Goal: Task Accomplishment & Management: Complete application form

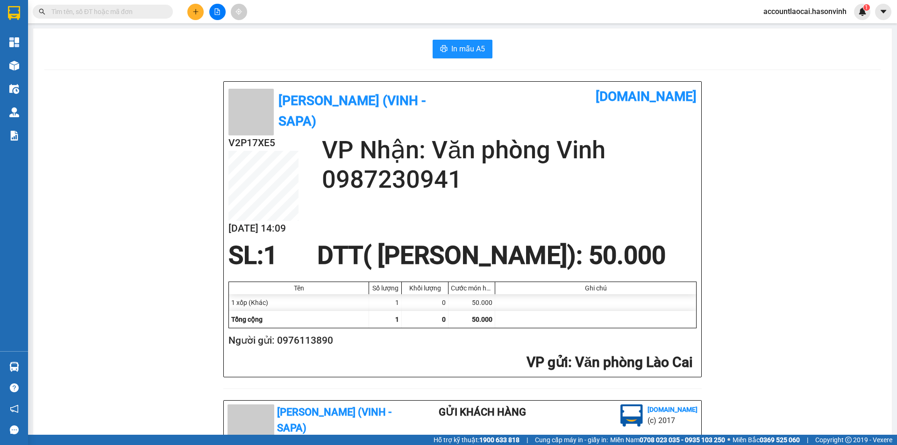
click at [193, 5] on button at bounding box center [195, 12] width 16 height 16
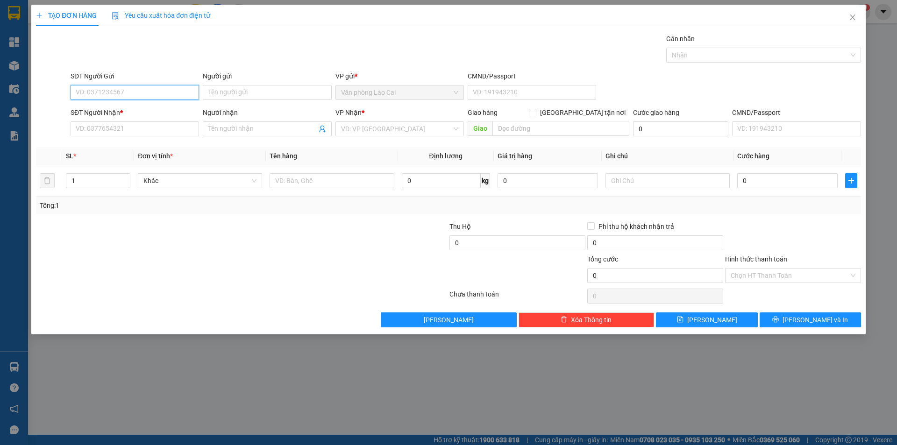
click at [162, 92] on input "SĐT Người Gửi" at bounding box center [135, 92] width 129 height 15
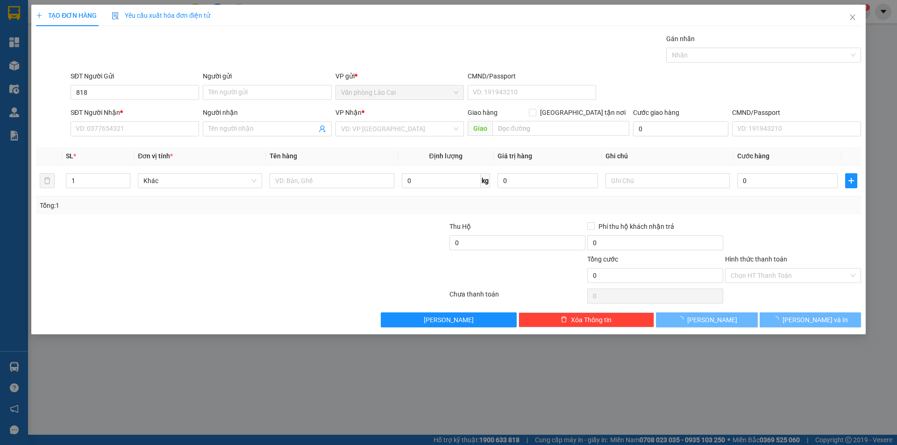
click at [135, 85] on div "SĐT Người Gửi" at bounding box center [135, 78] width 129 height 14
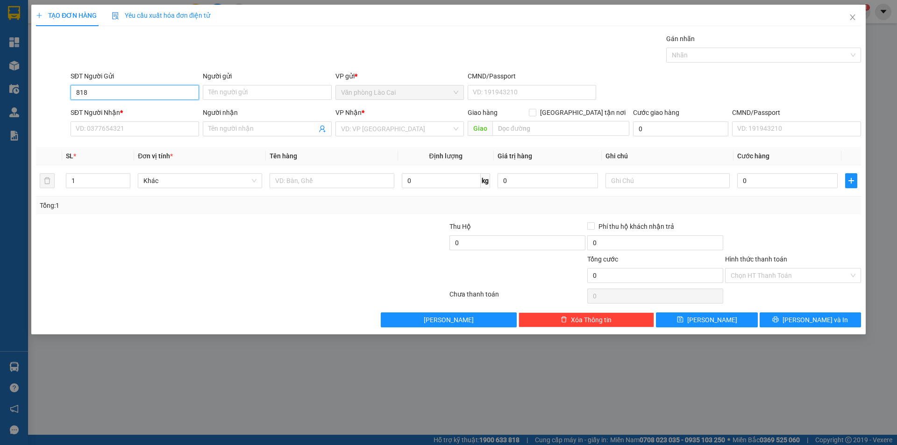
click at [121, 94] on input "818" at bounding box center [135, 92] width 129 height 15
click at [112, 114] on div "0965788818" at bounding box center [134, 111] width 117 height 10
type input "0965788818"
type input "0342060584"
type input "cầu bùng"
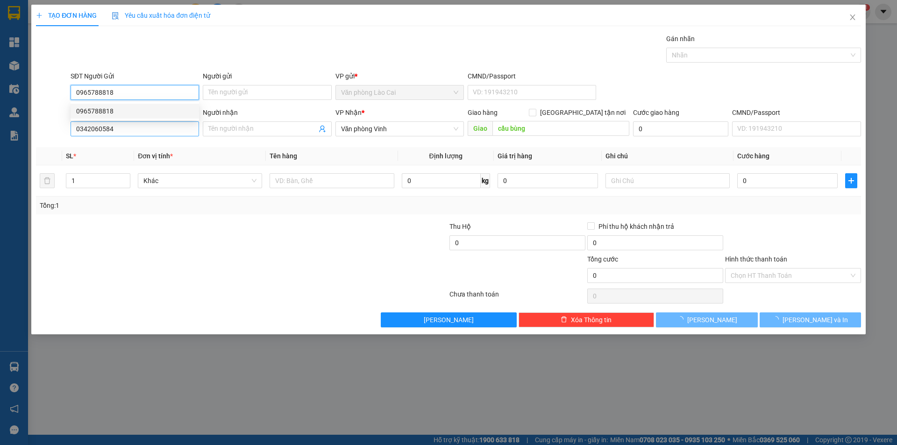
type input "100.000"
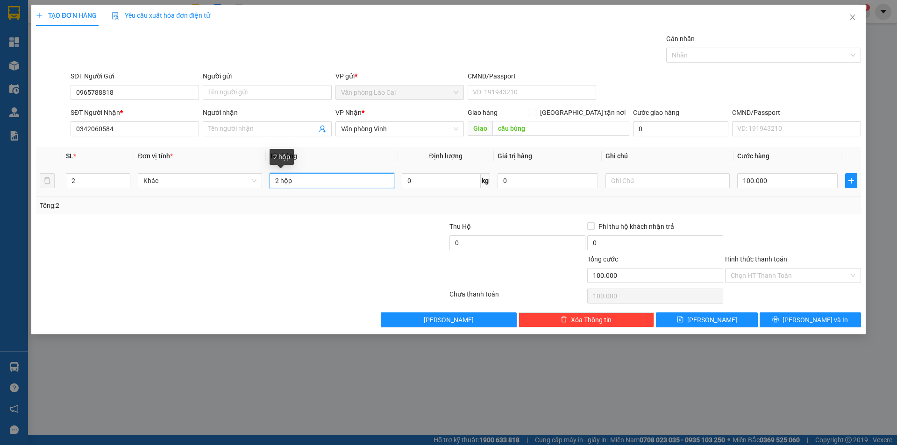
drag, startPoint x: 312, startPoint y: 187, endPoint x: 240, endPoint y: 190, distance: 72.0
click at [240, 190] on tr "2 Khác 2 hộp 0 kg 0 100.000" at bounding box center [448, 180] width 825 height 31
type input "8 boc"
click at [88, 178] on input "2" at bounding box center [98, 181] width 64 height 14
type input "8"
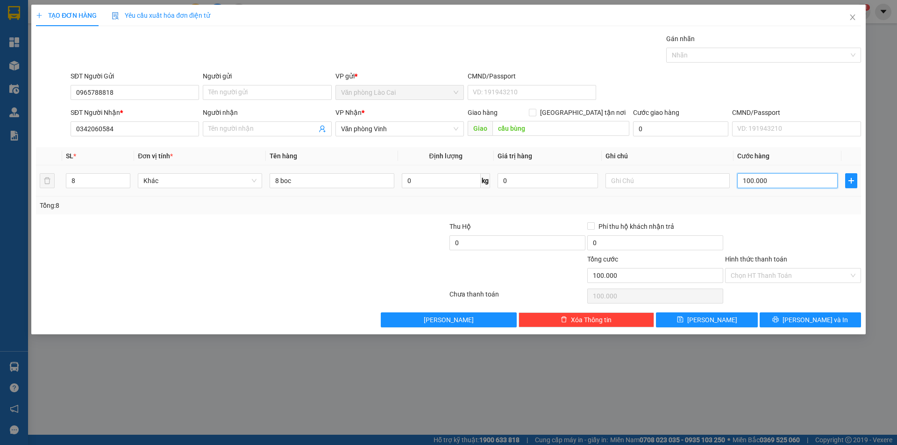
click at [773, 182] on input "100.000" at bounding box center [787, 180] width 100 height 15
type input "3"
type input "35"
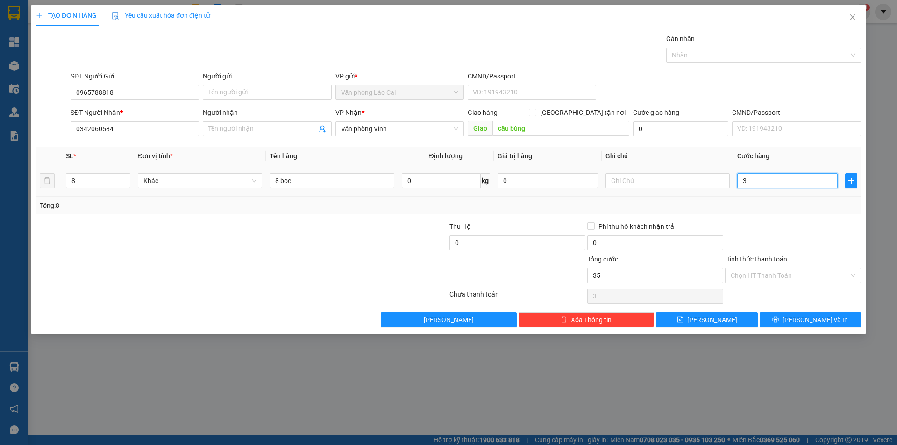
type input "35"
type input "350"
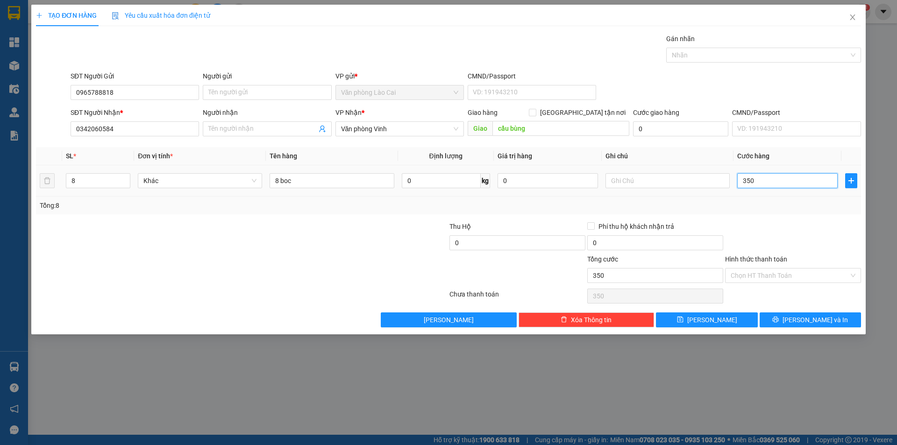
type input "3.500"
type input "35.000"
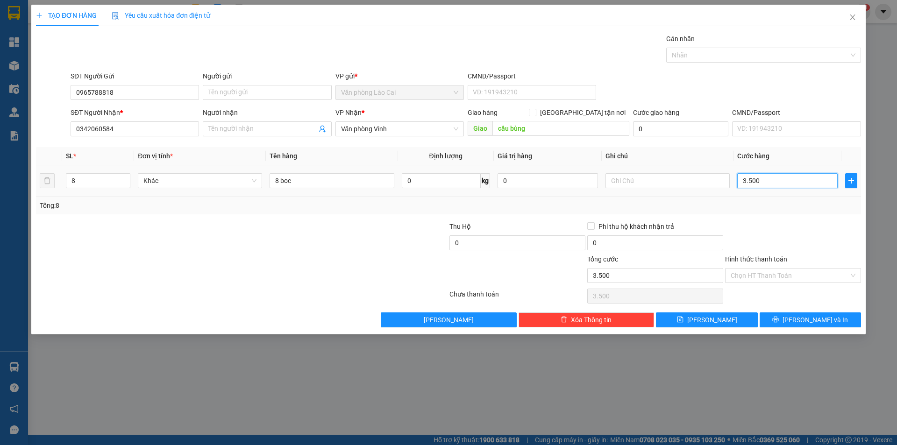
type input "35.000"
type input "350.000"
click at [812, 318] on span "Lưu và In" at bounding box center [815, 320] width 65 height 10
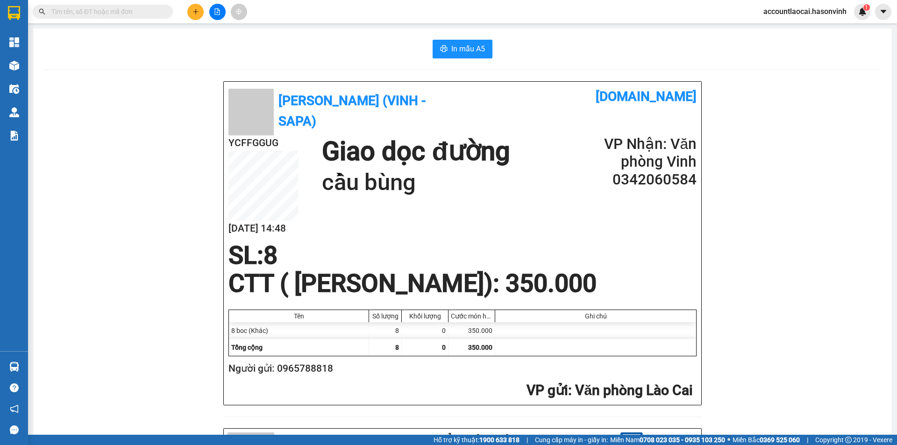
click at [438, 202] on div "YCFFGGUG 11/09 14:48 Giao dọc đường cầu bùng VP Nhận: Văn phòng Vinh 0342060584" at bounding box center [463, 189] width 468 height 106
click at [591, 164] on h2 "VP Nhận: Văn phòng Vinh" at bounding box center [641, 154] width 112 height 36
click at [190, 7] on button at bounding box center [195, 12] width 16 height 16
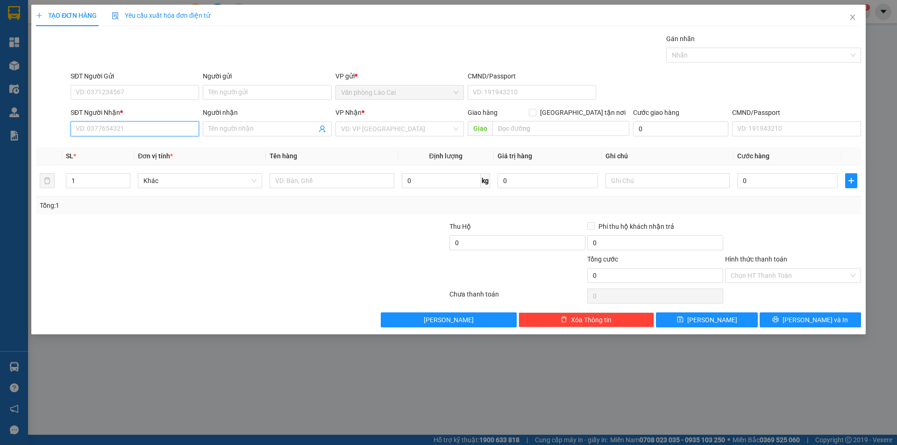
click at [153, 126] on input "SĐT Người Nhận *" at bounding box center [135, 129] width 129 height 15
click at [138, 91] on input "SĐT Người Gửi" at bounding box center [135, 92] width 129 height 15
type input "0964881990"
click at [153, 128] on input "SĐT Người Nhận *" at bounding box center [135, 129] width 129 height 15
type input "0964986058"
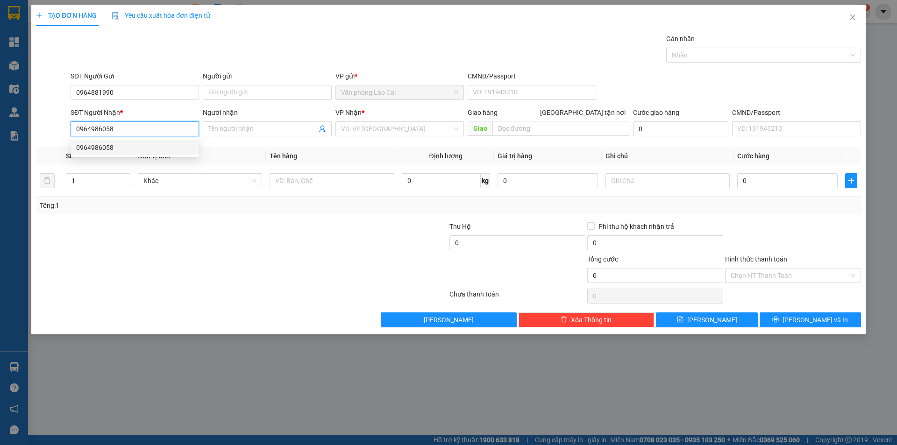
click at [144, 148] on div "0964986058" at bounding box center [134, 148] width 117 height 10
type input "100.000"
type input "0964986058"
click at [307, 195] on td "1 xốp" at bounding box center [332, 180] width 132 height 31
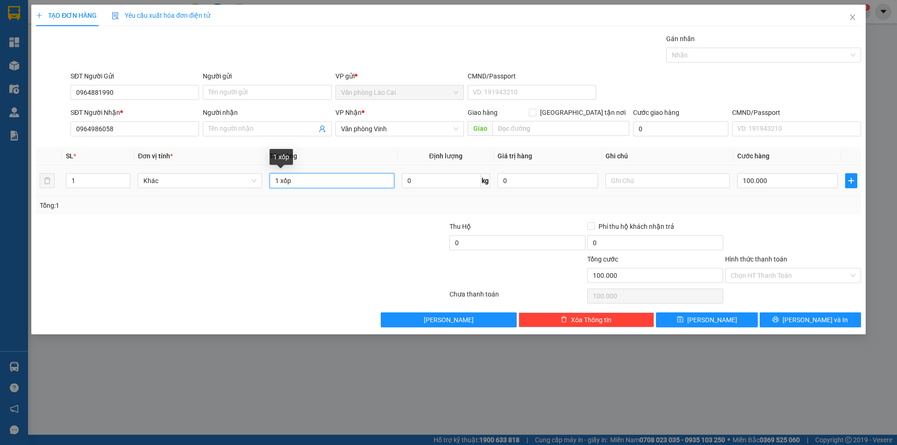
click at [349, 183] on input "1 xốp" at bounding box center [332, 180] width 124 height 15
type input "1 xốp bánh"
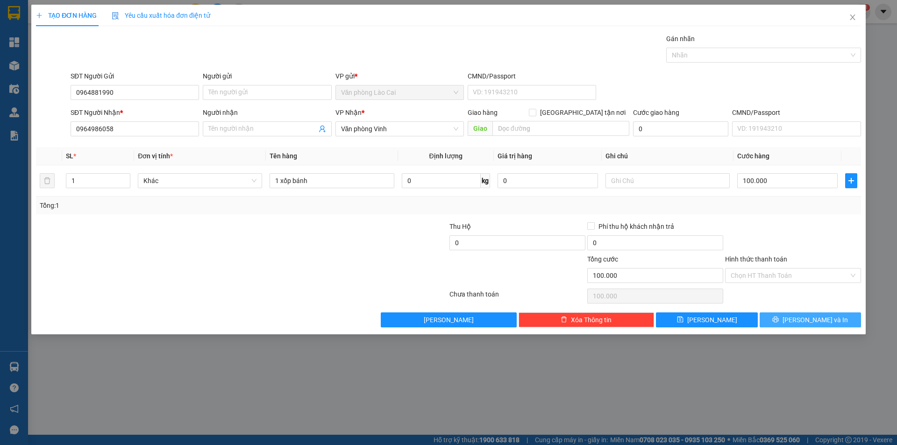
click at [779, 321] on icon "printer" at bounding box center [775, 319] width 7 height 7
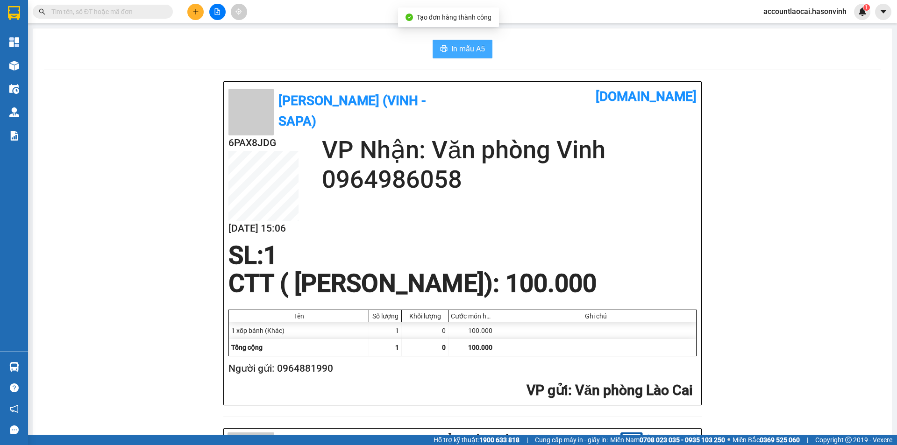
click at [456, 46] on span "In mẫu A5" at bounding box center [468, 49] width 34 height 12
click at [189, 16] on button at bounding box center [195, 12] width 16 height 16
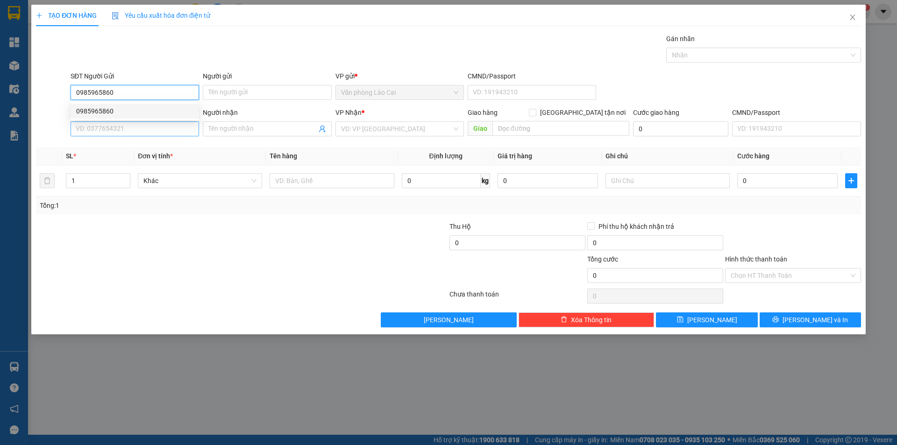
type input "0985965860"
click at [157, 126] on input "SĐT Người Nhận *" at bounding box center [135, 129] width 129 height 15
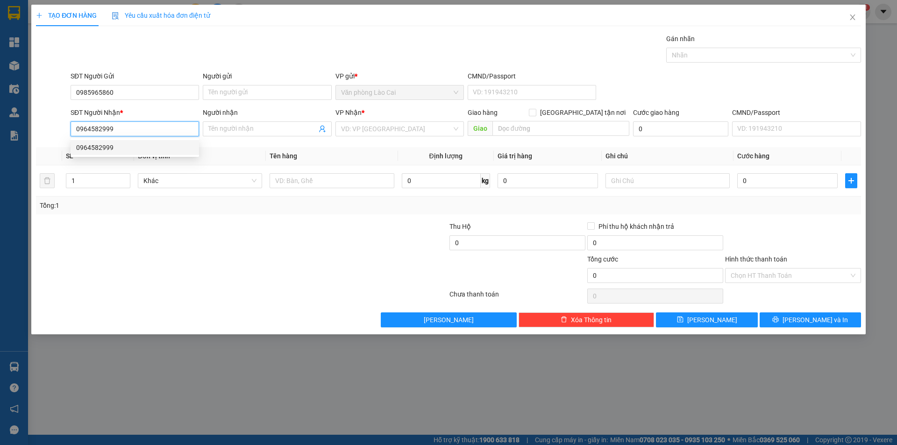
type input "0964582999"
click at [157, 139] on div "0964582999 0964582999" at bounding box center [135, 147] width 129 height 19
drag, startPoint x: 352, startPoint y: 200, endPoint x: 340, endPoint y: 181, distance: 22.8
click at [353, 200] on div "Tổng: 1" at bounding box center [449, 205] width 818 height 10
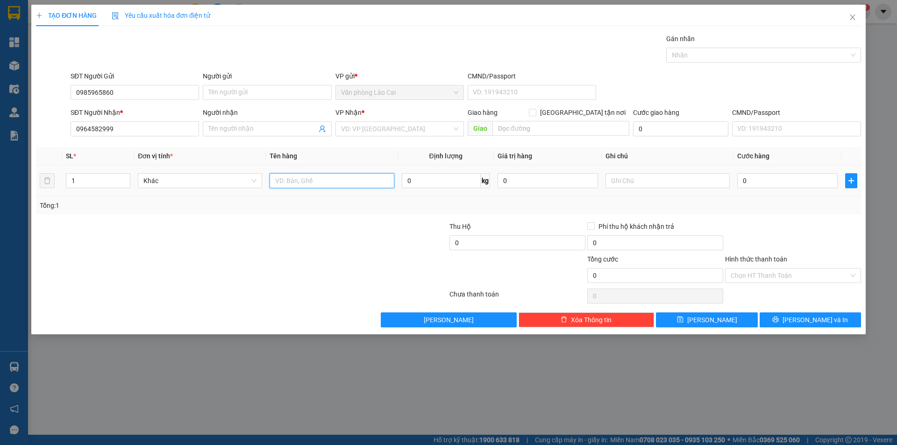
click at [332, 186] on input "text" at bounding box center [332, 180] width 124 height 15
type input "2 thùng rượu"
click at [83, 172] on div "1" at bounding box center [98, 181] width 64 height 19
click at [83, 176] on input "1" at bounding box center [98, 181] width 64 height 14
type input "2"
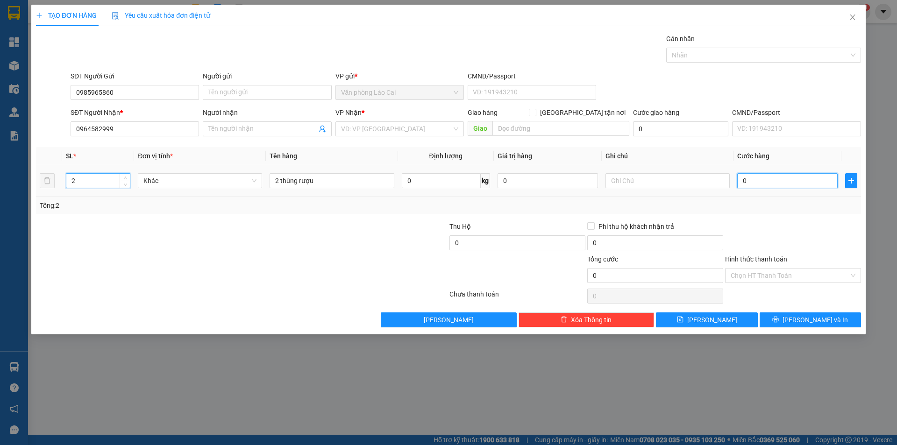
click at [739, 179] on input "0" at bounding box center [787, 180] width 100 height 15
type input "8"
type input "80"
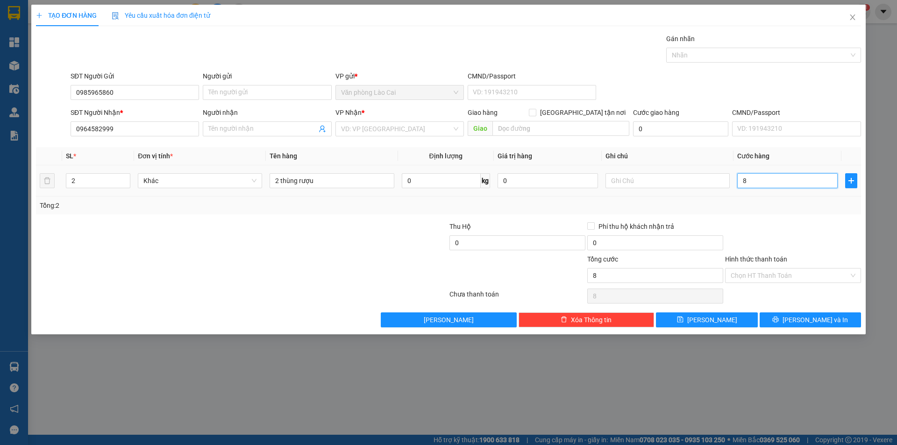
type input "80"
type input "800"
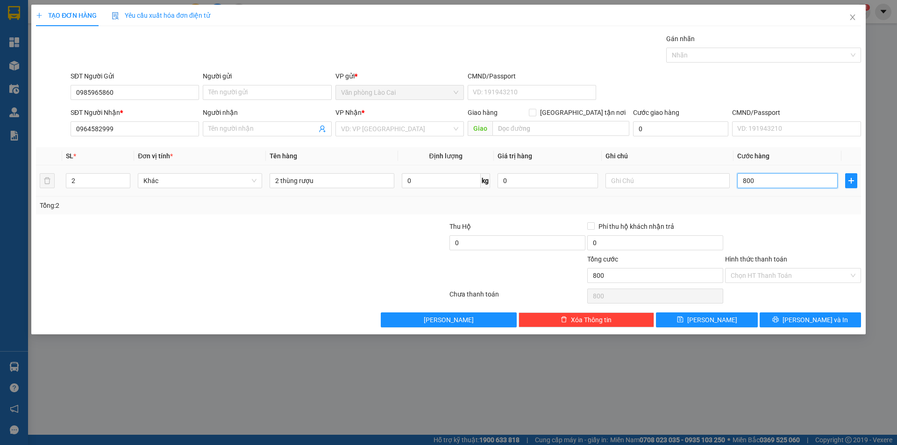
type input "8.000"
type input "80.000"
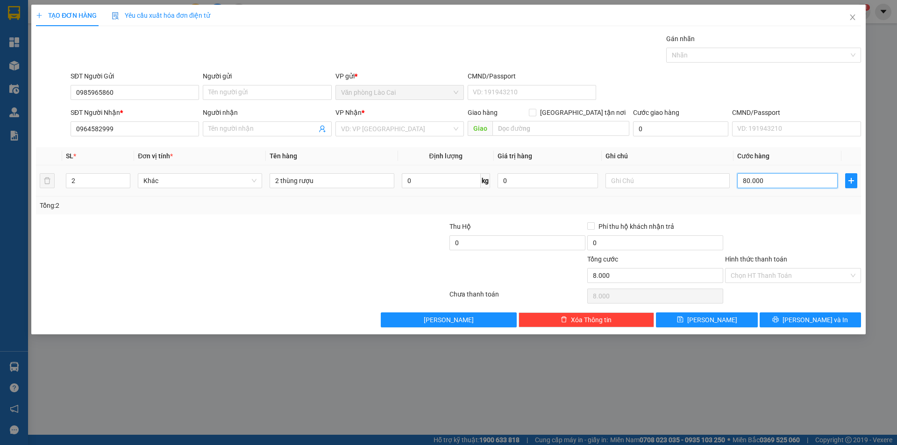
type input "80.000"
click at [834, 320] on button "Lưu và In" at bounding box center [810, 320] width 101 height 15
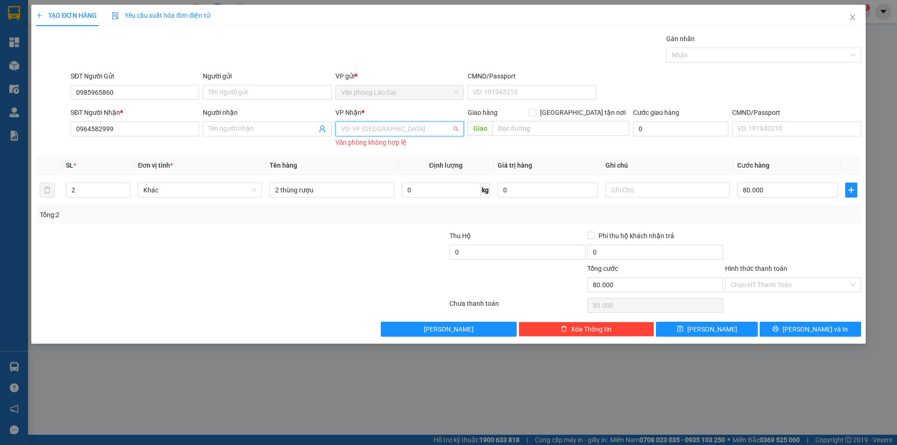
click at [428, 128] on input "search" at bounding box center [396, 129] width 111 height 14
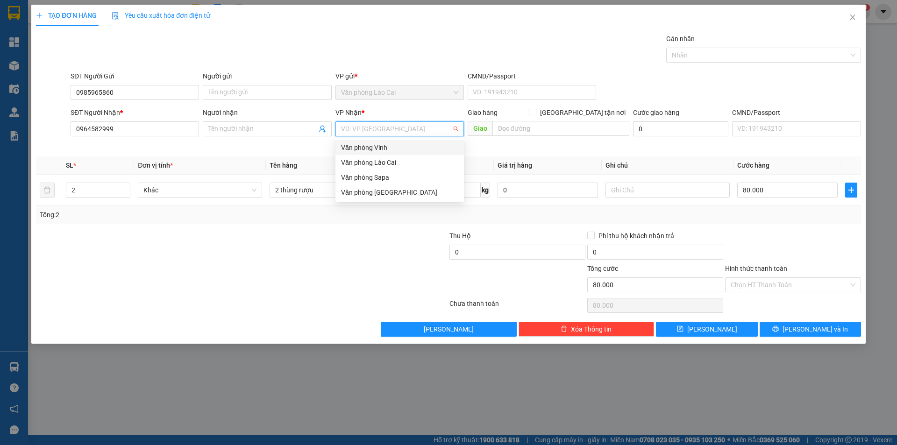
click at [391, 147] on div "Văn phòng Vinh" at bounding box center [399, 148] width 117 height 10
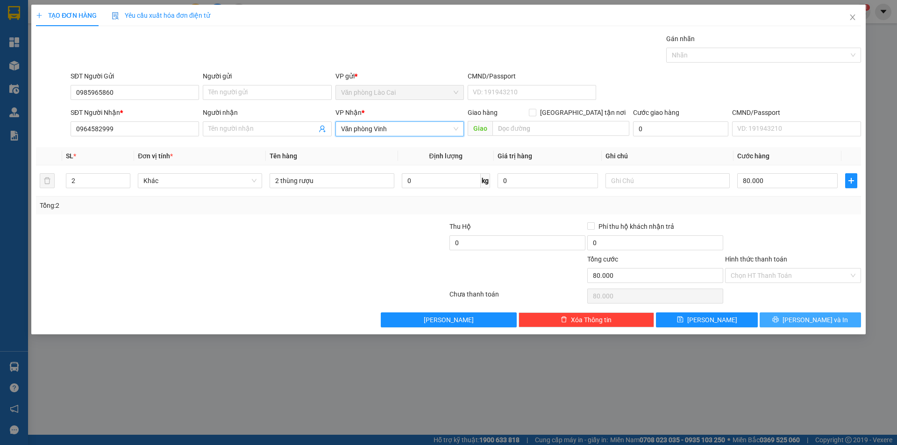
click at [808, 322] on span "Lưu và In" at bounding box center [815, 320] width 65 height 10
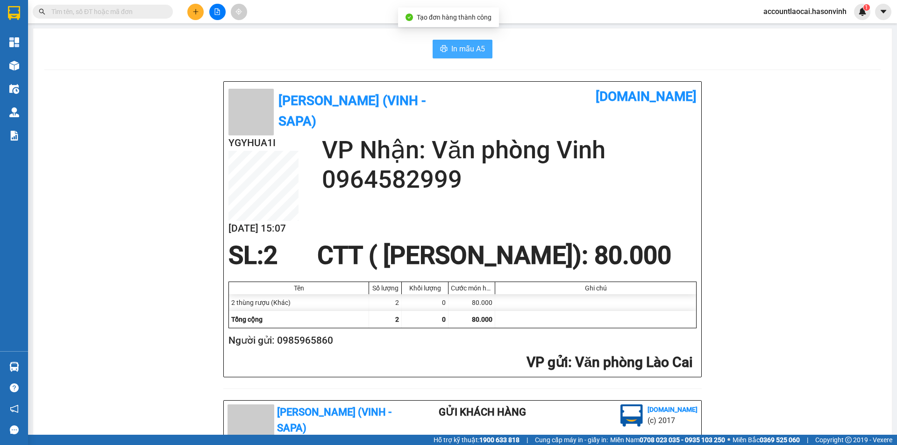
click at [461, 47] on span "In mẫu A5" at bounding box center [468, 49] width 34 height 12
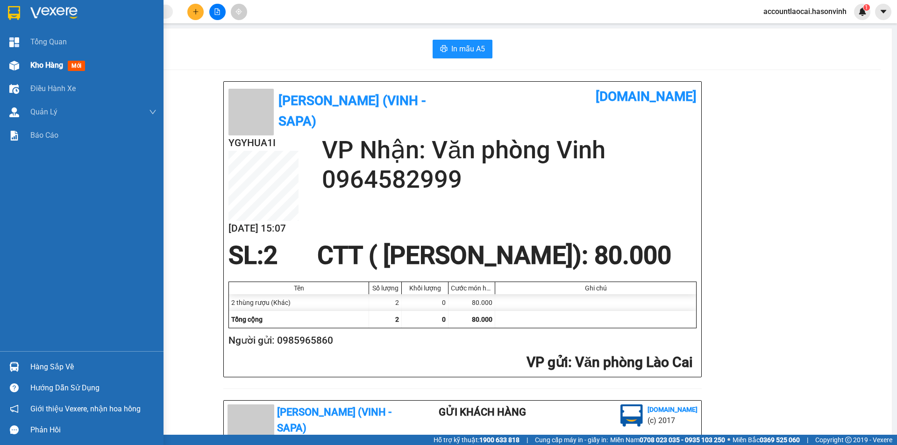
click at [23, 64] on div "Kho hàng mới" at bounding box center [82, 65] width 164 height 23
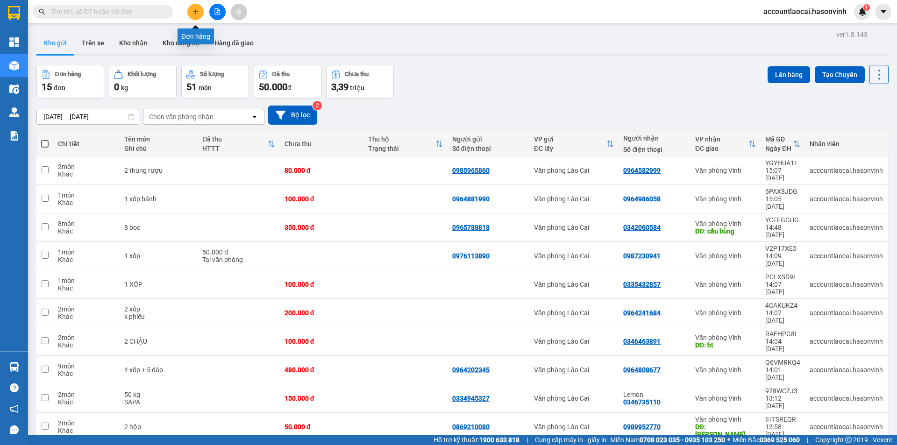
click at [195, 7] on button at bounding box center [195, 12] width 16 height 16
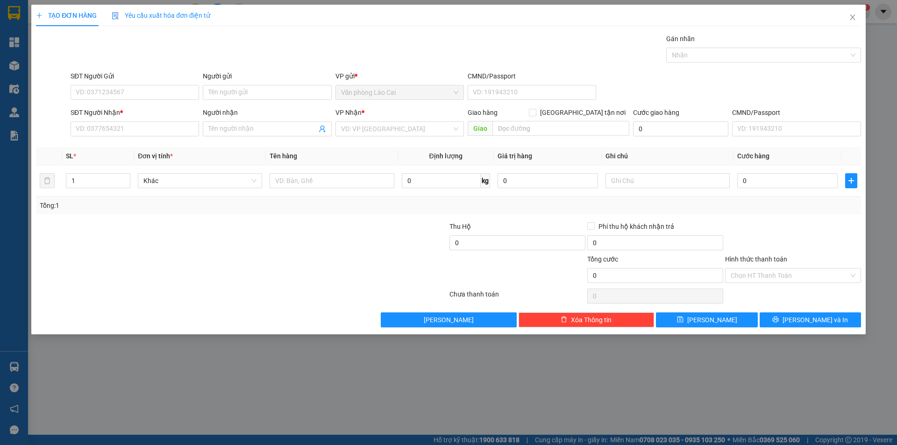
click at [150, 82] on div "SĐT Người Gửi" at bounding box center [135, 78] width 129 height 14
click at [149, 88] on input "SĐT Người Gửi" at bounding box center [135, 92] width 129 height 15
click at [117, 84] on div "SĐT Người Gửi" at bounding box center [135, 78] width 129 height 14
click at [114, 96] on input "589" at bounding box center [135, 92] width 129 height 15
click at [116, 109] on div "0888883589" at bounding box center [134, 111] width 117 height 10
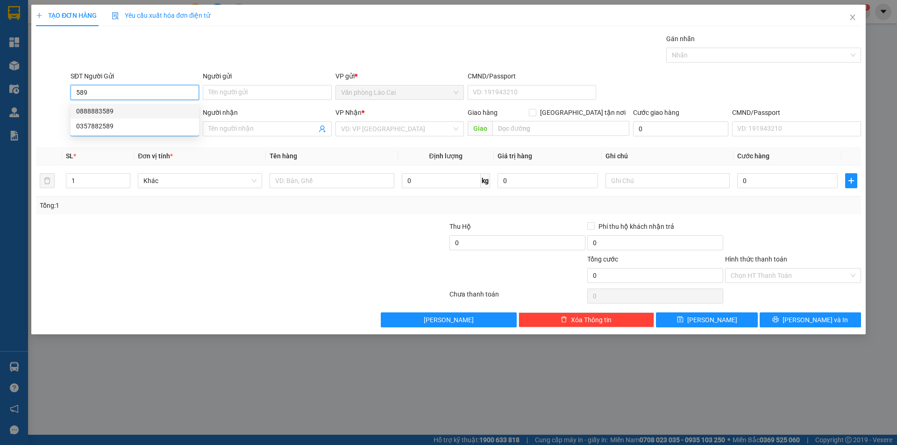
type input "0888883589"
type input "0966266556"
type input "70.000"
drag, startPoint x: 145, startPoint y: 126, endPoint x: 0, endPoint y: 124, distance: 144.9
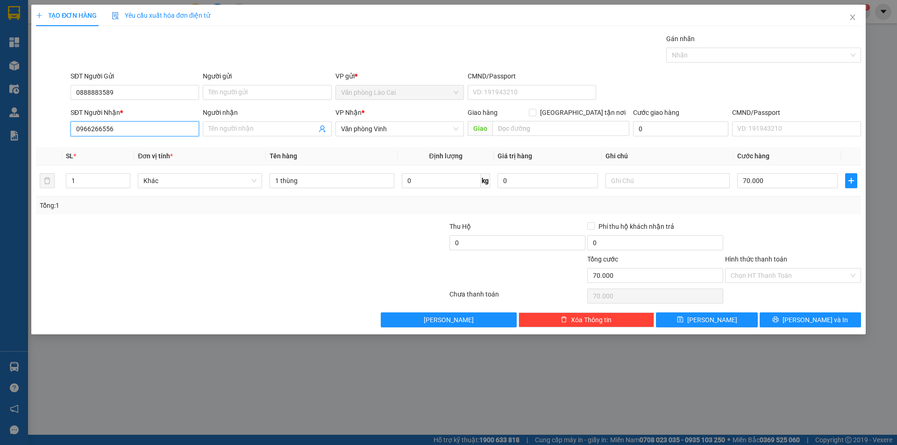
click at [0, 124] on div "TẠO ĐƠN HÀNG Yêu cầu xuất hóa đơn điện tử Transit Pickup Surcharge Ids Transit …" at bounding box center [448, 222] width 897 height 445
click at [119, 147] on div "0376377777" at bounding box center [134, 148] width 117 height 10
type input "0376377777"
type input "350.000"
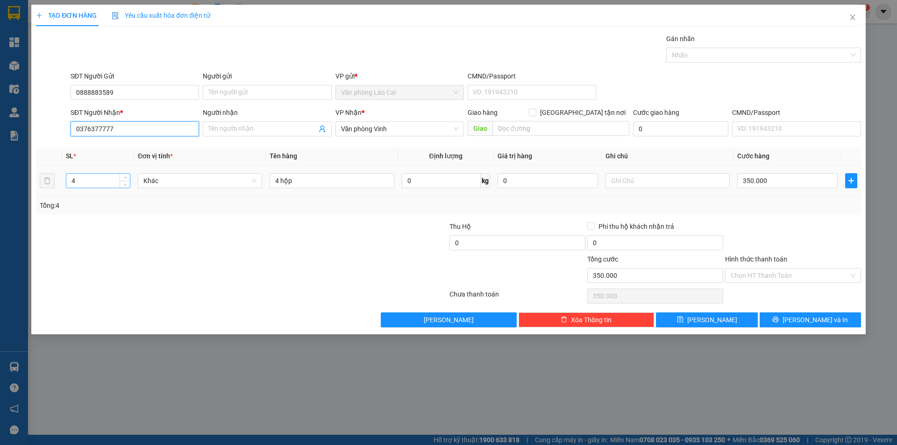
type input "0376377777"
drag, startPoint x: 94, startPoint y: 183, endPoint x: 0, endPoint y: 181, distance: 93.9
click at [0, 182] on div "TẠO ĐƠN HÀNG Yêu cầu xuất hóa đơn điện tử Transit Pickup Surcharge Ids Transit …" at bounding box center [448, 222] width 897 height 445
type input "3"
drag, startPoint x: 279, startPoint y: 179, endPoint x: 166, endPoint y: 163, distance: 114.3
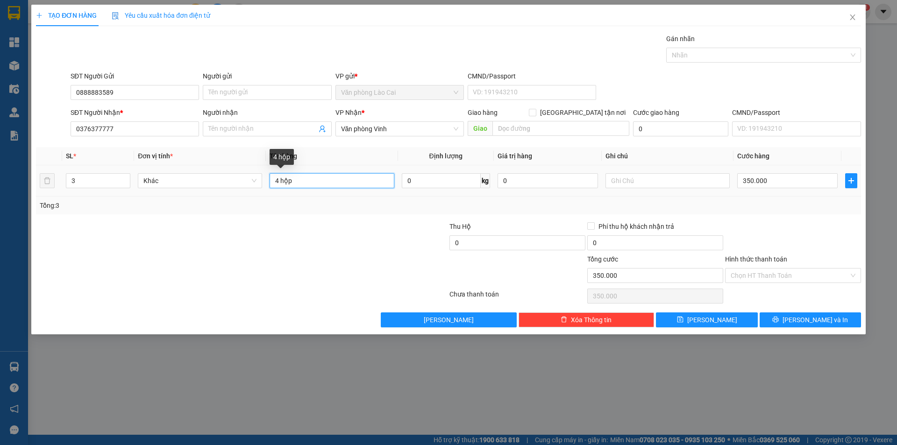
click at [171, 164] on table "SL * Đơn vị tính * Tên hàng Định lượng Giá trị hàng Ghi chú Cước hàng 3 Khác 4 …" at bounding box center [448, 172] width 825 height 50
type input "3 hộp"
click at [790, 179] on input "350.000" at bounding box center [787, 180] width 100 height 15
type input "1"
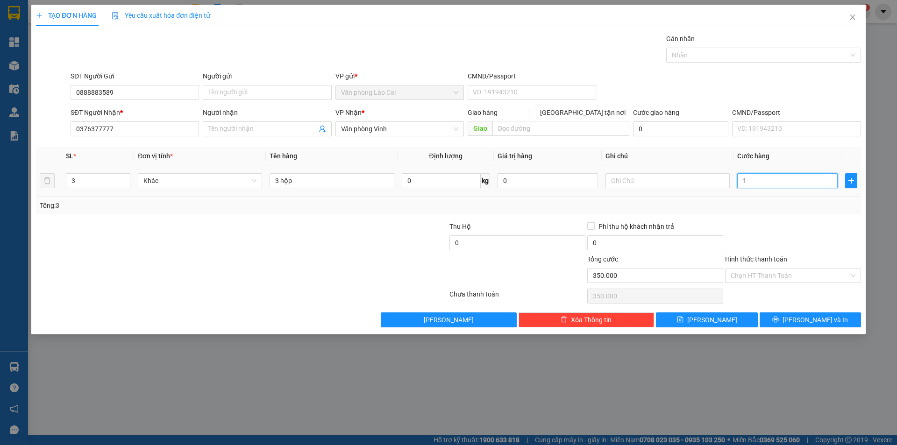
type input "1"
type input "15"
type input "150"
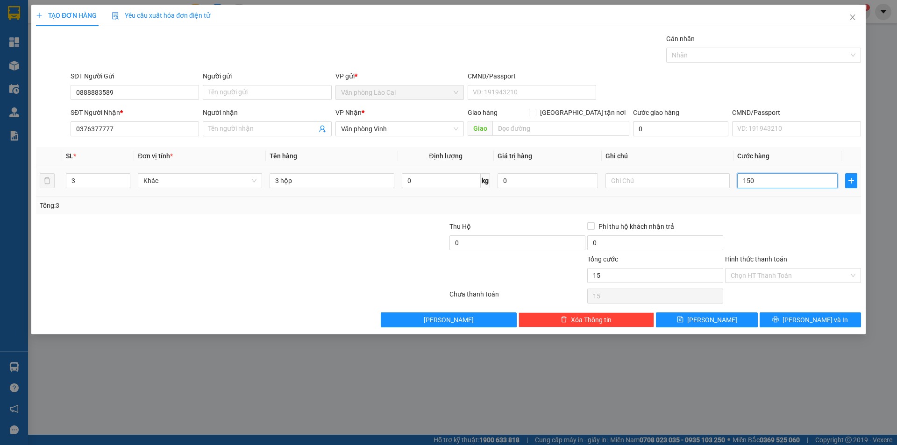
type input "150"
type input "150.000"
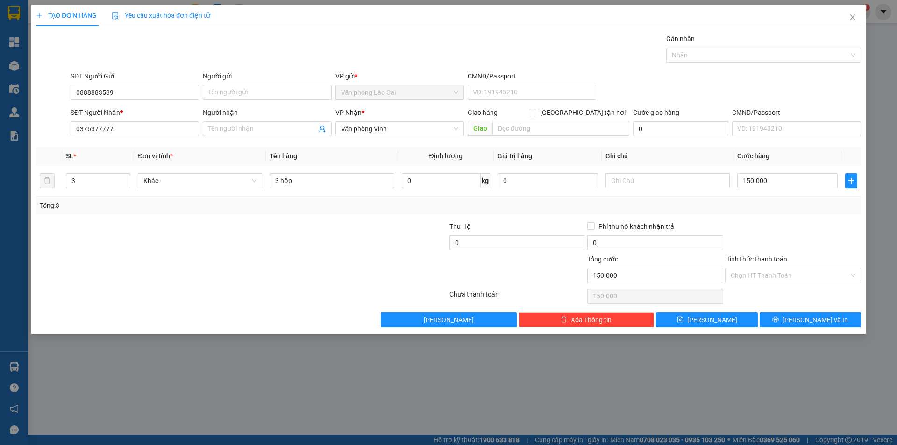
drag, startPoint x: 786, startPoint y: 200, endPoint x: 777, endPoint y: 220, distance: 22.4
click at [786, 200] on div "Tổng: 3" at bounding box center [448, 206] width 825 height 18
click at [800, 320] on button "Lưu và In" at bounding box center [810, 320] width 101 height 15
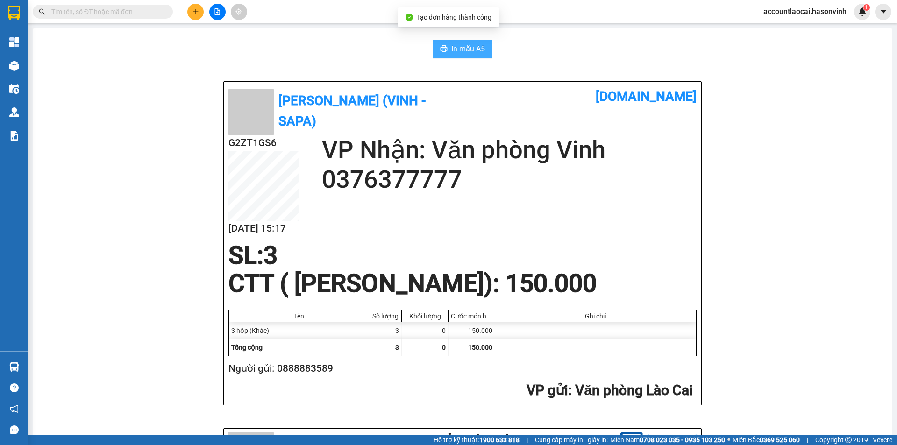
click at [469, 49] on span "In mẫu A5" at bounding box center [468, 49] width 34 height 12
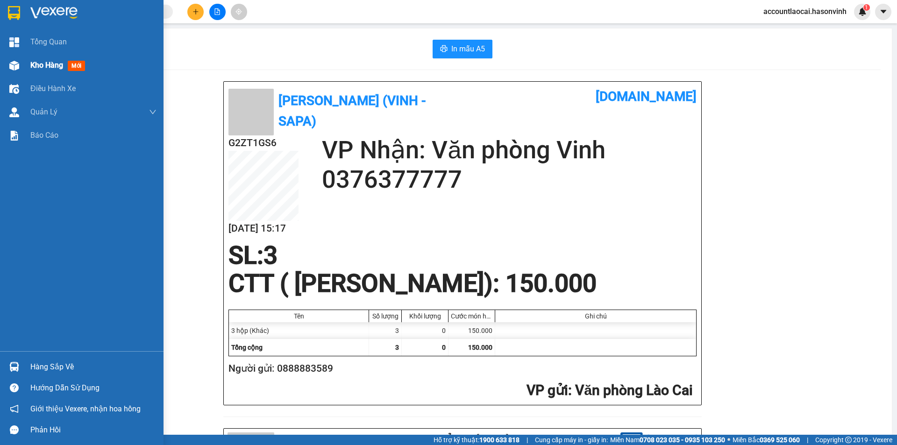
click at [20, 70] on div at bounding box center [14, 65] width 16 height 16
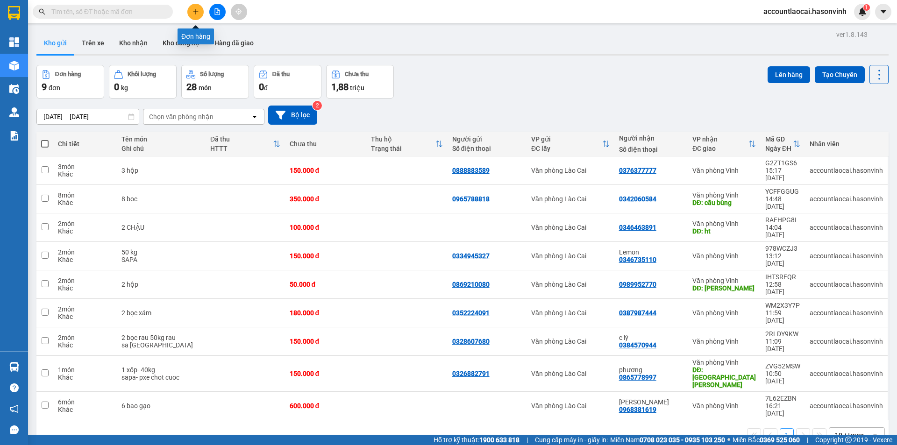
click at [194, 16] on button at bounding box center [195, 12] width 16 height 16
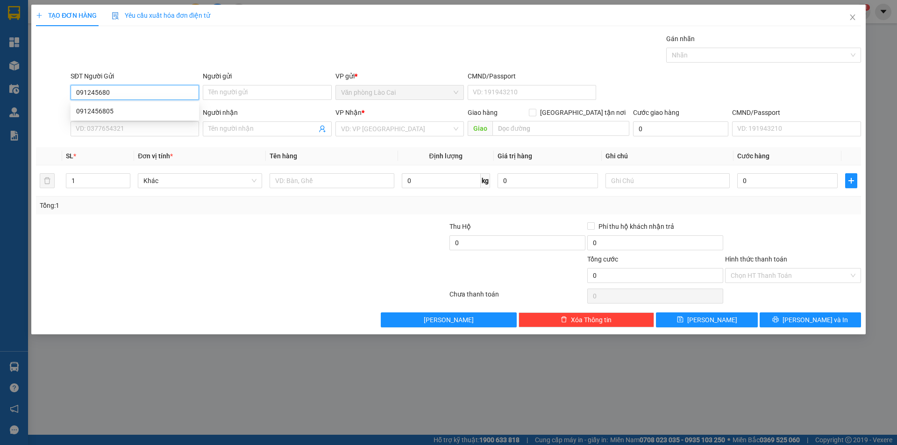
type input "0912456805"
click at [120, 109] on div "0912456805" at bounding box center [134, 111] width 117 height 10
type input "0979713789"
type input "bác sinh"
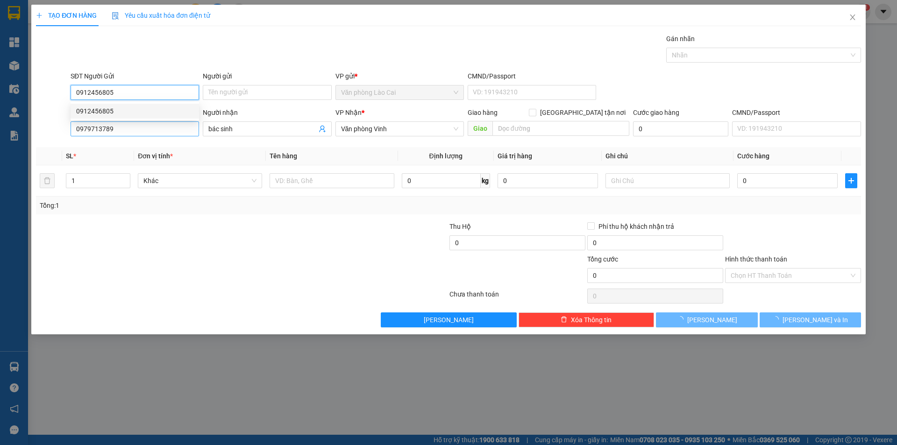
type input "50.000"
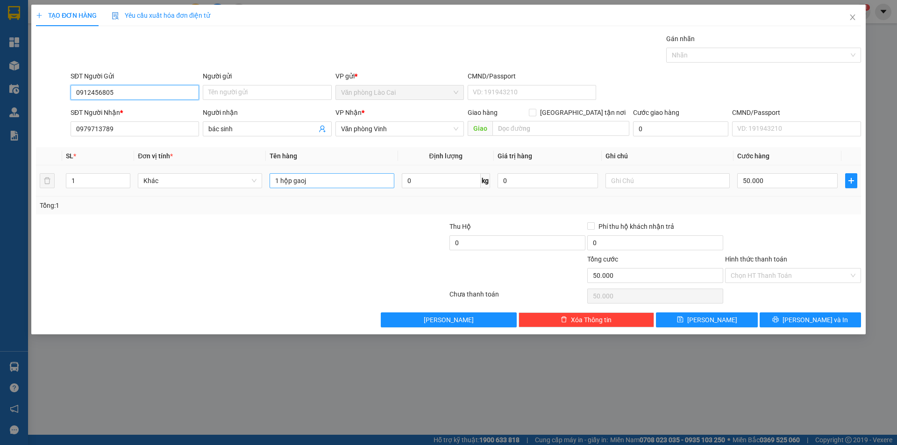
type input "0912456805"
drag, startPoint x: 343, startPoint y: 184, endPoint x: 300, endPoint y: 181, distance: 42.6
click at [300, 181] on input "1 hộp gaoj" at bounding box center [332, 180] width 124 height 15
type input "1 hộp gaọ"
click at [780, 179] on input "50.000" at bounding box center [787, 180] width 100 height 15
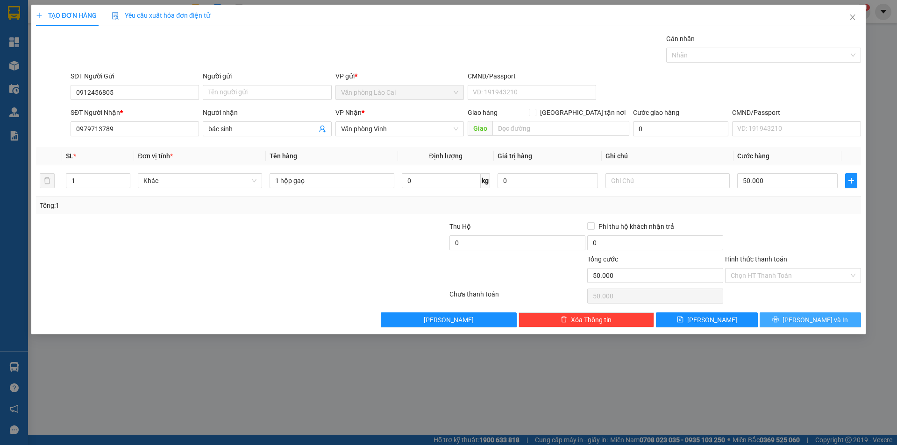
click at [817, 317] on span "Lưu và In" at bounding box center [815, 320] width 65 height 10
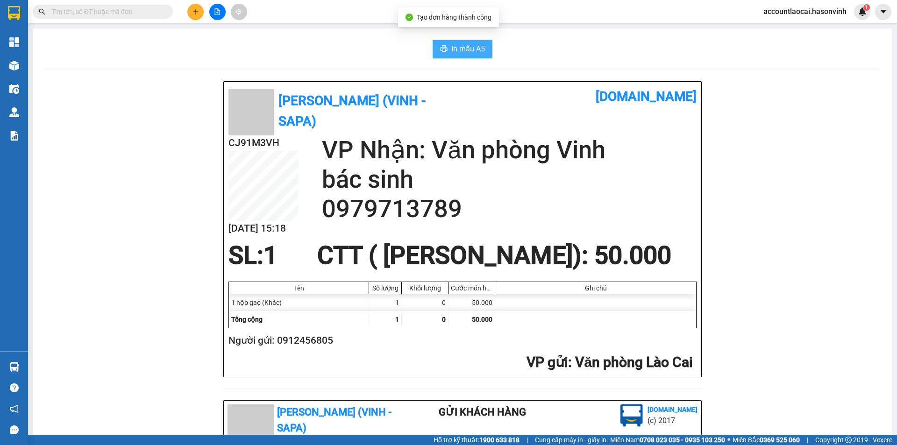
click at [456, 41] on button "In mẫu A5" at bounding box center [463, 49] width 60 height 19
click at [197, 6] on button at bounding box center [195, 12] width 16 height 16
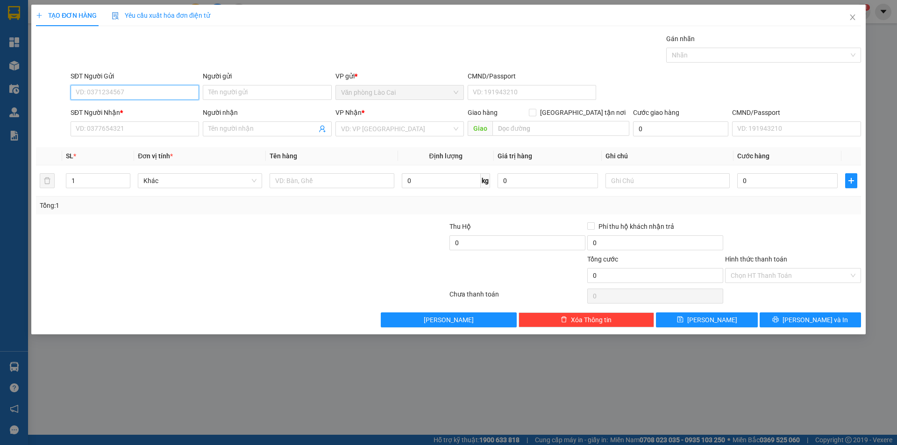
click at [121, 96] on input "SĐT Người Gửi" at bounding box center [135, 92] width 129 height 15
type input "0384146996"
click at [133, 128] on input "SĐT Người Nhận *" at bounding box center [135, 129] width 129 height 15
type input "0982705108"
click at [372, 127] on input "search" at bounding box center [396, 129] width 111 height 14
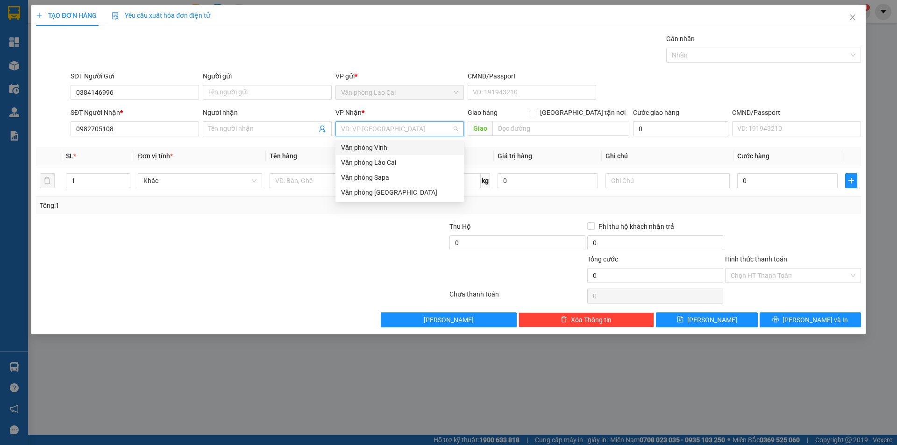
click at [375, 146] on div "Văn phòng Vinh" at bounding box center [399, 148] width 117 height 10
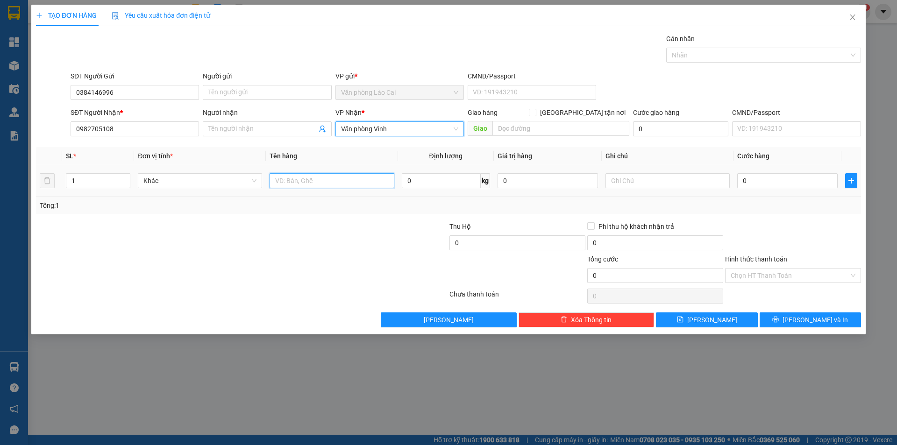
click at [329, 186] on input "text" at bounding box center [332, 180] width 124 height 15
type input "1 xốp"
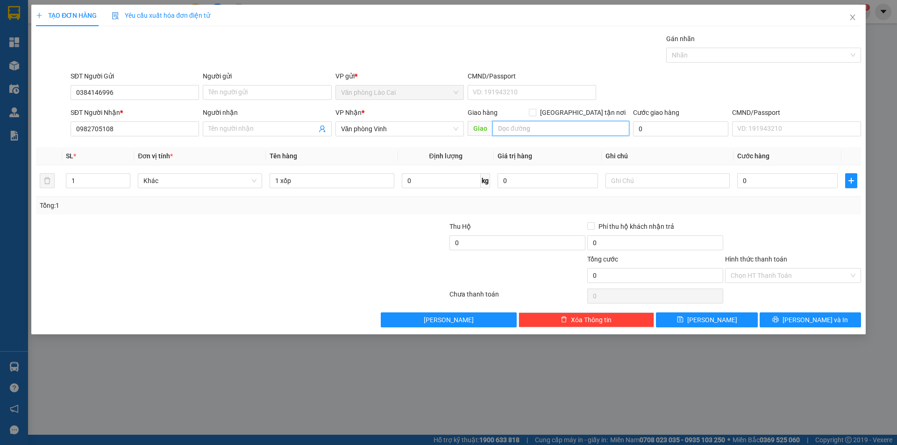
click at [545, 122] on input "text" at bounding box center [561, 128] width 137 height 15
type input "nam đàn"
click at [763, 183] on input "0" at bounding box center [787, 180] width 100 height 15
type input "01"
type input "1"
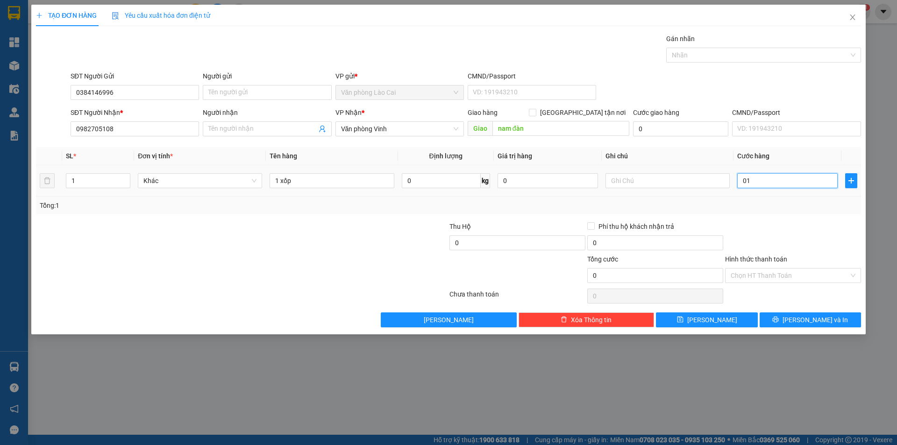
type input "1"
type input "010"
type input "10"
type input "0.100"
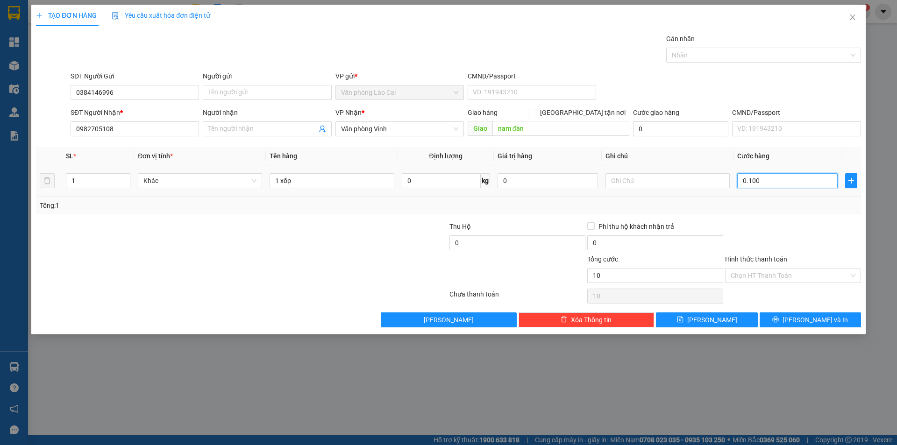
type input "100"
type input "01.000"
type input "1.000"
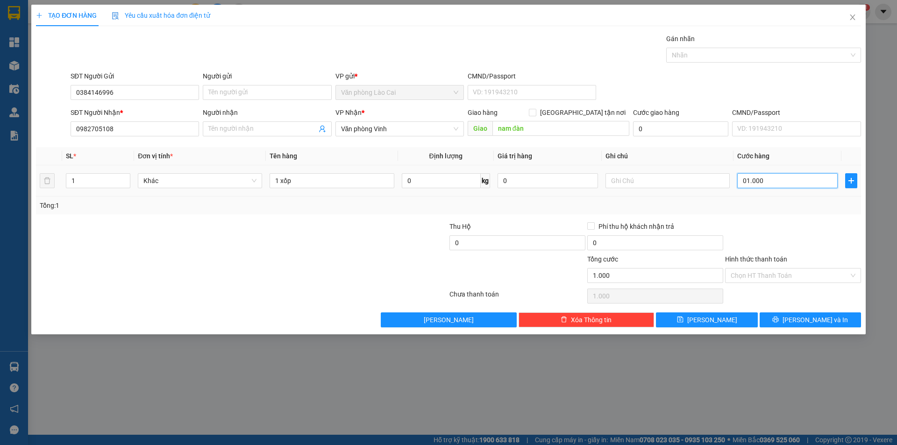
type input "010.000"
type input "10.000"
type input "0.100.000"
type input "100.000"
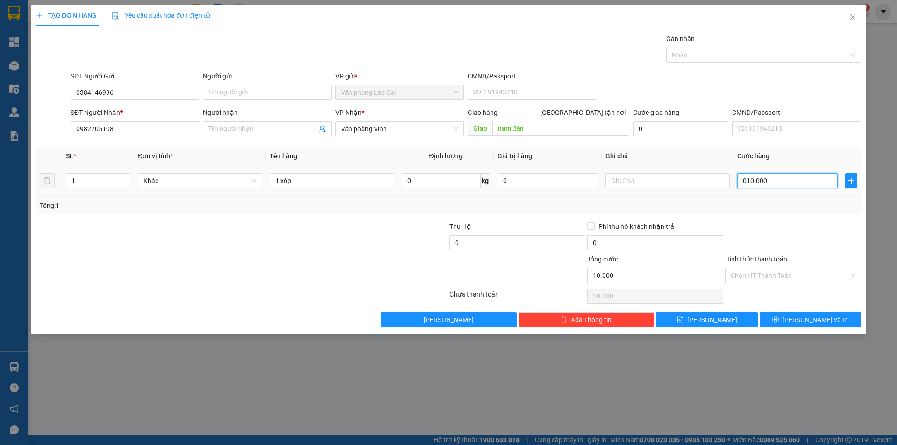
type input "100.000"
click at [781, 238] on div at bounding box center [793, 238] width 138 height 33
click at [802, 318] on span "Lưu và In" at bounding box center [815, 320] width 65 height 10
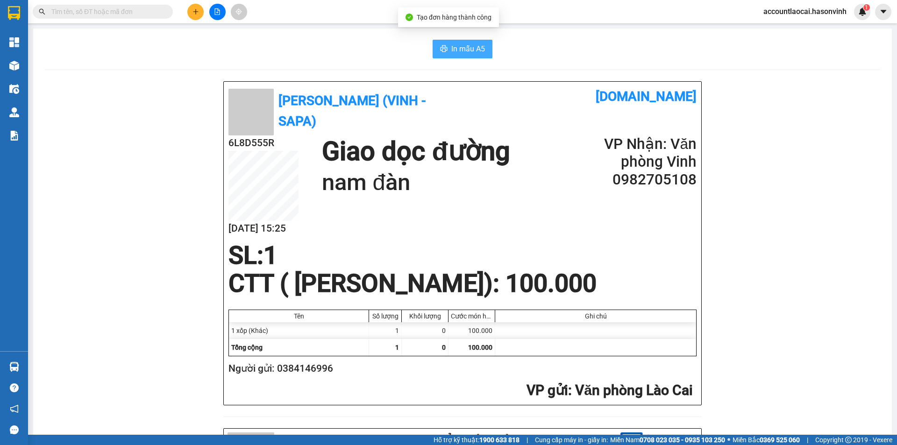
click at [444, 51] on icon "printer" at bounding box center [444, 48] width 7 height 7
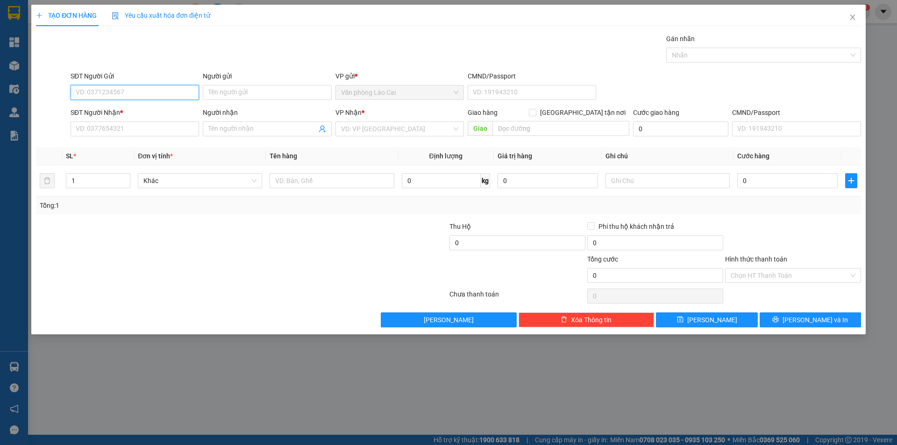
click at [120, 92] on input "SĐT Người Gửi" at bounding box center [135, 92] width 129 height 15
type input "0914520566"
click at [117, 128] on input "SĐT Người Nhận *" at bounding box center [135, 129] width 129 height 15
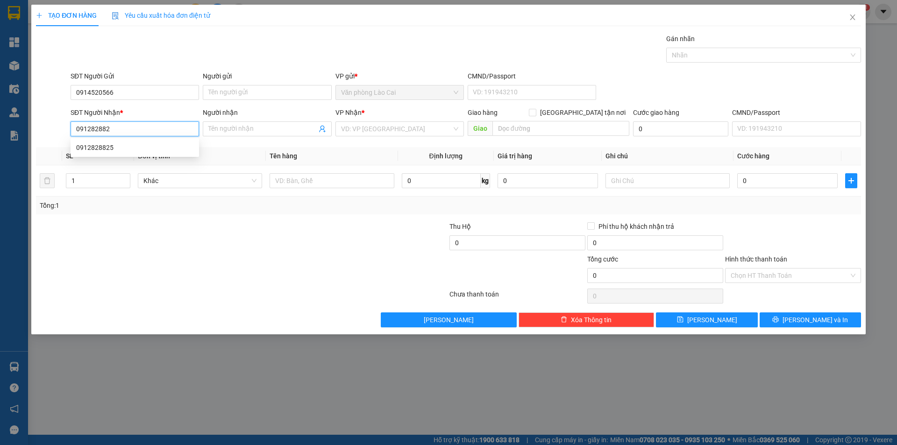
type input "0912828825"
drag, startPoint x: 135, startPoint y: 145, endPoint x: 139, endPoint y: 137, distance: 9.0
click at [136, 144] on div "0912828825" at bounding box center [134, 148] width 117 height 10
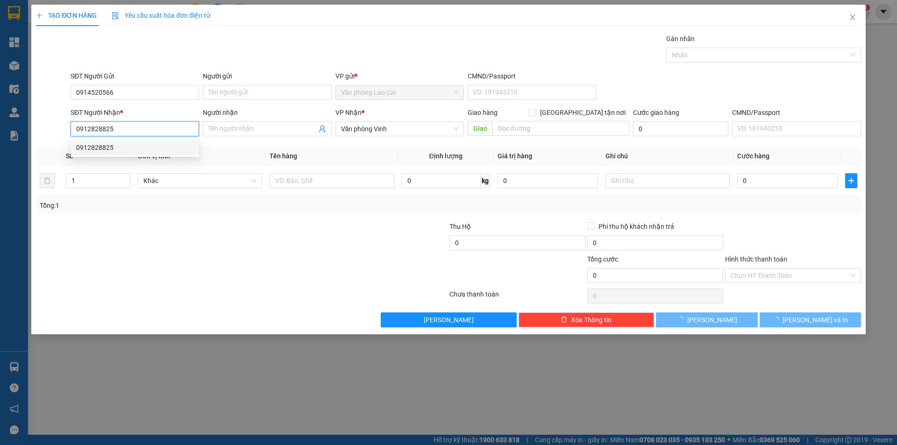
type input "900.000"
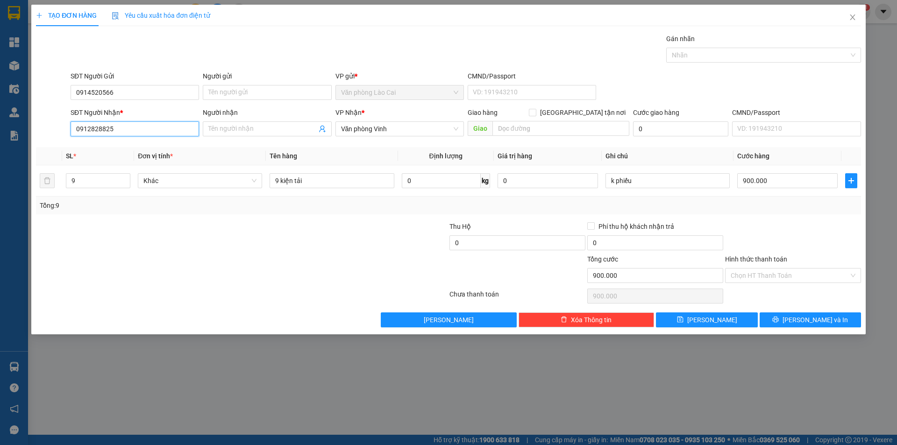
type input "0912828825"
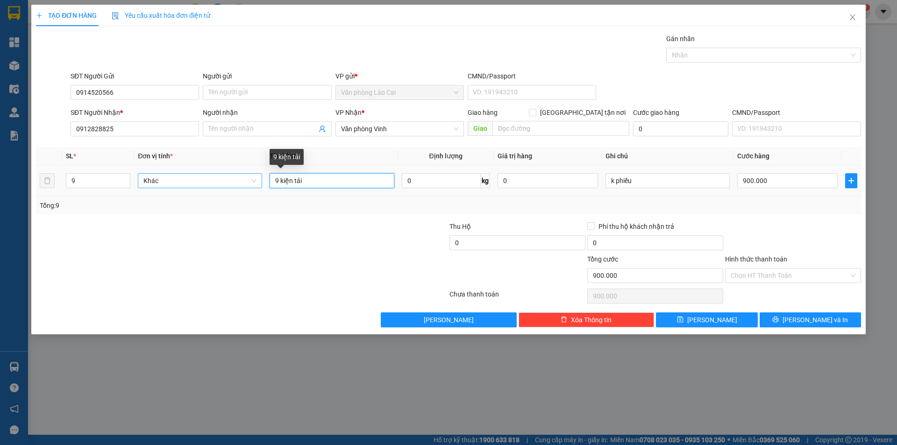
drag, startPoint x: 318, startPoint y: 183, endPoint x: 260, endPoint y: 181, distance: 57.5
click at [259, 182] on tr "9 Khác 9 kiện tải 0 kg 0 k phiếu 900.000" at bounding box center [448, 180] width 825 height 31
type input "5 kiện"
drag, startPoint x: 91, startPoint y: 177, endPoint x: 104, endPoint y: 169, distance: 15.3
click at [103, 172] on div "9" at bounding box center [98, 181] width 64 height 19
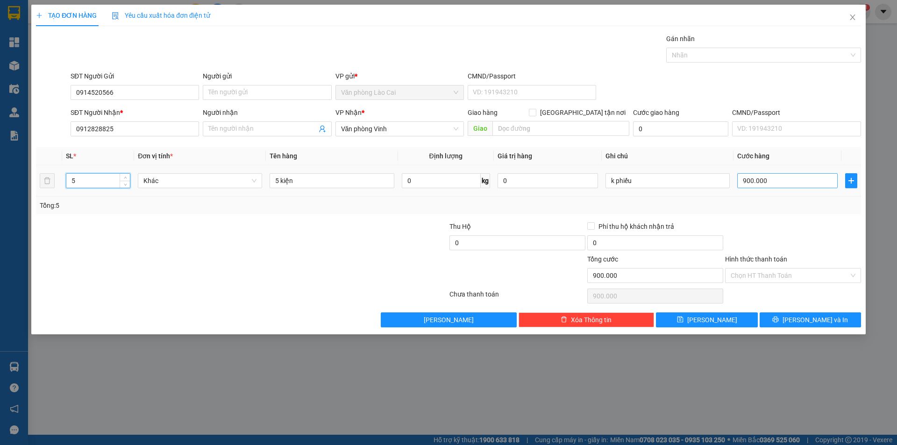
type input "5"
click at [764, 181] on input "900.000" at bounding box center [787, 180] width 100 height 15
type input "0"
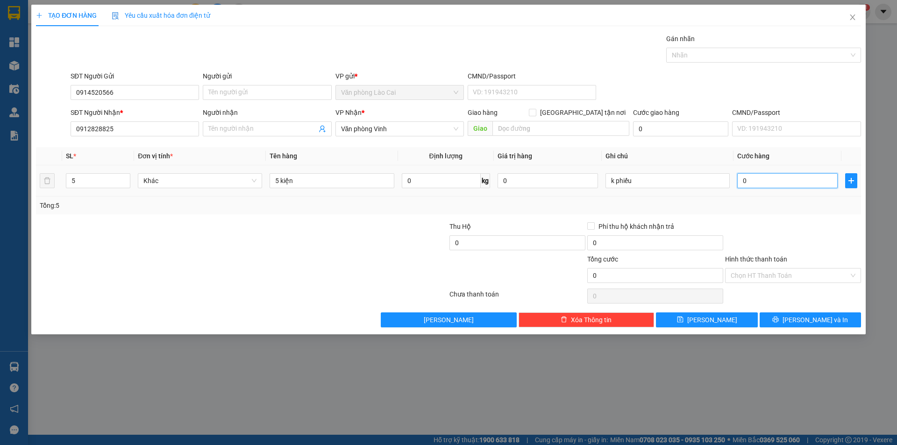
type input "4"
type input "04"
type input "40"
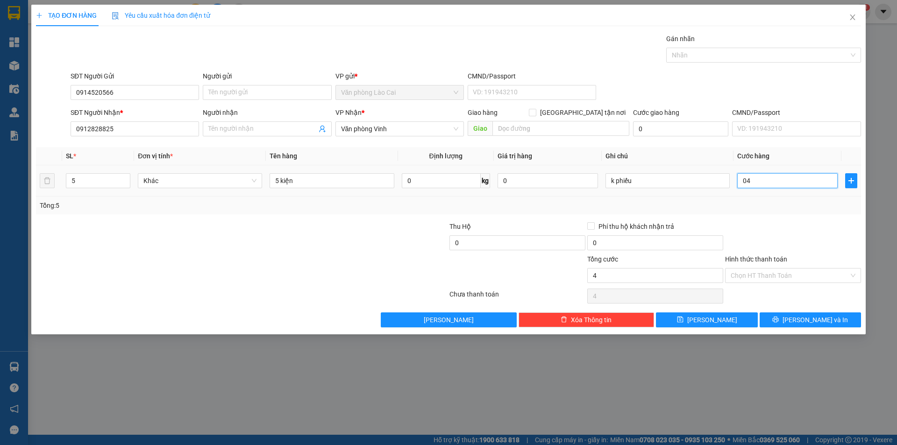
type input "040"
type input "400"
type input "04.000"
type input "4.000"
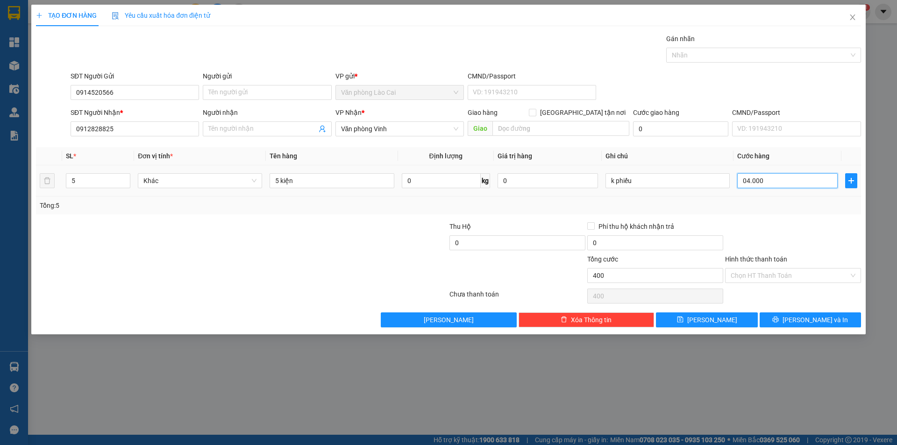
type input "4.000"
type input "040.000"
type input "40.000"
type input "400.000"
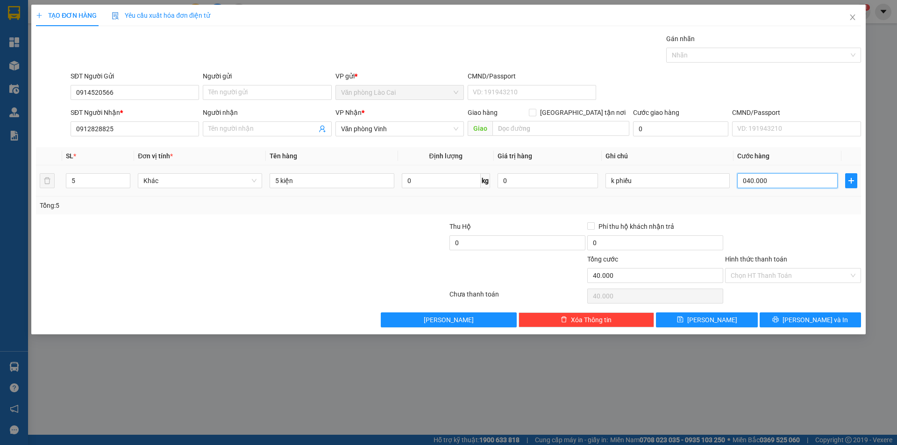
type input "400.000"
click at [800, 223] on div at bounding box center [793, 238] width 138 height 33
drag, startPoint x: 657, startPoint y: 180, endPoint x: 576, endPoint y: 199, distance: 83.0
click at [576, 199] on div "SL * Đơn vị tính * Tên hàng Định lượng Giá trị hàng Ghi chú Cước hàng 5 Khác 5 …" at bounding box center [448, 180] width 825 height 67
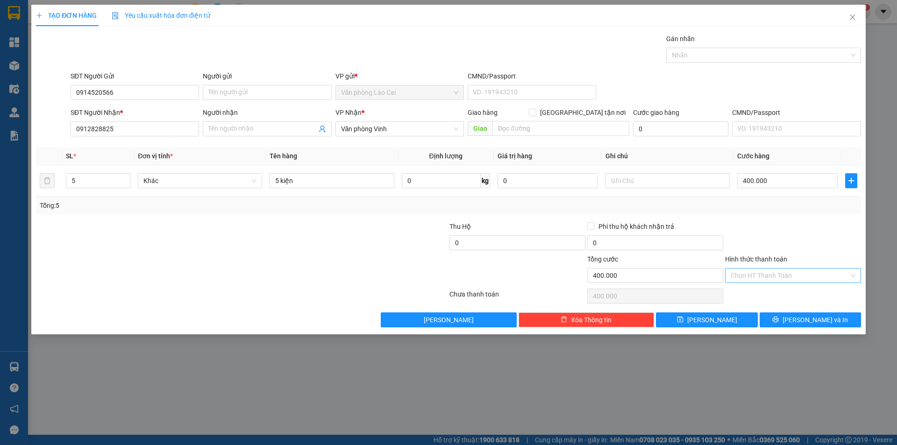
click at [778, 278] on input "Hình thức thanh toán" at bounding box center [790, 276] width 118 height 14
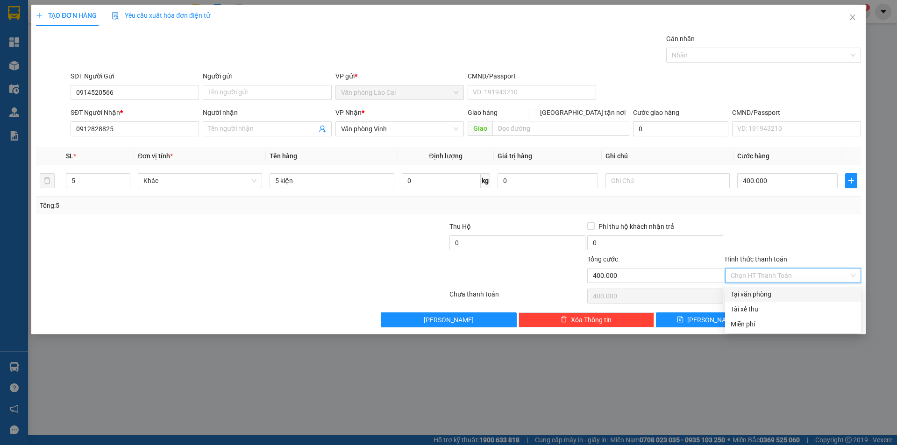
click at [772, 297] on div "Tại văn phòng" at bounding box center [793, 294] width 125 height 10
type input "0"
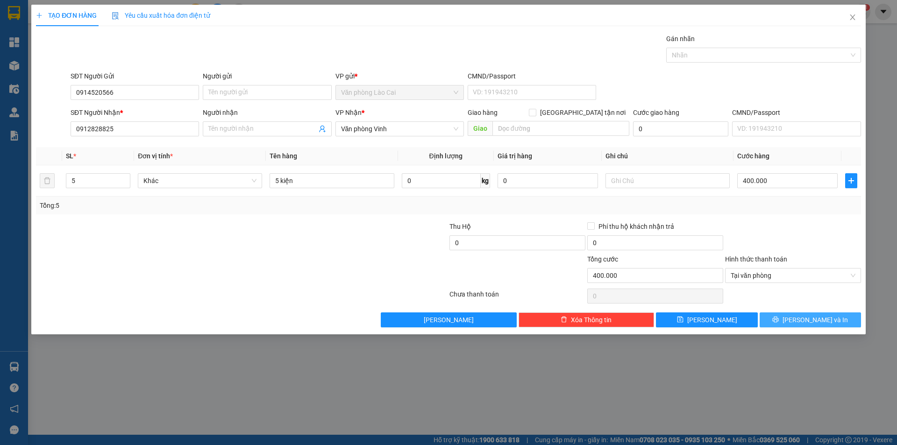
click at [788, 321] on button "Lưu và In" at bounding box center [810, 320] width 101 height 15
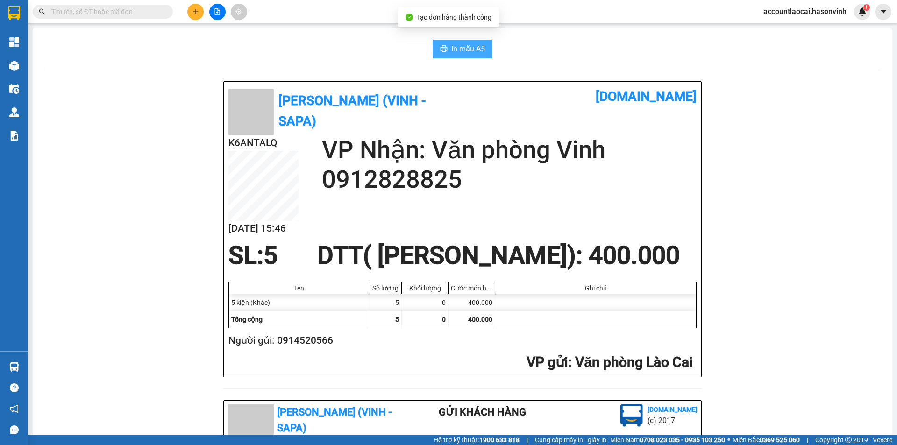
click at [469, 50] on span "In mẫu A5" at bounding box center [468, 49] width 34 height 12
click at [193, 10] on icon "plus" at bounding box center [196, 11] width 7 height 7
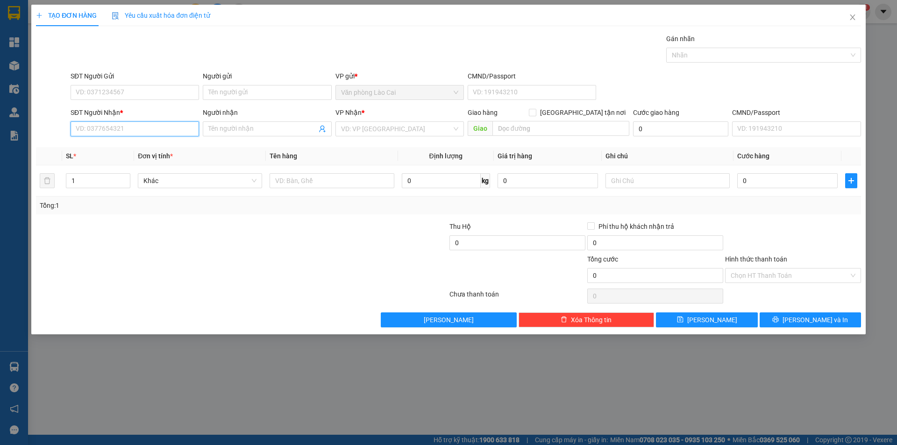
click at [135, 133] on input "SĐT Người Nhận *" at bounding box center [135, 129] width 129 height 15
click at [155, 132] on input "7673" at bounding box center [135, 129] width 129 height 15
click at [150, 128] on input "7673" at bounding box center [135, 129] width 129 height 15
type input "7673"
click at [863, 14] on span "Close" at bounding box center [853, 18] width 26 height 26
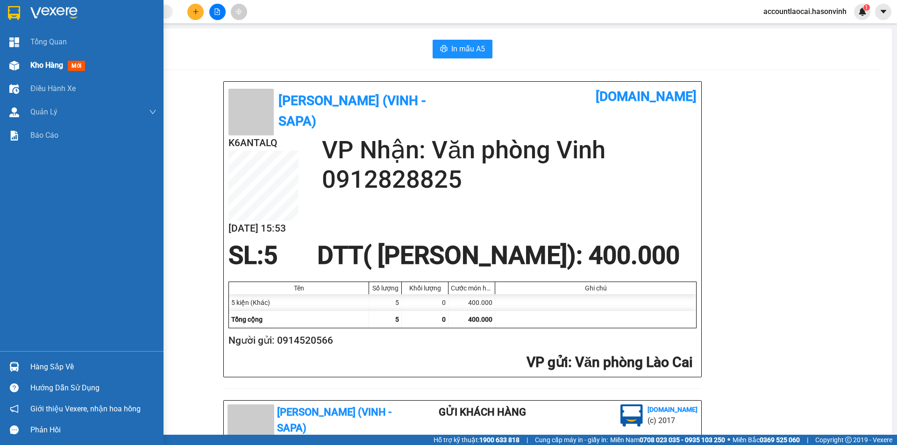
click at [54, 64] on span "Kho hàng" at bounding box center [46, 65] width 33 height 9
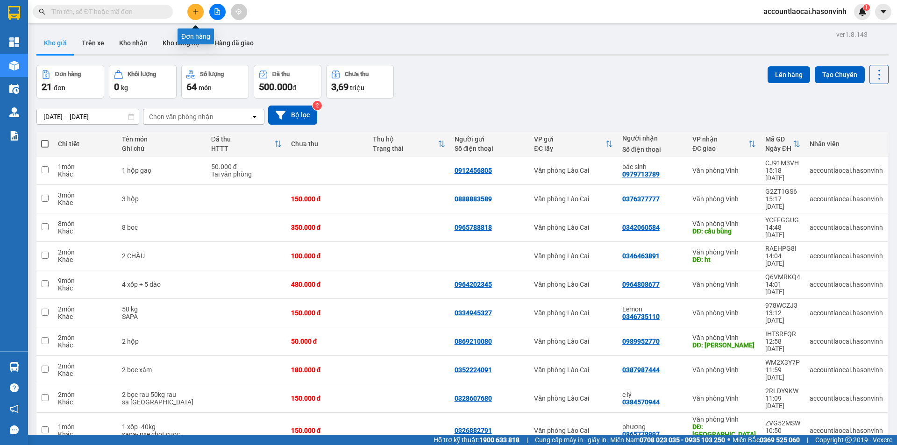
click at [195, 7] on button at bounding box center [195, 12] width 16 height 16
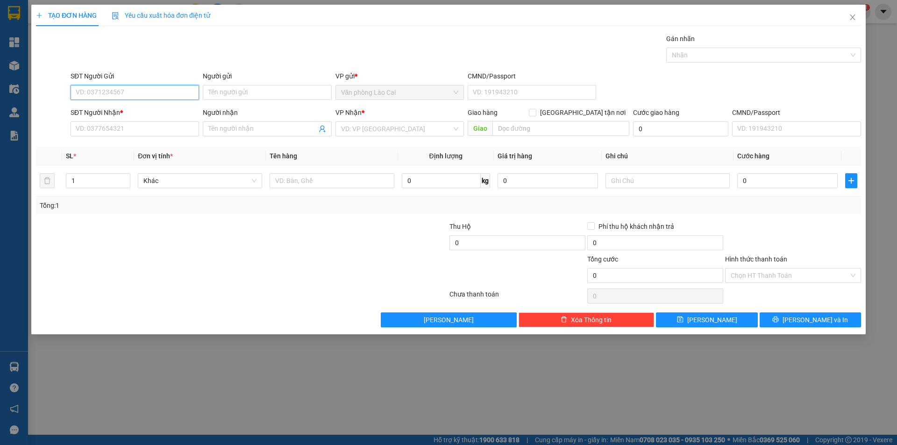
click at [127, 89] on input "SĐT Người Gửi" at bounding box center [135, 92] width 129 height 15
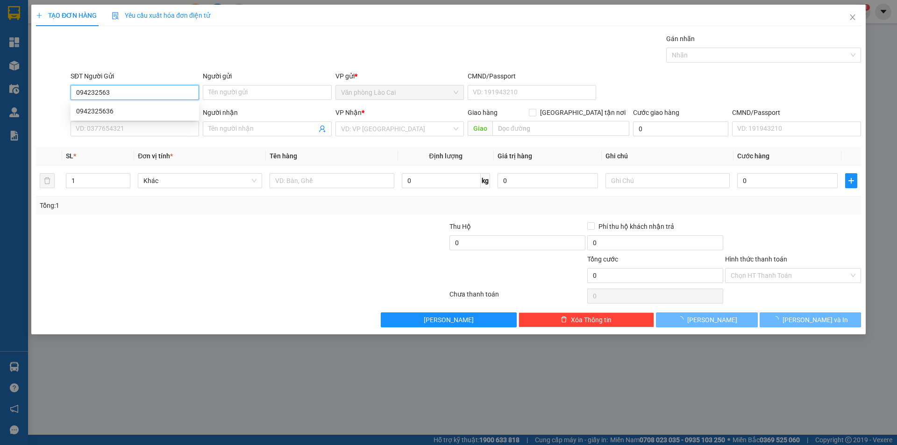
type input "0942325636"
click at [116, 109] on div "0942325636" at bounding box center [134, 111] width 117 height 10
type input "0975775473"
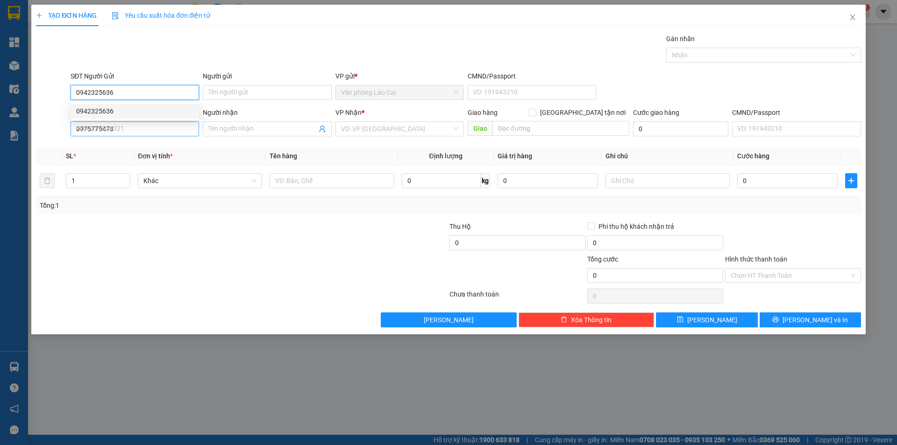
type input "910.000"
type input "0942325636"
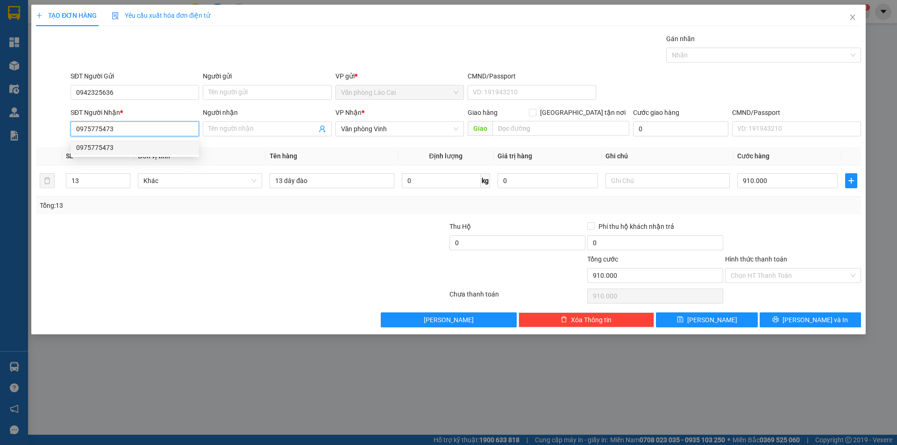
drag, startPoint x: 159, startPoint y: 129, endPoint x: 25, endPoint y: 130, distance: 134.1
click at [25, 130] on div "TẠO ĐƠN HÀNG Yêu cầu xuất hóa đơn điện tử Transit Pickup Surcharge Ids Transit …" at bounding box center [448, 222] width 897 height 445
type input "0957775473"
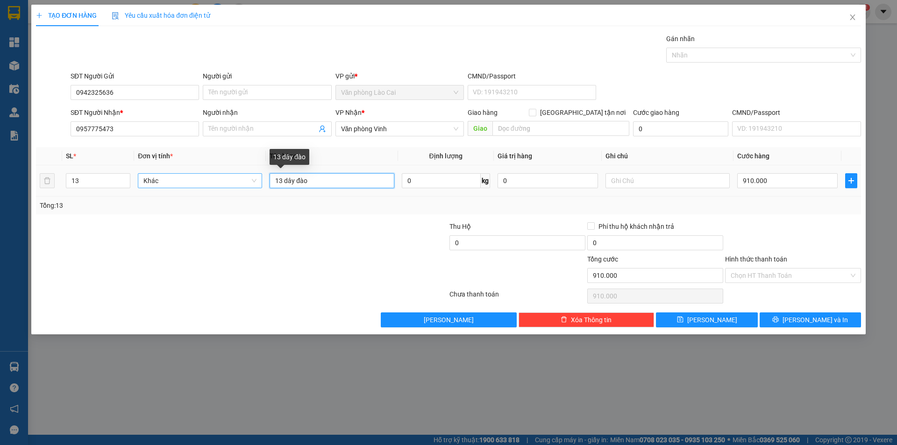
drag, startPoint x: 281, startPoint y: 186, endPoint x: 227, endPoint y: 180, distance: 54.6
click at [242, 186] on tr "13 Khác 13 dây đào 0 kg 0 910.000" at bounding box center [448, 180] width 825 height 31
type input "5 thùng đào"
click at [101, 186] on input "13" at bounding box center [98, 181] width 64 height 14
type input "1"
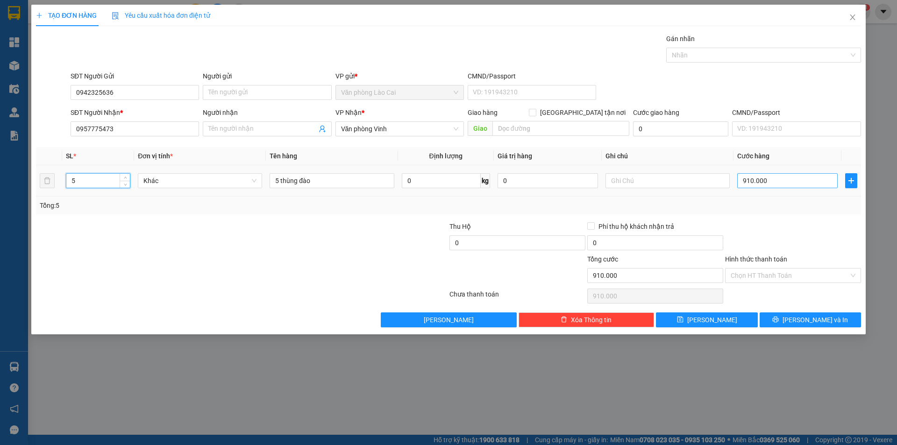
type input "5"
click at [775, 182] on input "910.000" at bounding box center [787, 180] width 100 height 15
type input "2"
type input "25"
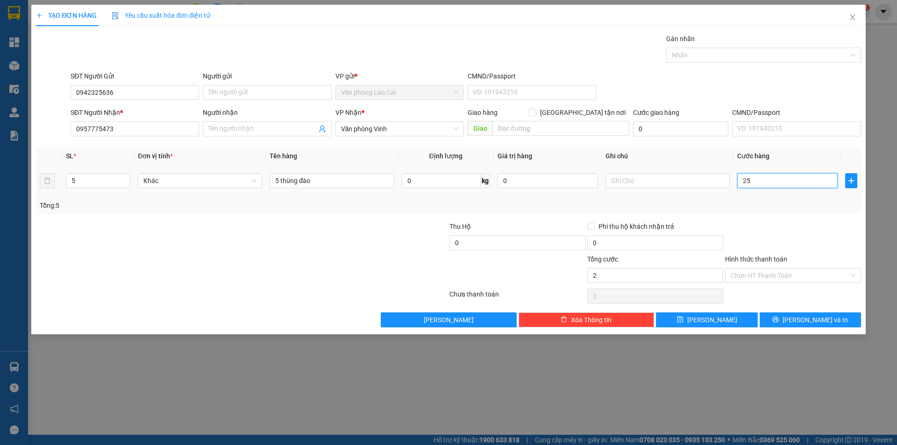
type input "25"
type input "250"
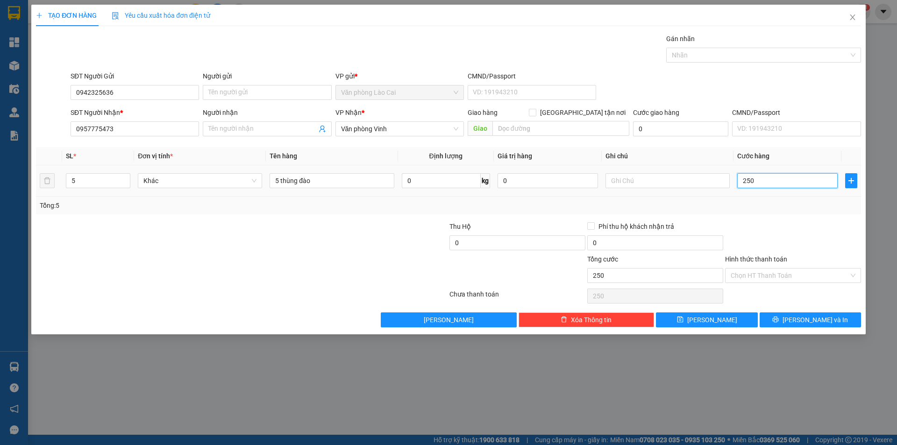
type input "2.500"
type input "25.000"
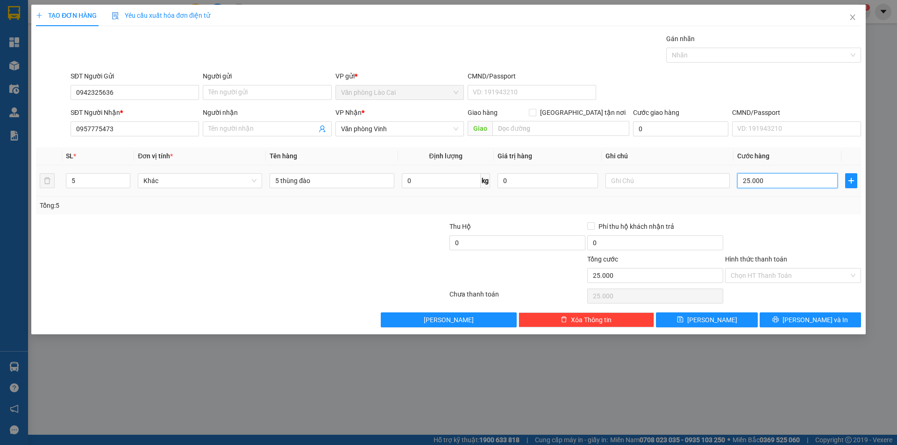
type input "250.000"
click at [787, 319] on button "Lưu và In" at bounding box center [810, 320] width 101 height 15
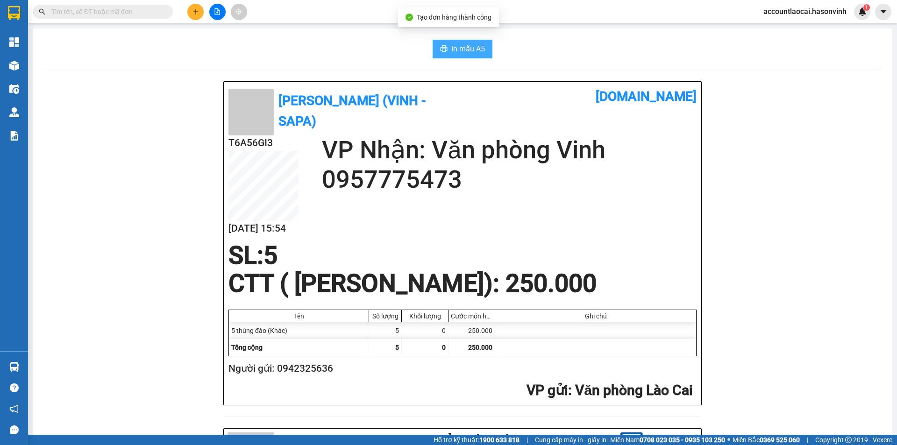
click at [472, 51] on span "In mẫu A5" at bounding box center [468, 49] width 34 height 12
click at [195, 16] on button at bounding box center [195, 12] width 16 height 16
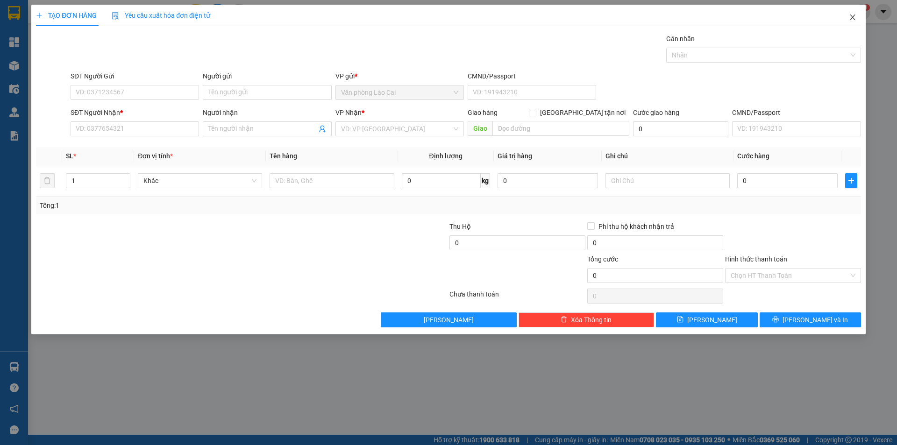
click at [856, 19] on icon "close" at bounding box center [852, 17] width 7 height 7
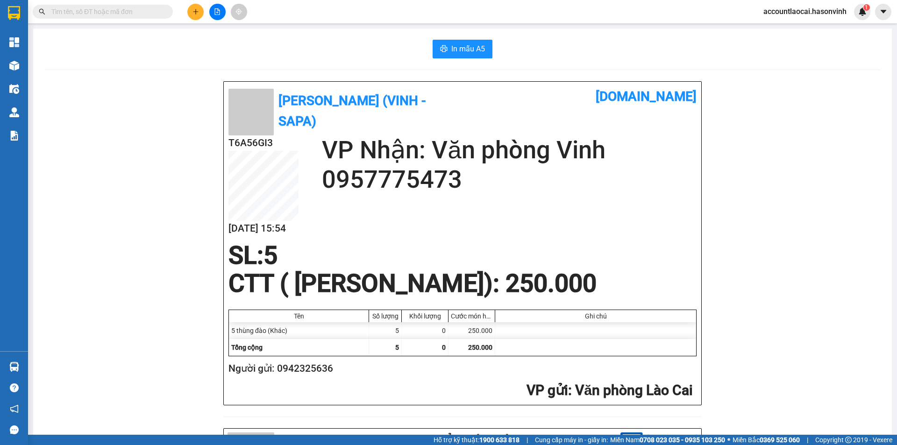
drag, startPoint x: 357, startPoint y: 376, endPoint x: 276, endPoint y: 373, distance: 80.4
click at [276, 373] on h2 "Người gửi: 0942325636" at bounding box center [461, 368] width 465 height 15
click at [196, 11] on icon "plus" at bounding box center [195, 11] width 0 height 5
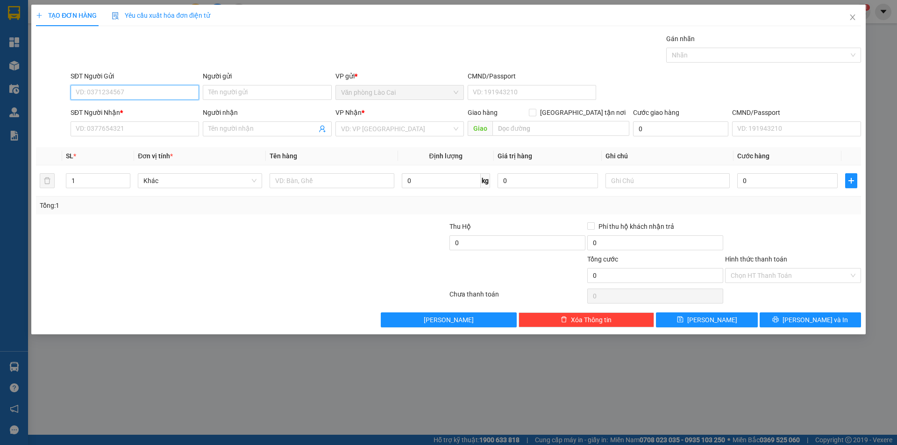
paste input "0942325636"
type input "0942325636"
click at [147, 135] on input "SĐT Người Nhận *" at bounding box center [135, 129] width 129 height 15
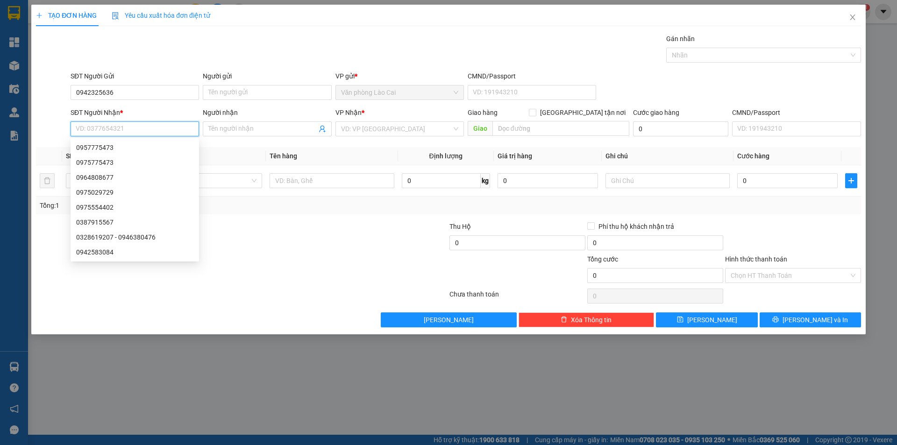
click at [147, 128] on input "SĐT Người Nhận *" at bounding box center [135, 129] width 129 height 15
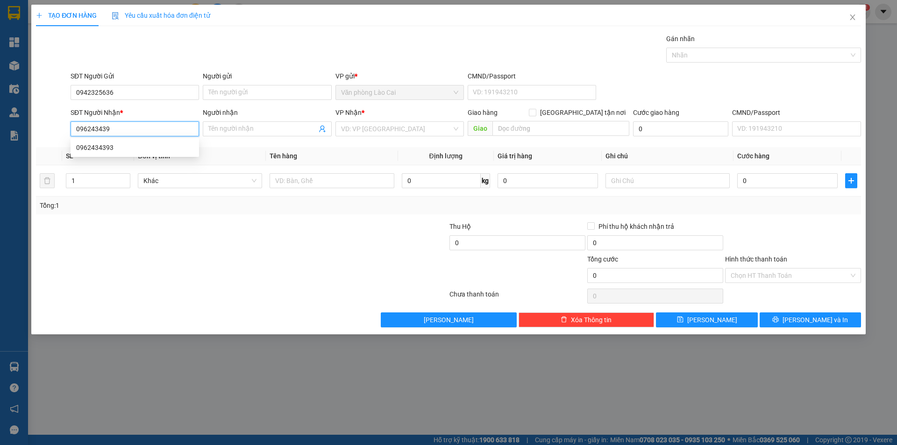
type input "0962434393"
click at [176, 144] on div "0962434393" at bounding box center [134, 148] width 117 height 10
type input "100.000"
type input "0962434393"
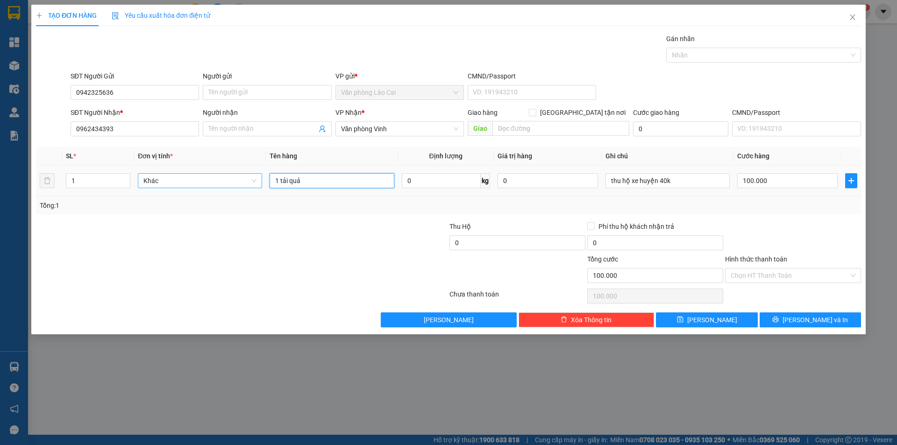
drag, startPoint x: 334, startPoint y: 182, endPoint x: 188, endPoint y: 182, distance: 145.3
click at [188, 182] on tr "1 Khác 1 tải quả 0 kg 0 thu hộ xe huyện 40k 100.000" at bounding box center [448, 180] width 825 height 31
type input "3"
type input "2 thùng"
click at [76, 180] on input "1" at bounding box center [98, 181] width 64 height 14
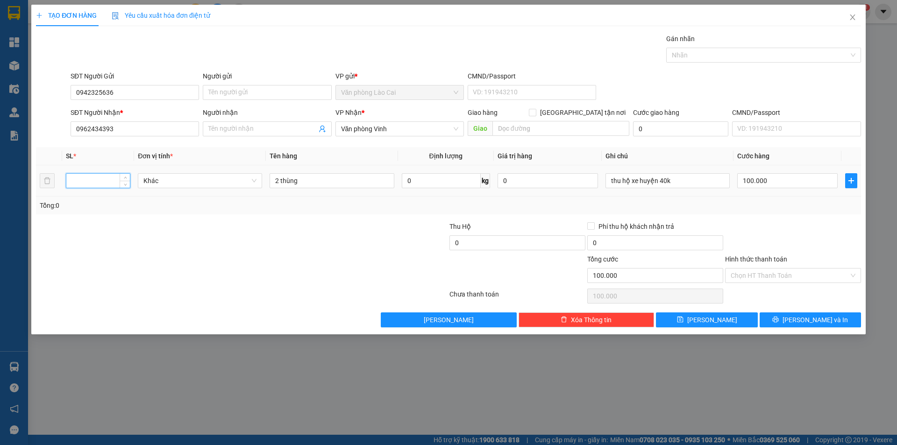
type input "2"
drag, startPoint x: 637, startPoint y: 187, endPoint x: 561, endPoint y: 190, distance: 76.2
click at [561, 190] on tr "2 Khác 2 thùng 0 kg 0 thu hộ xe huyện 40k 100.000" at bounding box center [448, 180] width 825 height 31
click at [822, 321] on span "Lưu và In" at bounding box center [815, 320] width 65 height 10
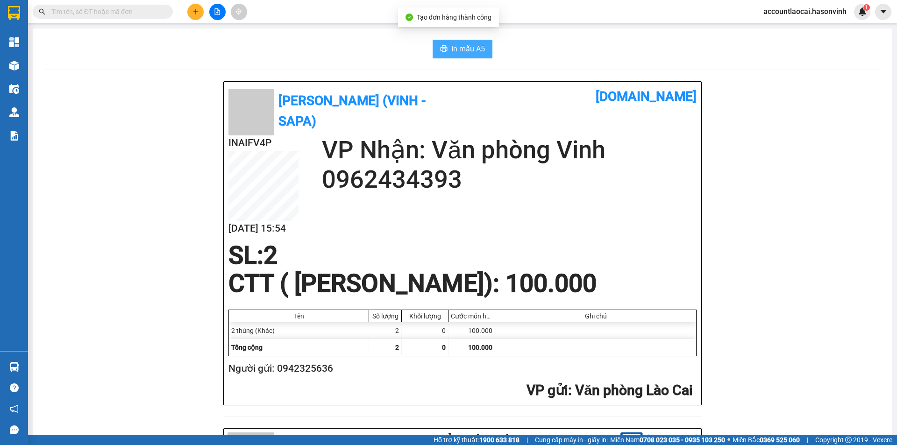
click at [453, 44] on span "In mẫu A5" at bounding box center [468, 49] width 34 height 12
drag, startPoint x: 343, startPoint y: 375, endPoint x: 277, endPoint y: 376, distance: 66.4
click at [277, 376] on h2 "Người gửi: 0942325636" at bounding box center [461, 368] width 465 height 15
click at [194, 10] on icon "plus" at bounding box center [196, 11] width 7 height 7
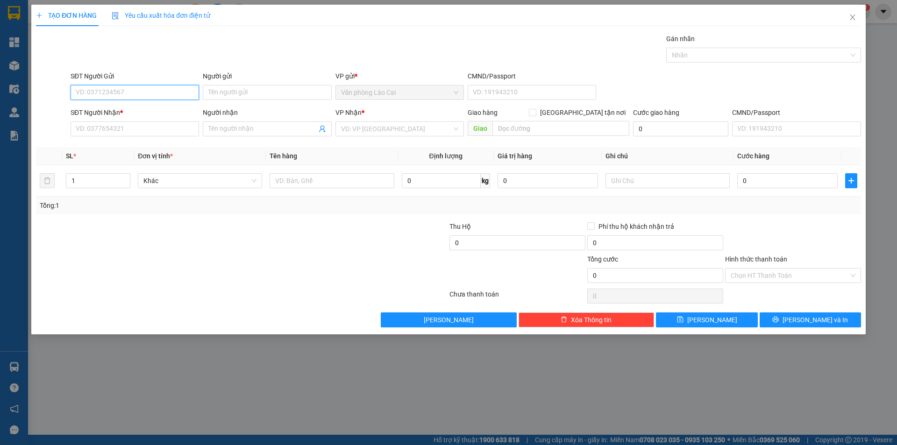
paste input "0942325636"
type input "0942325636"
click at [137, 133] on input "SĐT Người Nhận *" at bounding box center [135, 129] width 129 height 15
type input "0866887673"
drag, startPoint x: 422, startPoint y: 126, endPoint x: 409, endPoint y: 138, distance: 17.5
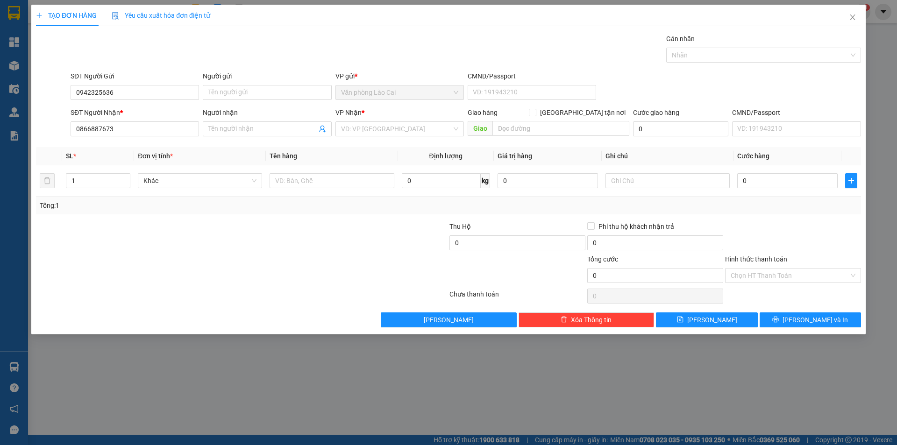
click at [422, 126] on input "search" at bounding box center [396, 129] width 111 height 14
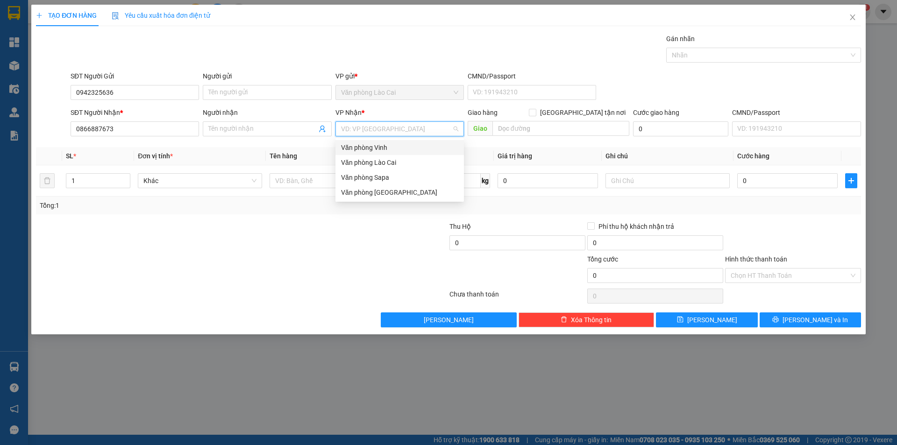
click at [401, 147] on div "Văn phòng Vinh" at bounding box center [399, 148] width 117 height 10
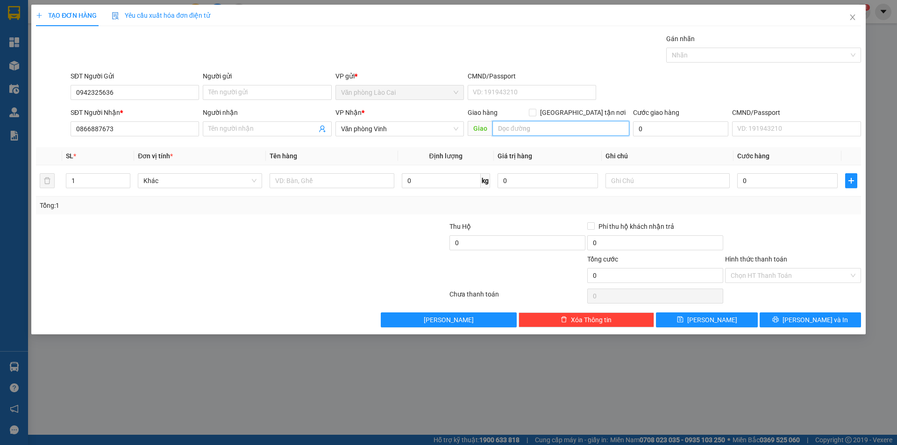
click at [532, 129] on input "text" at bounding box center [561, 128] width 137 height 15
type input "hoàng mai"
click at [331, 179] on input "text" at bounding box center [332, 180] width 124 height 15
type input "1 thùng đào"
click at [786, 183] on input "0" at bounding box center [787, 180] width 100 height 15
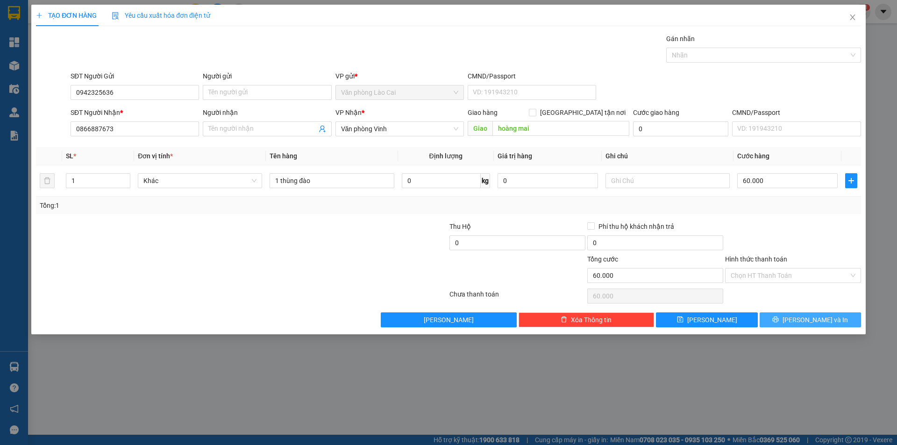
click at [779, 318] on button "Lưu và In" at bounding box center [810, 320] width 101 height 15
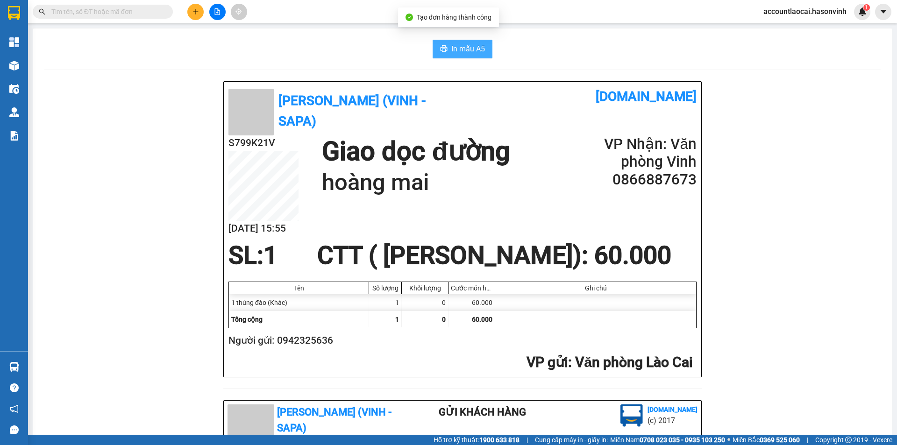
click at [451, 50] on span "In mẫu A5" at bounding box center [468, 49] width 34 height 12
click at [194, 12] on icon "plus" at bounding box center [195, 11] width 5 height 0
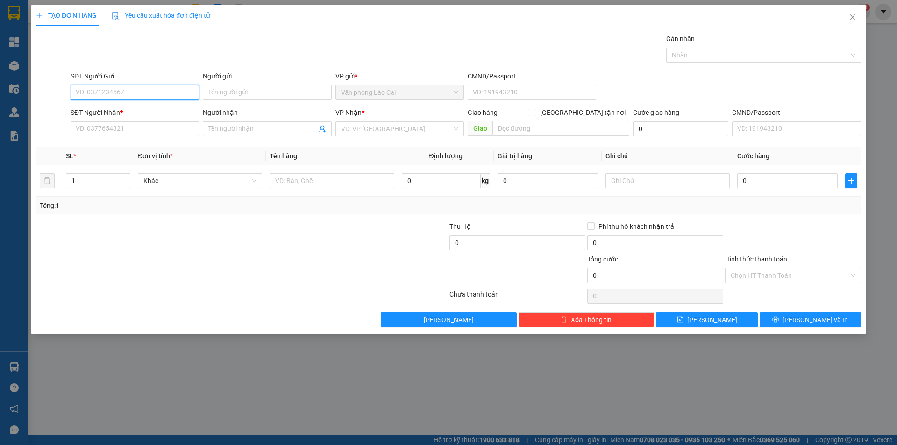
click at [142, 89] on input "SĐT Người Gửi" at bounding box center [135, 92] width 129 height 15
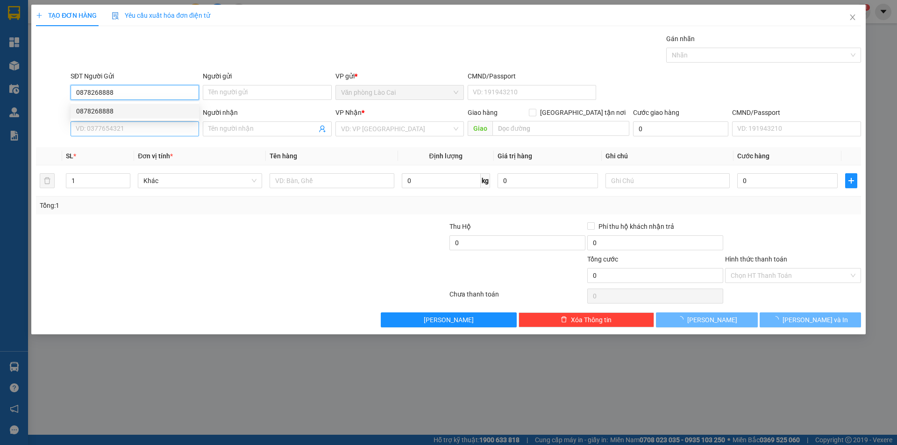
type input "0878268888"
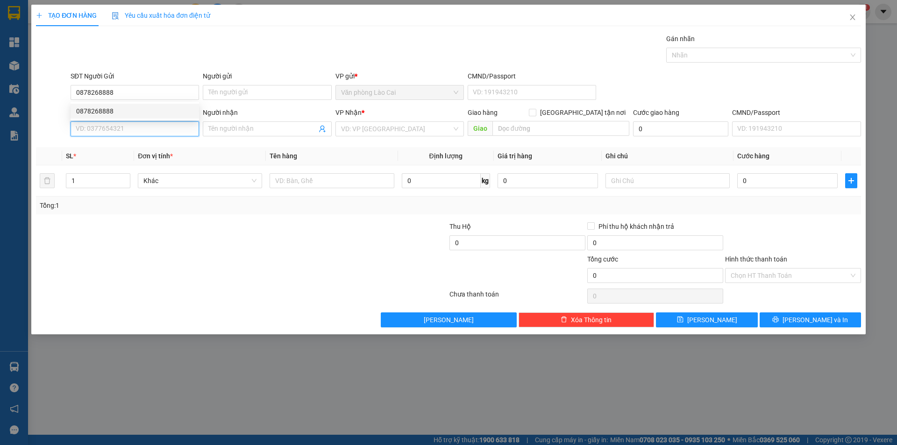
click at [143, 127] on input "SĐT Người Nhận *" at bounding box center [135, 129] width 129 height 15
type input "0973397355"
click at [384, 128] on input "search" at bounding box center [396, 129] width 111 height 14
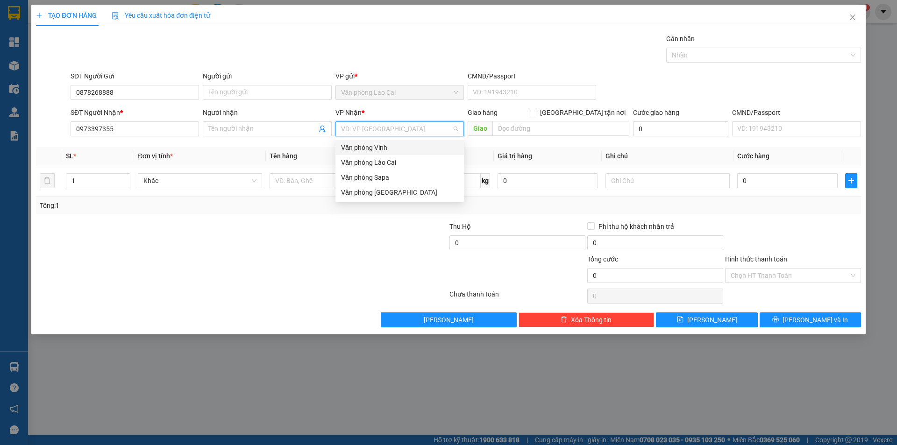
drag, startPoint x: 383, startPoint y: 145, endPoint x: 460, endPoint y: 143, distance: 76.7
click at [384, 145] on div "Văn phòng Vinh" at bounding box center [399, 148] width 117 height 10
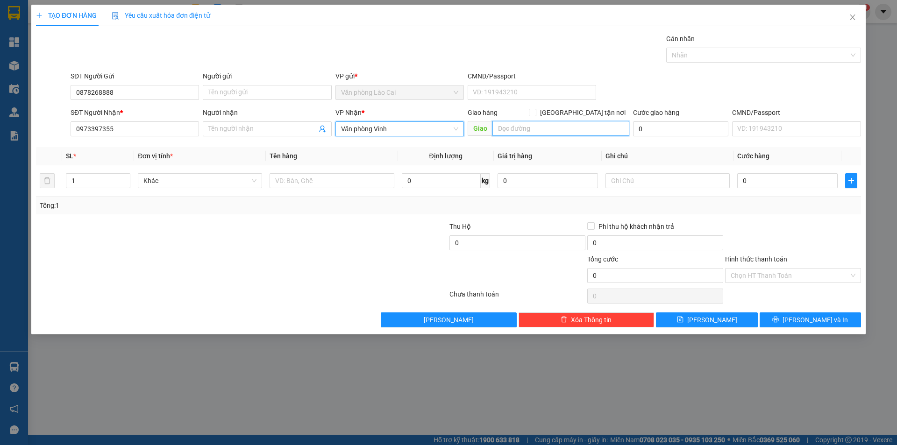
click at [493, 127] on input "text" at bounding box center [561, 128] width 137 height 15
type input "ht"
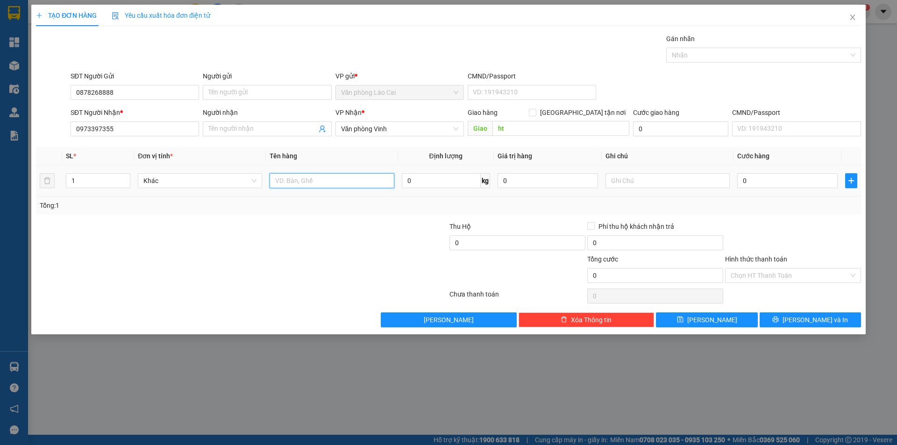
click at [316, 178] on input "text" at bounding box center [332, 180] width 124 height 15
type input "2 xốp"
click at [791, 183] on input "0" at bounding box center [787, 180] width 100 height 15
type input "1"
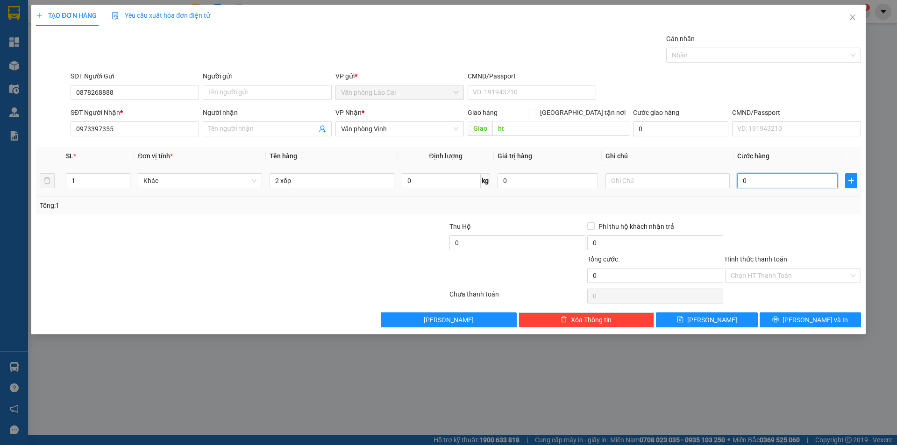
type input "1"
type input "18"
type input "180"
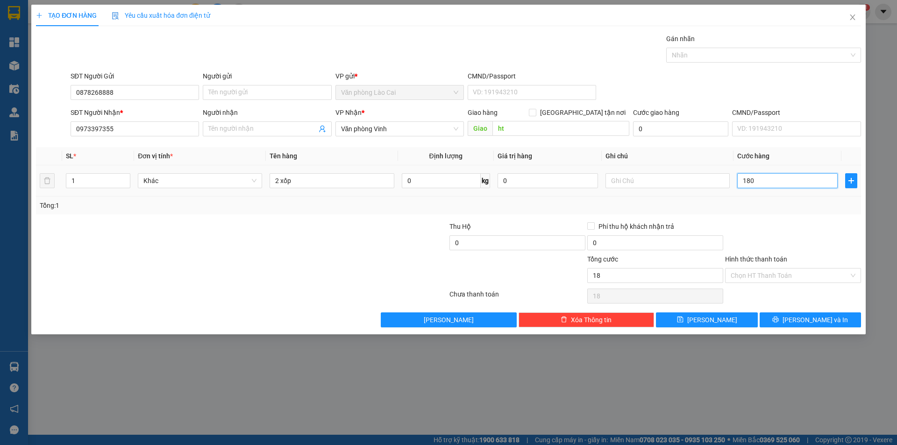
type input "180"
type input "1.800"
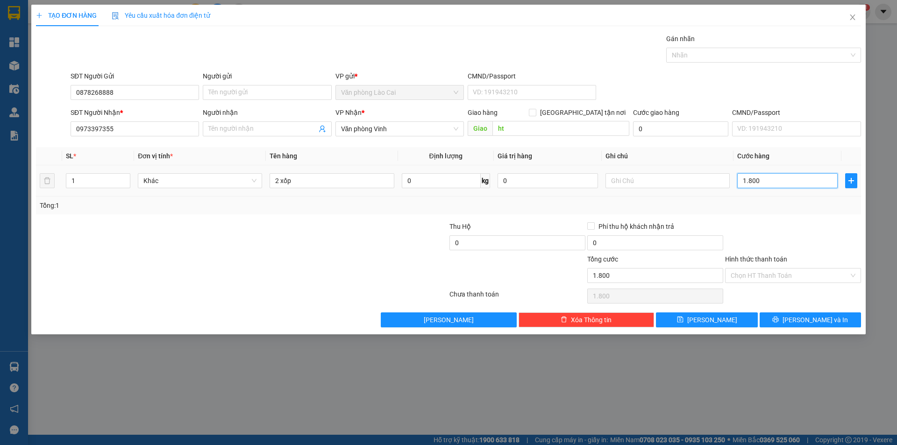
type input "18.000"
type input "180.000"
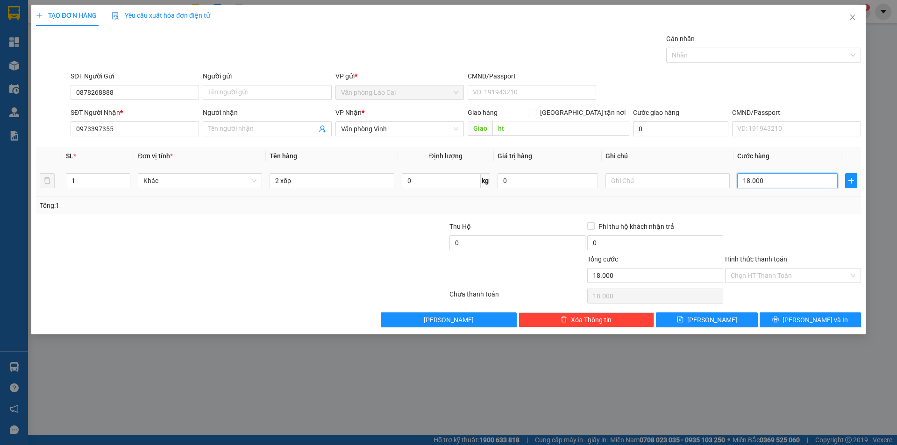
type input "180.000"
click at [493, 246] on input "0" at bounding box center [518, 243] width 136 height 15
type input "2.970.000"
type input "30.000"
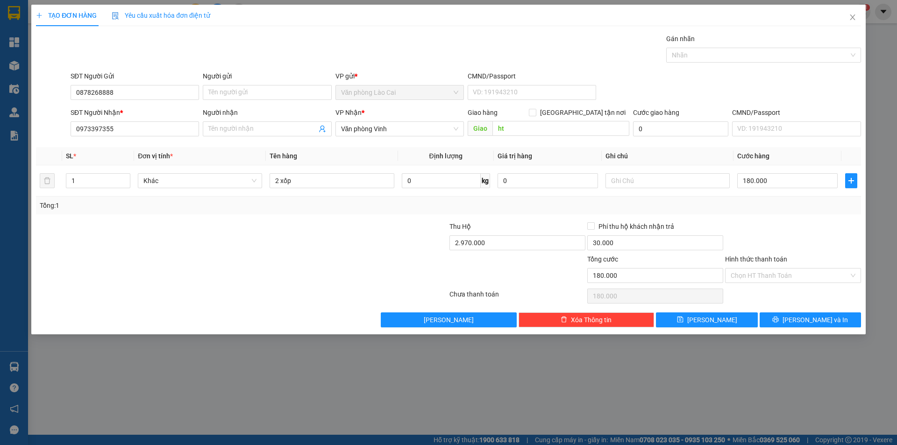
click at [519, 259] on div at bounding box center [518, 270] width 138 height 33
click at [502, 241] on input "2.970.000" at bounding box center [518, 243] width 136 height 15
type input "3.000.000"
click at [552, 283] on div at bounding box center [518, 270] width 138 height 33
click at [764, 183] on input "180.000" at bounding box center [787, 180] width 100 height 15
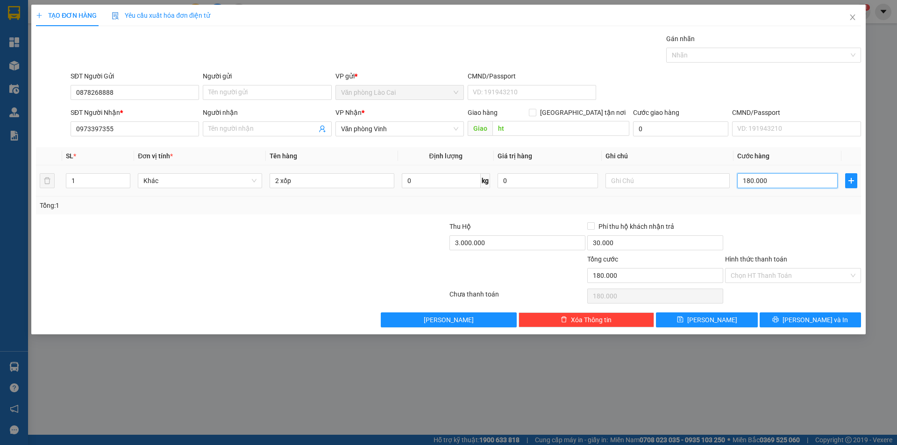
type input "9"
type input "90"
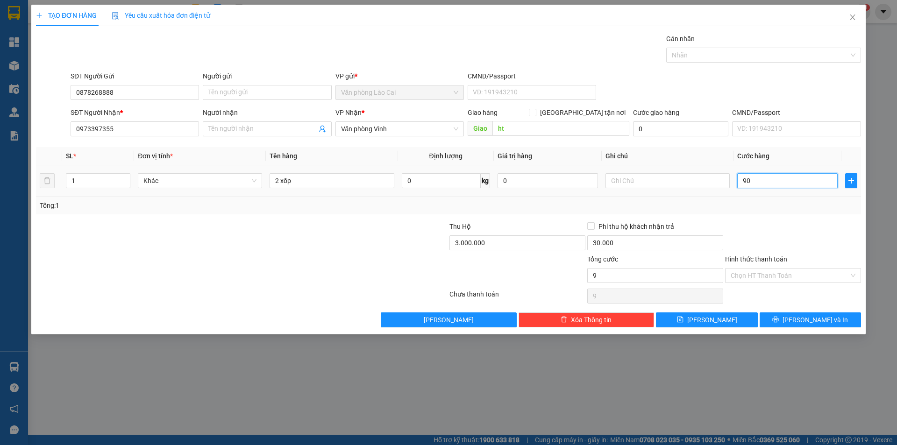
type input "90"
type input "9"
type input "0"
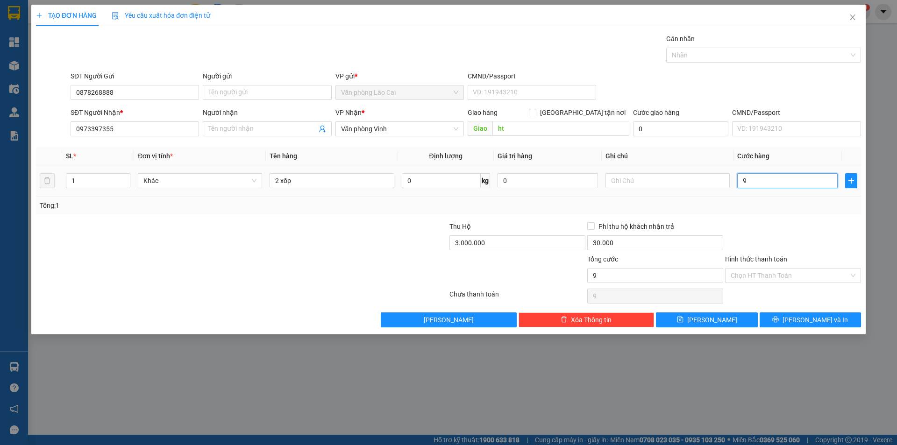
type input "0"
type input "01"
type input "1"
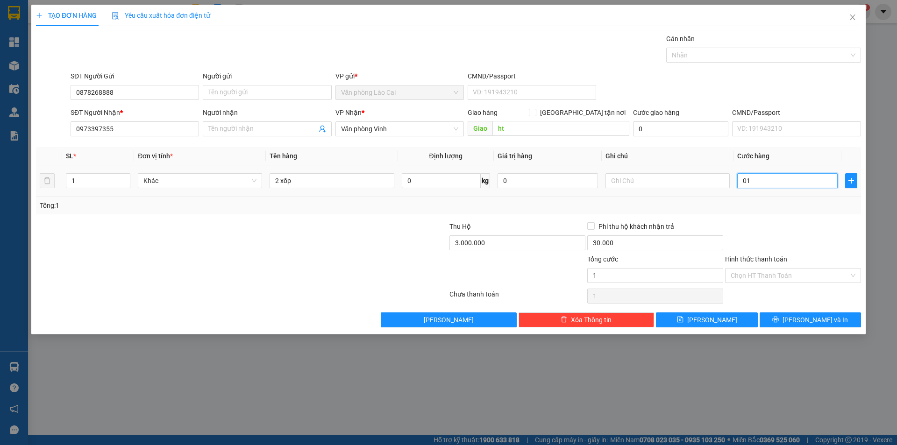
type input "019"
type input "19"
type input "0.190"
type input "190"
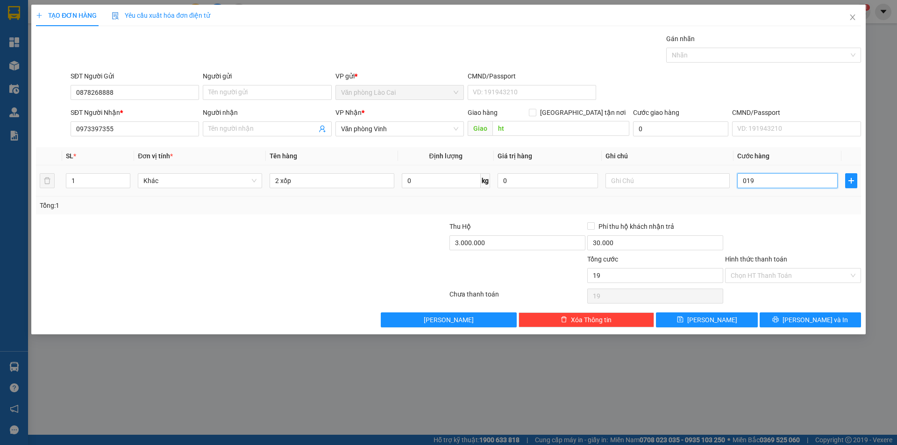
type input "190"
type input "01.900"
type input "1.900"
type input "019.000"
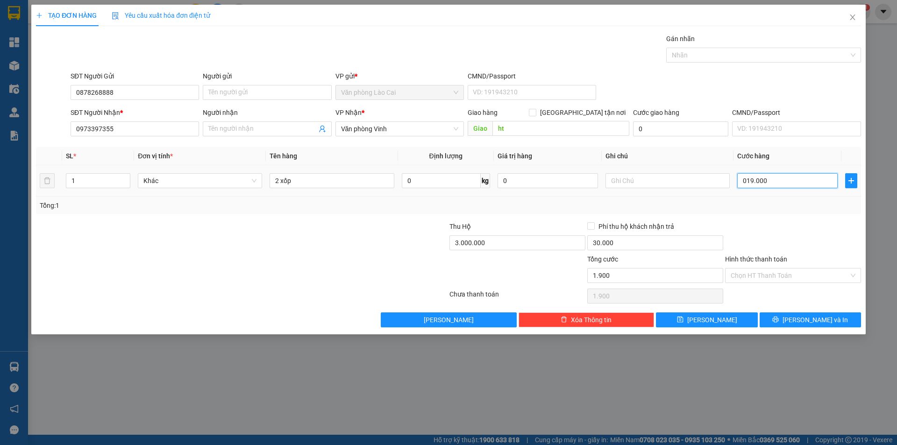
type input "19.000"
type input "0.190.000"
type input "190.000"
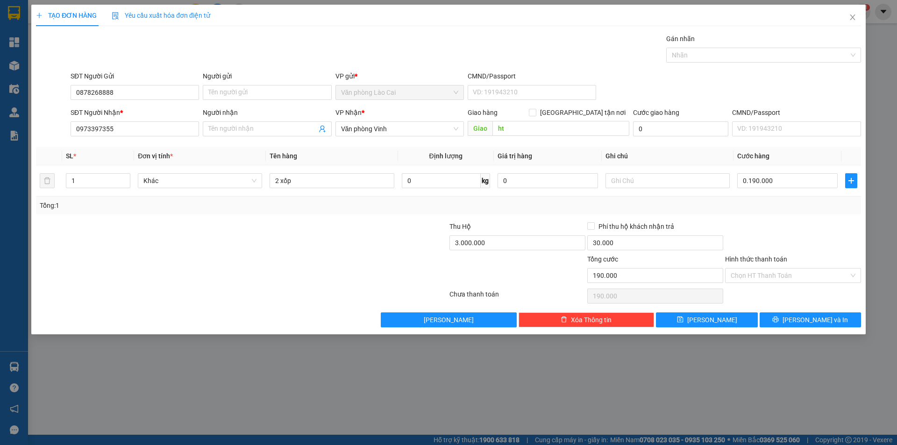
type input "190.000"
click at [763, 202] on div "Tổng: 1" at bounding box center [449, 205] width 818 height 10
click at [809, 315] on span "Lưu và In" at bounding box center [815, 320] width 65 height 10
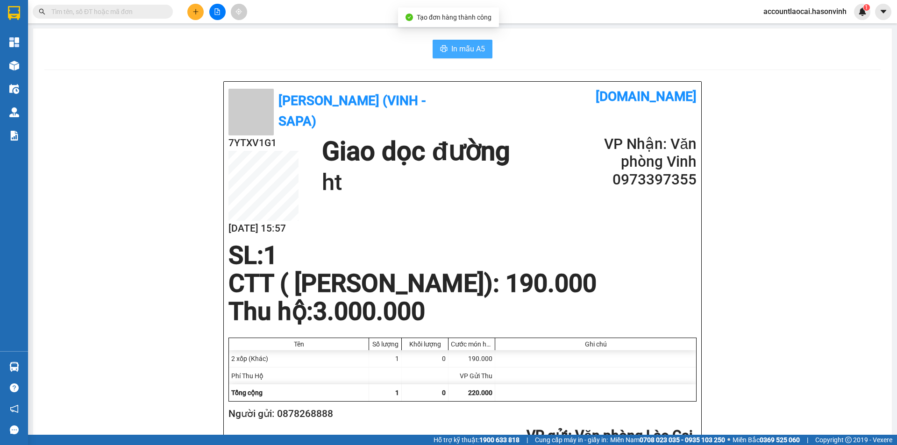
click at [468, 47] on span "In mẫu A5" at bounding box center [468, 49] width 34 height 12
drag, startPoint x: 343, startPoint y: 416, endPoint x: 277, endPoint y: 414, distance: 66.4
click at [277, 414] on h2 "Người gửi: 0878268888" at bounding box center [461, 414] width 465 height 15
click at [196, 13] on icon "plus" at bounding box center [196, 11] width 7 height 7
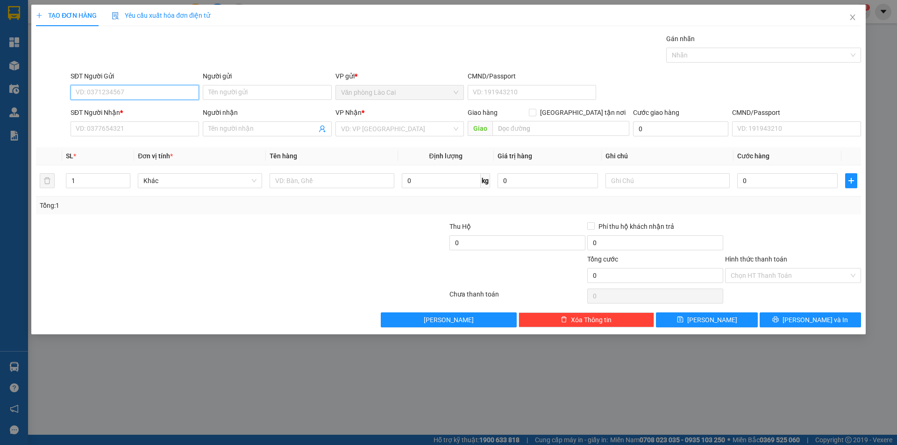
paste input "0878268888"
type input "0878268888"
click at [90, 131] on input "SĐT Người Nhận *" at bounding box center [135, 129] width 129 height 15
click at [387, 122] on div "VD: VP Sài Gòn" at bounding box center [400, 129] width 129 height 15
type input "0356440696"
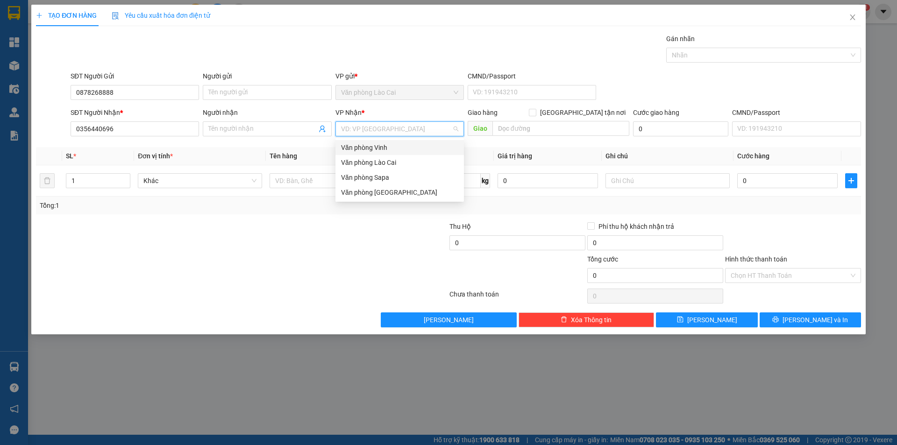
drag, startPoint x: 384, startPoint y: 147, endPoint x: 476, endPoint y: 146, distance: 92.1
click at [385, 147] on div "Văn phòng Vinh" at bounding box center [399, 148] width 117 height 10
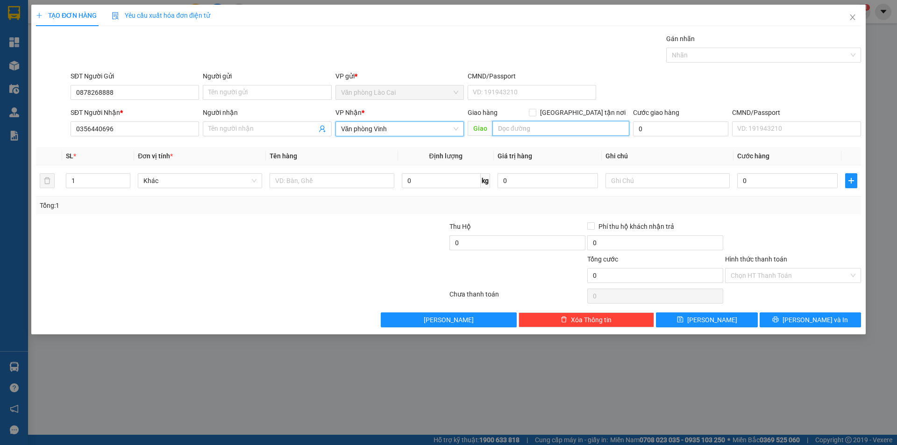
click at [499, 129] on input "text" at bounding box center [561, 128] width 137 height 15
type input "d"
type input "đ"
type input "d"
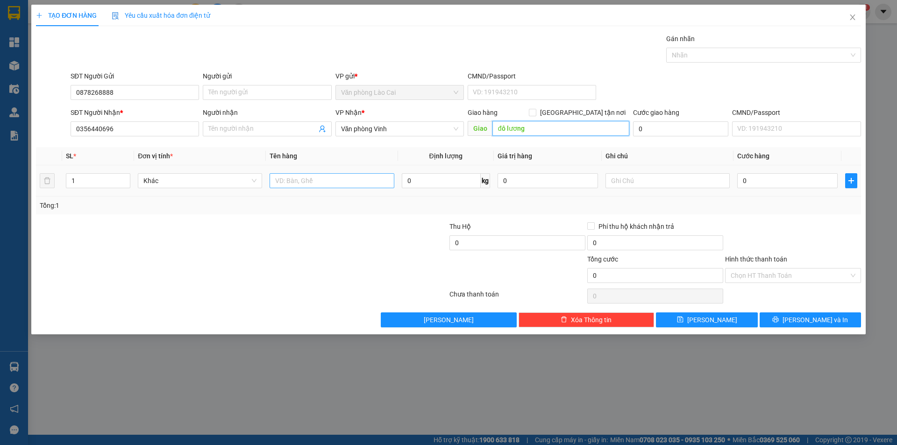
type input "đô lương"
drag, startPoint x: 332, startPoint y: 181, endPoint x: 329, endPoint y: 175, distance: 7.1
click at [332, 180] on input "text" at bounding box center [332, 180] width 124 height 15
type input "1 xốp"
click at [533, 129] on input "đô lương" at bounding box center [561, 128] width 137 height 15
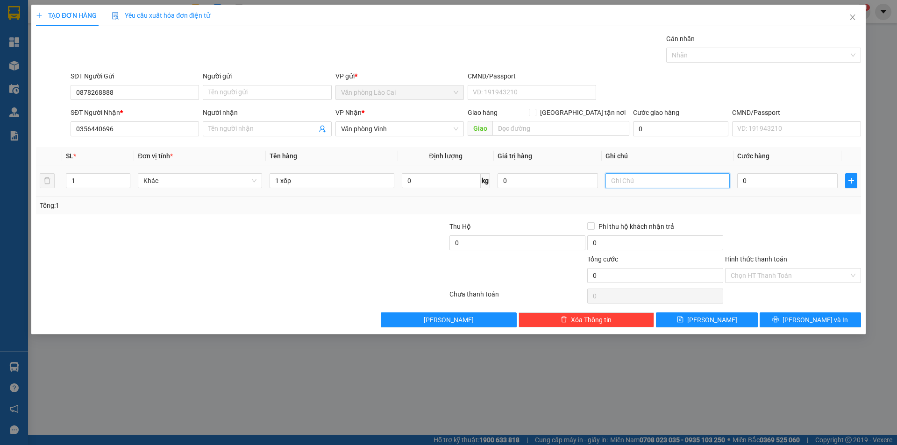
click at [616, 180] on input "text" at bounding box center [668, 180] width 124 height 15
type input "d"
type input "đ"
type input "d"
type input "đi đô l"
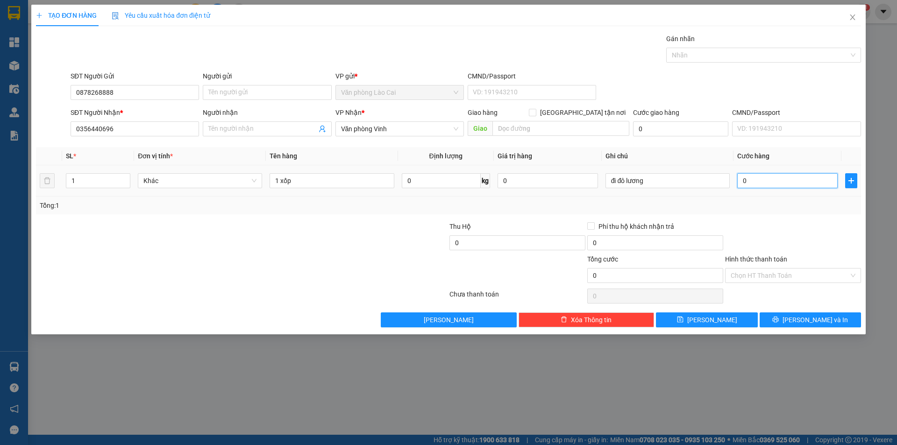
click at [759, 182] on input "0" at bounding box center [787, 180] width 100 height 15
click at [780, 323] on button "Lưu và In" at bounding box center [810, 320] width 101 height 15
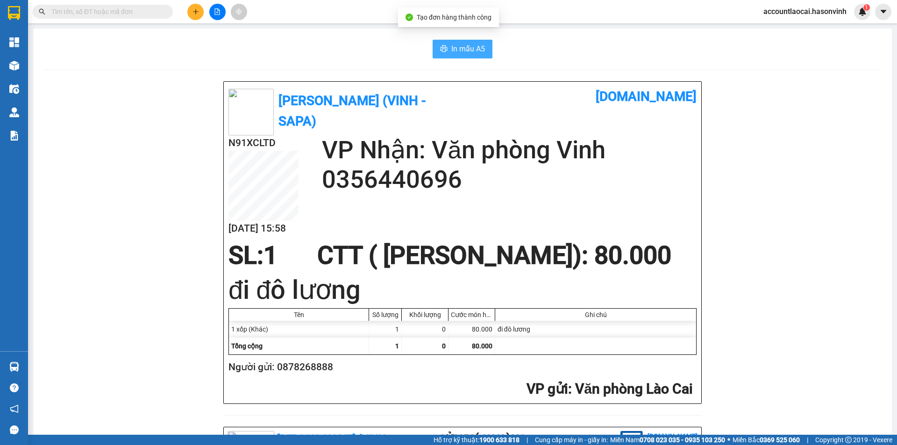
click at [475, 51] on span "In mẫu A5" at bounding box center [468, 49] width 34 height 12
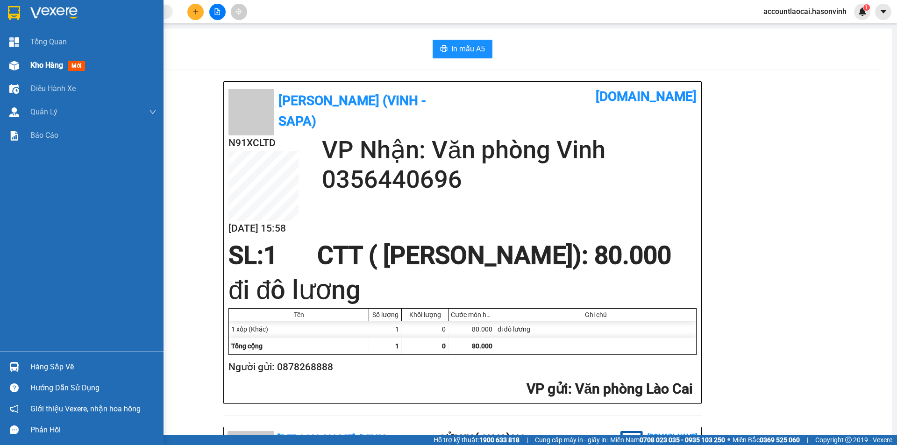
click at [41, 57] on div "Kho hàng mới" at bounding box center [93, 65] width 126 height 23
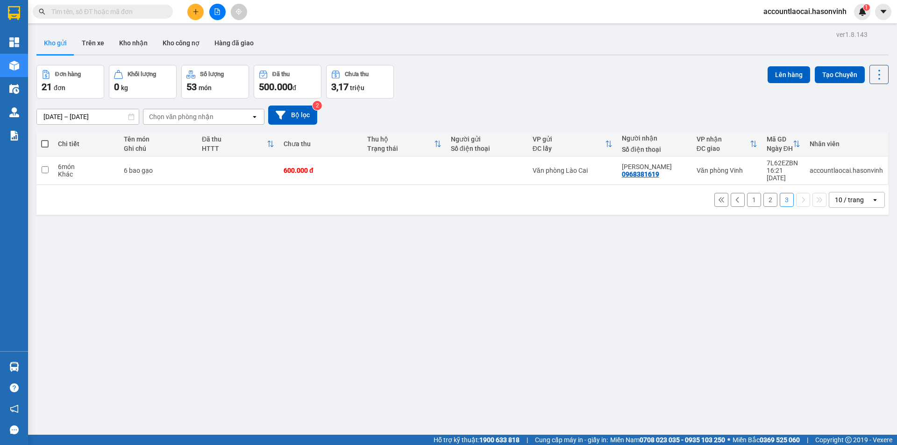
click at [764, 193] on button "2" at bounding box center [771, 200] width 14 height 14
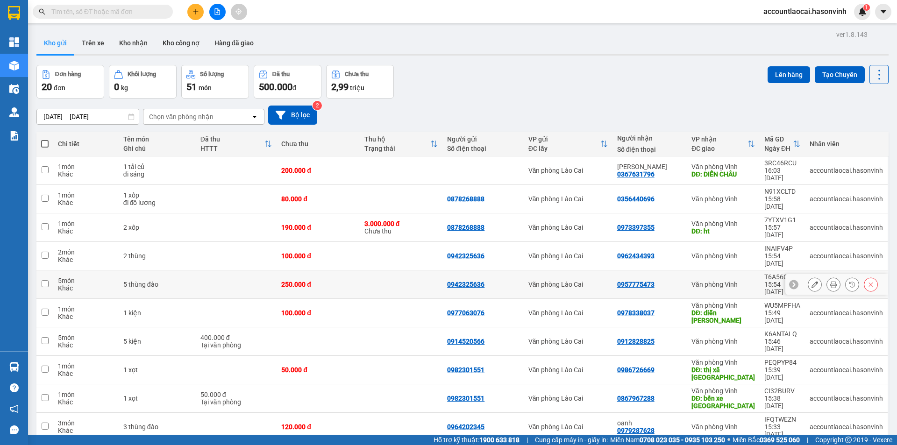
click at [837, 278] on div at bounding box center [843, 285] width 70 height 14
click at [830, 281] on icon at bounding box center [833, 284] width 7 height 7
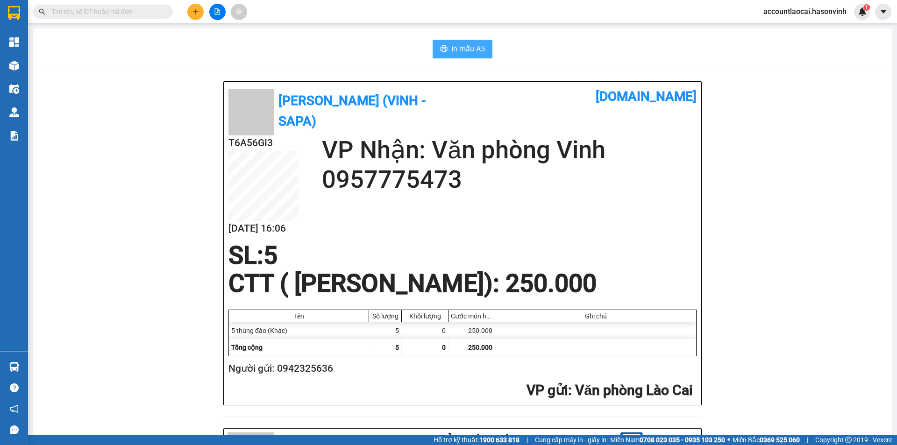
click at [469, 52] on span "In mẫu A5" at bounding box center [468, 49] width 34 height 12
click at [826, 426] on div "Hà Sơn (Vinh - Sapa) vexere.com T6A56GI3 11/09 16:06 VP Nhận: Văn phòng Vinh 09…" at bounding box center [462, 432] width 836 height 702
click at [189, 15] on button at bounding box center [195, 12] width 16 height 16
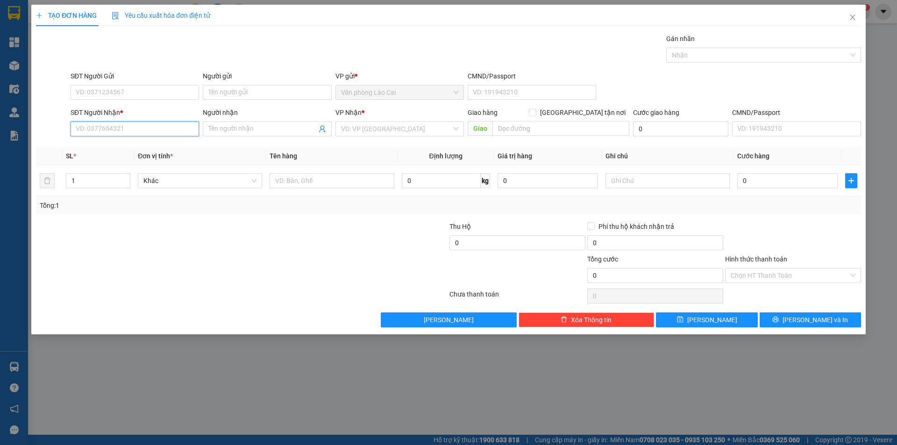
click at [150, 122] on input "SĐT Người Nhận *" at bounding box center [135, 129] width 129 height 15
click at [129, 131] on input "677" at bounding box center [135, 129] width 129 height 15
type input "677"
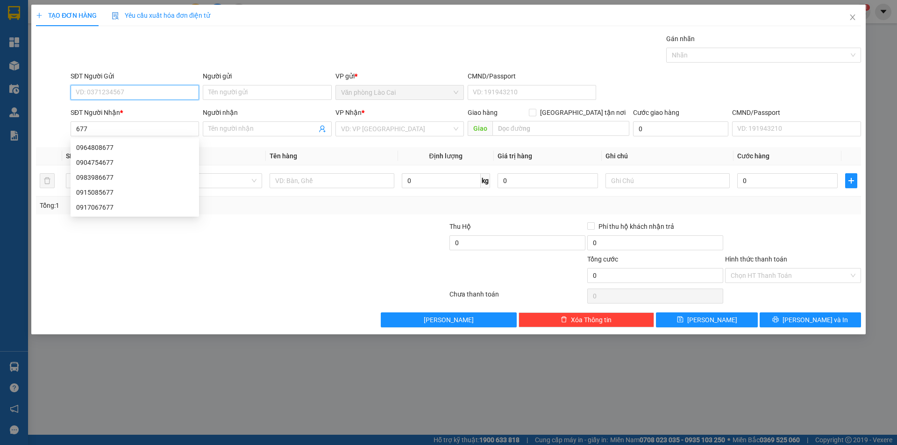
click at [126, 96] on input "SĐT Người Gửi" at bounding box center [135, 92] width 129 height 15
click at [115, 109] on div "0964202345" at bounding box center [134, 111] width 117 height 10
type input "0964202345"
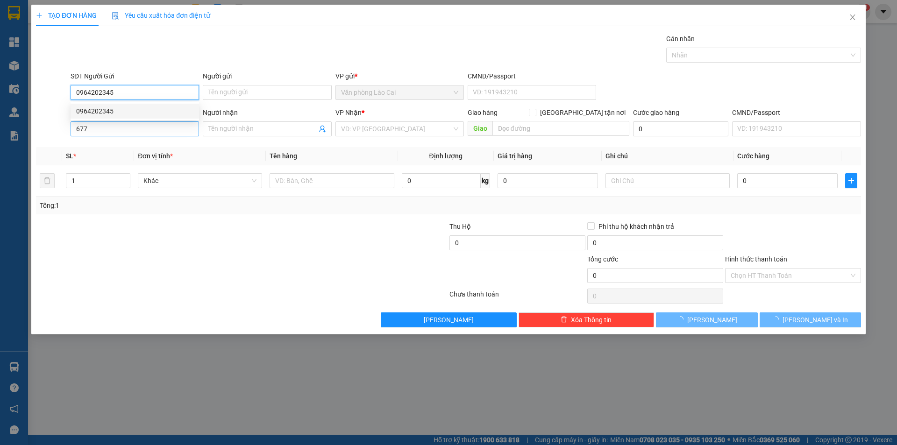
type input "120.000"
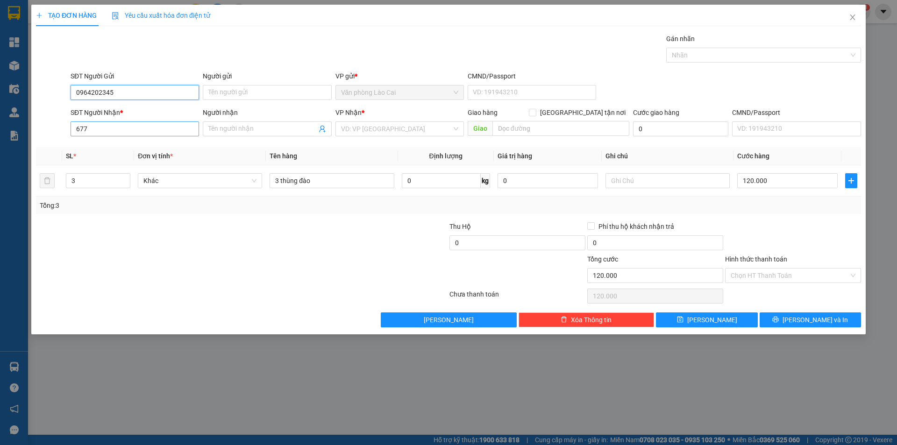
type input "0964202345"
drag, startPoint x: 86, startPoint y: 127, endPoint x: 42, endPoint y: 132, distance: 44.6
click at [42, 132] on div "SĐT Người Nhận * 677 677 Người nhận Tên người nhận VP Nhận * VD: VP Sài Gòn Gia…" at bounding box center [448, 123] width 827 height 33
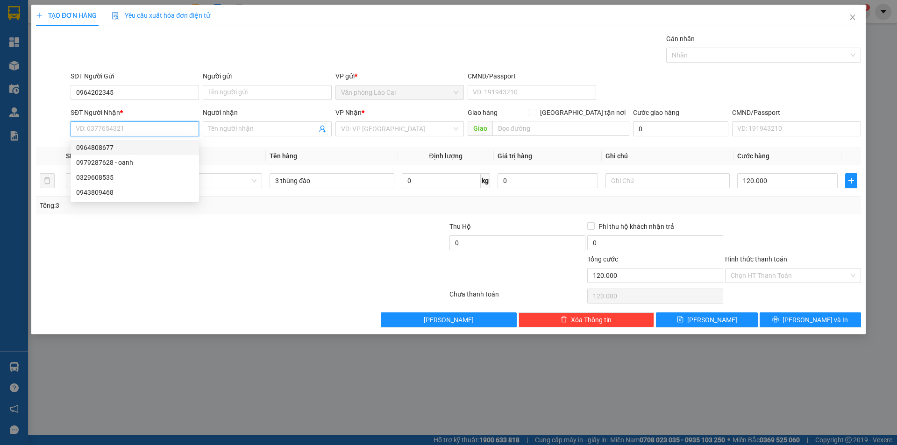
click at [114, 149] on div "0964808677" at bounding box center [134, 148] width 117 height 10
type input "0964808677"
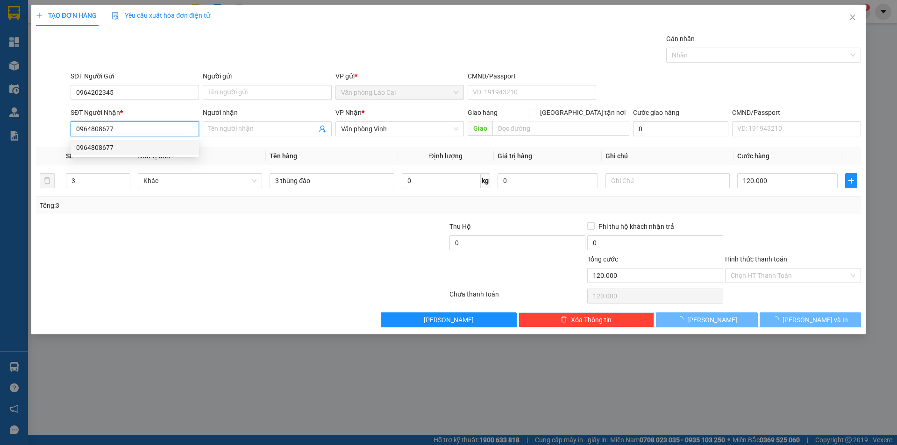
type input "480.000"
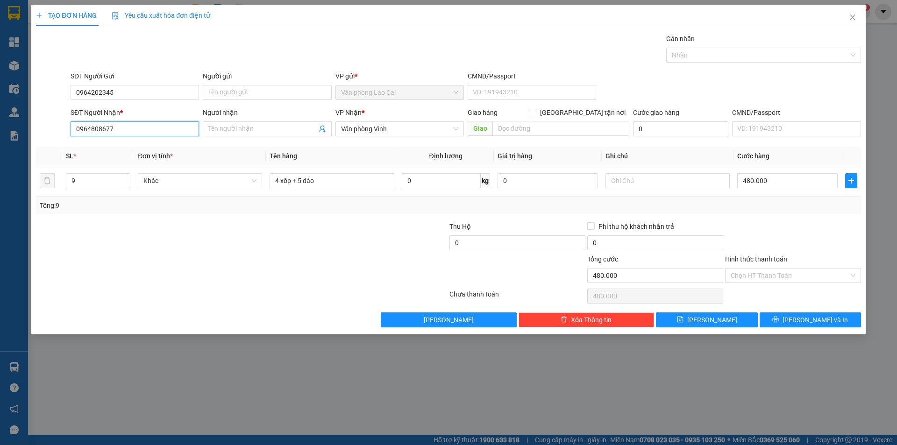
type input "0964808677"
click at [284, 247] on div at bounding box center [173, 238] width 276 height 33
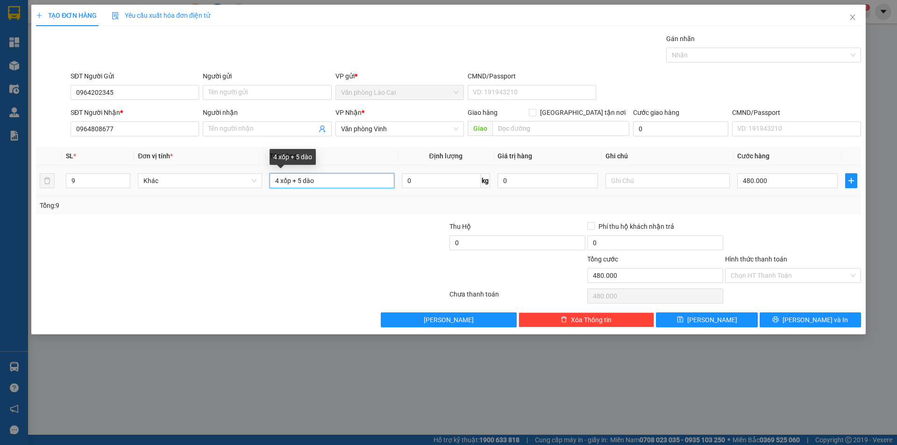
drag, startPoint x: 333, startPoint y: 183, endPoint x: 193, endPoint y: 194, distance: 140.2
click at [193, 194] on tr "9 Khác 4 xốp + 5 dào 0 kg 0 480.000" at bounding box center [448, 180] width 825 height 31
type input "5 hộp đào"
click at [90, 181] on input "9" at bounding box center [98, 181] width 64 height 14
type input "5"
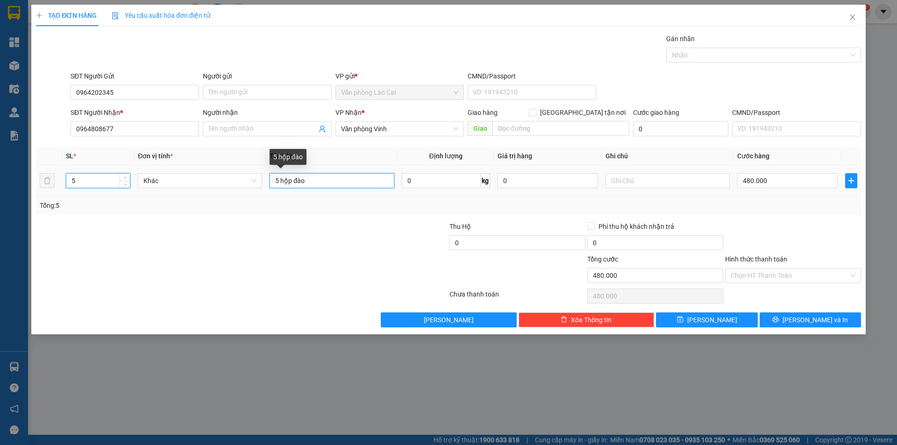
click at [294, 179] on input "5 hộp đào" at bounding box center [332, 180] width 124 height 15
type input "5 thùng đào"
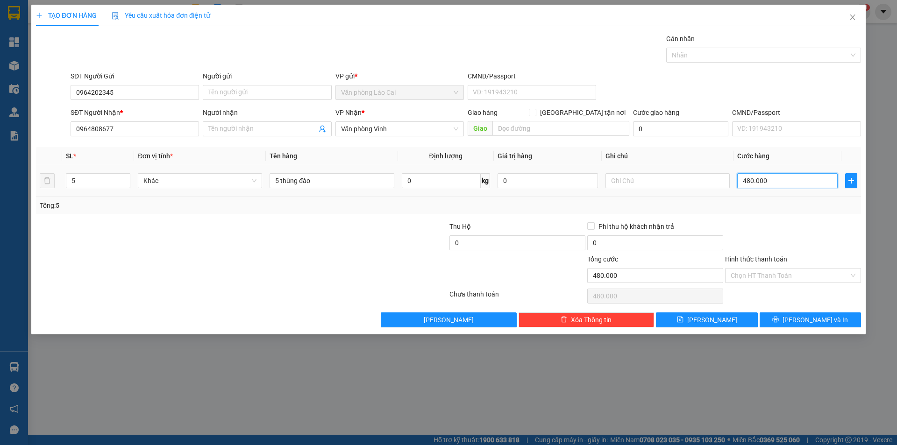
click at [777, 182] on input "480.000" at bounding box center [787, 180] width 100 height 15
type input "0"
type input "02"
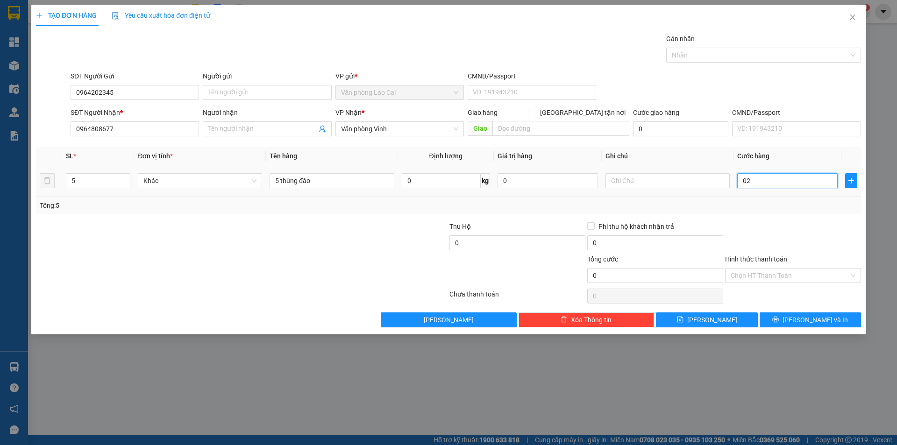
type input "2"
type input "24"
type input "0.240"
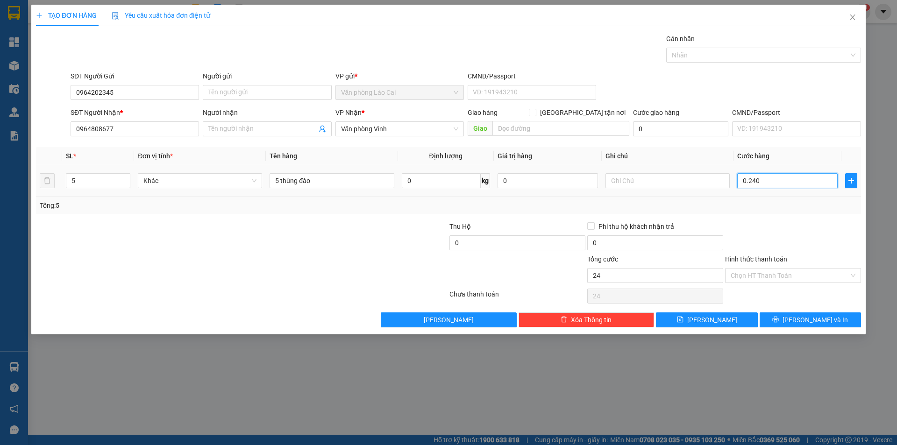
type input "240"
type input "02.400"
type input "2.400"
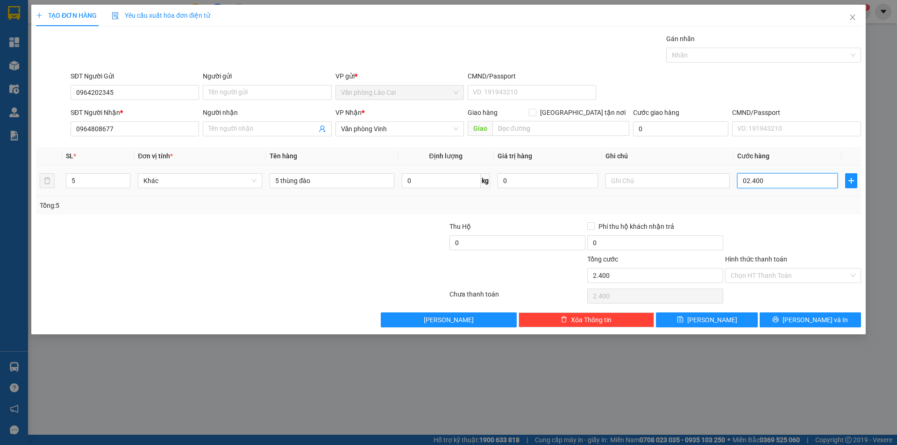
type input "24.000"
type input "02.400"
type input "2.400"
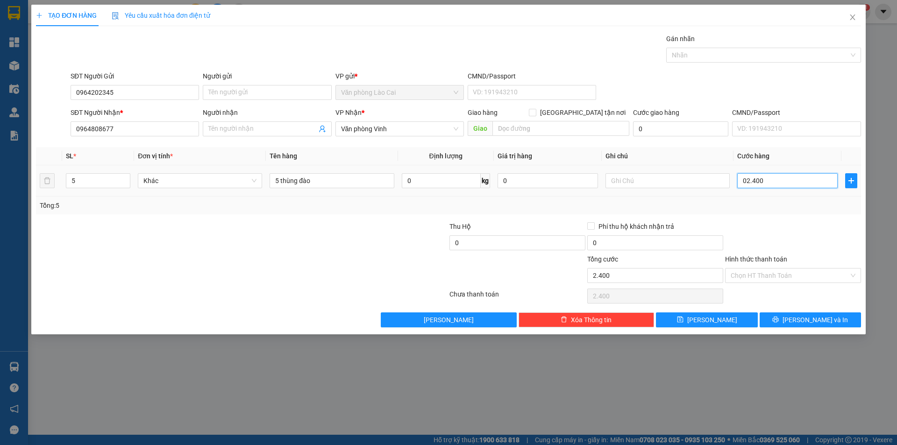
type input "0.240"
type input "240"
type input "024"
type input "24"
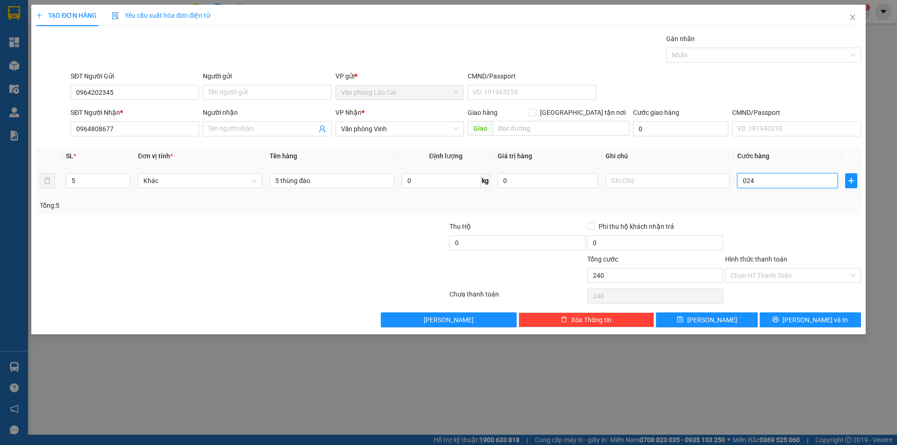
type input "24"
type input "2"
type input "0"
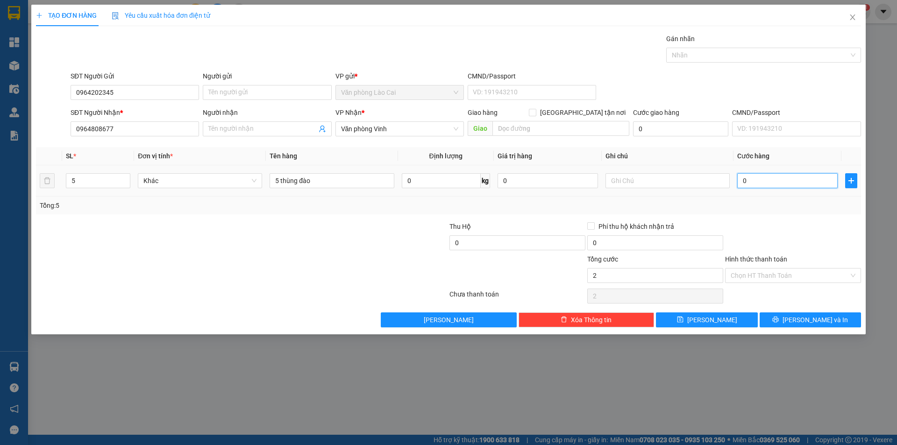
type input "0"
type input "2"
type input "025"
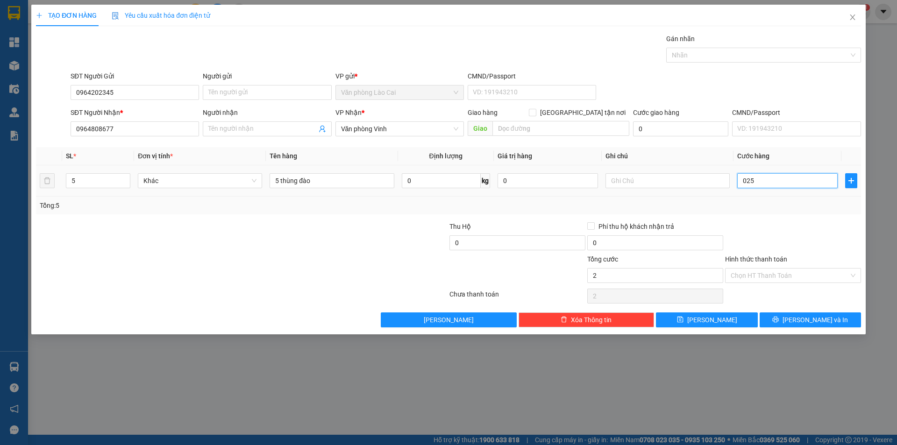
type input "25"
type input "02.500"
type input "2.500"
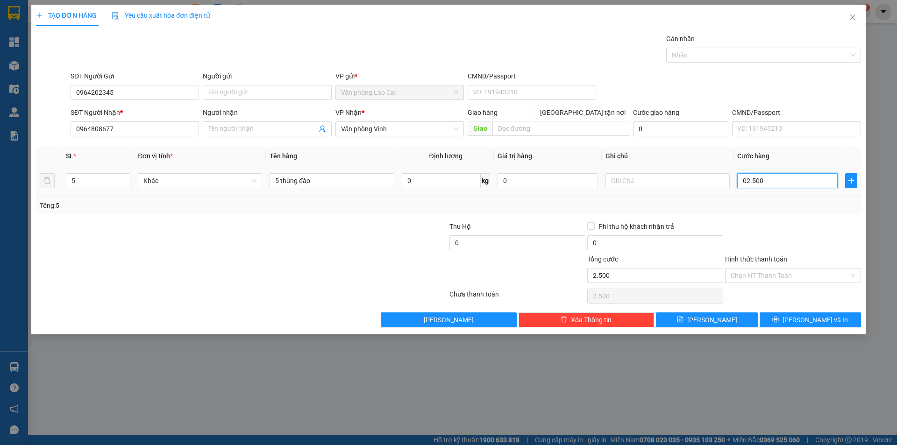
type input "25.000"
type input "025.000"
type input "250.000"
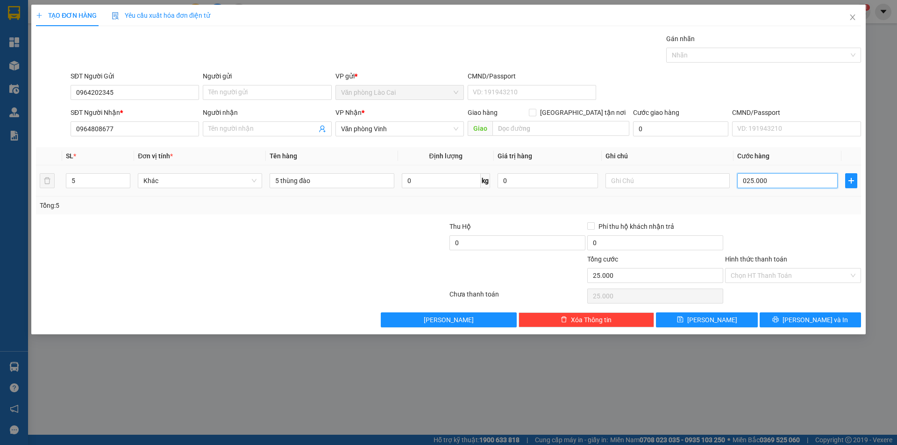
type input "0.250.000"
click at [728, 316] on button "Lưu" at bounding box center [706, 320] width 101 height 15
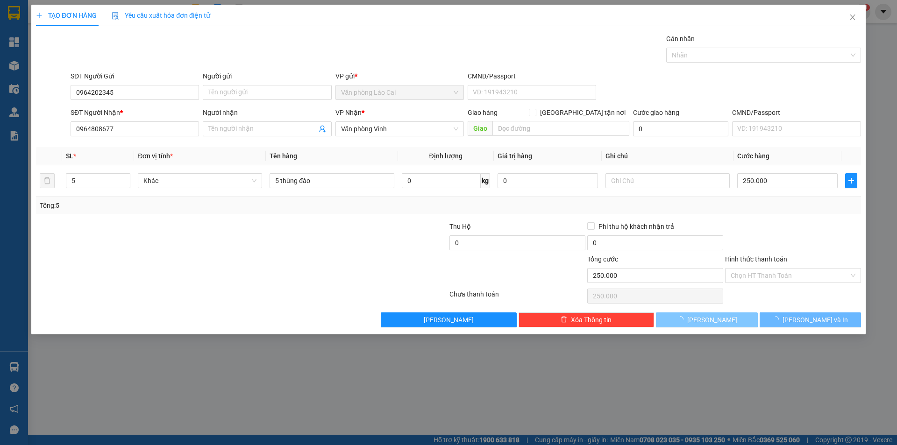
type input "0"
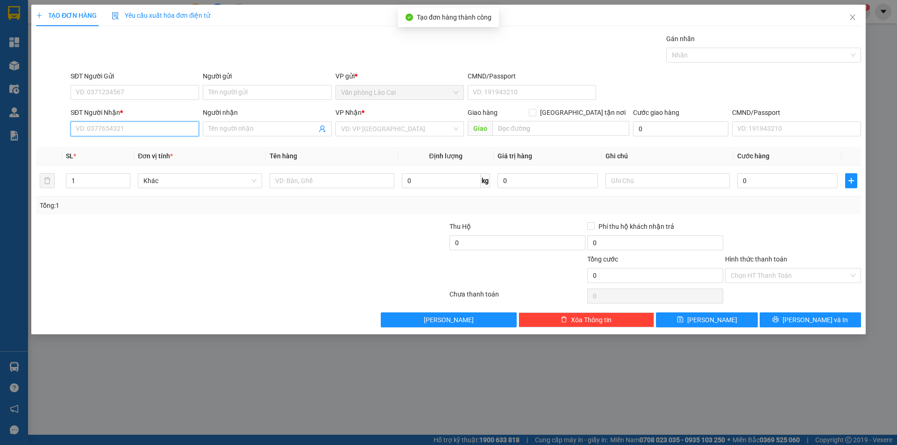
click at [121, 122] on input "SĐT Người Nhận *" at bounding box center [135, 129] width 129 height 15
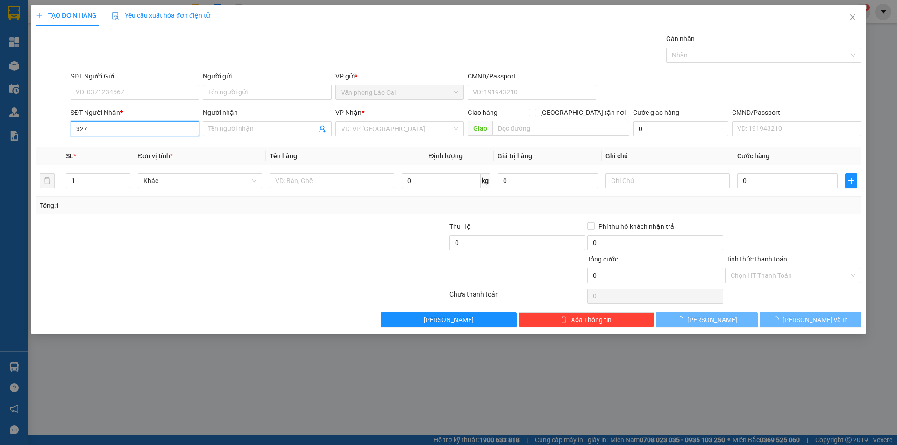
click at [111, 131] on input "327" at bounding box center [135, 129] width 129 height 15
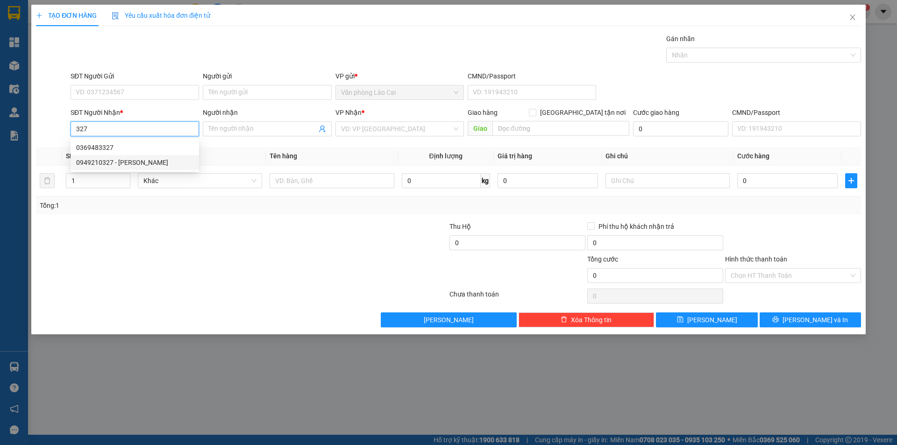
click at [121, 161] on div "0949210327 - lisa" at bounding box center [134, 162] width 117 height 10
type input "0949210327"
type input "lisa"
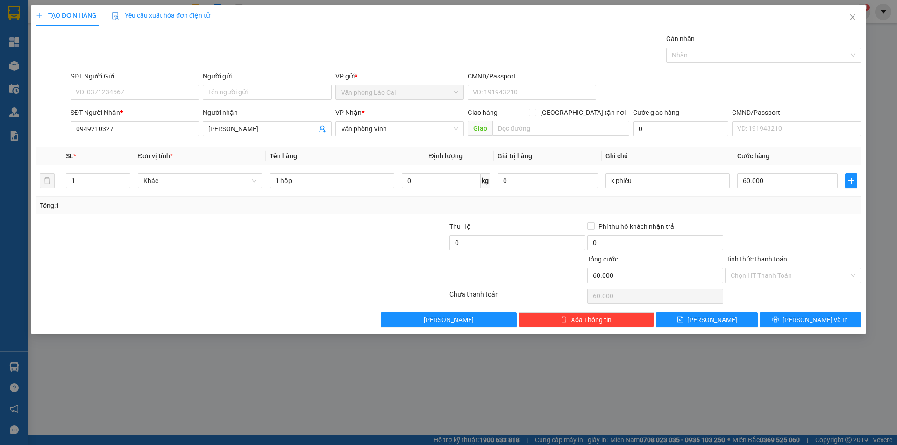
click at [303, 204] on div "Tổng: 1" at bounding box center [193, 205] width 307 height 10
drag, startPoint x: 316, startPoint y: 183, endPoint x: 253, endPoint y: 200, distance: 65.4
click at [255, 200] on div "SL * Đơn vị tính * Tên hàng Định lượng Giá trị hàng Ghi chú Cước hàng 1 Khác 1 …" at bounding box center [448, 180] width 825 height 67
click at [92, 182] on input "1" at bounding box center [98, 181] width 64 height 14
click at [833, 100] on div "SĐT Người Gửi VD: 0371234567 Người gửi Tên người gửi VP gửi * Văn phòng Lào Cai…" at bounding box center [466, 87] width 794 height 33
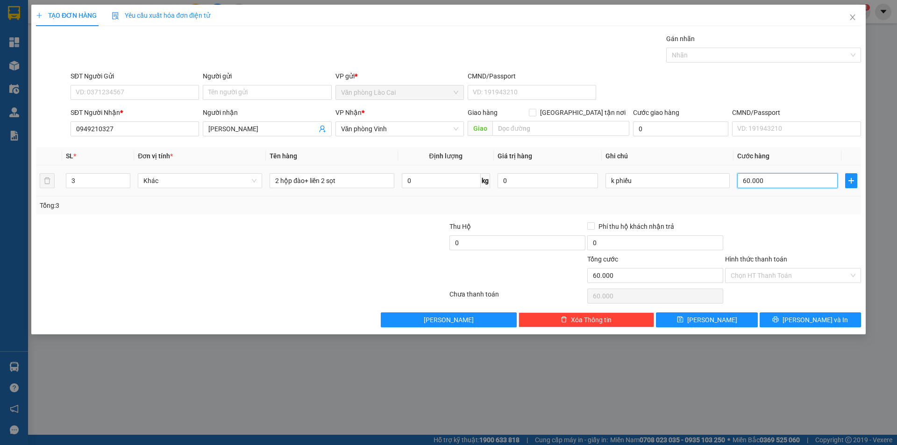
drag, startPoint x: 798, startPoint y: 186, endPoint x: 792, endPoint y: 185, distance: 6.1
click at [797, 185] on input "60.000" at bounding box center [787, 180] width 100 height 15
click at [808, 311] on div "Transit Pickup Surcharge Ids Transit Deliver Surcharge Ids Transit Deliver Surc…" at bounding box center [448, 181] width 825 height 294
click at [808, 322] on span "Lưu và In" at bounding box center [815, 320] width 65 height 10
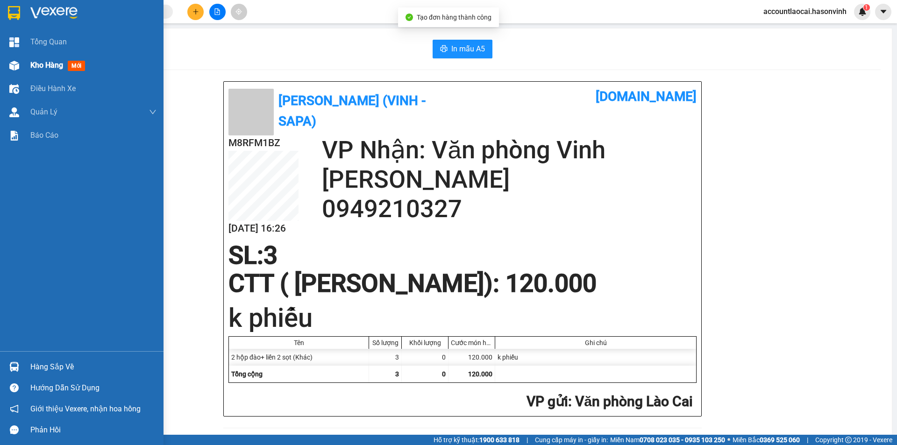
click at [28, 69] on div "Kho hàng mới" at bounding box center [82, 65] width 164 height 23
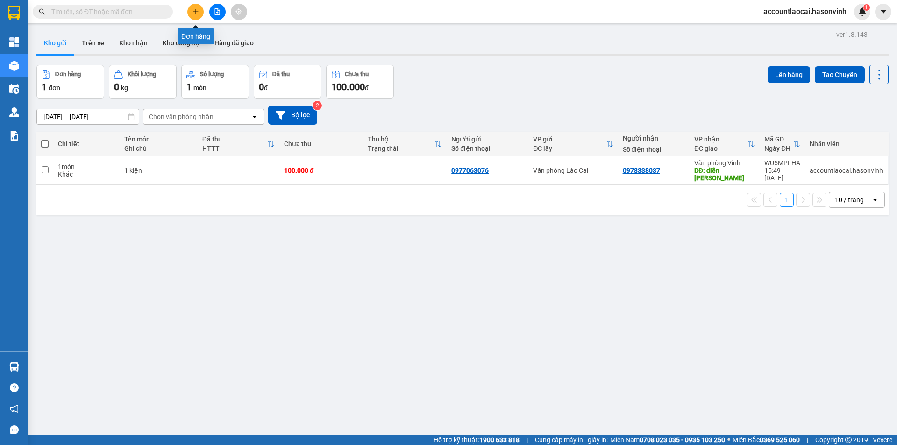
click at [196, 13] on icon "plus" at bounding box center [195, 11] width 0 height 5
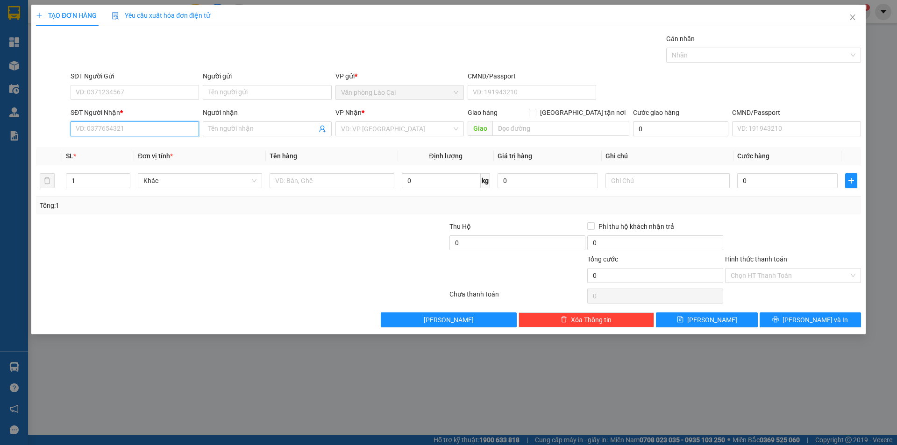
click at [134, 129] on input "SĐT Người Nhận *" at bounding box center [135, 129] width 129 height 15
click at [146, 146] on div "0916457579" at bounding box center [134, 148] width 117 height 10
type input "0916457579"
type input "120.000"
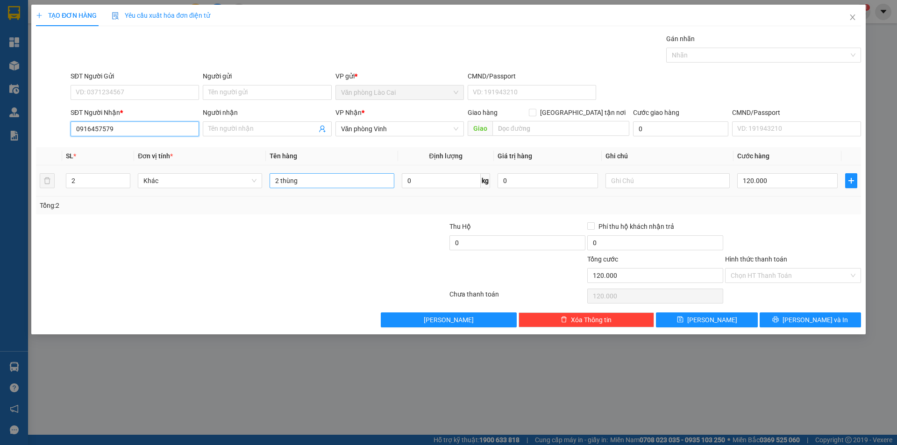
type input "0916457579"
drag, startPoint x: 322, startPoint y: 185, endPoint x: 244, endPoint y: 186, distance: 78.1
click at [256, 193] on tr "2 Khác 2 thùng 0 kg 0 120.000" at bounding box center [448, 180] width 825 height 31
type input "9 thùng nước"
click at [105, 188] on div "2" at bounding box center [98, 181] width 64 height 19
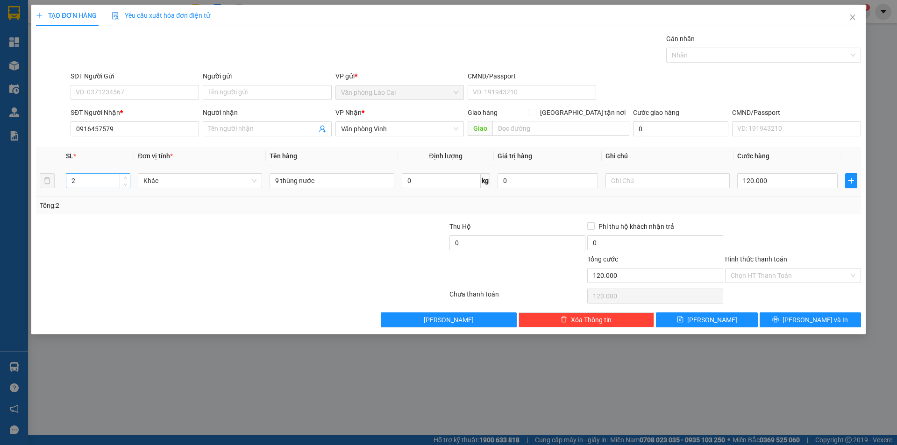
click at [98, 188] on div "2" at bounding box center [98, 180] width 64 height 15
click at [98, 180] on input "2" at bounding box center [98, 181] width 64 height 14
type input "9"
click at [328, 250] on div at bounding box center [380, 238] width 138 height 33
click at [829, 162] on th "Cước hàng" at bounding box center [788, 156] width 108 height 18
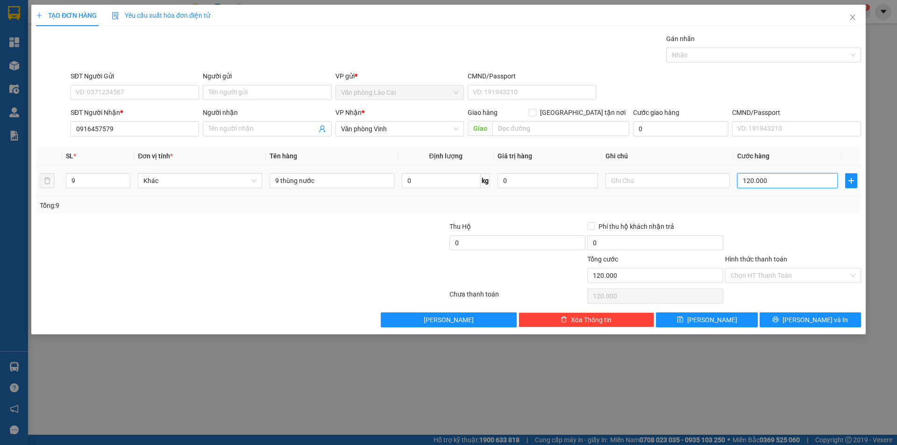
click at [802, 185] on input "120.000" at bounding box center [787, 180] width 100 height 15
type input "2"
type input "23"
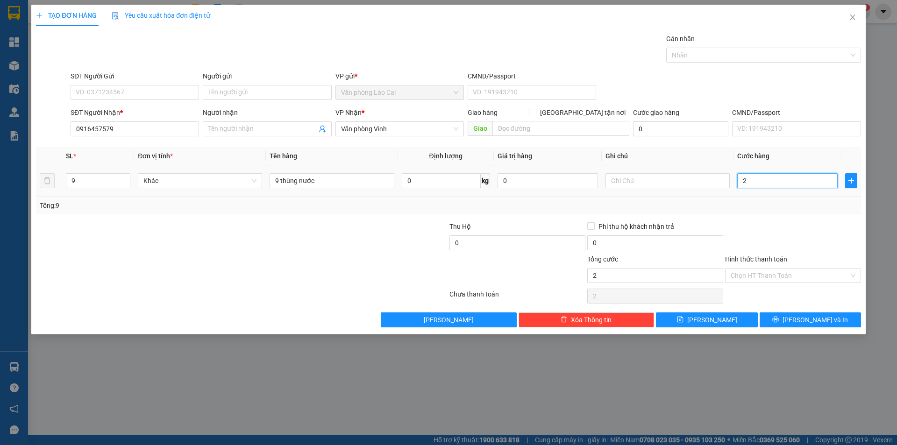
type input "23"
type input "230"
type input "2.300"
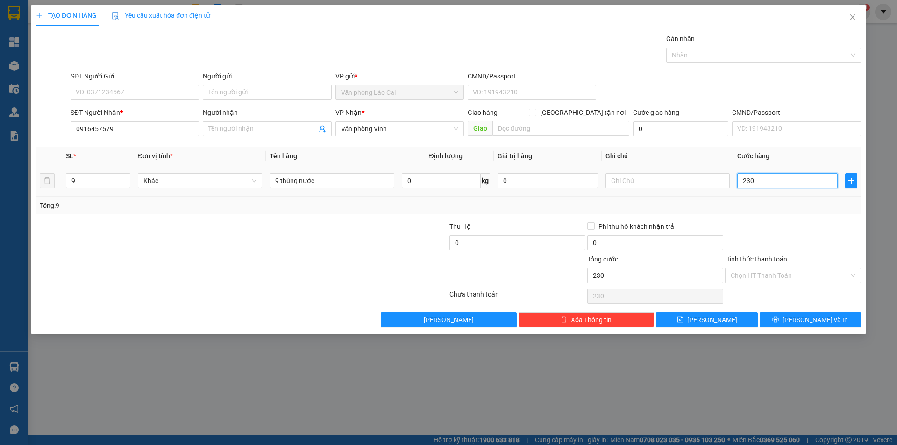
type input "2.300"
type input "23.000"
type input "230.000"
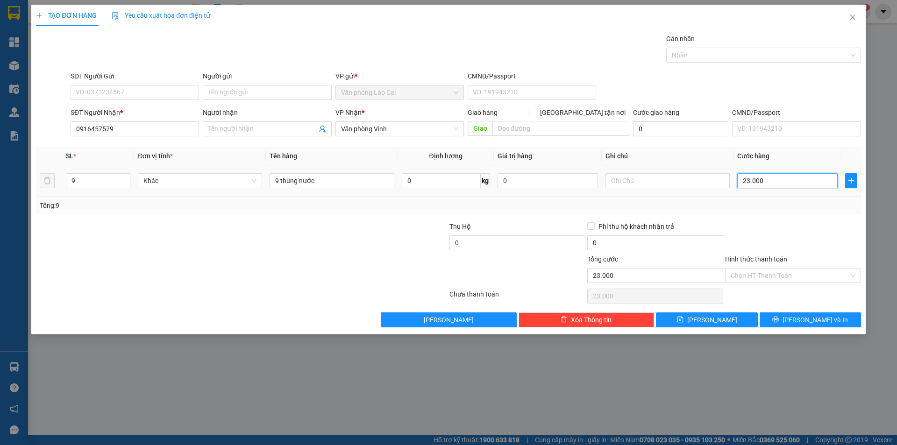
type input "230.000"
click at [800, 230] on div at bounding box center [793, 238] width 138 height 33
click at [819, 315] on span "Lưu và In" at bounding box center [815, 320] width 65 height 10
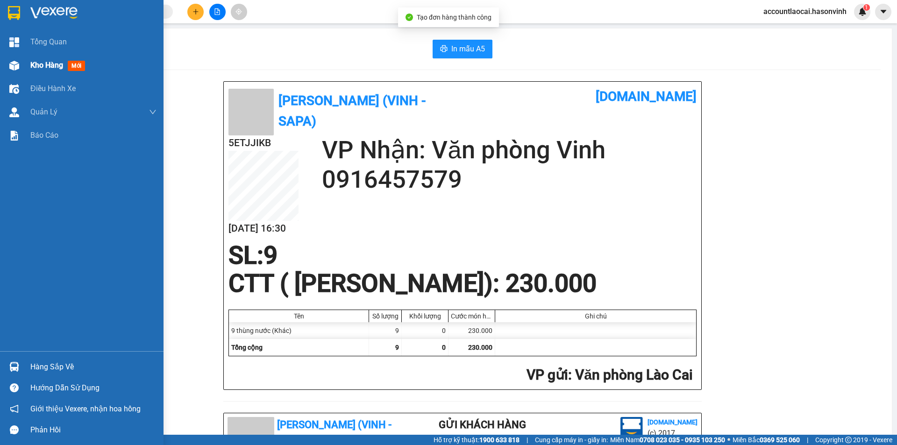
click at [49, 71] on div "Kho hàng mới" at bounding box center [93, 65] width 126 height 23
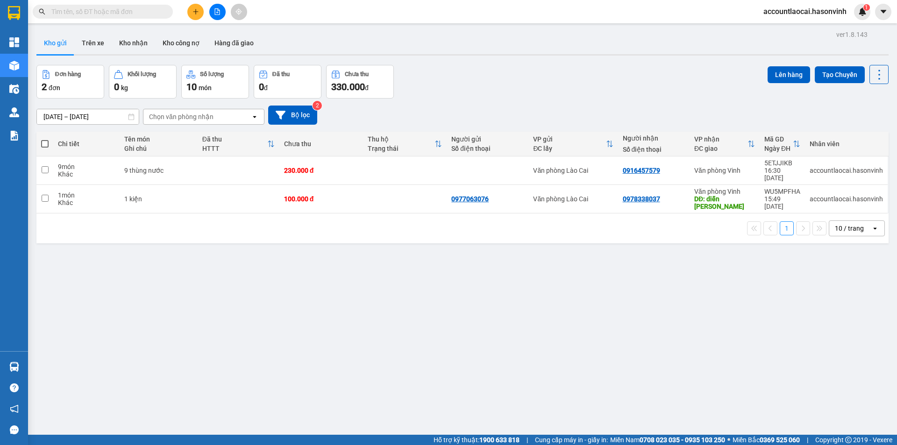
click at [157, 11] on input "text" at bounding box center [106, 12] width 110 height 10
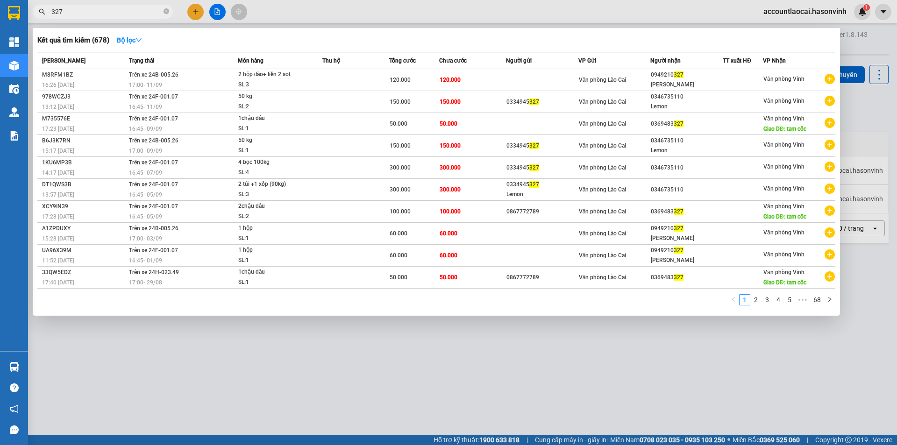
click at [86, 13] on input "327" at bounding box center [106, 12] width 110 height 10
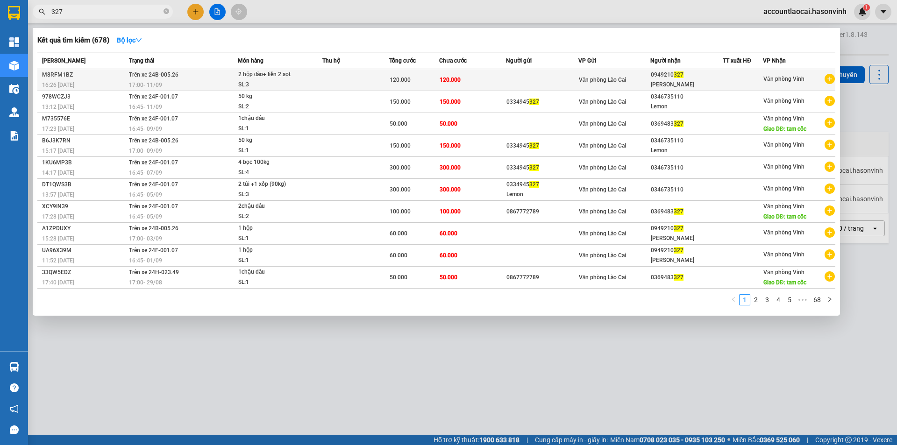
type input "327"
click at [245, 78] on div "2 hộp đào+ liền 2 sọt" at bounding box center [273, 75] width 70 height 10
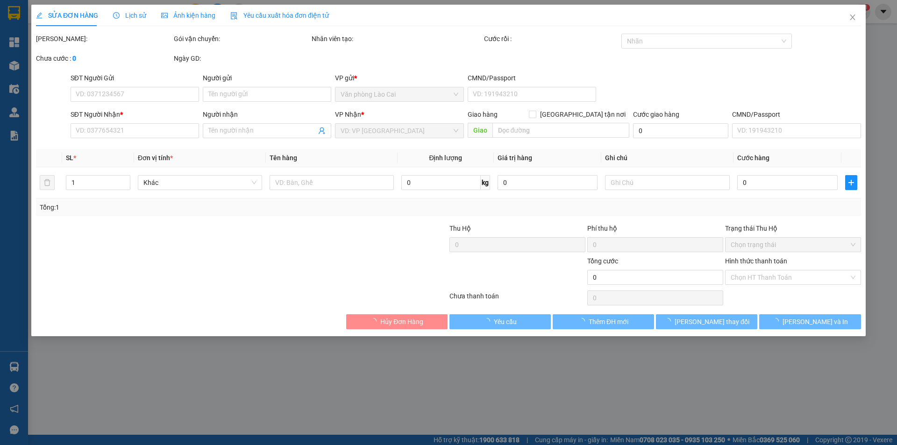
type input "0949210327"
type input "lisa"
type input "120.000"
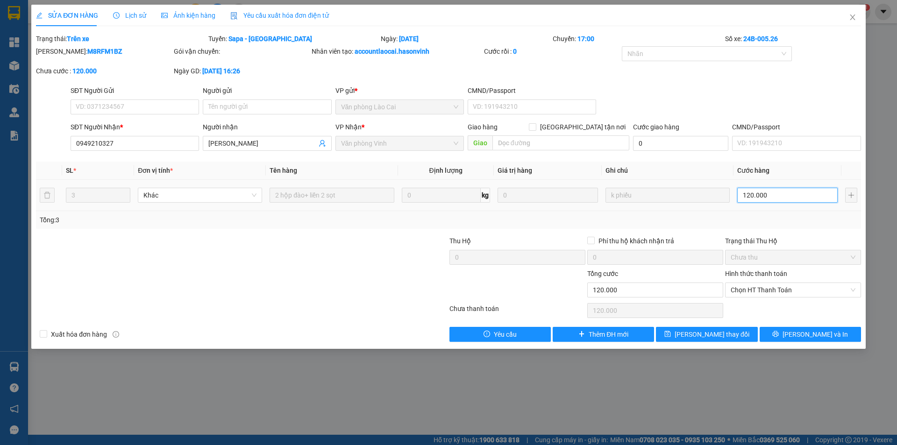
click at [748, 200] on input "120.000" at bounding box center [787, 195] width 100 height 15
type input "1"
type input "15"
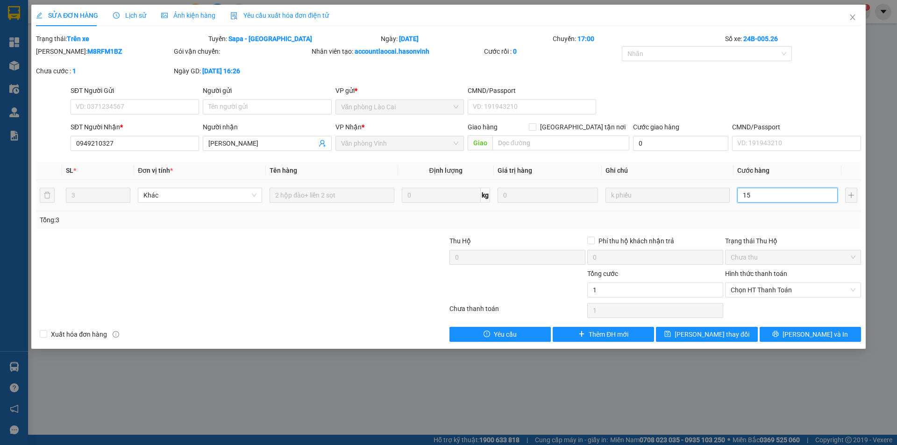
type input "15"
type input "150"
type input "1.500"
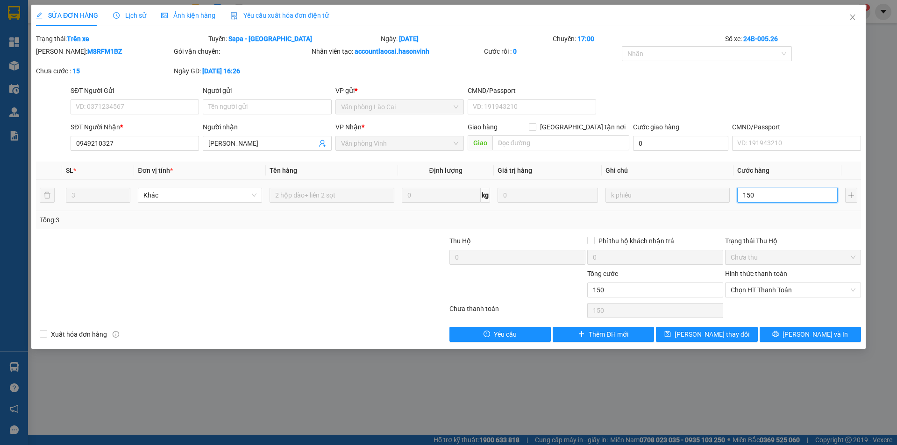
type input "1.500"
type input "15.000"
type input "150.000"
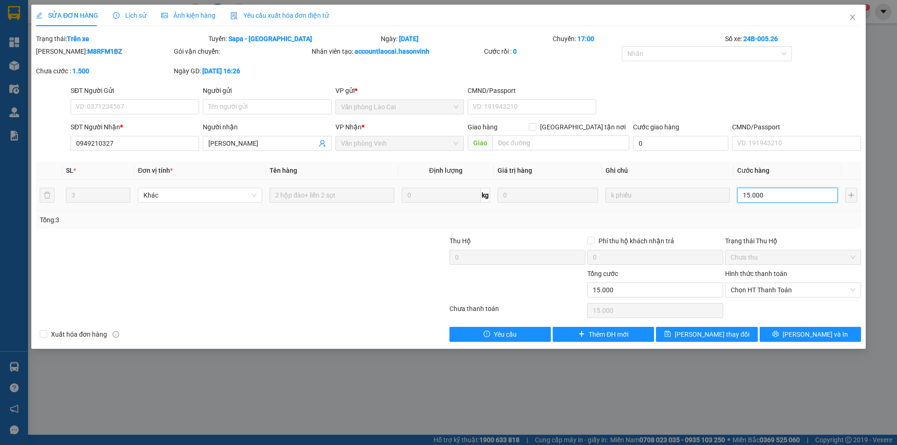
type input "150.000"
click at [730, 337] on button "Lưu thay đổi" at bounding box center [706, 334] width 101 height 15
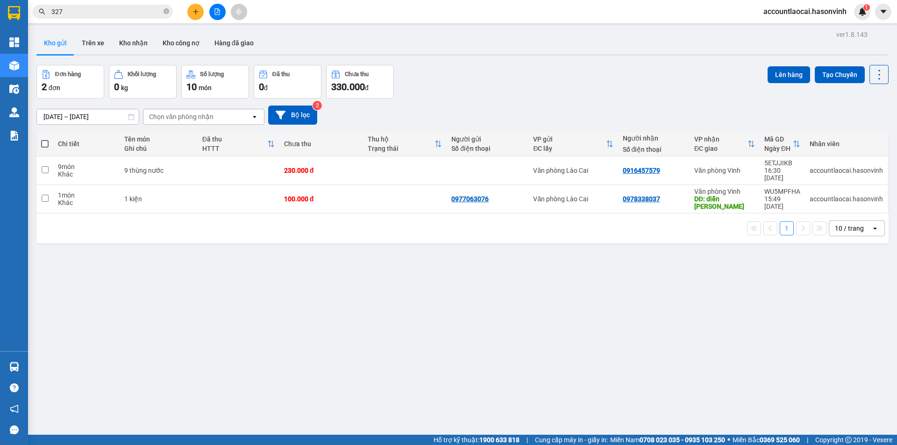
click at [221, 18] on button at bounding box center [217, 12] width 16 height 16
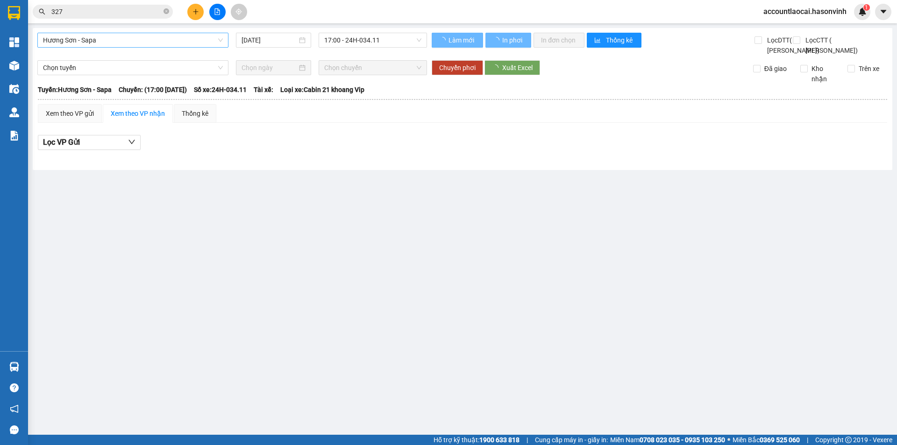
click at [146, 34] on span "Hương Sơn - Sapa" at bounding box center [133, 40] width 180 height 14
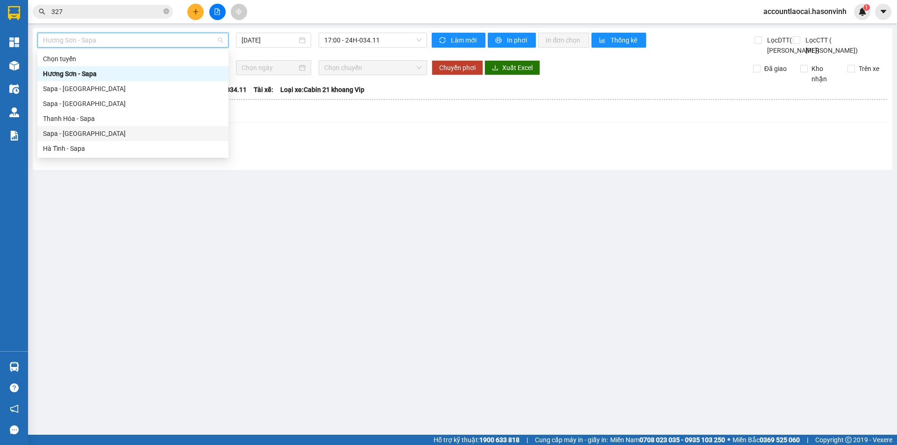
click at [86, 136] on div "Sapa - [GEOGRAPHIC_DATA]" at bounding box center [133, 134] width 180 height 10
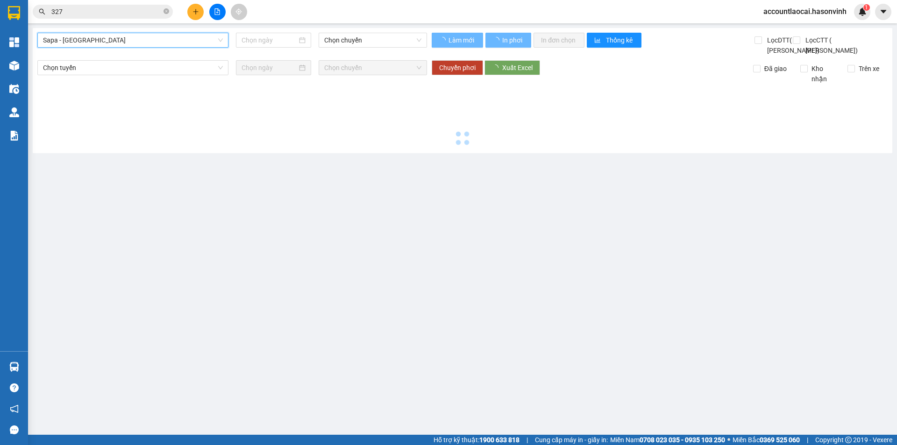
type input "[DATE]"
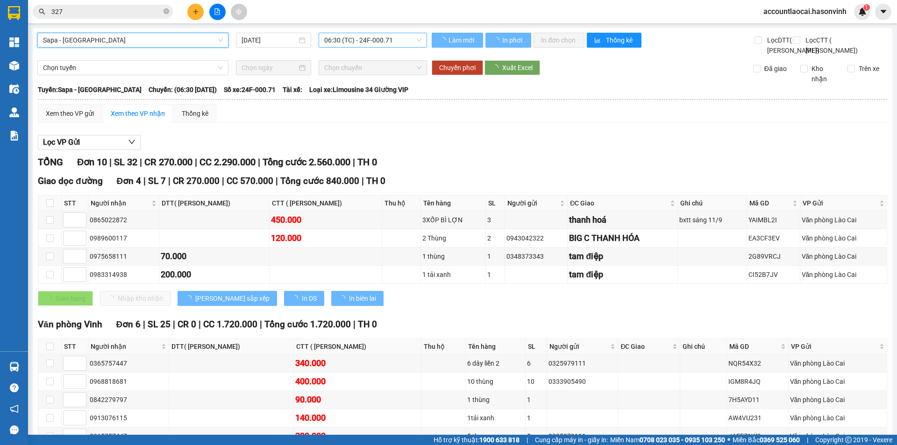
click at [355, 36] on span "06:30 (TC) - 24F-000.71" at bounding box center [372, 40] width 97 height 14
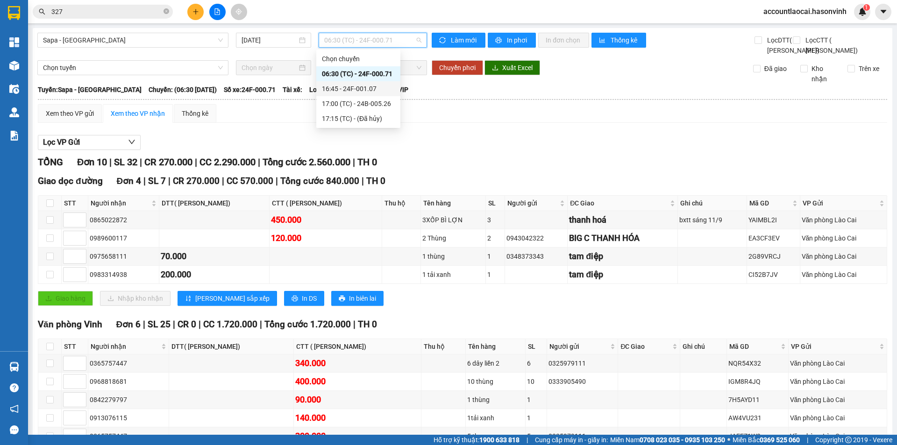
click at [365, 91] on div "16:45 - 24F-001.07" at bounding box center [358, 89] width 73 height 10
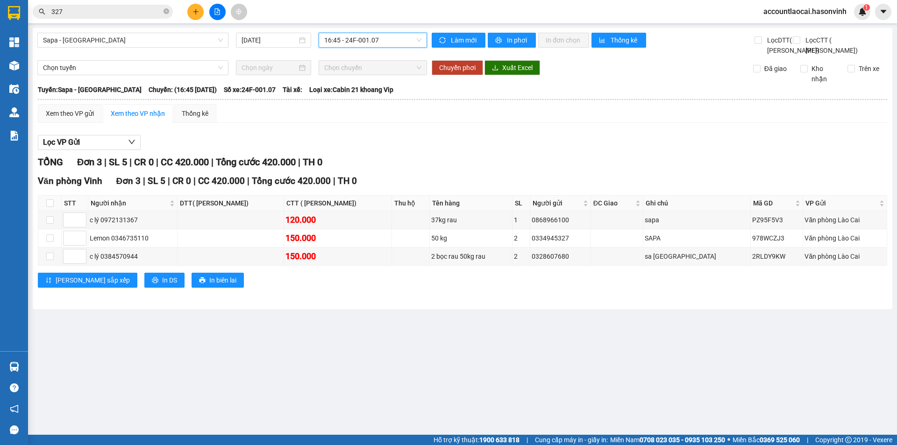
click at [348, 40] on span "16:45 - 24F-001.07" at bounding box center [372, 40] width 97 height 14
click at [374, 105] on div "17:00 (TC) - 24B-005.26" at bounding box center [360, 104] width 73 height 10
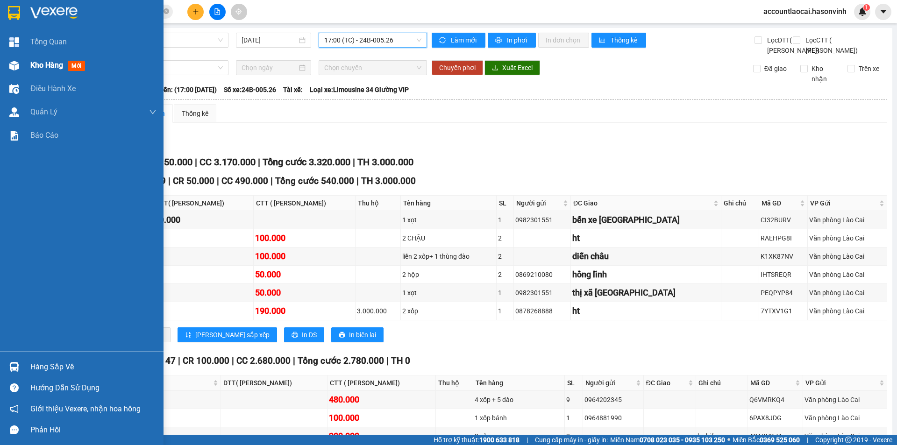
click at [41, 66] on span "Kho hàng" at bounding box center [46, 65] width 33 height 9
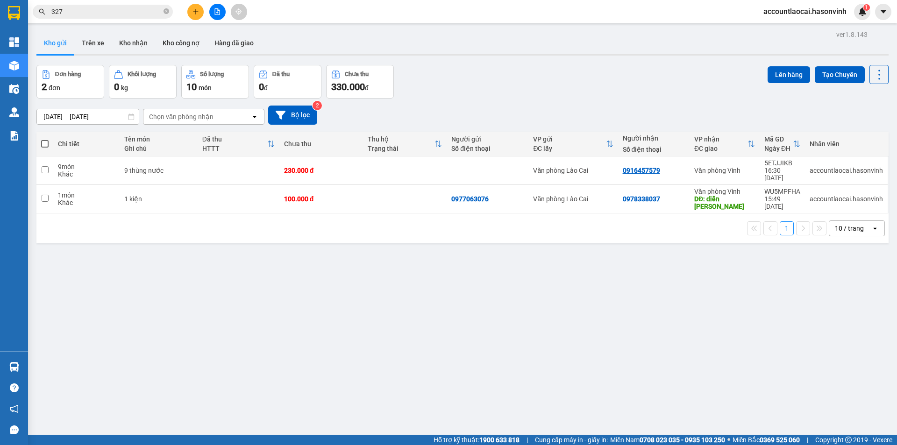
click at [192, 21] on div "Kết quả tìm kiếm ( 678 ) Bộ lọc Mã ĐH Trạng thái Món hàng Thu hộ Tổng cước Chưa…" at bounding box center [448, 11] width 897 height 23
click at [195, 16] on button at bounding box center [195, 12] width 16 height 16
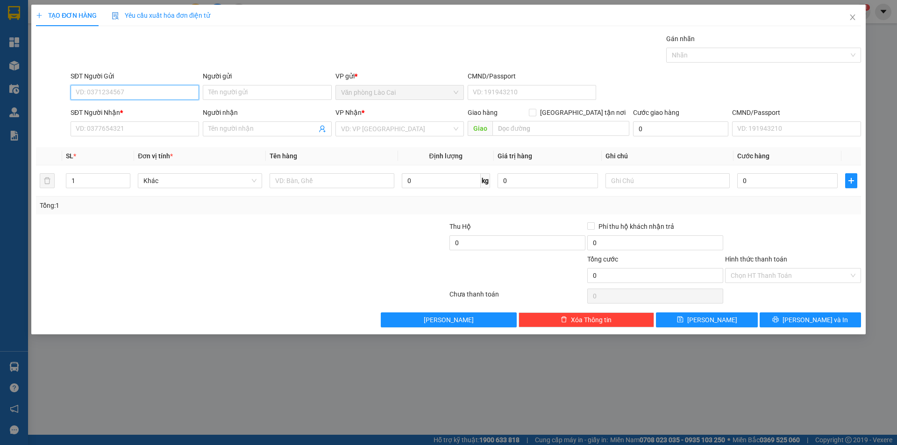
click at [138, 86] on input "SĐT Người Gửi" at bounding box center [135, 92] width 129 height 15
click at [137, 89] on input "SĐT Người Gửi" at bounding box center [135, 92] width 129 height 15
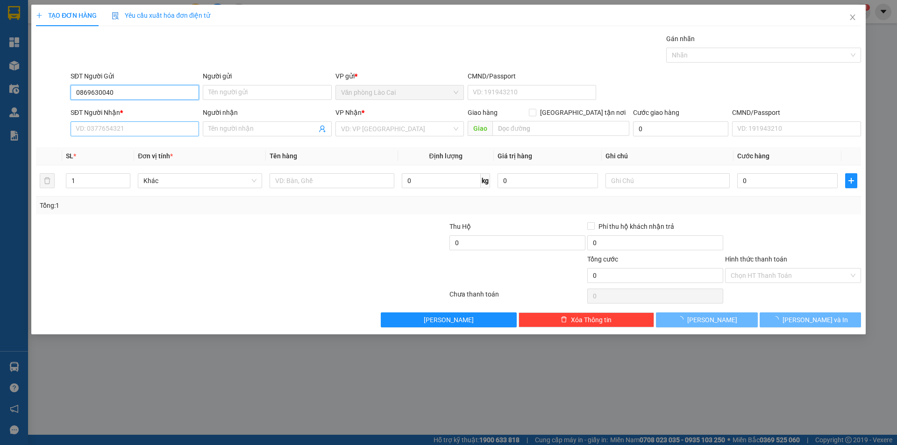
type input "0869630040"
click at [156, 130] on input "SĐT Người Nhận *" at bounding box center [135, 129] width 129 height 15
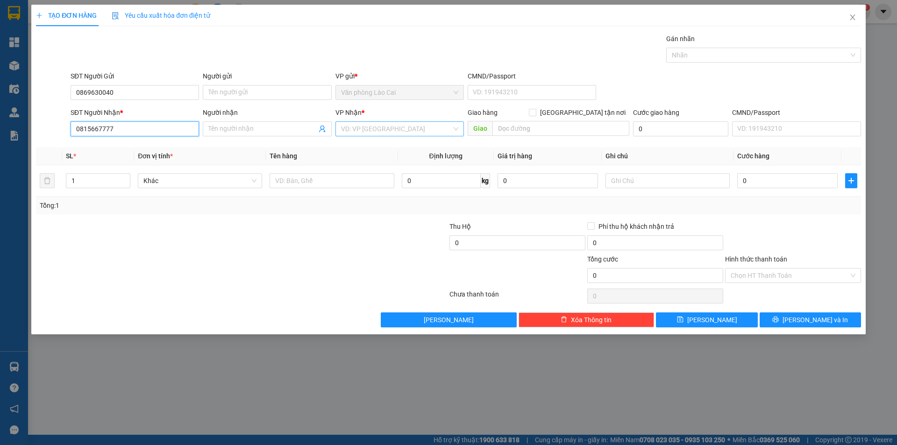
type input "0815667777"
click at [376, 127] on input "search" at bounding box center [396, 129] width 111 height 14
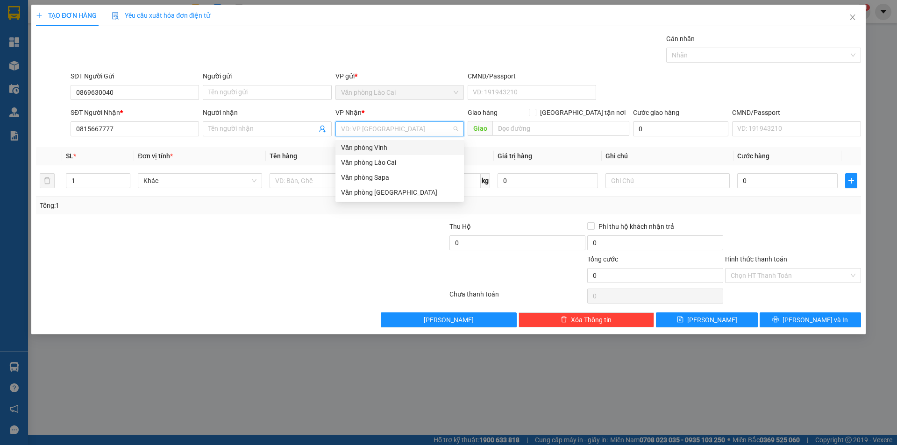
click at [381, 147] on div "Văn phòng Vinh" at bounding box center [399, 148] width 117 height 10
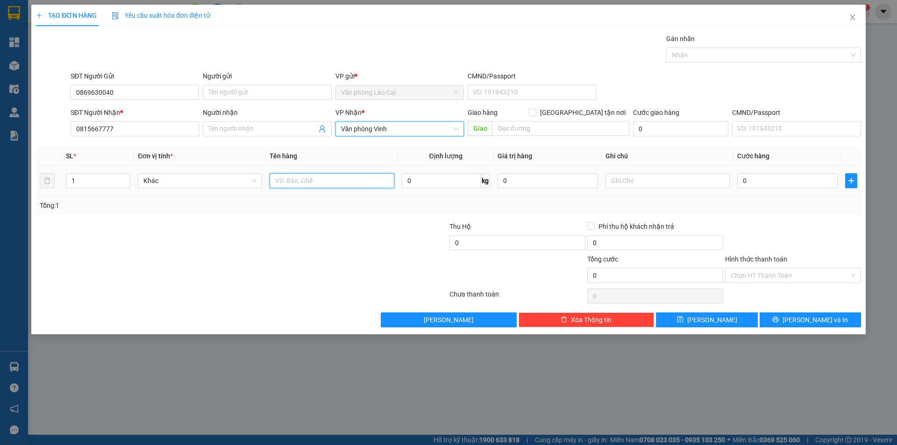
click at [290, 181] on input "text" at bounding box center [332, 180] width 124 height 15
type input "10 thùng rượu tre"
click at [107, 181] on input "1" at bounding box center [98, 181] width 64 height 14
type input "10"
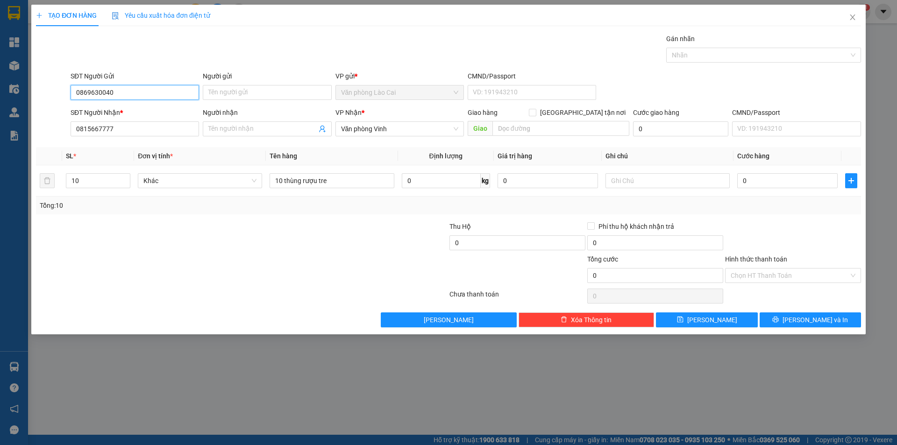
drag, startPoint x: 96, startPoint y: 92, endPoint x: 62, endPoint y: 86, distance: 34.6
click at [62, 86] on div "SĐT Người Gửi 0869630040 0869630040 Người gửi Tên người gửi VP gửi * Văn phòng …" at bounding box center [448, 87] width 827 height 33
drag, startPoint x: 136, startPoint y: 133, endPoint x: 45, endPoint y: 130, distance: 91.2
click at [45, 130] on div "SĐT Người Nhận * 0815667777 0815667777 Người nhận Tên người nhận VP Nhận * Văn …" at bounding box center [448, 123] width 827 height 33
click at [750, 185] on input "0" at bounding box center [787, 180] width 100 height 15
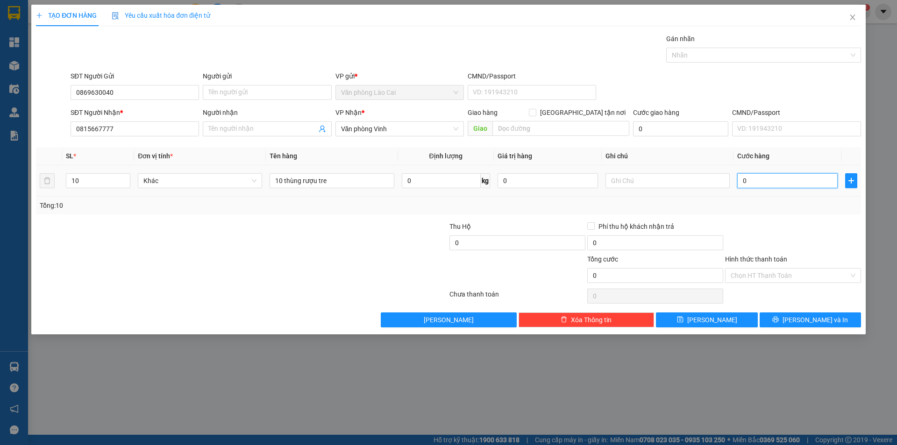
type input "4"
type input "40"
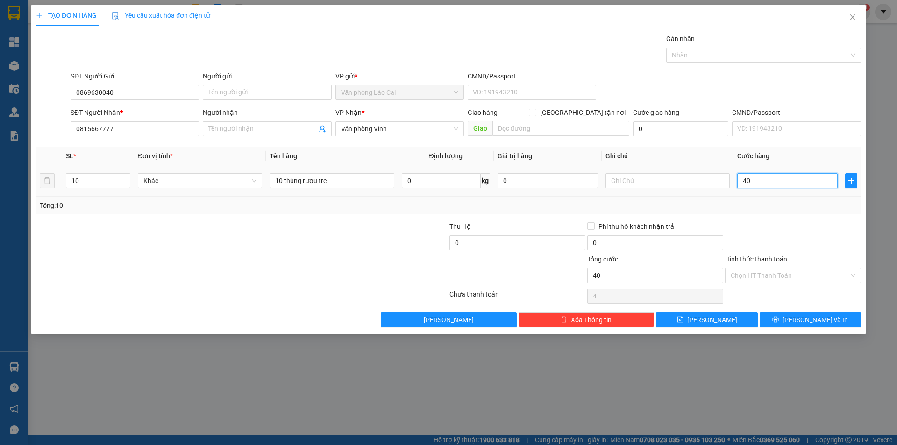
type input "40"
type input "400"
type input "4.000"
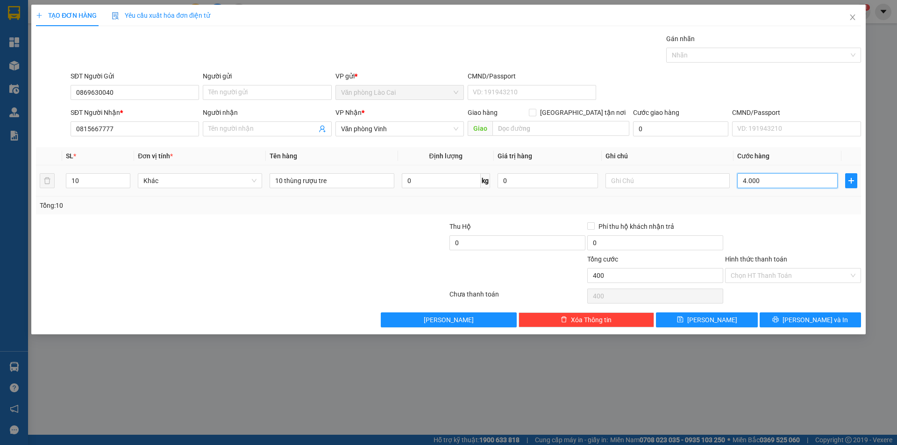
type input "4.000"
type input "40.000"
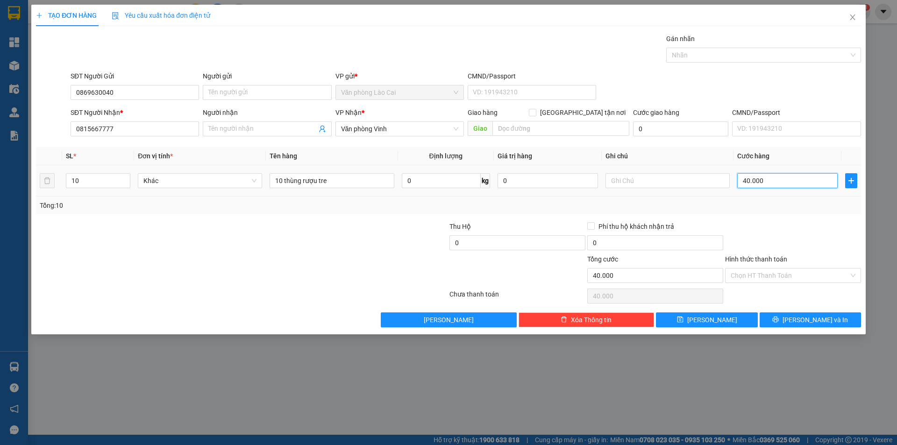
type input "400.000"
click at [815, 315] on span "Lưu và In" at bounding box center [815, 320] width 65 height 10
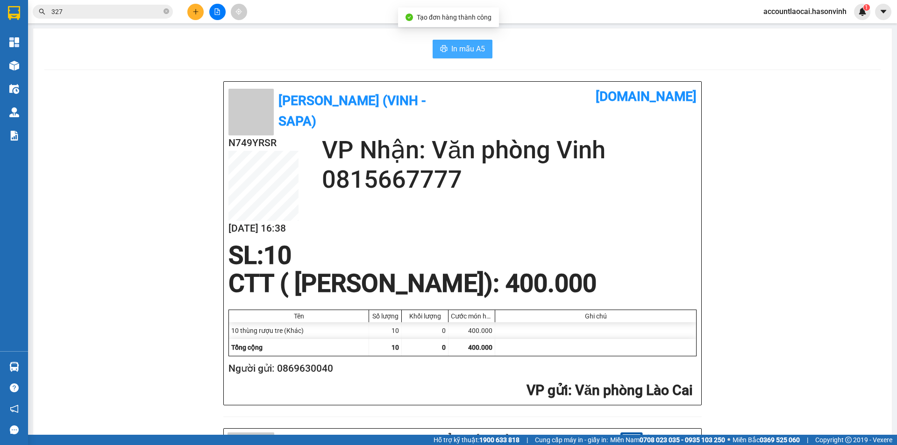
click at [470, 49] on span "In mẫu A5" at bounding box center [468, 49] width 34 height 12
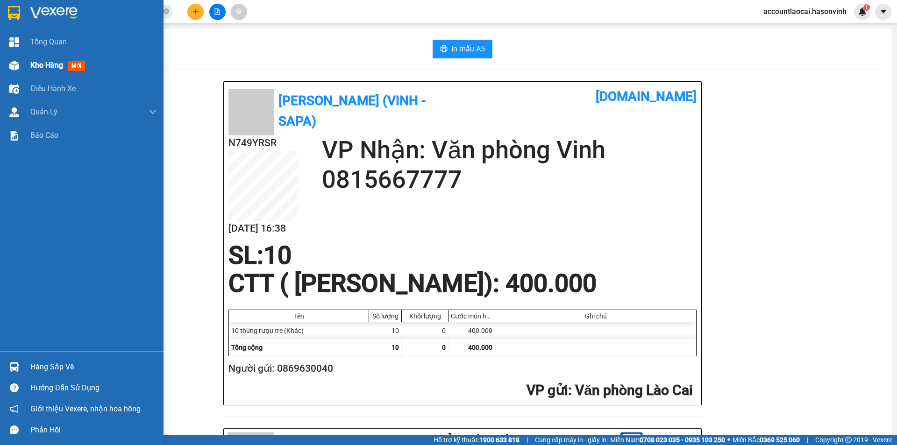
click at [17, 68] on img at bounding box center [14, 66] width 10 height 10
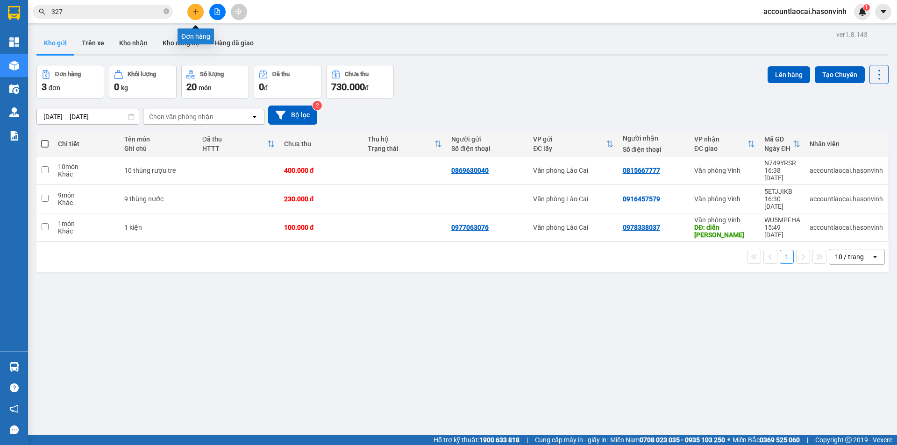
click at [193, 12] on icon "plus" at bounding box center [196, 11] width 7 height 7
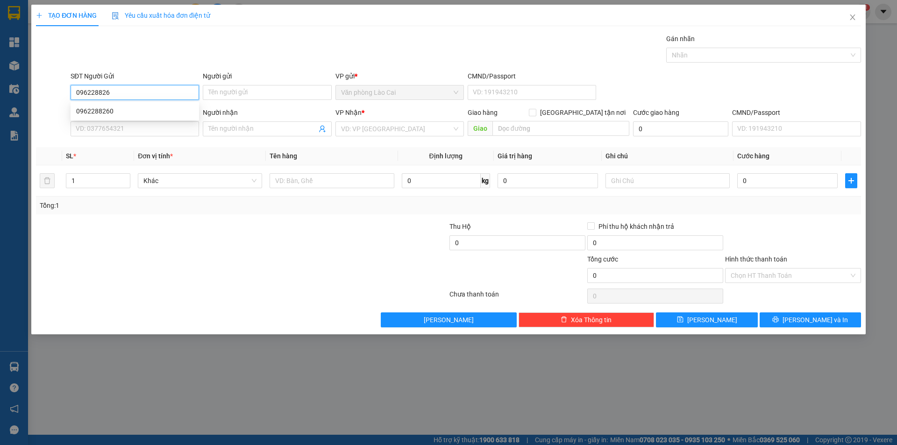
type input "0962288260"
click at [143, 109] on div "0962288260" at bounding box center [134, 111] width 117 height 10
type input "0984628908"
type input "thảo"
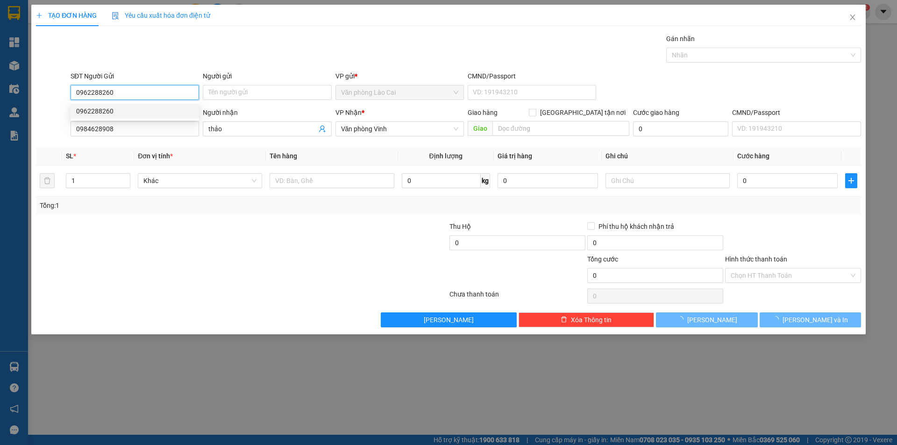
type input "520.000"
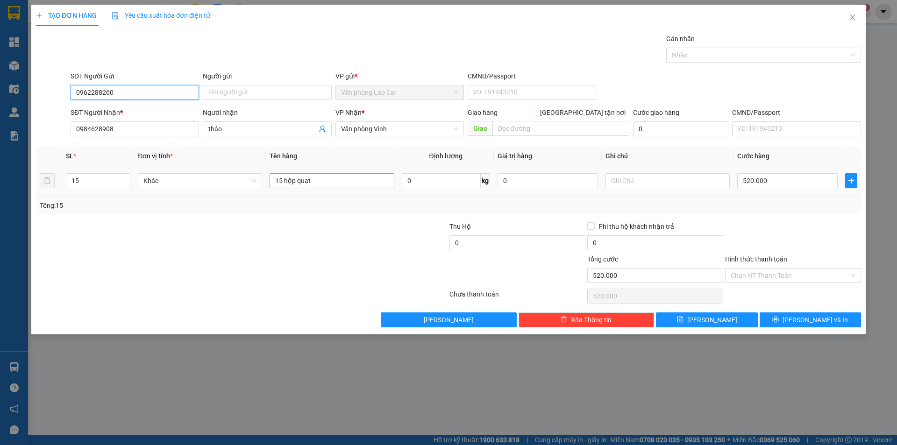
type input "0962288260"
drag, startPoint x: 311, startPoint y: 180, endPoint x: 221, endPoint y: 191, distance: 91.3
click at [224, 193] on tr "15 Khác 15 hộp quạt 0 kg 0 520.000" at bounding box center [448, 180] width 825 height 31
type input "1 hộp"
click at [85, 182] on input "15" at bounding box center [98, 181] width 64 height 14
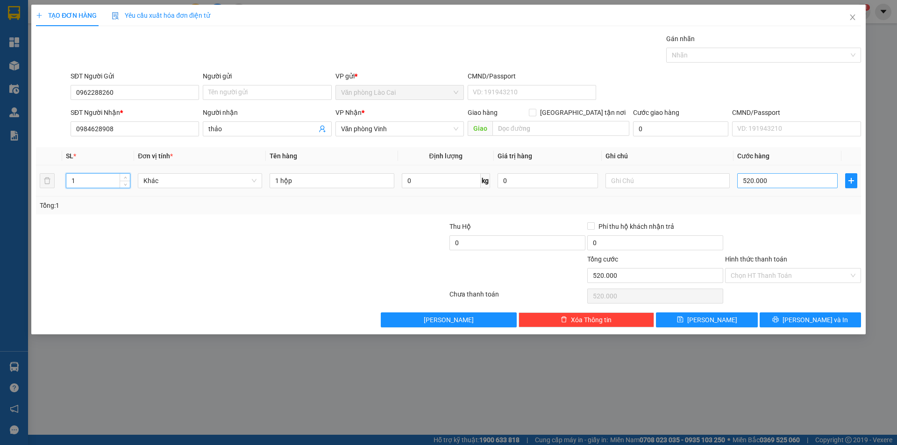
type input "1"
click at [753, 180] on input "520.000" at bounding box center [787, 180] width 100 height 15
type input "5"
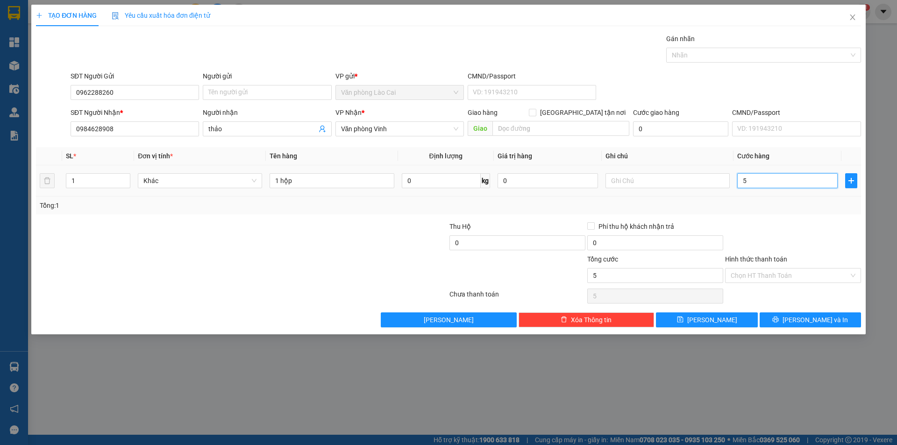
type input "50"
type input "500"
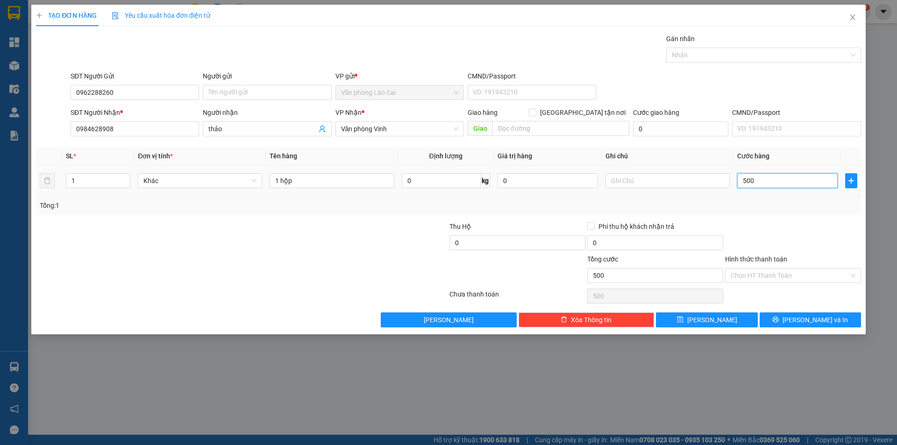
type input "5.000"
type input "50.000"
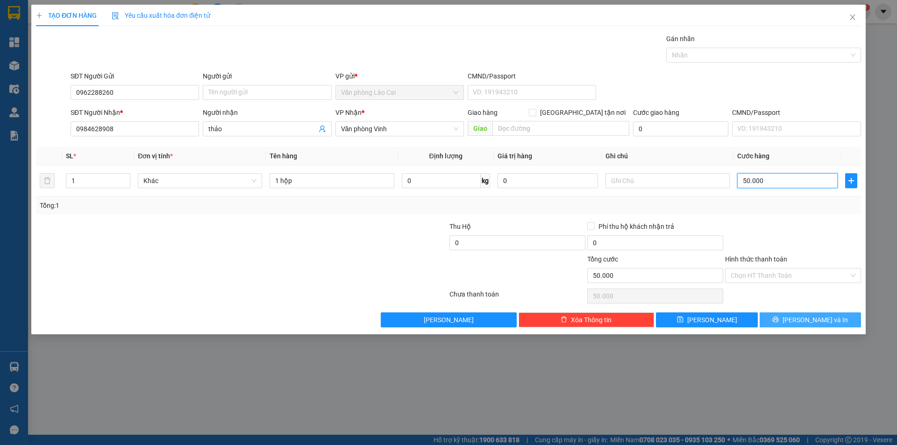
type input "50.000"
click at [813, 324] on span "Lưu và In" at bounding box center [815, 320] width 65 height 10
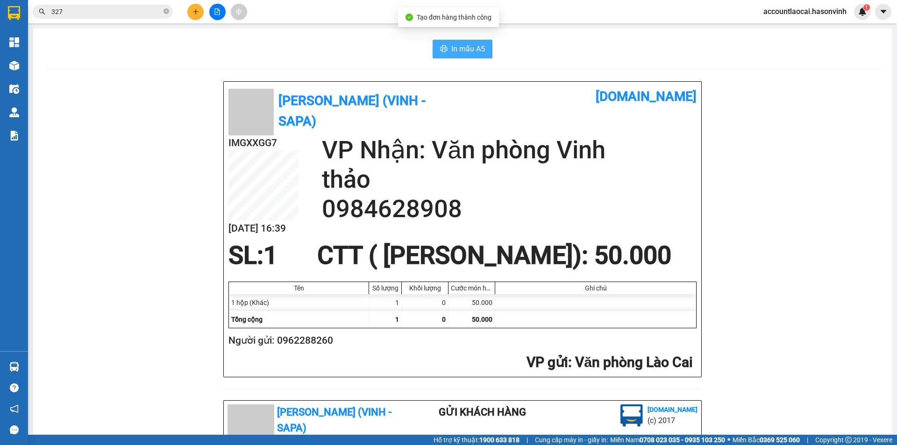
click at [482, 58] on button "In mẫu A5" at bounding box center [463, 49] width 60 height 19
click at [193, 10] on icon "plus" at bounding box center [196, 11] width 7 height 7
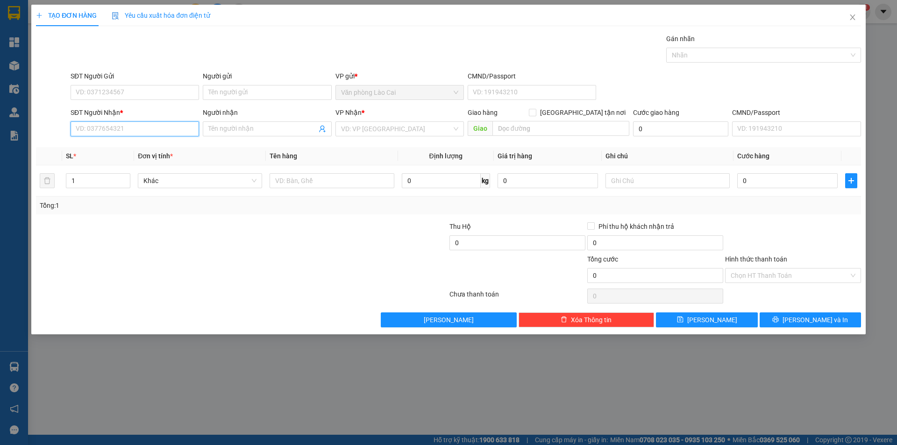
click at [124, 128] on input "SĐT Người Nhận *" at bounding box center [135, 129] width 129 height 15
type input "0"
click at [102, 91] on input "SĐT Người Gửi" at bounding box center [135, 92] width 129 height 15
click at [96, 94] on input "097633439" at bounding box center [135, 92] width 129 height 15
click at [122, 90] on input "0976333439" at bounding box center [135, 92] width 129 height 15
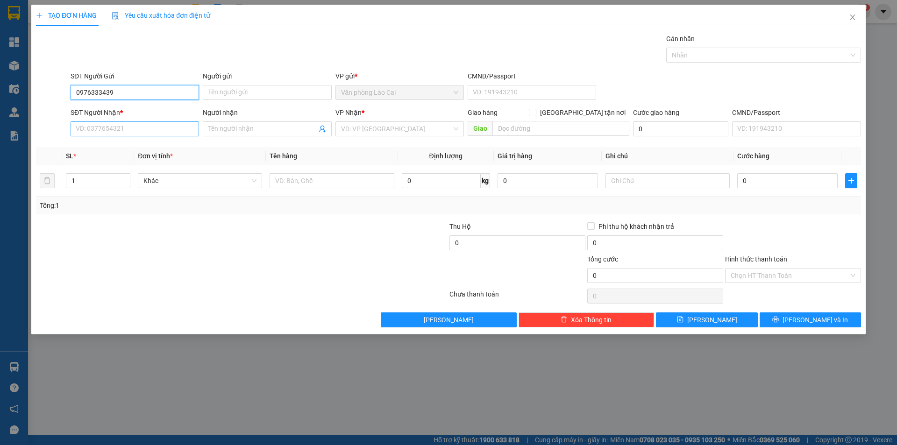
type input "0976333439"
click at [116, 128] on input "SĐT Người Nhận *" at bounding box center [135, 129] width 129 height 15
click at [118, 153] on div "0944667324 - vy" at bounding box center [135, 147] width 129 height 15
type input "0944667324"
type input "vy"
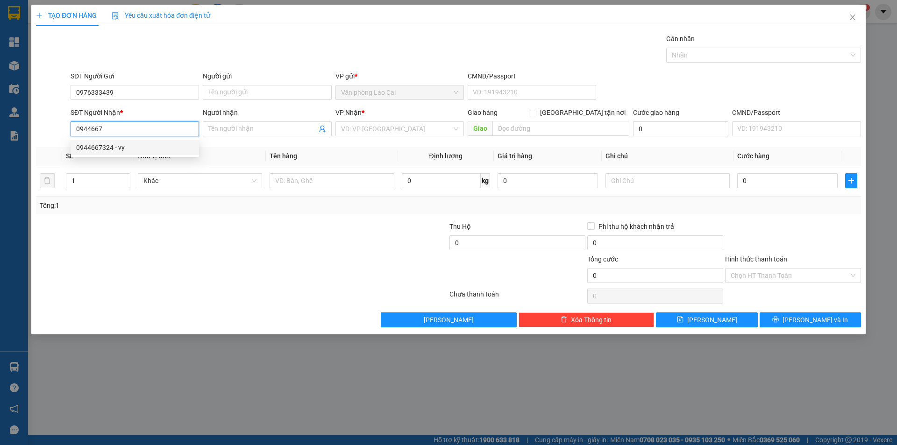
type input "hà tĩnh"
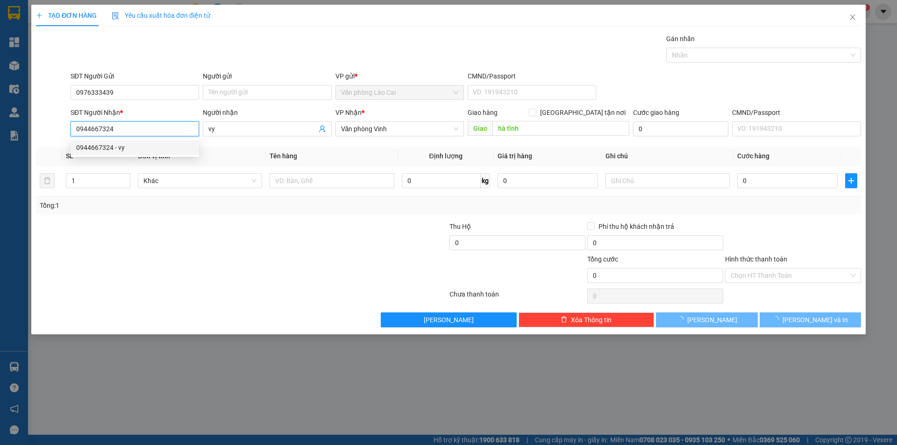
type input "50.000"
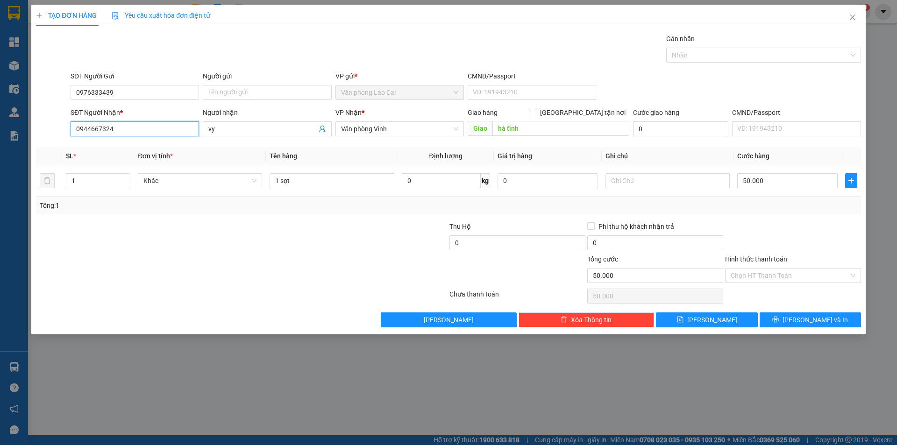
type input "0944667324"
click at [269, 233] on div at bounding box center [173, 238] width 276 height 33
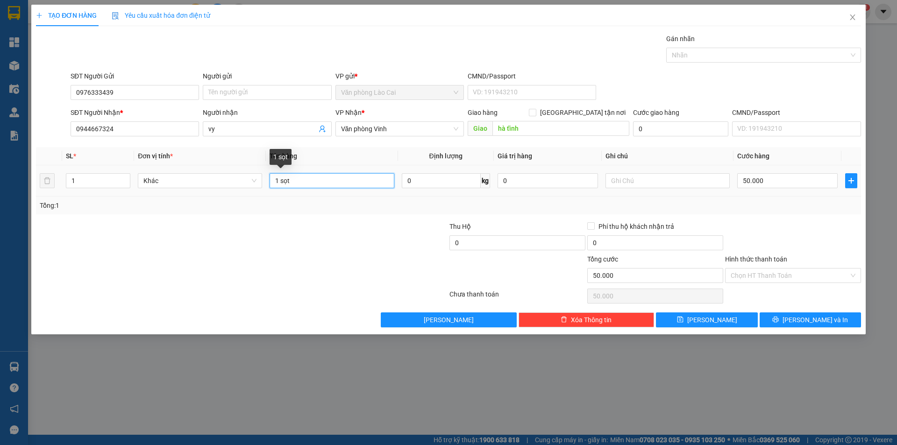
click at [305, 182] on input "1 sọt" at bounding box center [332, 180] width 124 height 15
type input "1 hộp+ 1 tải"
click at [750, 187] on input "50.000" at bounding box center [787, 180] width 100 height 15
type input "1"
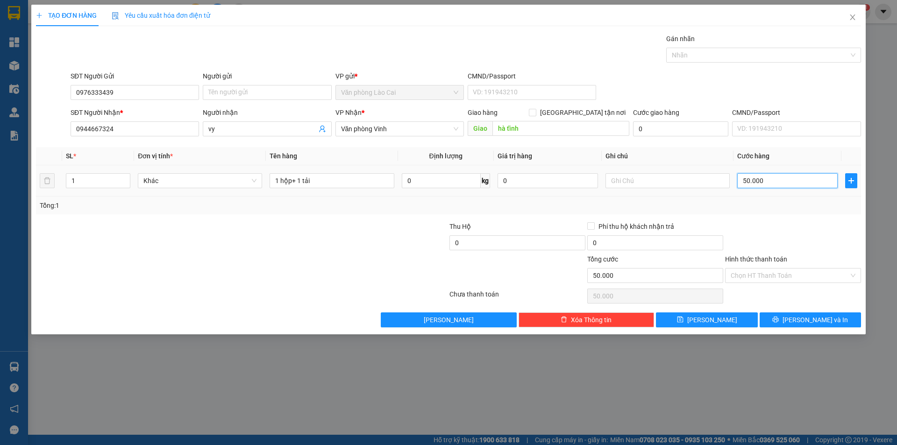
type input "1"
type input "15"
type input "150"
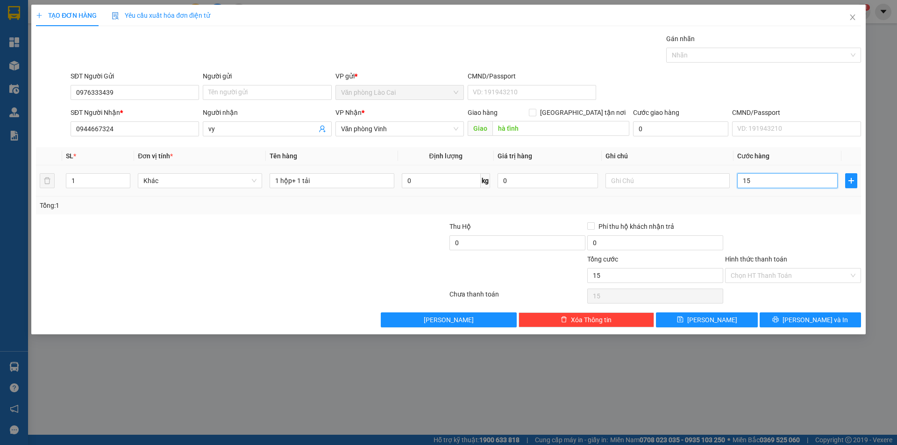
type input "150"
type input "1.500"
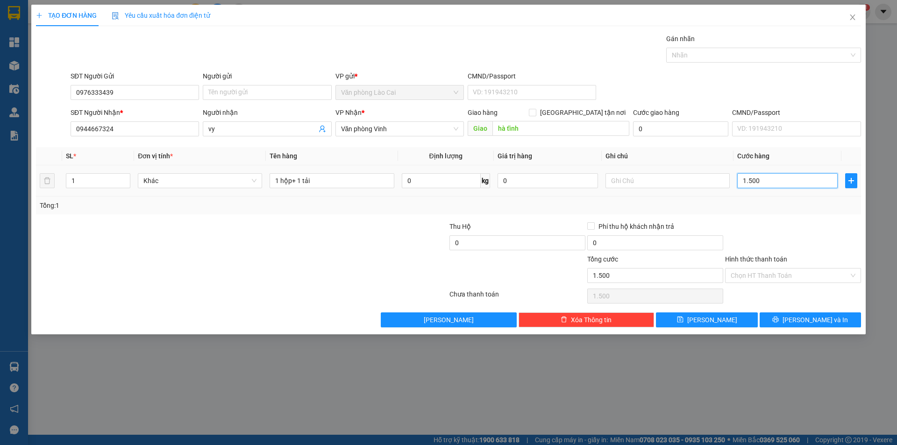
type input "15.000"
type input "150.000"
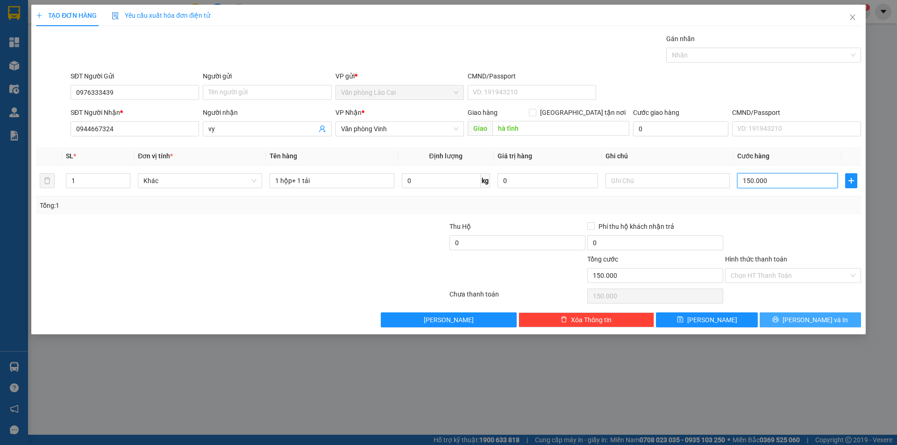
type input "150.000"
click at [816, 315] on span "Lưu và In" at bounding box center [815, 320] width 65 height 10
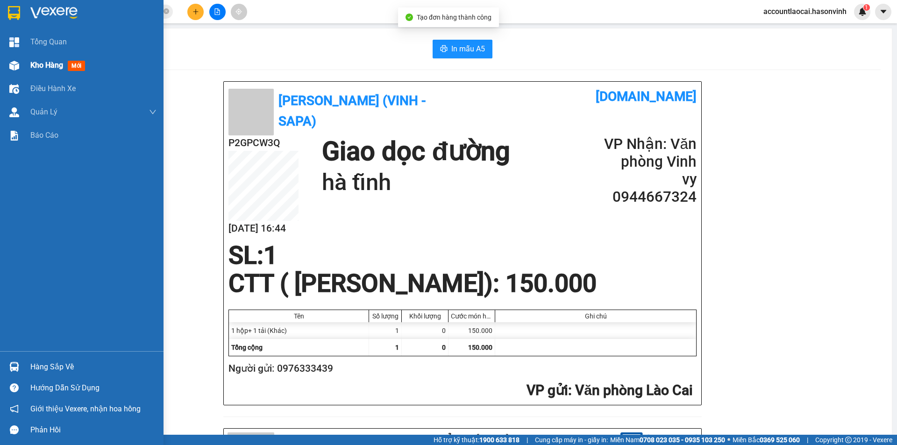
click at [26, 74] on div "Kho hàng mới" at bounding box center [82, 65] width 164 height 23
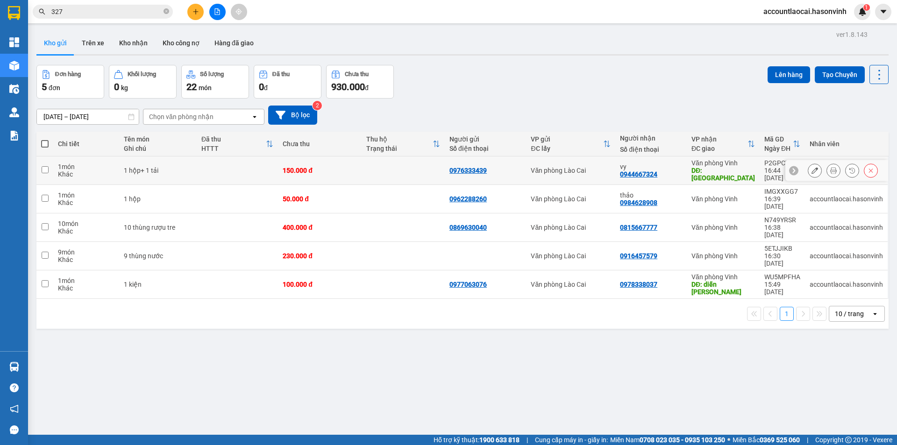
click at [318, 167] on div "150.000 đ" at bounding box center [320, 170] width 74 height 7
checkbox input "true"
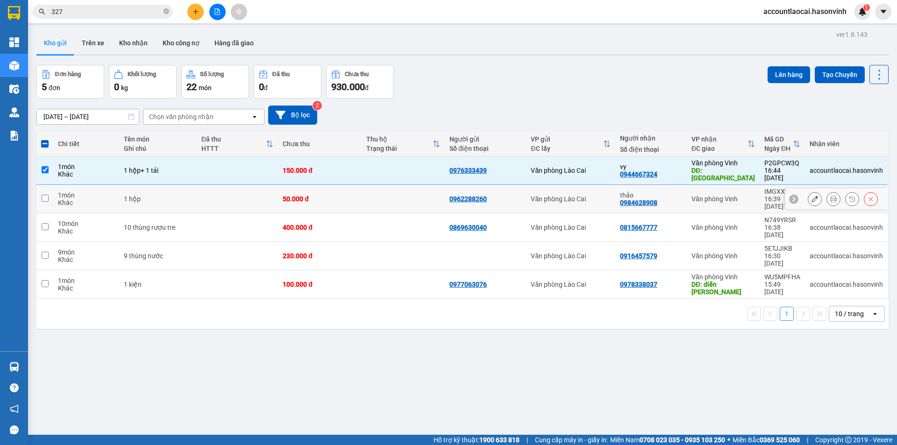
click at [298, 195] on div "50.000 đ" at bounding box center [320, 198] width 74 height 7
checkbox input "true"
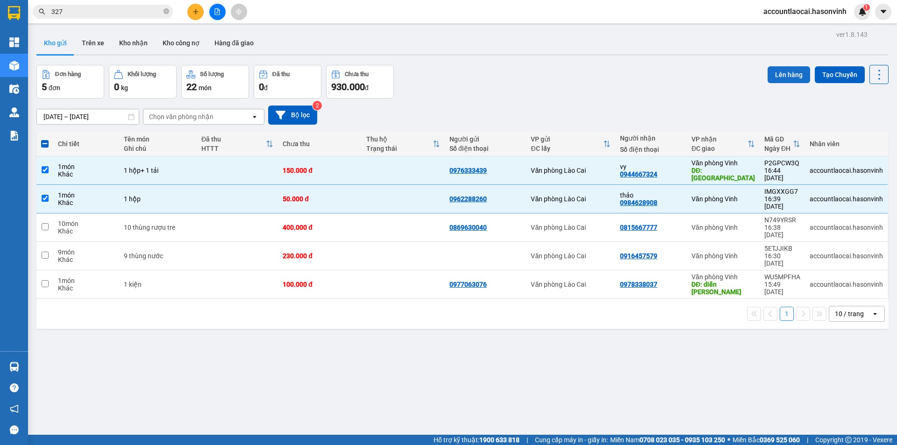
click at [768, 71] on button "Lên hàng" at bounding box center [789, 74] width 43 height 17
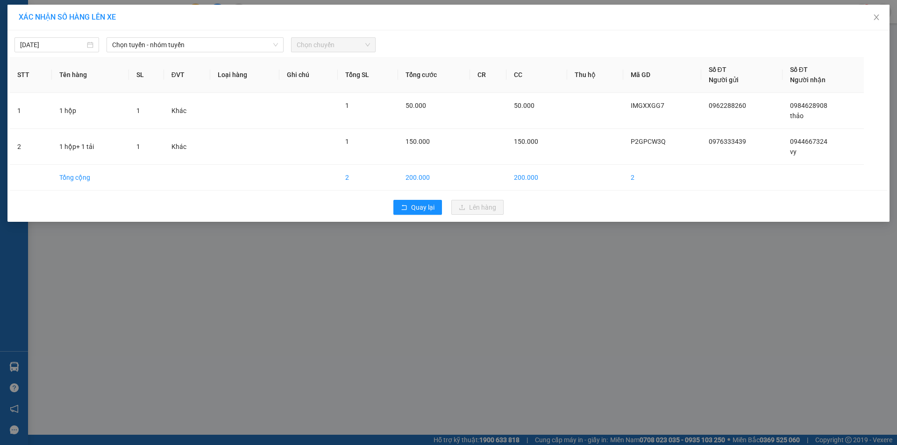
click at [161, 35] on div "11/09/2025 Chọn tuyến - nhóm tuyến Chọn chuyến" at bounding box center [449, 43] width 878 height 20
click at [164, 41] on span "Chọn tuyến - nhóm tuyến" at bounding box center [195, 45] width 166 height 14
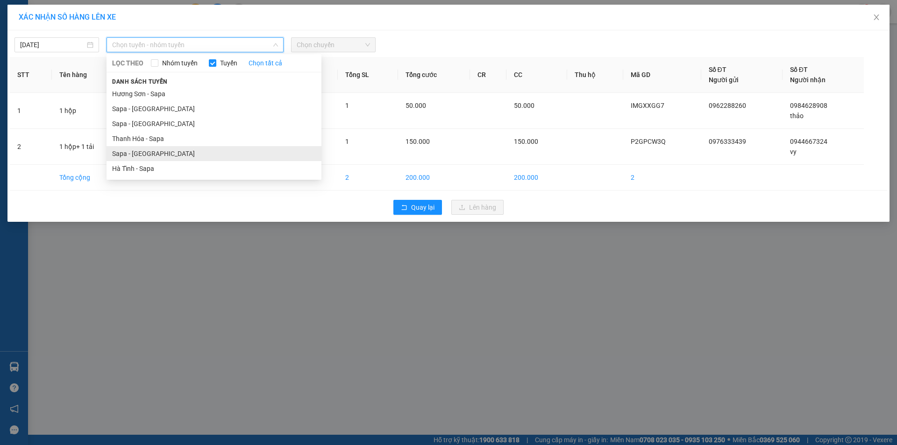
click at [148, 152] on li "Sapa - [GEOGRAPHIC_DATA]" at bounding box center [214, 153] width 215 height 15
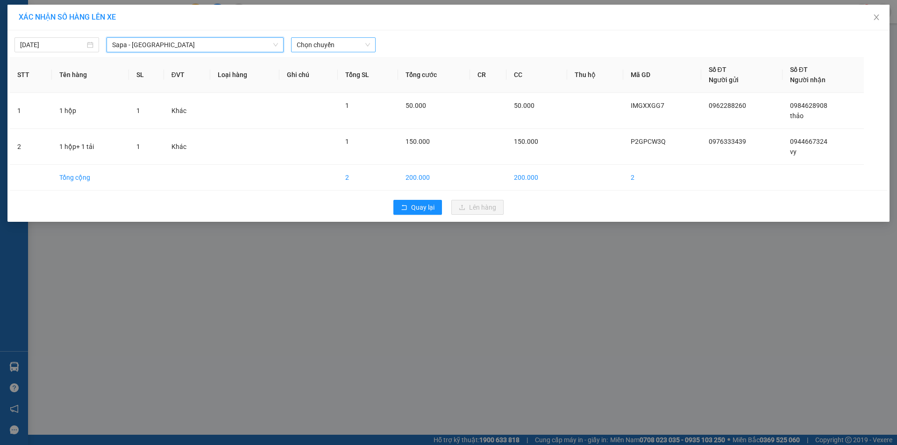
click at [314, 46] on span "Chọn chuyến" at bounding box center [333, 45] width 73 height 14
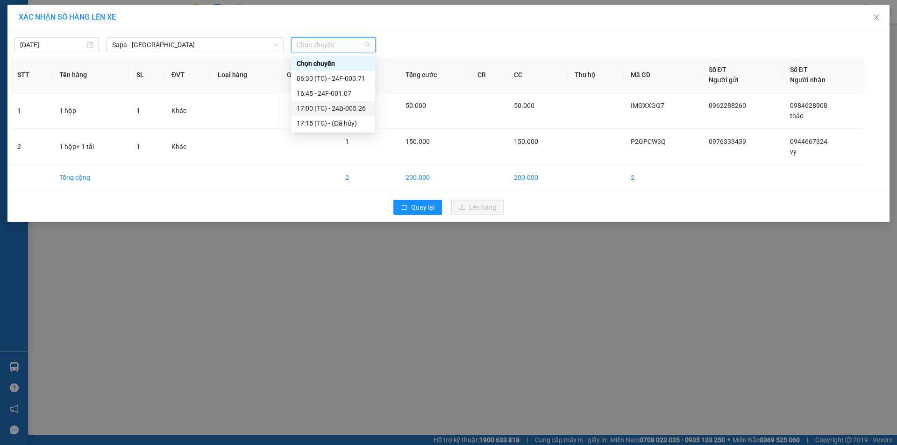
click at [361, 112] on div "17:00 (TC) - 24B-005.26" at bounding box center [333, 108] width 73 height 10
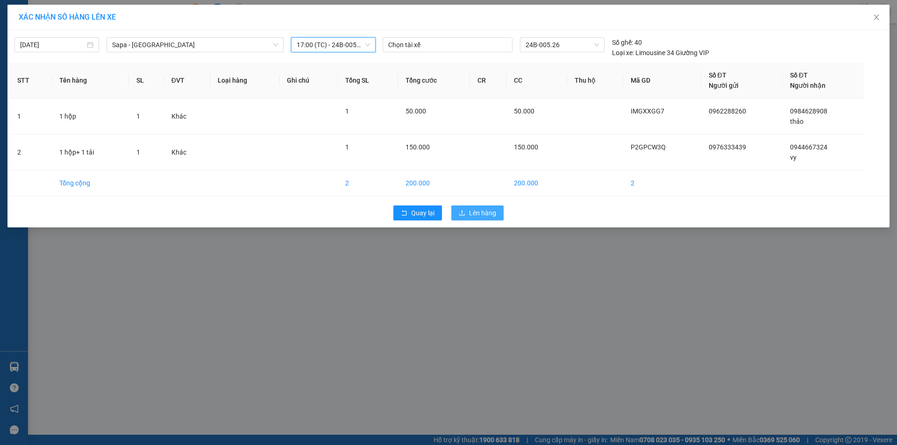
click at [475, 218] on button "Lên hàng" at bounding box center [477, 213] width 52 height 15
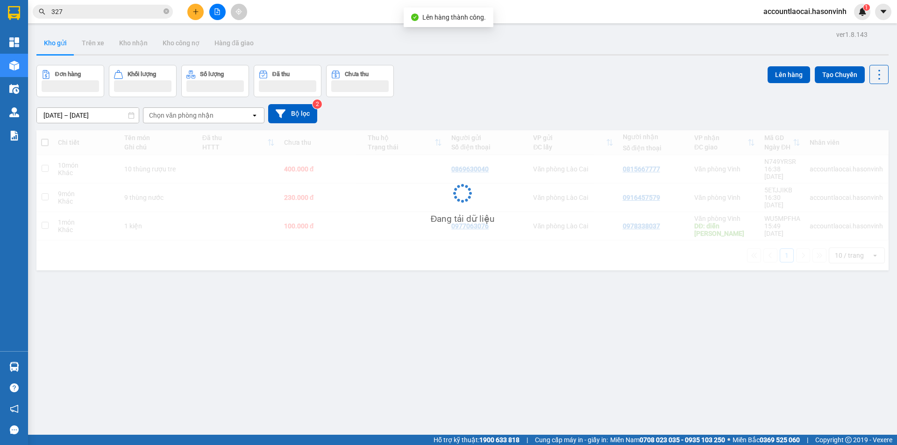
click at [218, 14] on icon "file-add" at bounding box center [217, 11] width 7 height 7
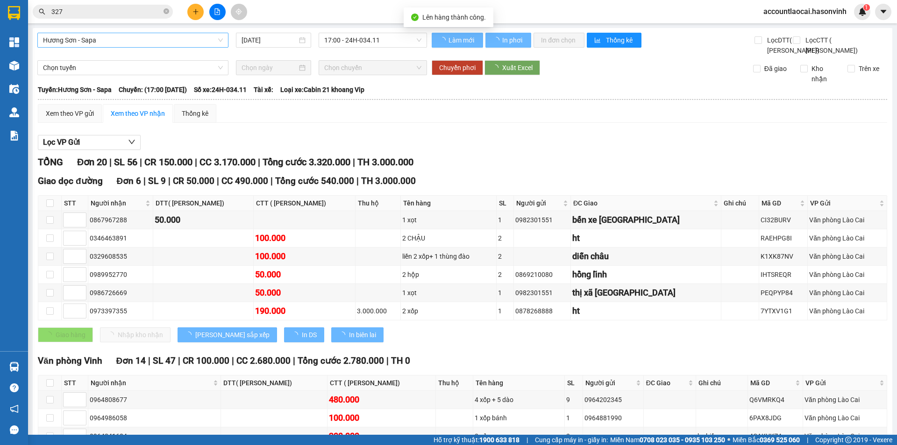
click at [151, 41] on span "Hương Sơn - Sapa" at bounding box center [133, 40] width 180 height 14
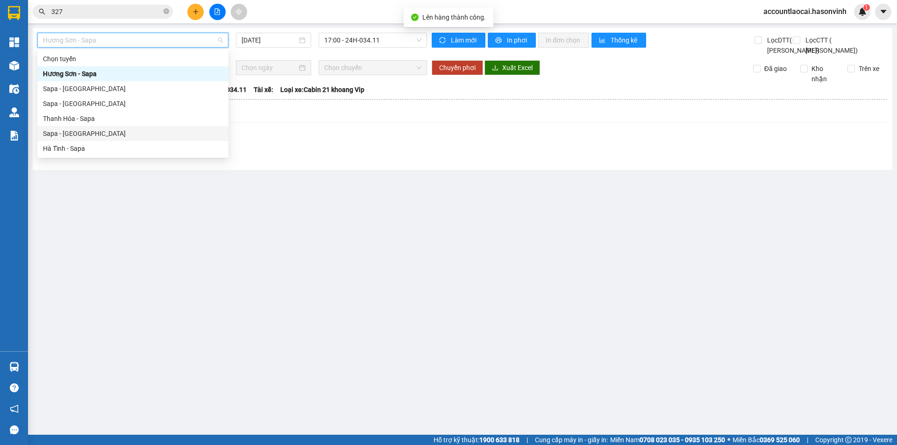
click at [99, 133] on div "Sapa - [GEOGRAPHIC_DATA]" at bounding box center [133, 134] width 180 height 10
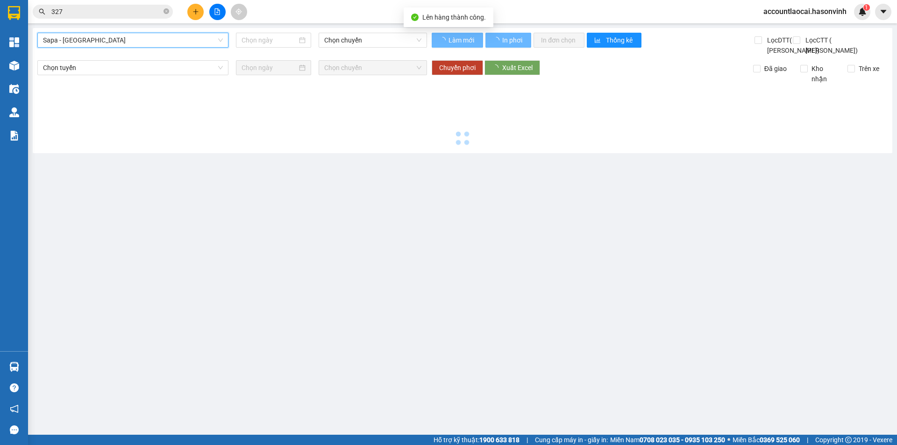
type input "[DATE]"
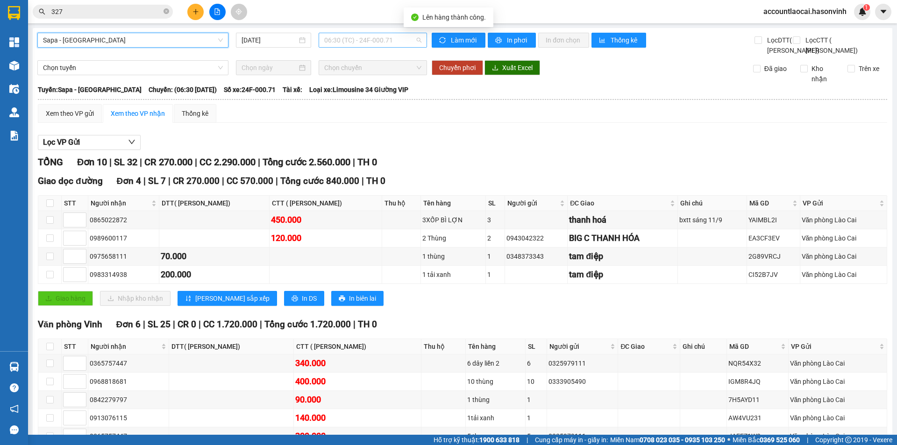
click at [366, 39] on span "06:30 (TC) - 24F-000.71" at bounding box center [372, 40] width 97 height 14
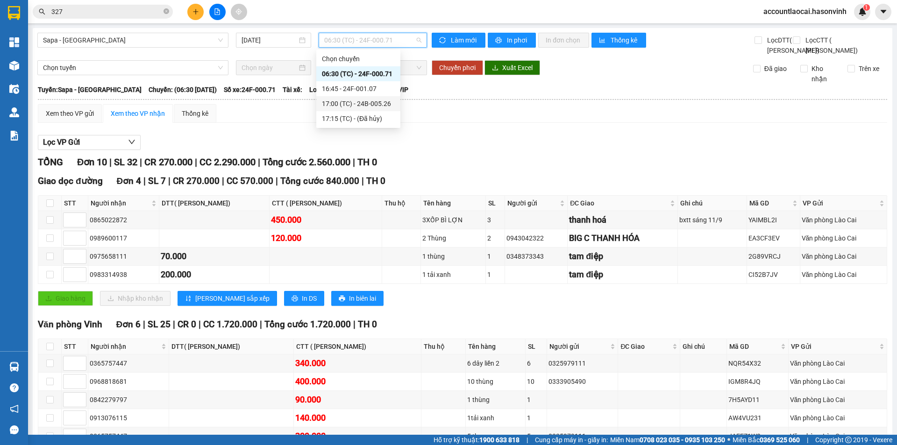
click at [372, 106] on div "17:00 (TC) - 24B-005.26" at bounding box center [358, 104] width 73 height 10
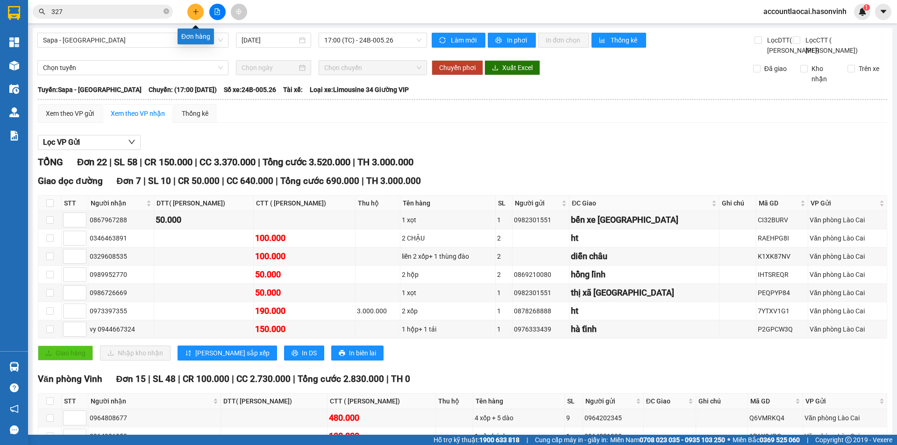
click at [202, 12] on button at bounding box center [195, 12] width 16 height 16
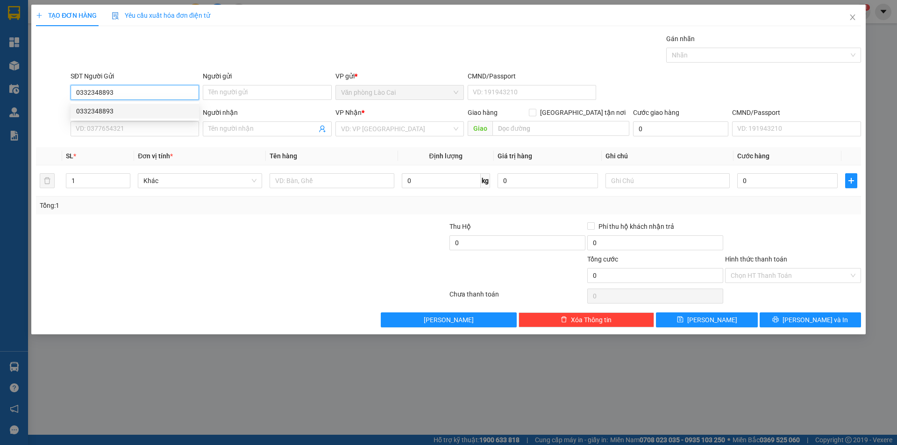
type input "0332348893"
click at [140, 120] on div "0332348893 0332348893" at bounding box center [135, 111] width 129 height 19
click at [140, 126] on input "SĐT Người Nhận *" at bounding box center [135, 129] width 129 height 15
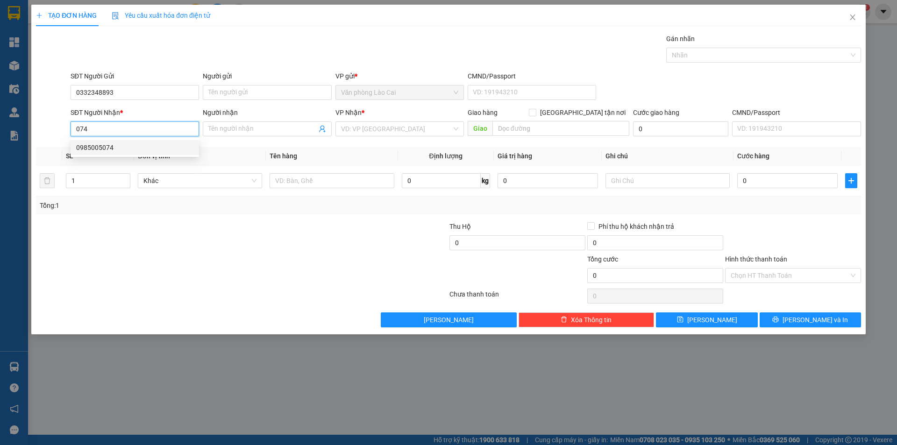
click at [115, 145] on div "0985005074" at bounding box center [134, 148] width 117 height 10
type input "0985005074"
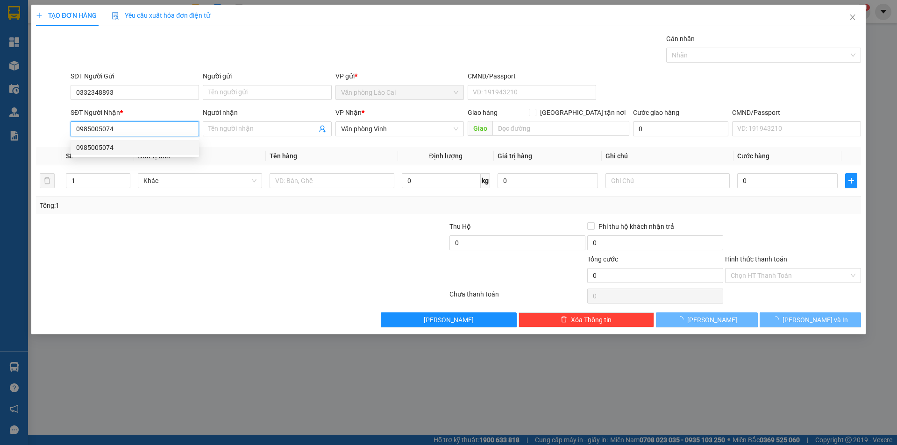
type input "100.000"
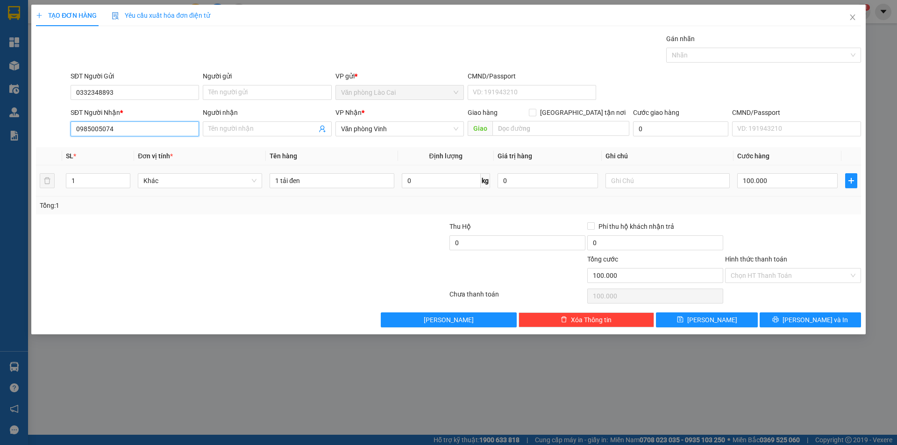
type input "0985005074"
drag, startPoint x: 273, startPoint y: 191, endPoint x: 262, endPoint y: 190, distance: 11.3
click at [264, 193] on tr "1 Khác 1 tải đen 0 kg 0 100.000" at bounding box center [448, 180] width 825 height 31
type input "q"
type input "1 hộp"
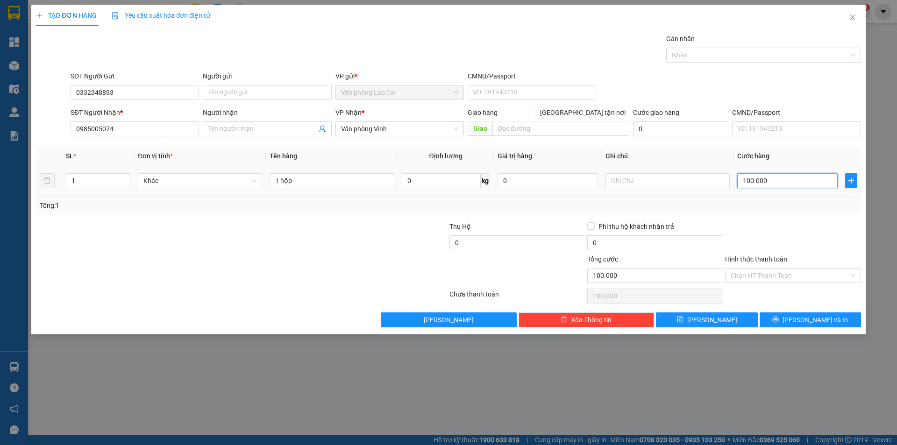
click at [758, 181] on input "100.000" at bounding box center [787, 180] width 100 height 15
type input "0"
type input "06"
type input "6"
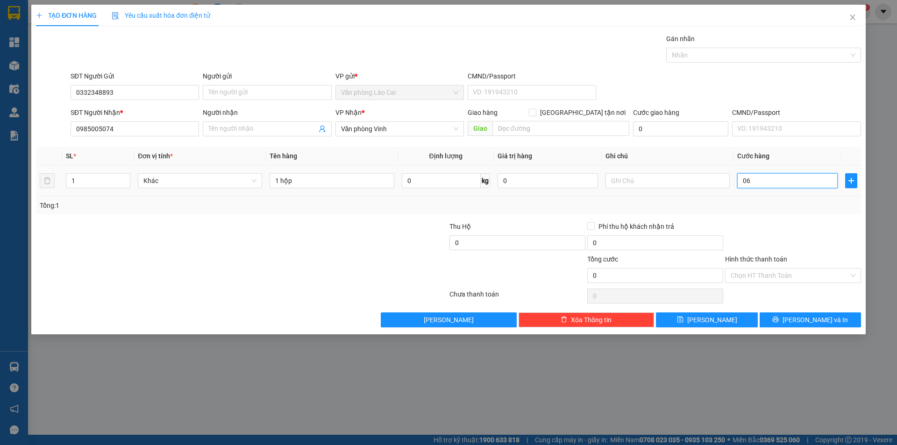
type input "6"
type input "60"
type input "060"
type input "600"
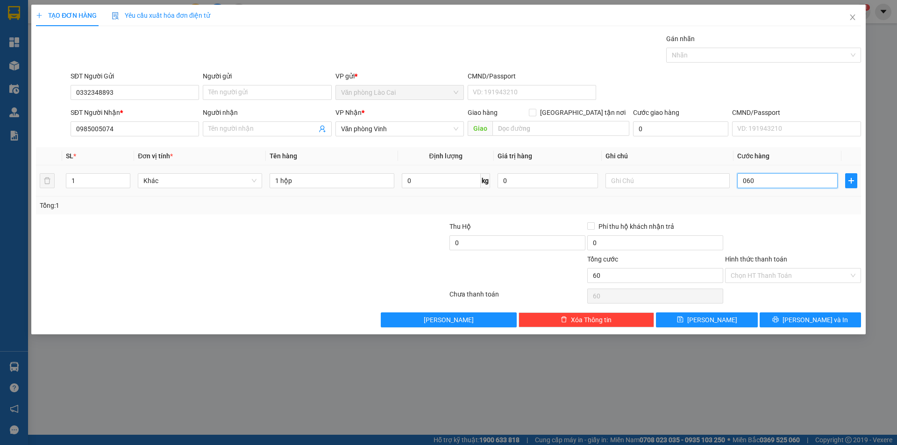
type input "600"
type input "06.000"
type input "6.000"
type input "60.000"
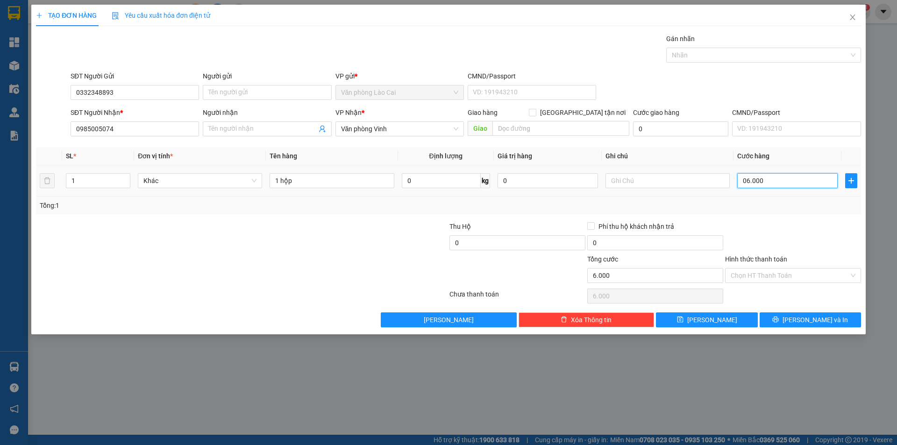
type input "60.000"
click at [828, 322] on span "Lưu và In" at bounding box center [815, 320] width 65 height 10
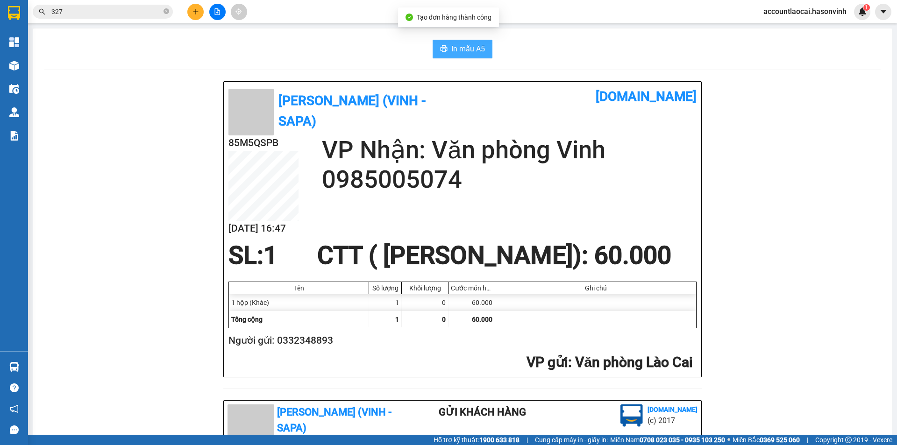
click at [470, 51] on span "In mẫu A5" at bounding box center [468, 49] width 34 height 12
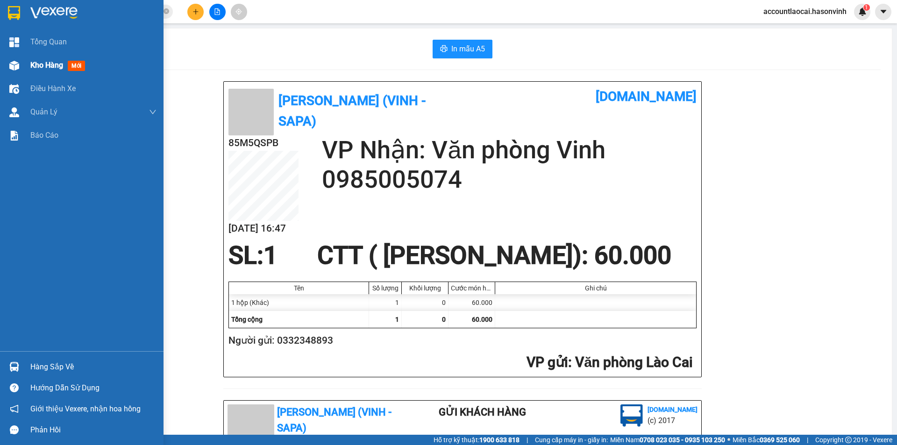
click at [21, 68] on div at bounding box center [14, 65] width 16 height 16
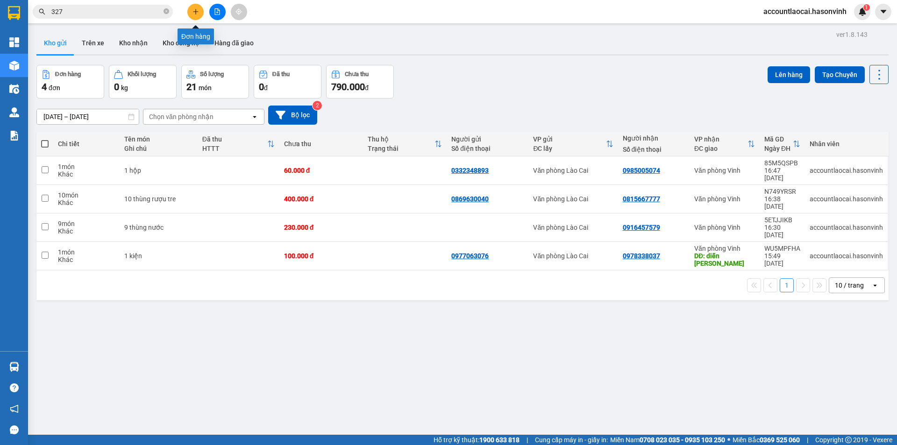
click at [192, 9] on button at bounding box center [195, 12] width 16 height 16
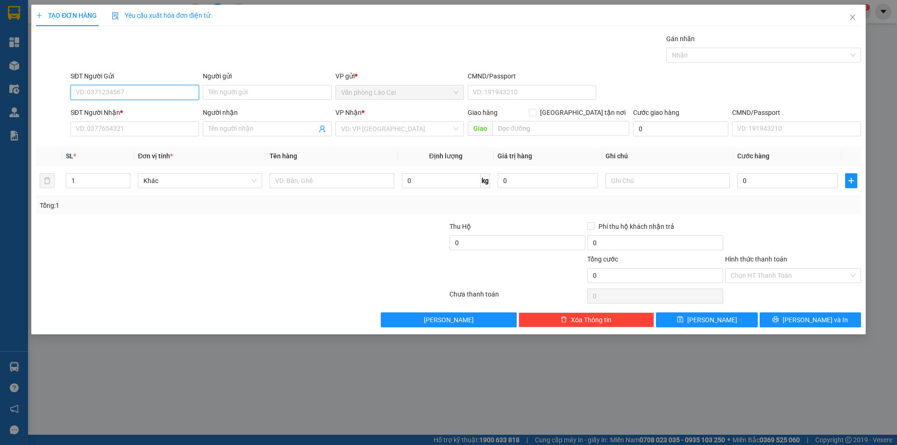
click at [145, 95] on input "SĐT Người Gửi" at bounding box center [135, 92] width 129 height 15
click at [854, 18] on icon "close" at bounding box center [852, 17] width 7 height 7
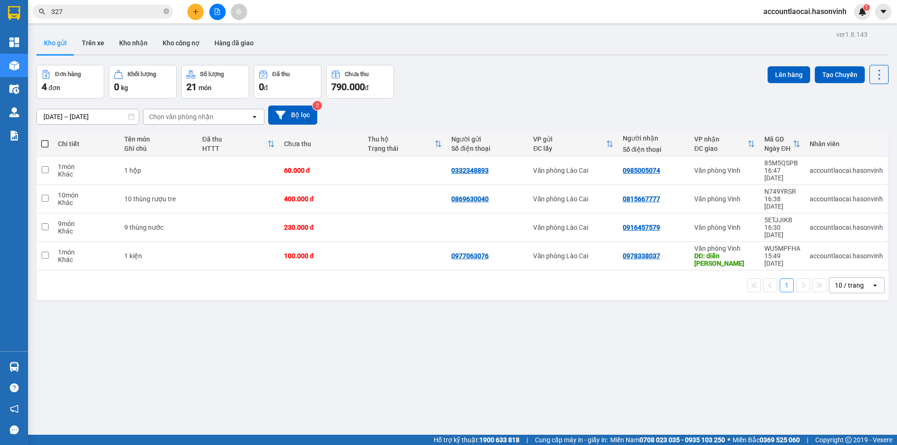
click at [208, 16] on div at bounding box center [217, 12] width 70 height 16
click at [214, 14] on button at bounding box center [217, 12] width 16 height 16
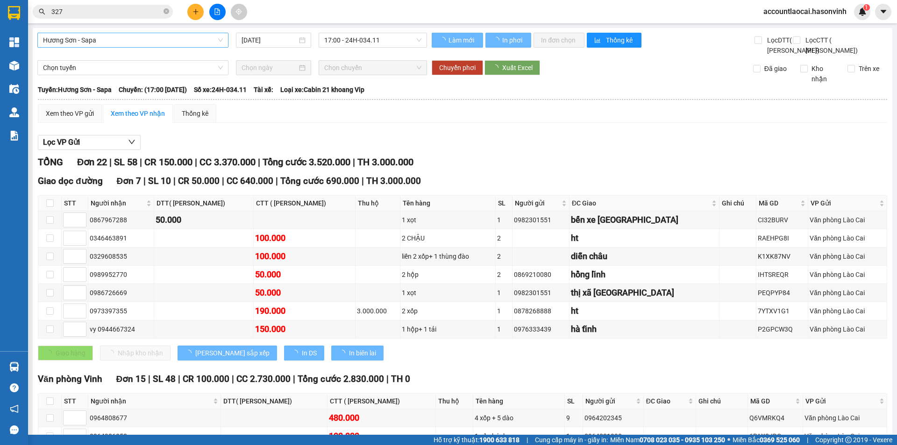
click at [89, 38] on span "Hương Sơn - Sapa" at bounding box center [133, 40] width 180 height 14
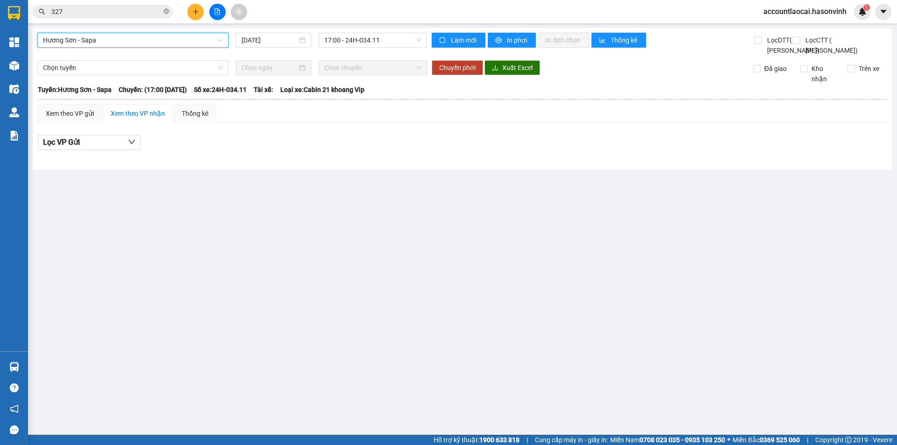
drag, startPoint x: 117, startPoint y: 31, endPoint x: 117, endPoint y: 42, distance: 11.2
click at [117, 31] on div "Hương Sơn - Sapa Hương Sơn - Sapa 11/09/2025 17:00 - 24H-034.11 Làm mới In phơi…" at bounding box center [463, 99] width 860 height 142
click at [117, 43] on span "Hương Sơn - Sapa" at bounding box center [133, 40] width 180 height 14
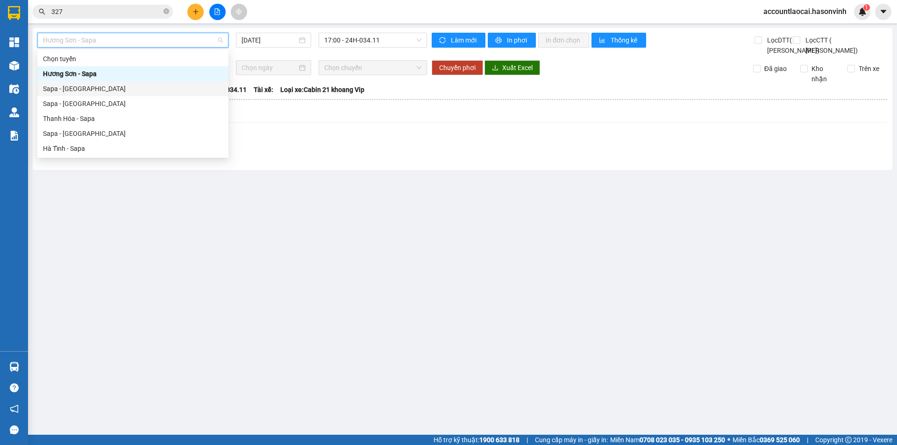
click at [91, 93] on div "Sapa - [GEOGRAPHIC_DATA]" at bounding box center [133, 89] width 180 height 10
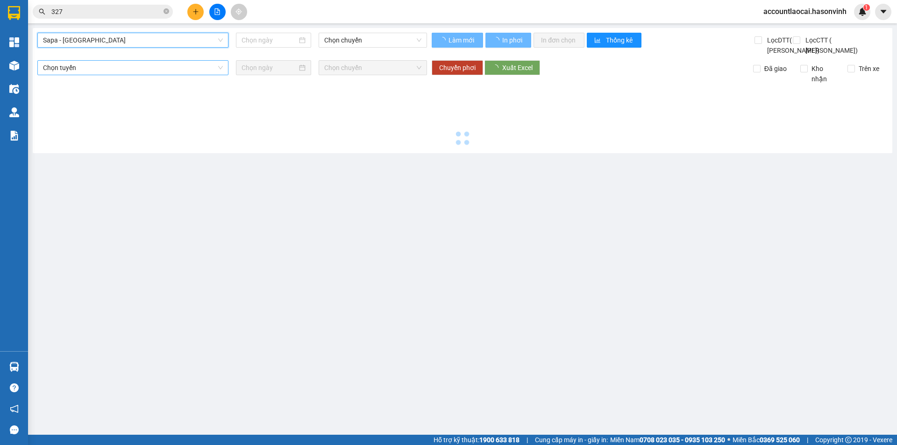
type input "[DATE]"
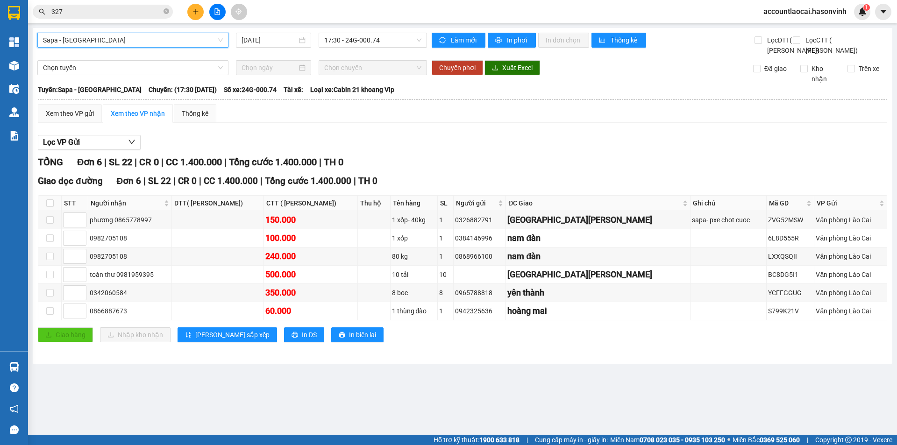
click at [147, 39] on span "Sapa - [GEOGRAPHIC_DATA]" at bounding box center [133, 40] width 180 height 14
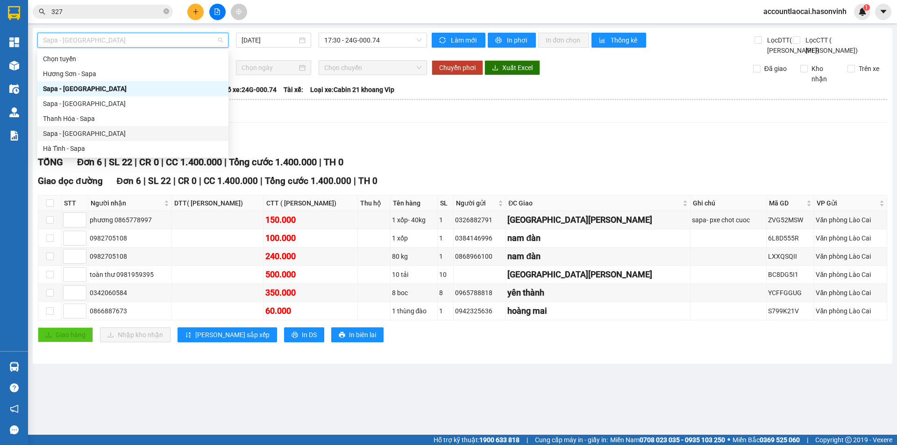
click at [90, 132] on div "Sapa - [GEOGRAPHIC_DATA]" at bounding box center [133, 134] width 180 height 10
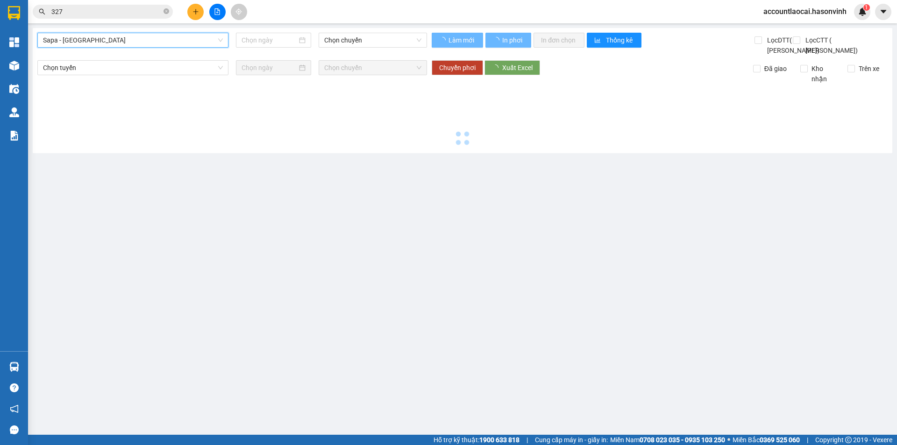
type input "[DATE]"
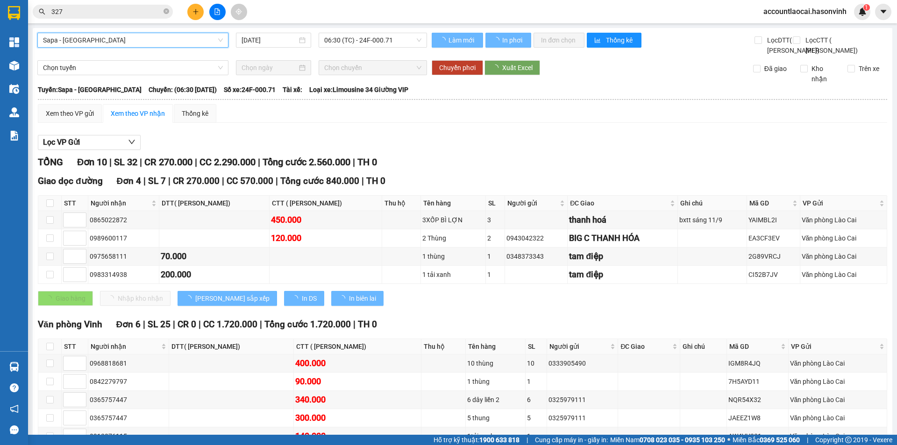
click at [345, 40] on span "06:30 (TC) - 24F-000.71" at bounding box center [372, 40] width 97 height 14
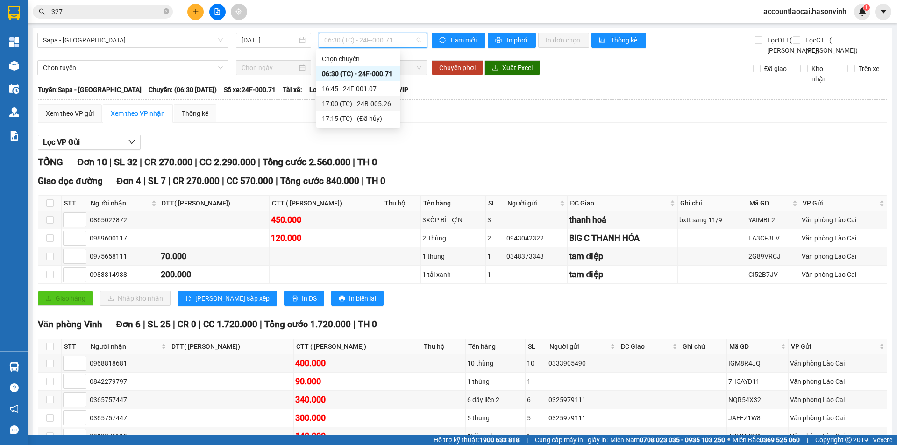
click at [359, 102] on div "17:00 (TC) - 24B-005.26" at bounding box center [358, 104] width 73 height 10
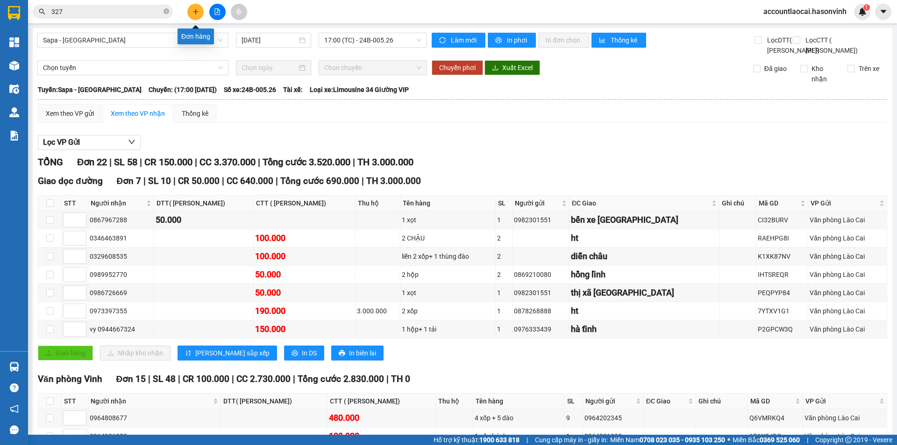
click at [193, 13] on icon "plus" at bounding box center [196, 11] width 7 height 7
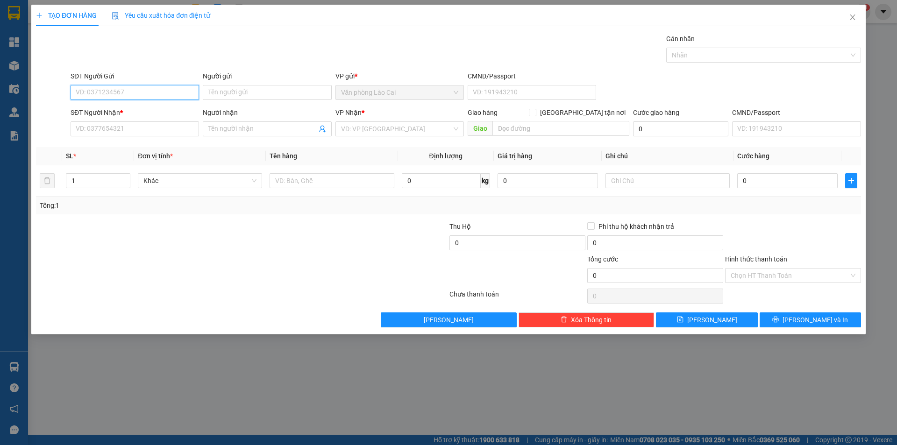
click at [133, 88] on input "SĐT Người Gửi" at bounding box center [135, 92] width 129 height 15
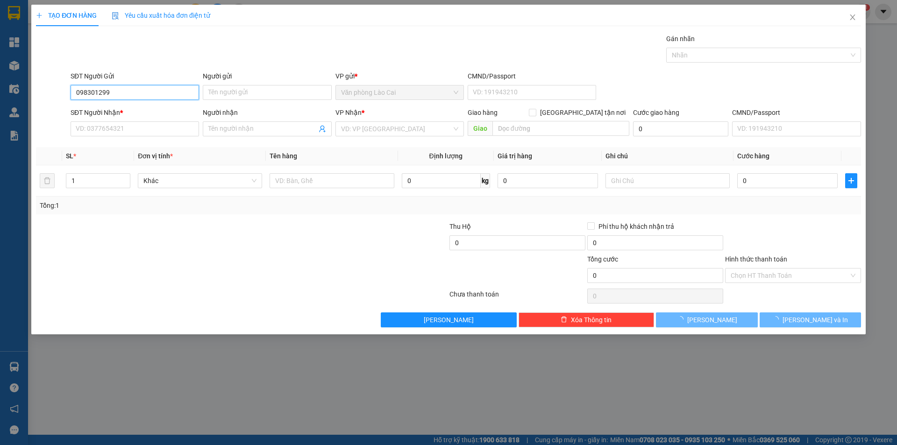
type input "0983012999"
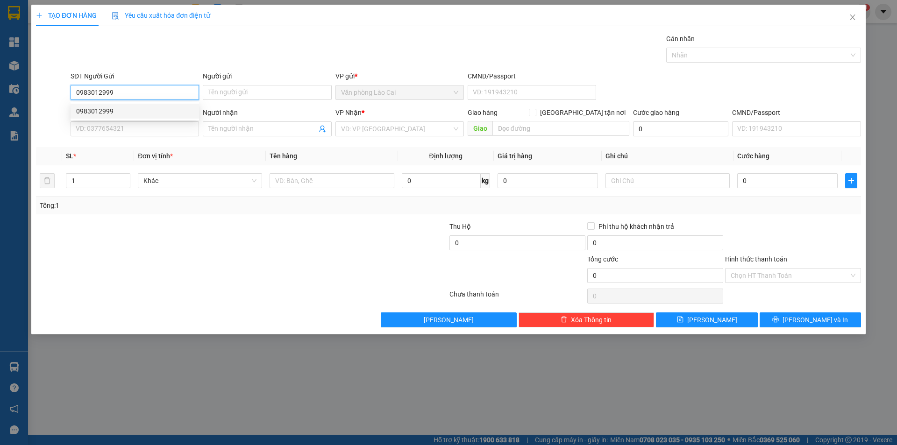
drag, startPoint x: 112, startPoint y: 108, endPoint x: 116, endPoint y: 111, distance: 5.3
click at [113, 108] on div "0983012999" at bounding box center [134, 111] width 117 height 10
type input "0966637866"
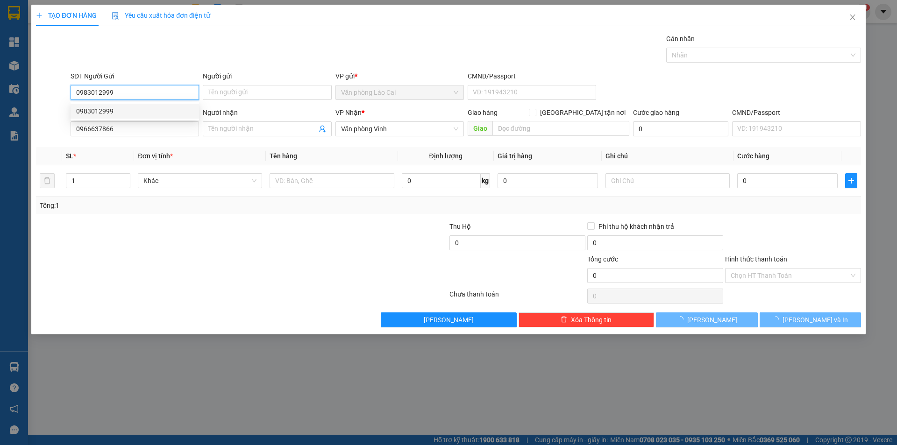
type input "50.000"
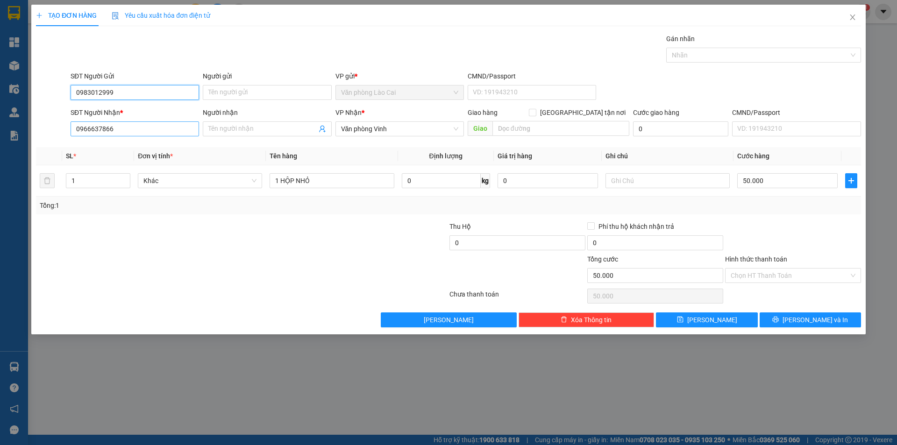
type input "0983012999"
drag, startPoint x: 126, startPoint y: 130, endPoint x: 52, endPoint y: 154, distance: 77.6
click at [52, 154] on div "Transit Pickup Surcharge Ids Transit Deliver Surcharge Ids Transit Deliver Surc…" at bounding box center [448, 181] width 825 height 294
type input "0974400516"
click at [121, 147] on div "0974400516" at bounding box center [134, 148] width 117 height 10
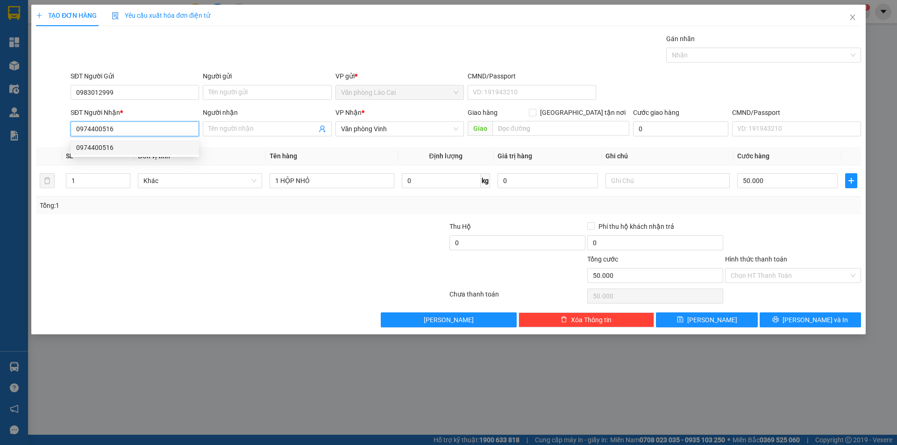
type input "[PERSON_NAME]"
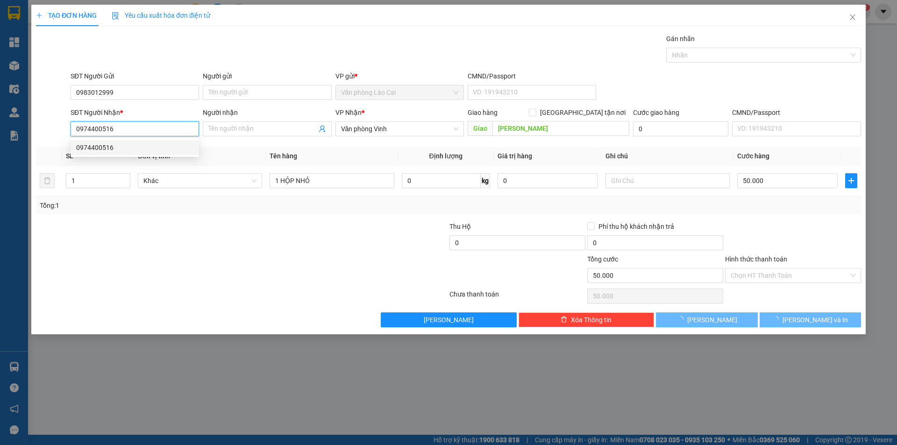
type input "100.000"
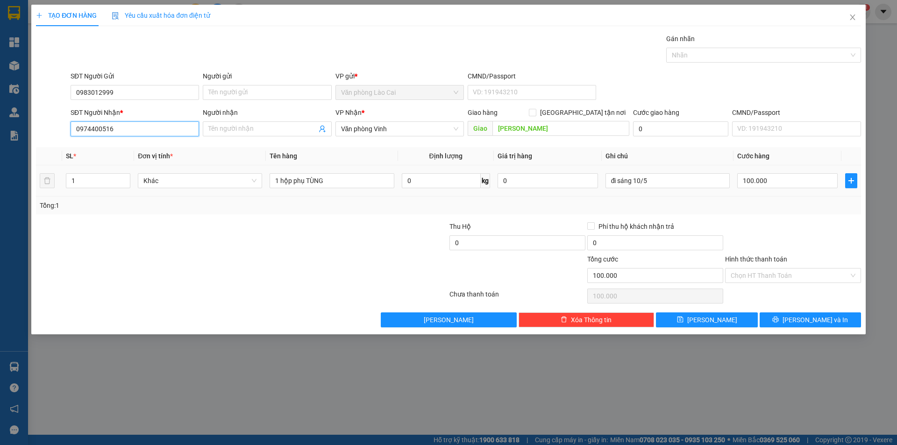
type input "0974400516"
click at [318, 212] on div "Tổng: 1" at bounding box center [448, 206] width 825 height 18
click at [641, 180] on input "đi sáng 10/5" at bounding box center [668, 180] width 124 height 15
type input "đi sáng 12/5"
click at [815, 320] on span "Lưu và In" at bounding box center [815, 320] width 65 height 10
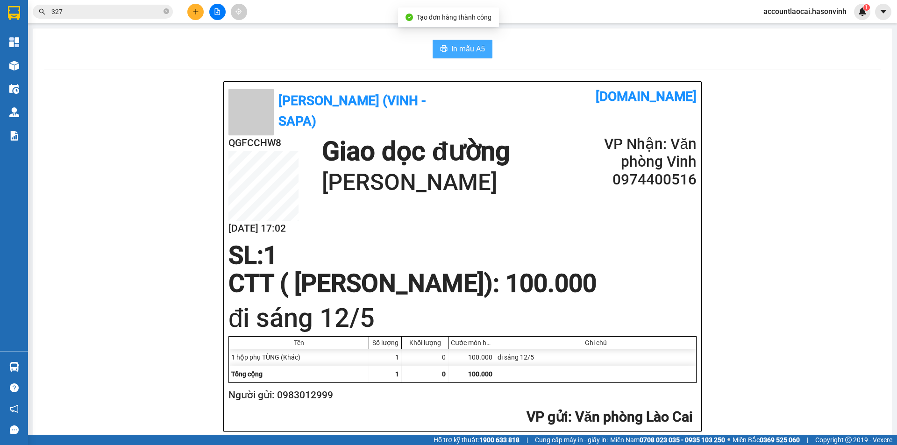
click at [458, 51] on span "In mẫu A5" at bounding box center [468, 49] width 34 height 12
click at [193, 11] on icon "plus" at bounding box center [196, 11] width 7 height 7
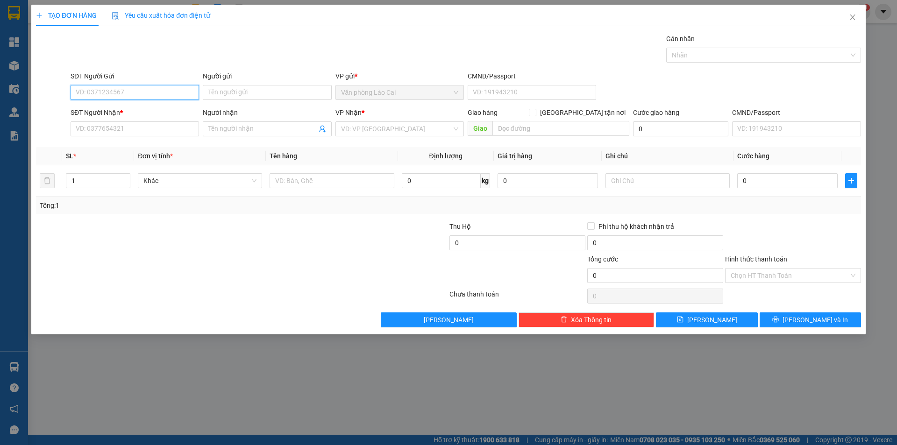
click at [90, 88] on input "SĐT Người Gửi" at bounding box center [135, 92] width 129 height 15
click at [136, 119] on div "0326303988 0326303988" at bounding box center [135, 111] width 129 height 19
click at [122, 96] on input "0326303" at bounding box center [135, 92] width 129 height 15
click at [118, 110] on div "0326303988" at bounding box center [134, 111] width 117 height 10
type input "0326303988"
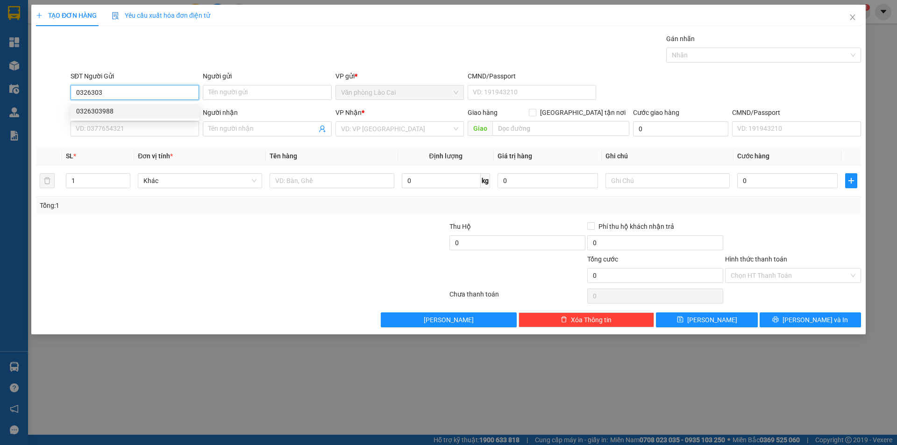
type input "0325548944"
type input "thạch hà - HT"
type input "70.000"
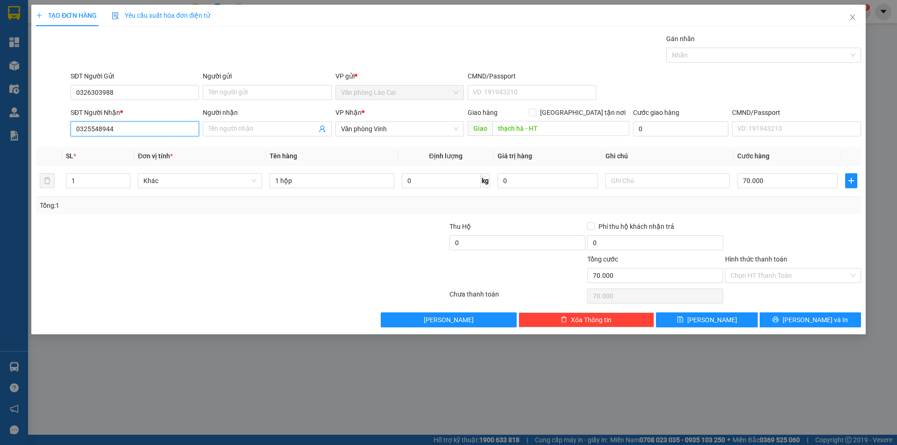
drag, startPoint x: 129, startPoint y: 129, endPoint x: 70, endPoint y: 142, distance: 60.8
click at [70, 142] on div "Transit Pickup Surcharge Ids Transit Deliver Surcharge Ids Transit Deliver Surc…" at bounding box center [448, 181] width 825 height 294
click at [158, 132] on input "0813170426" at bounding box center [135, 129] width 129 height 15
type input "0813170426"
type input "c"
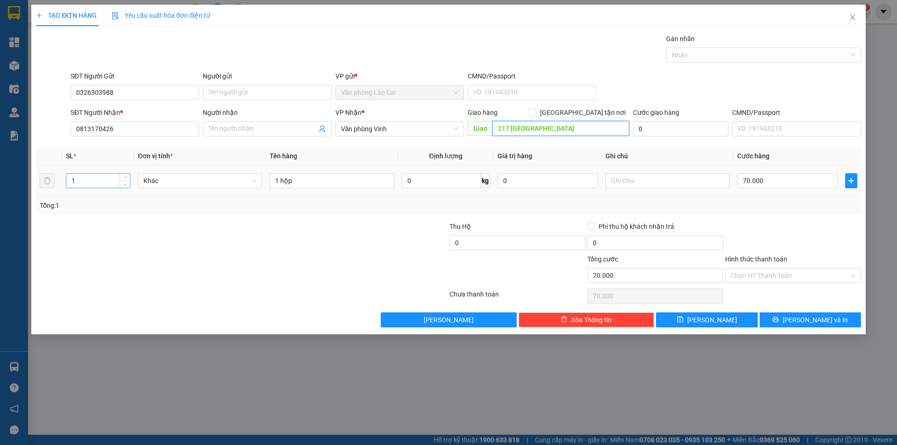
type input "217 hà trung"
click at [89, 176] on input "1" at bounding box center [98, 181] width 64 height 14
type input "2"
drag, startPoint x: 351, startPoint y: 172, endPoint x: 266, endPoint y: 184, distance: 85.5
click at [266, 184] on td "1 hộp" at bounding box center [332, 180] width 132 height 31
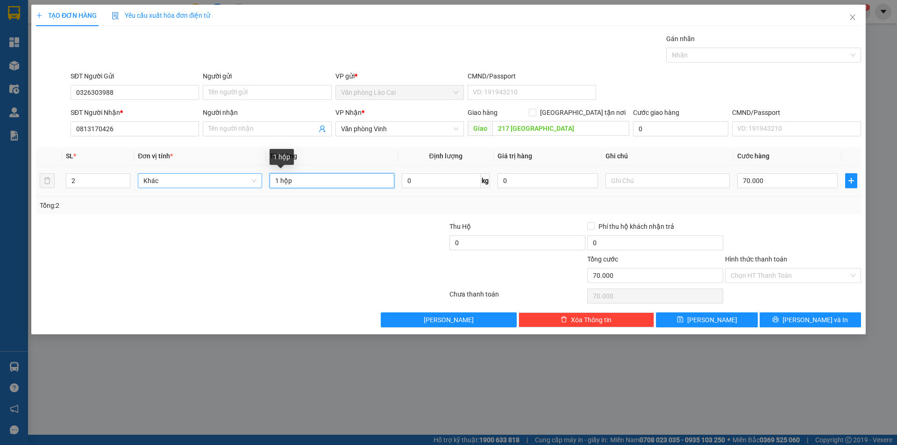
drag, startPoint x: 309, startPoint y: 184, endPoint x: 260, endPoint y: 185, distance: 49.5
click at [260, 185] on tr "2 Khác 1 hộp 0 kg 0 70.000" at bounding box center [448, 180] width 825 height 31
type input "2 thùng"
click at [788, 185] on input "70.000" at bounding box center [787, 180] width 100 height 15
type input "3"
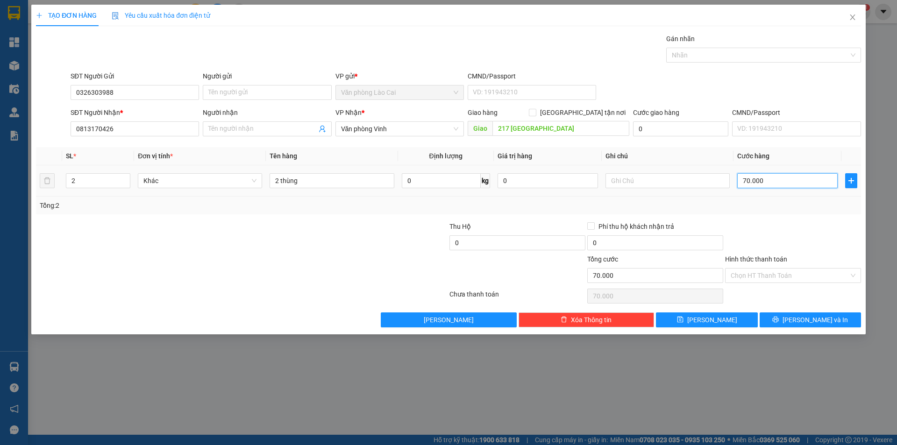
type input "3"
type input "35"
type input "350"
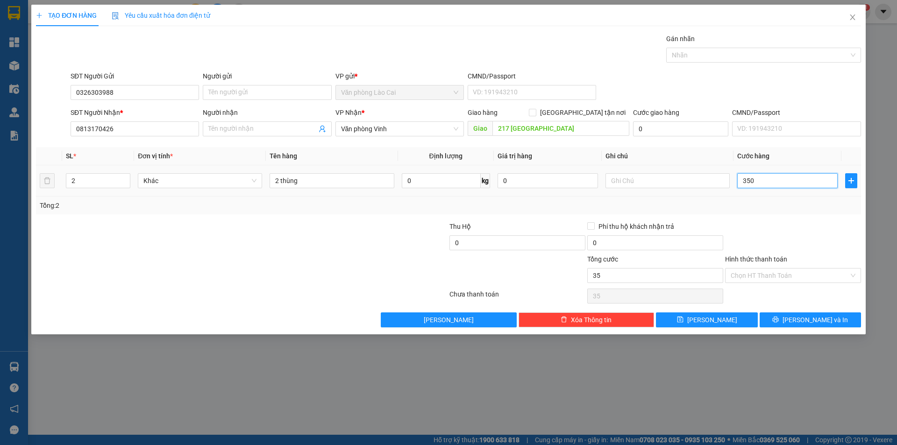
type input "350"
type input "3.500"
type input "35.000"
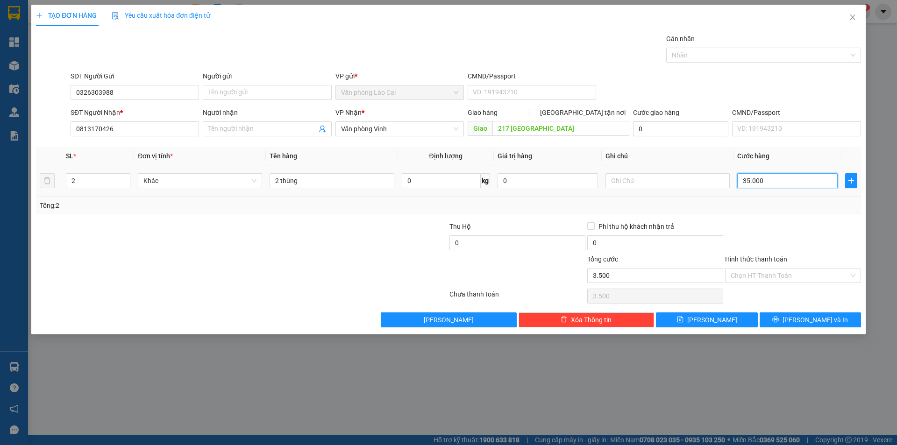
type input "35.000"
type input "350.000"
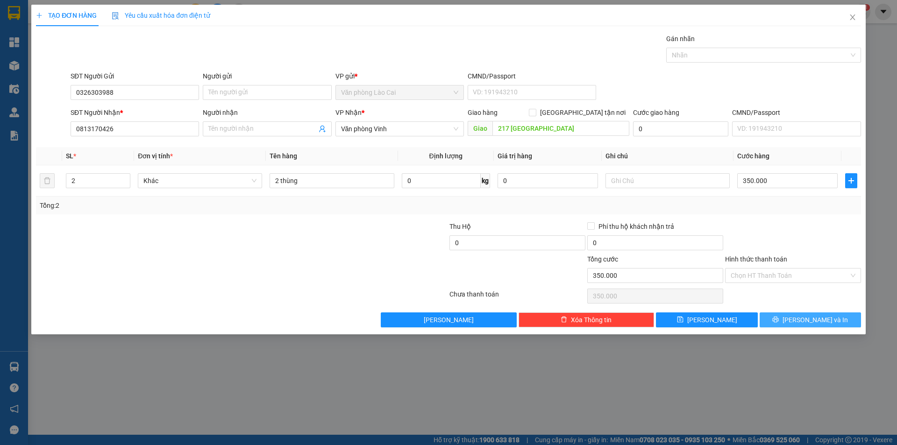
click at [809, 317] on span "Lưu và In" at bounding box center [815, 320] width 65 height 10
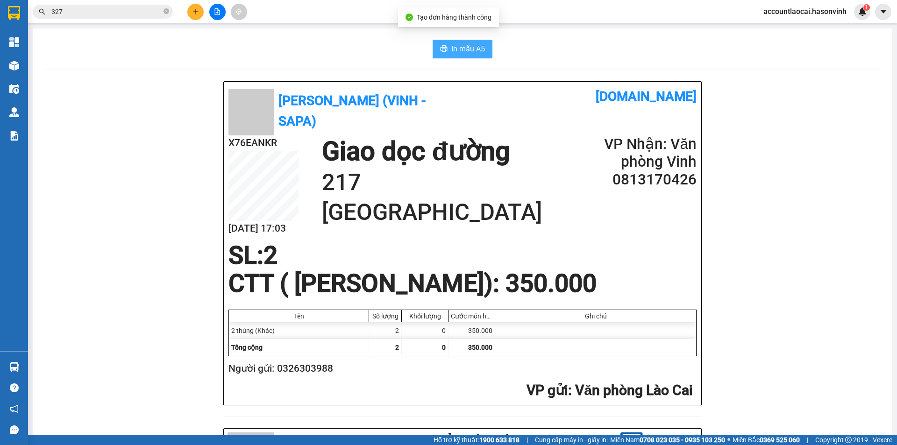
click at [465, 44] on span "In mẫu A5" at bounding box center [468, 49] width 34 height 12
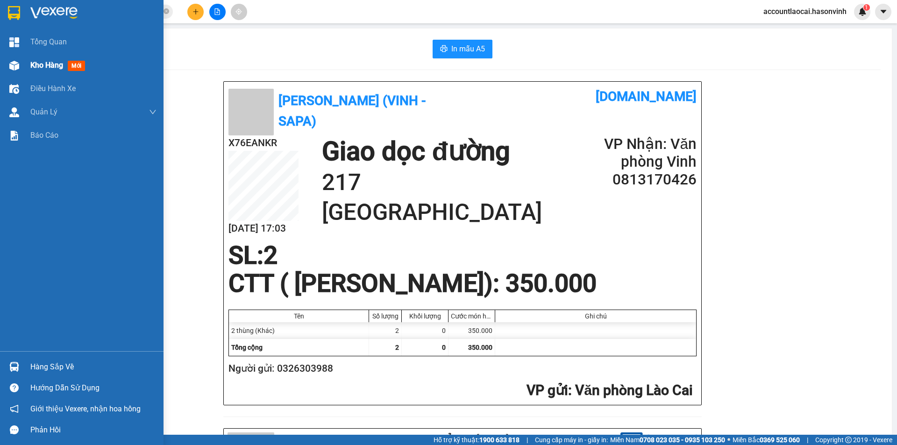
click at [26, 59] on div "Kho hàng mới" at bounding box center [82, 65] width 164 height 23
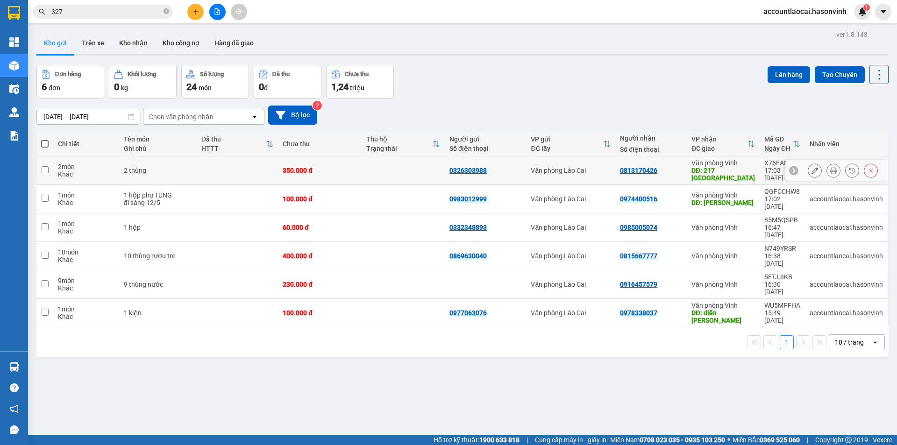
click at [812, 169] on button at bounding box center [814, 171] width 13 height 16
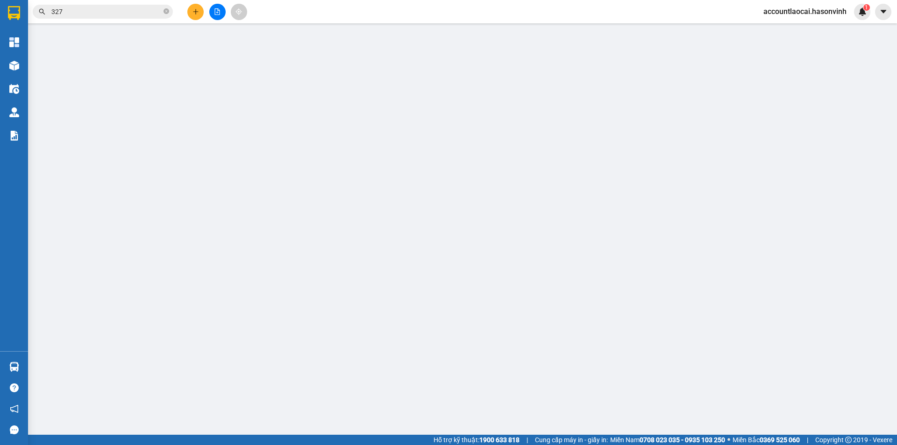
type input "0326303988"
type input "0813170426"
type input "217 hà trung"
type input "350.000"
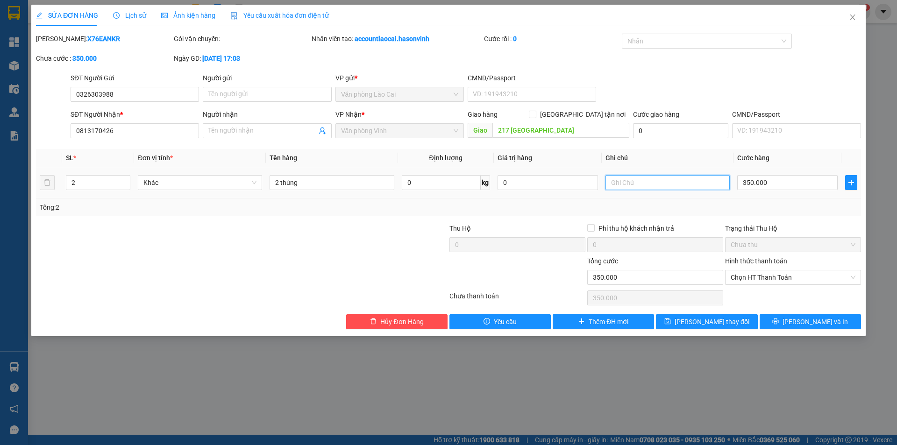
click at [672, 186] on input "text" at bounding box center [668, 182] width 124 height 15
type input "lh trc 30'"
click at [693, 322] on button "Lưu thay đổi" at bounding box center [706, 321] width 101 height 15
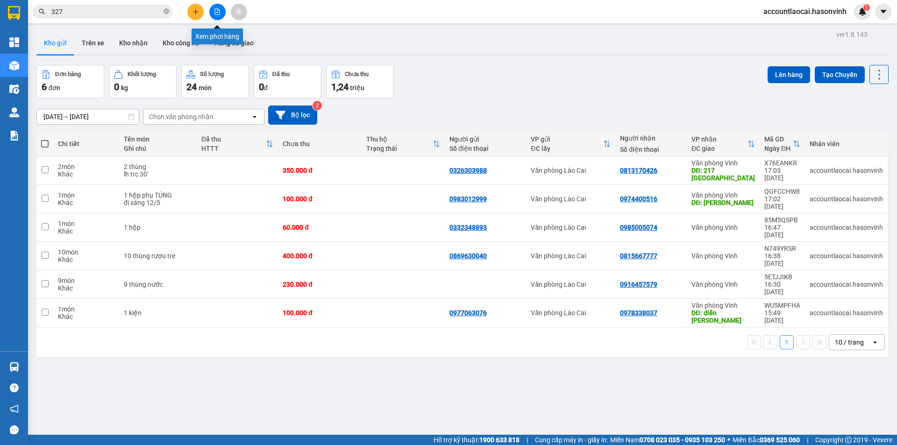
click at [222, 12] on button at bounding box center [217, 12] width 16 height 16
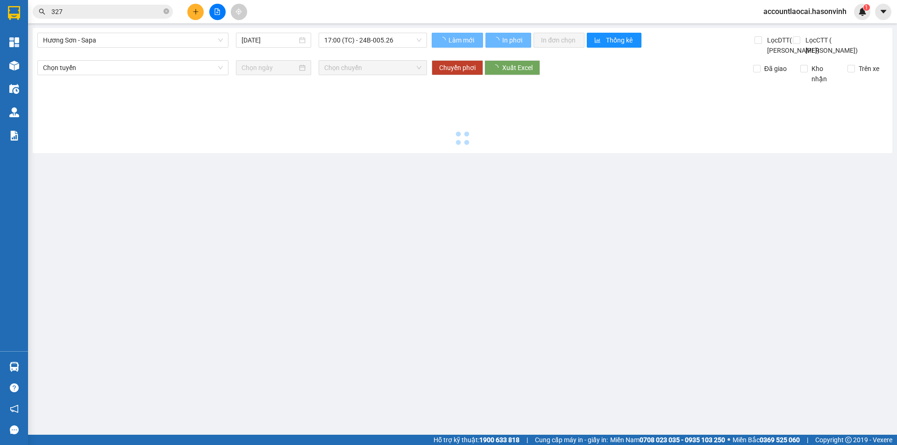
click at [172, 32] on div "Hương Sơn - Sapa 11/09/2025 17:00 (TC) - 24B-005.26 Làm mới In phơi In đơn chọn…" at bounding box center [463, 90] width 860 height 125
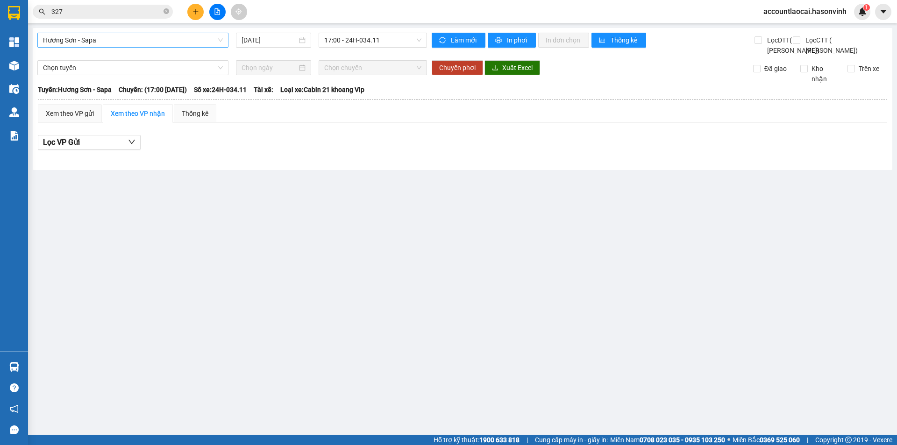
click at [150, 44] on span "Hương Sơn - Sapa" at bounding box center [133, 40] width 180 height 14
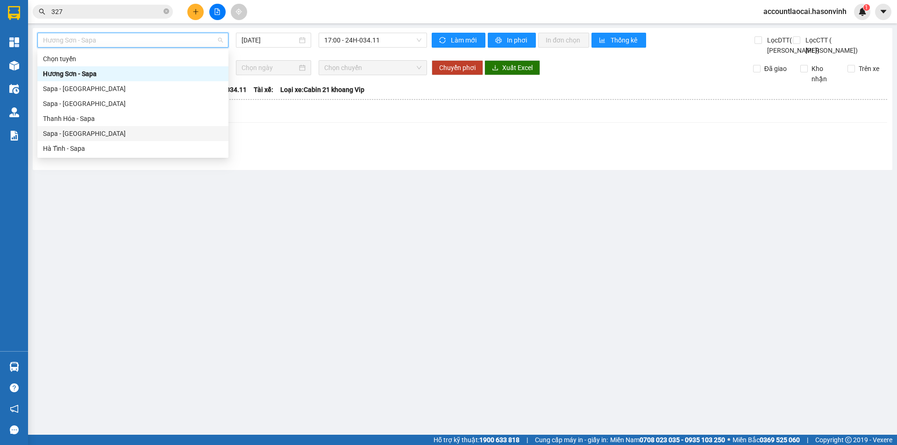
click at [108, 134] on div "Sapa - [GEOGRAPHIC_DATA]" at bounding box center [133, 134] width 180 height 10
type input "[DATE]"
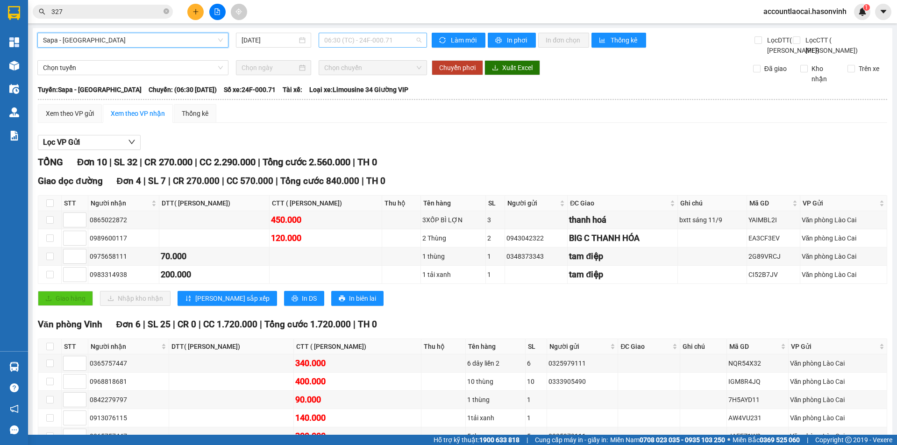
click at [345, 41] on span "06:30 (TC) - 24F-000.71" at bounding box center [372, 40] width 97 height 14
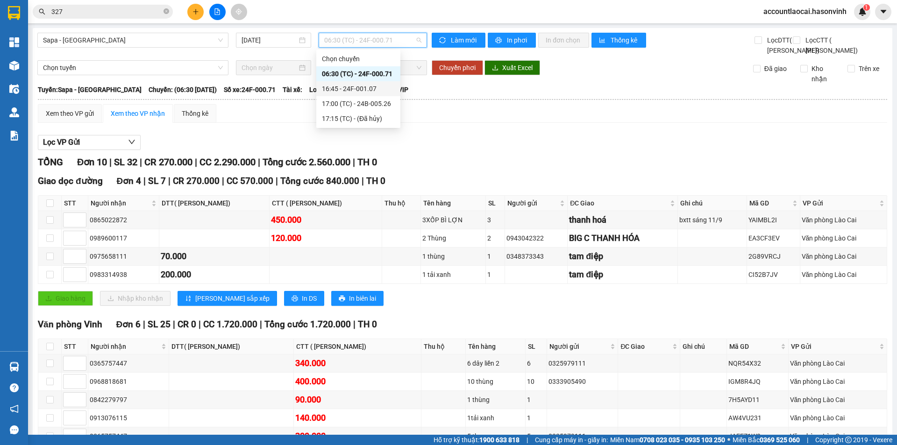
click at [343, 88] on div "16:45 - 24F-001.07" at bounding box center [358, 89] width 73 height 10
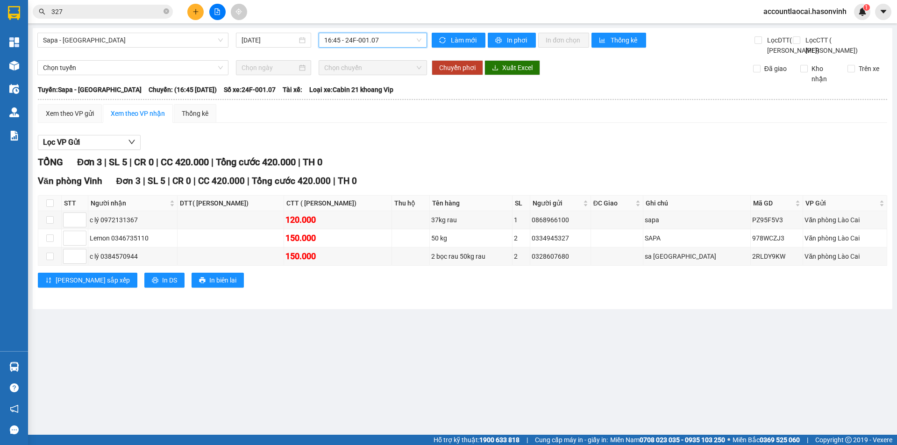
click at [345, 41] on span "16:45 - 24F-001.07" at bounding box center [372, 40] width 97 height 14
click at [349, 111] on div "17:15 (TC) - (Đã hủy)" at bounding box center [361, 118] width 84 height 15
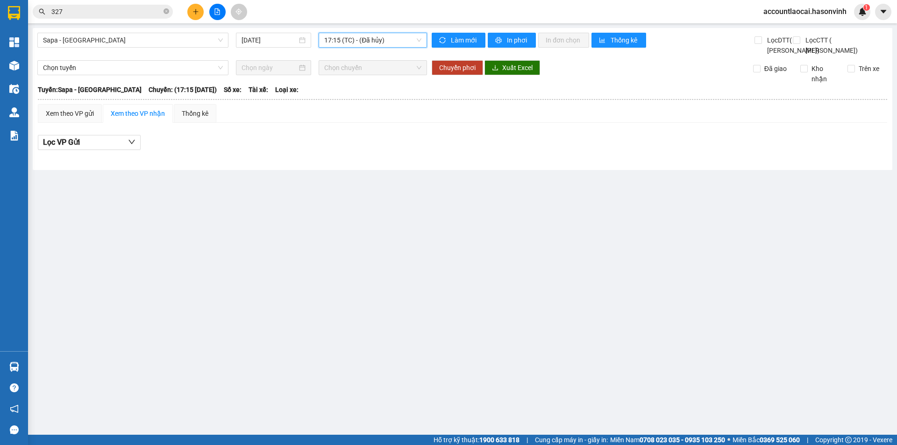
drag, startPoint x: 366, startPoint y: 43, endPoint x: 358, endPoint y: 76, distance: 33.8
click at [362, 45] on span "17:15 (TC) - (Đã hủy)" at bounding box center [372, 40] width 97 height 14
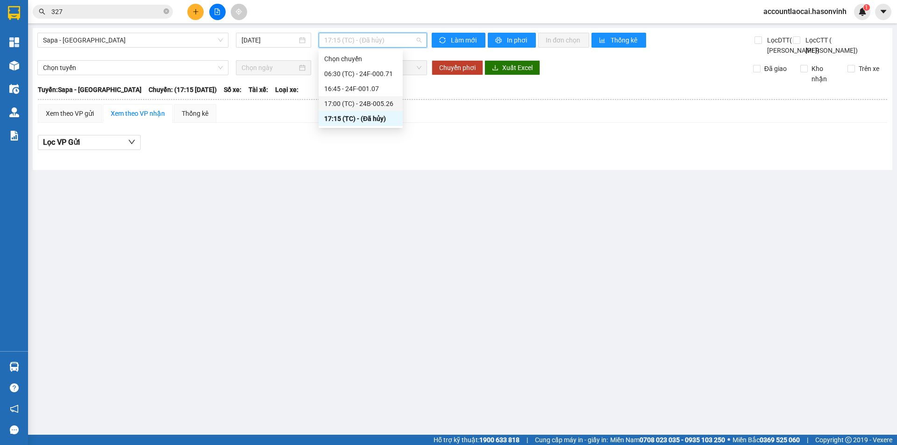
click at [363, 102] on div "17:00 (TC) - 24B-005.26" at bounding box center [360, 104] width 73 height 10
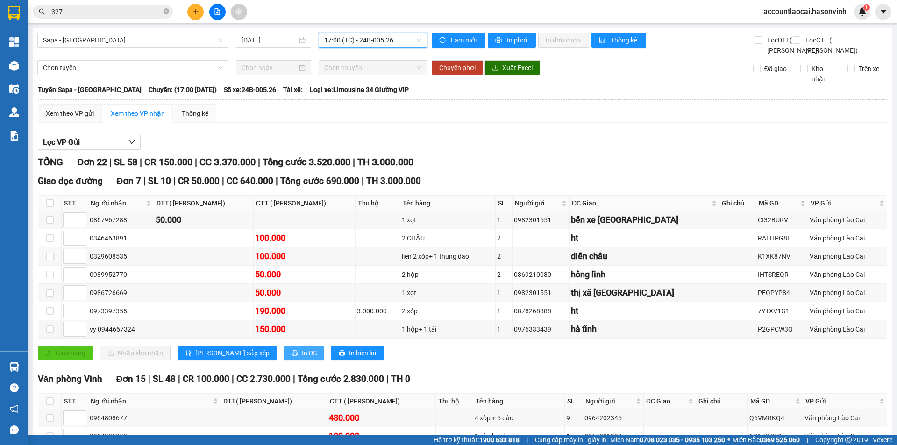
click at [302, 348] on span "In DS" at bounding box center [309, 353] width 15 height 10
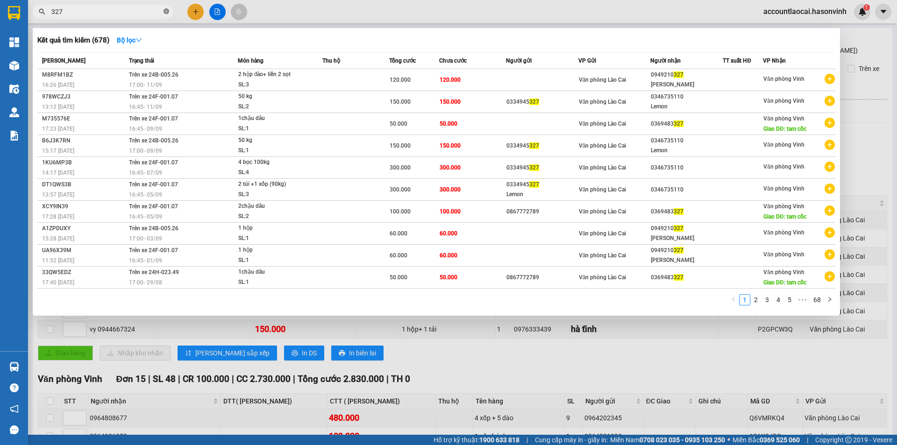
click at [169, 13] on icon "close-circle" at bounding box center [167, 11] width 6 height 6
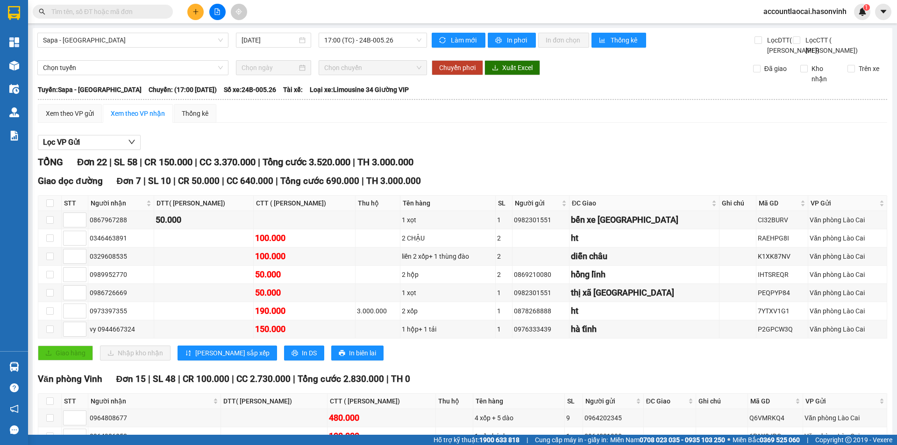
click at [138, 11] on input "text" at bounding box center [106, 12] width 110 height 10
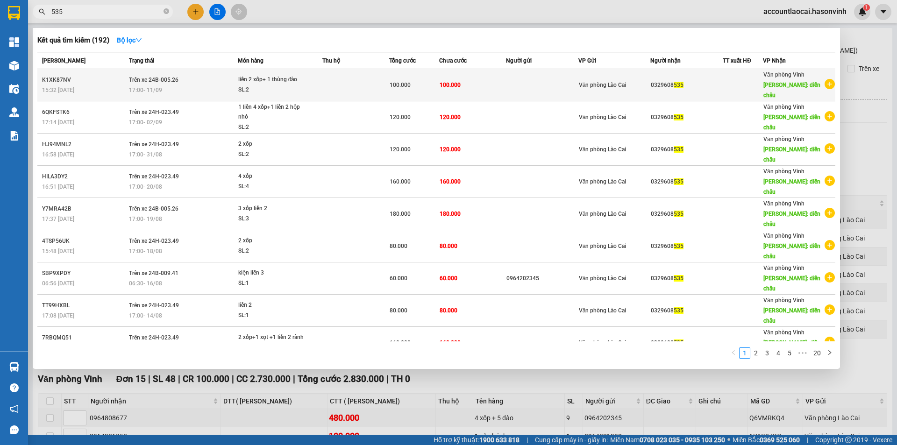
type input "535"
click at [293, 79] on div "liền 2 xốp+ 1 thùng đào" at bounding box center [273, 80] width 70 height 10
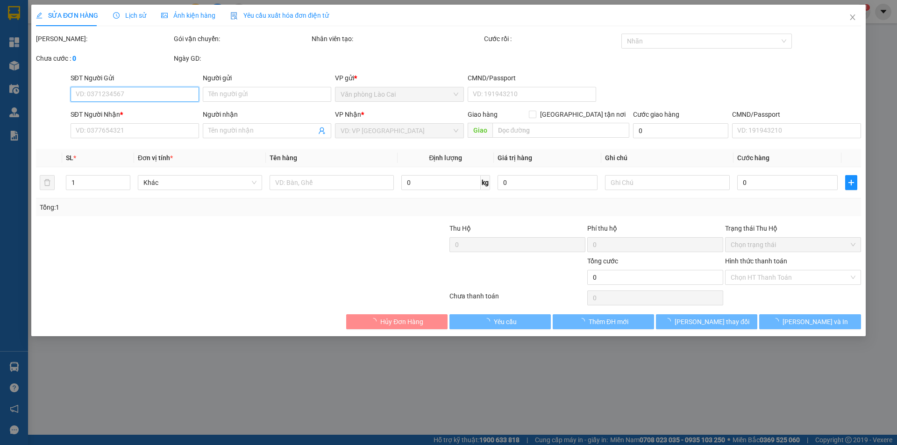
type input "0329608535"
type input "diễn châu"
type input "100.000"
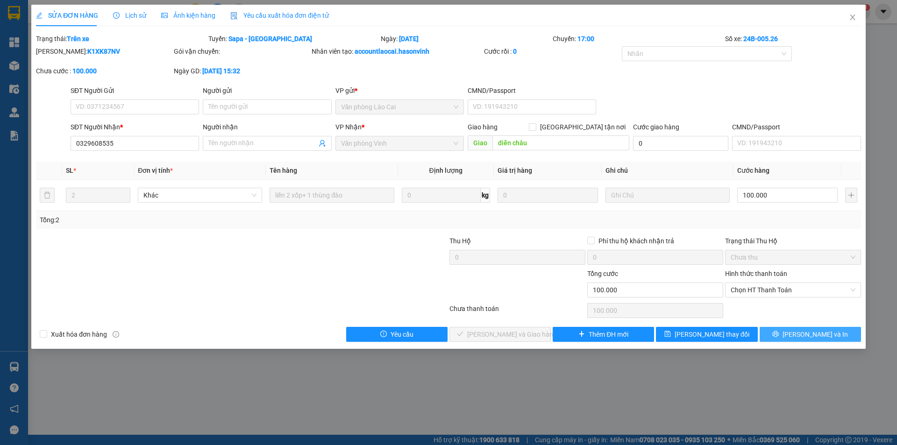
click at [841, 330] on button "Lưu và In" at bounding box center [810, 334] width 101 height 15
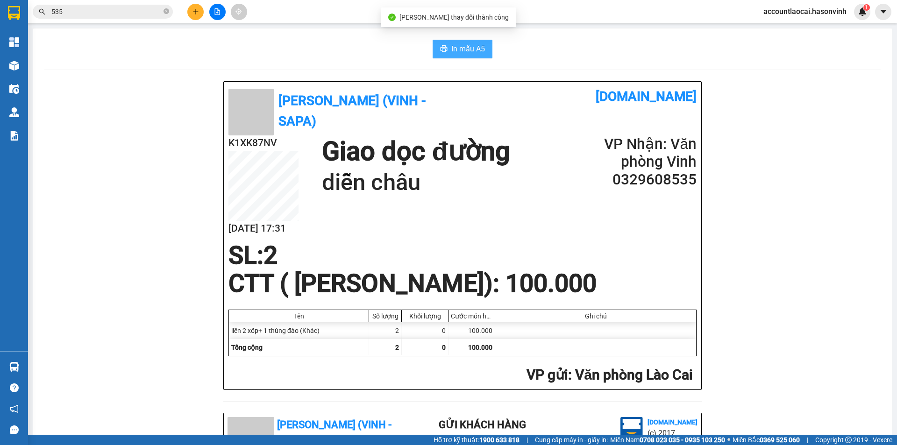
click at [455, 48] on span "In mẫu A5" at bounding box center [468, 49] width 34 height 12
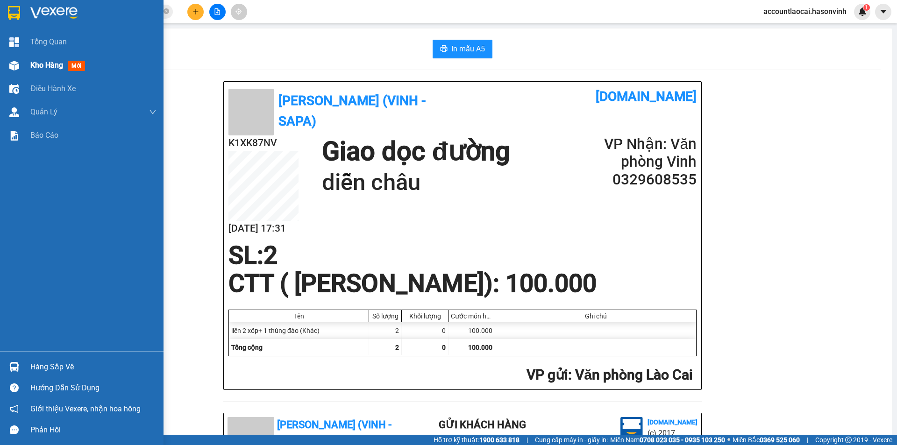
click at [24, 66] on div "Kho hàng mới" at bounding box center [82, 65] width 164 height 23
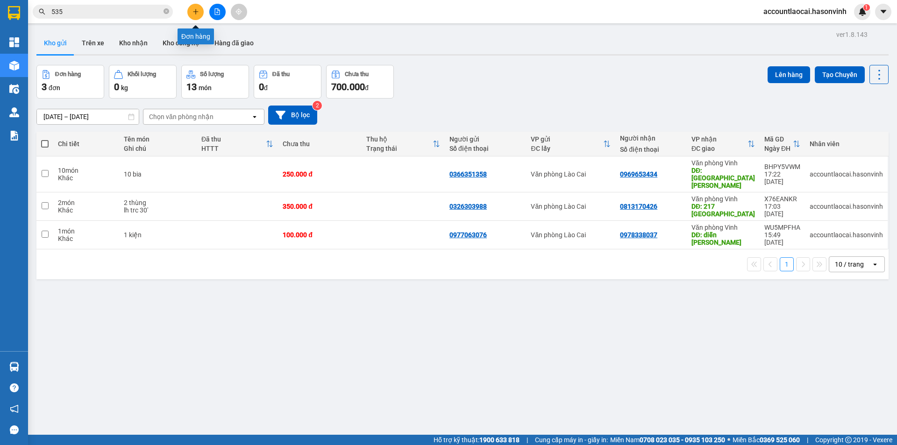
click at [191, 8] on button at bounding box center [195, 12] width 16 height 16
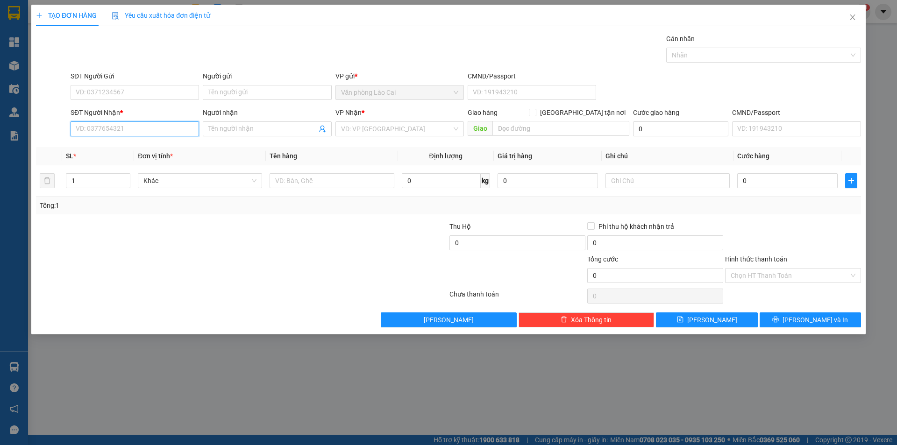
click at [144, 131] on input "SĐT Người Nhận *" at bounding box center [135, 129] width 129 height 15
type input "0985034071"
click at [137, 145] on div "0985034071" at bounding box center [134, 148] width 117 height 10
type input "thnh hóa"
type input "50.000"
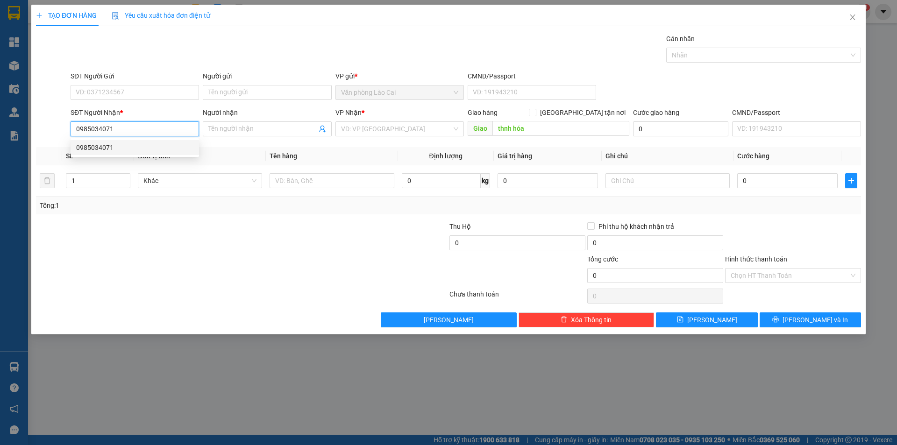
type input "50.000"
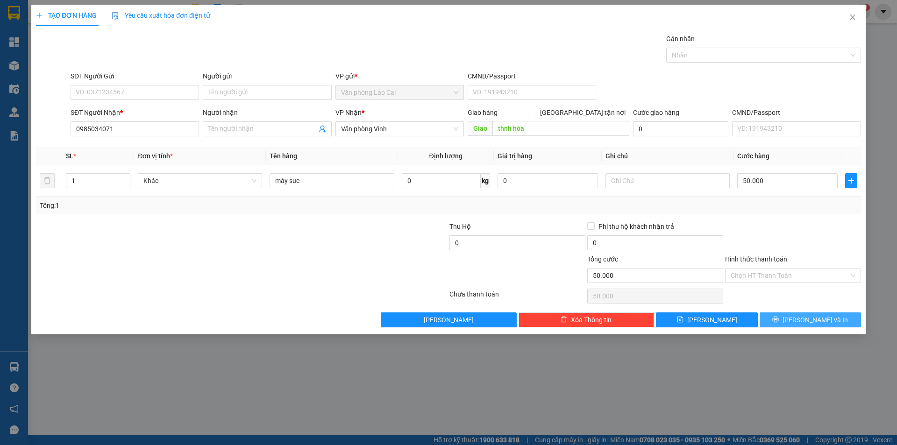
click at [779, 323] on icon "printer" at bounding box center [775, 319] width 7 height 7
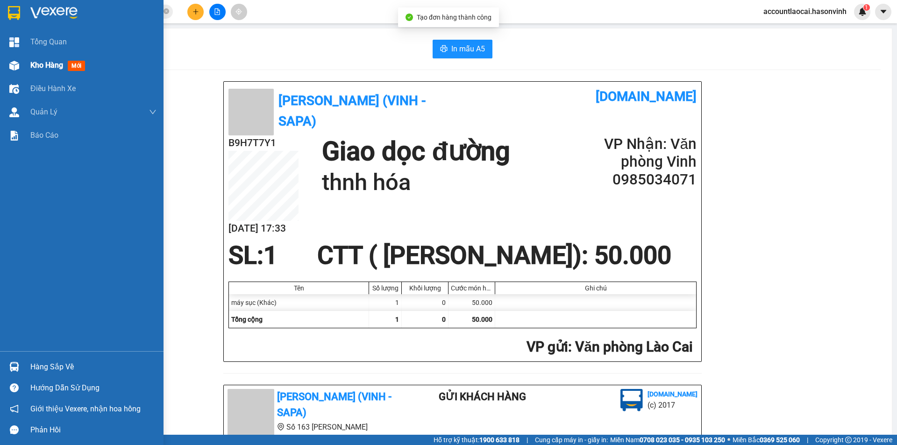
click at [52, 62] on span "Kho hàng" at bounding box center [46, 65] width 33 height 9
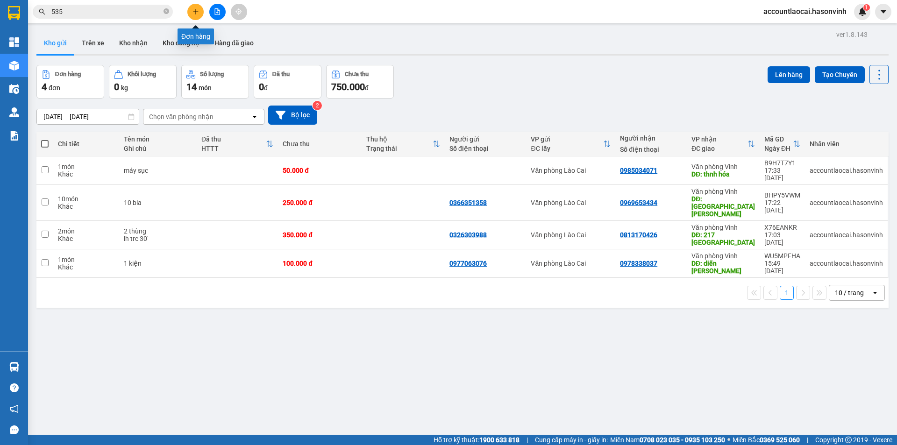
click at [198, 11] on icon "plus" at bounding box center [196, 11] width 7 height 7
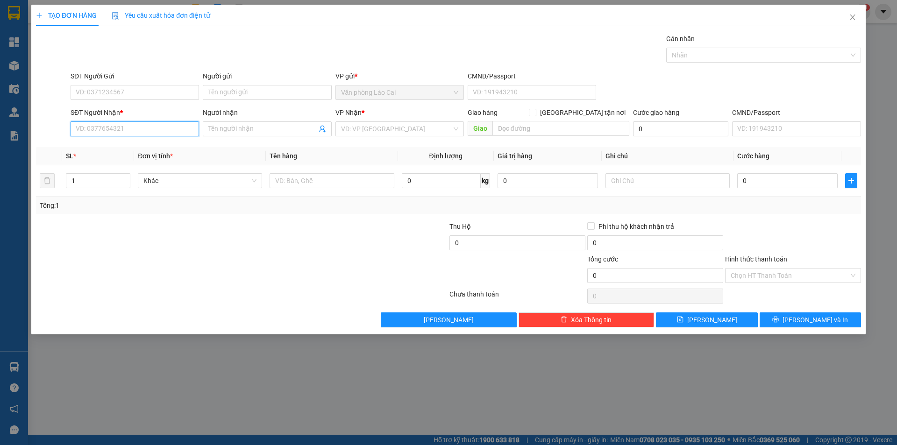
click at [140, 127] on input "SĐT Người Nhận *" at bounding box center [135, 129] width 129 height 15
click at [122, 130] on input "SĐT Người Nhận *" at bounding box center [135, 129] width 129 height 15
type input "0379497529"
click at [122, 149] on div "0379497529" at bounding box center [134, 148] width 117 height 10
type input "bưu điện diễn an"
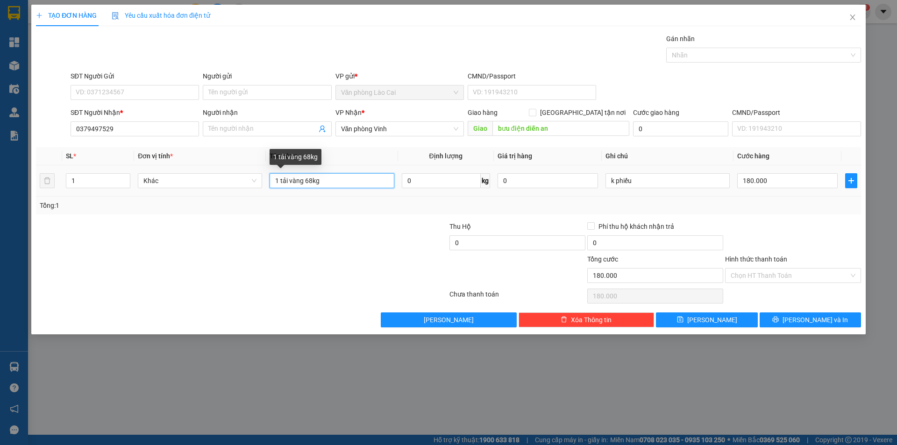
drag, startPoint x: 343, startPoint y: 184, endPoint x: 223, endPoint y: 194, distance: 119.6
click at [223, 194] on tr "1 Khác 1 tải vàng 68kg 0 kg 0 k phiếu 180.000" at bounding box center [448, 180] width 825 height 31
click at [797, 182] on input "180.000" at bounding box center [787, 180] width 100 height 15
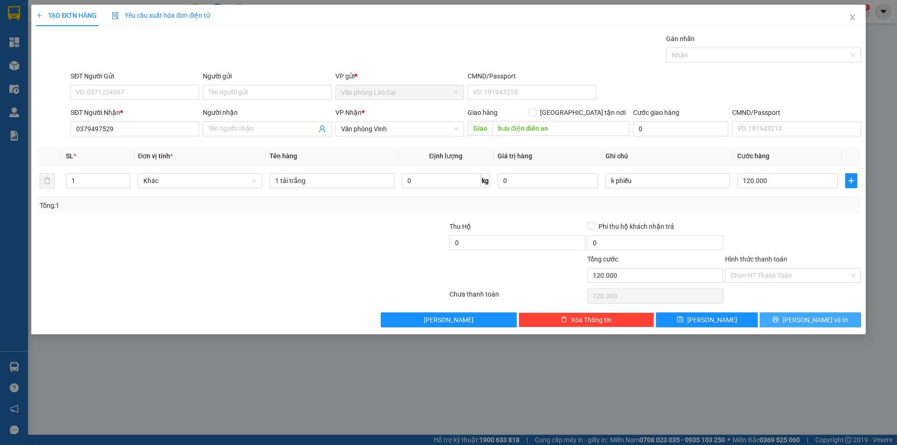
click at [791, 317] on button "Lưu và In" at bounding box center [810, 320] width 101 height 15
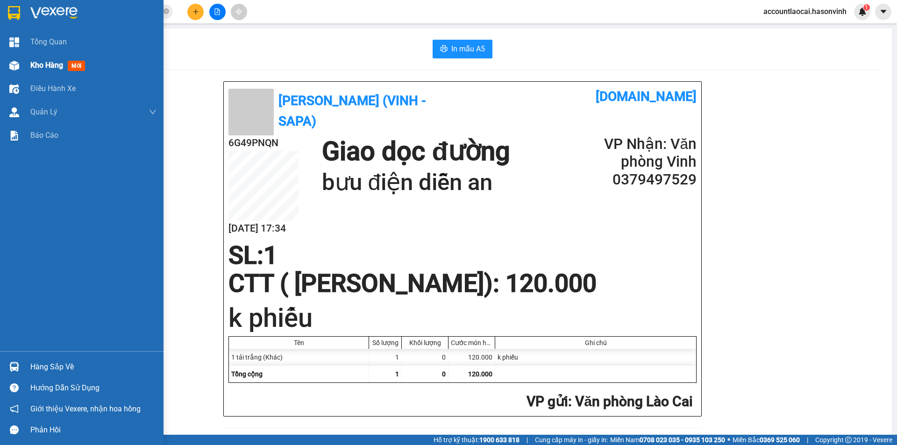
click at [43, 66] on span "Kho hàng" at bounding box center [46, 65] width 33 height 9
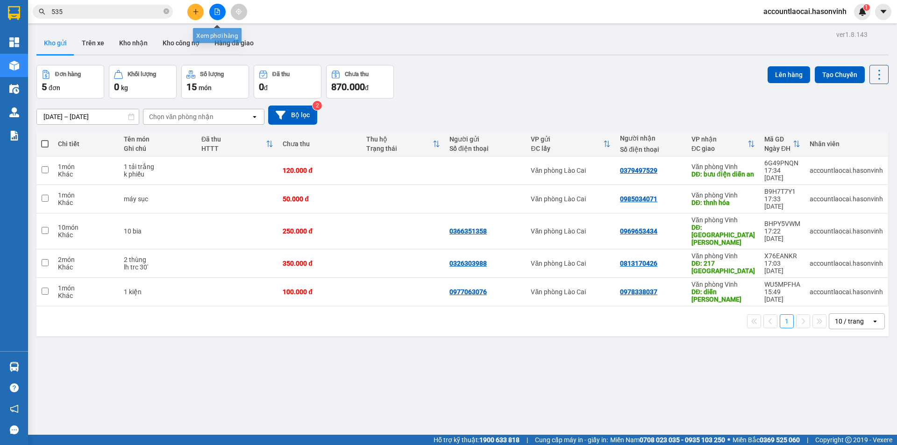
click at [222, 11] on button at bounding box center [217, 12] width 16 height 16
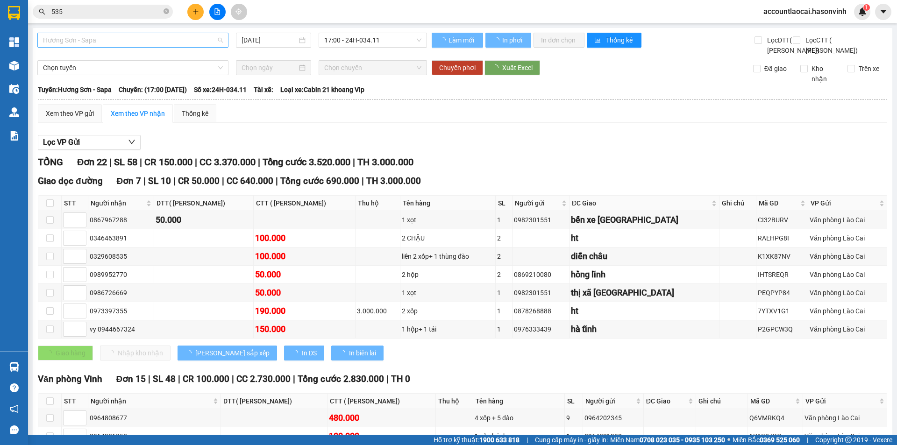
click at [137, 35] on span "Hương Sơn - Sapa" at bounding box center [133, 40] width 180 height 14
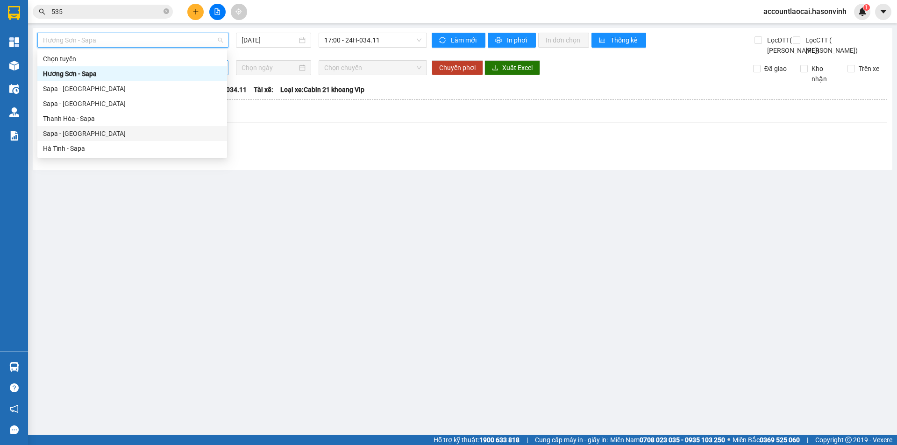
drag, startPoint x: 77, startPoint y: 131, endPoint x: 201, endPoint y: 94, distance: 129.8
click at [77, 132] on div "Sapa - [GEOGRAPHIC_DATA]" at bounding box center [132, 134] width 179 height 10
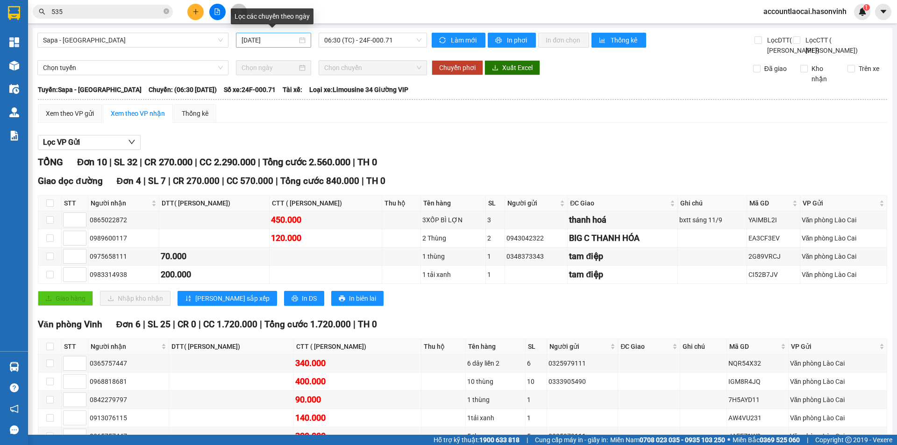
click at [275, 33] on div "[DATE]" at bounding box center [273, 40] width 75 height 15
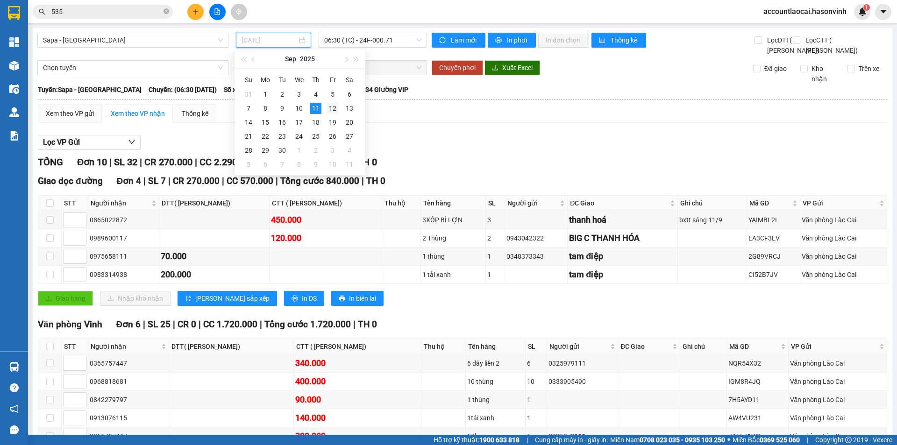
click at [332, 106] on div "12" at bounding box center [332, 108] width 11 height 11
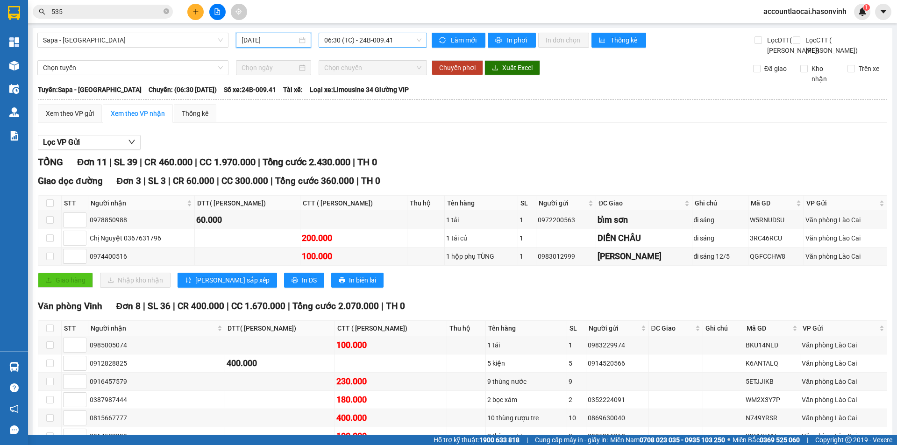
click at [394, 41] on span "06:30 (TC) - 24B-009.41" at bounding box center [372, 40] width 97 height 14
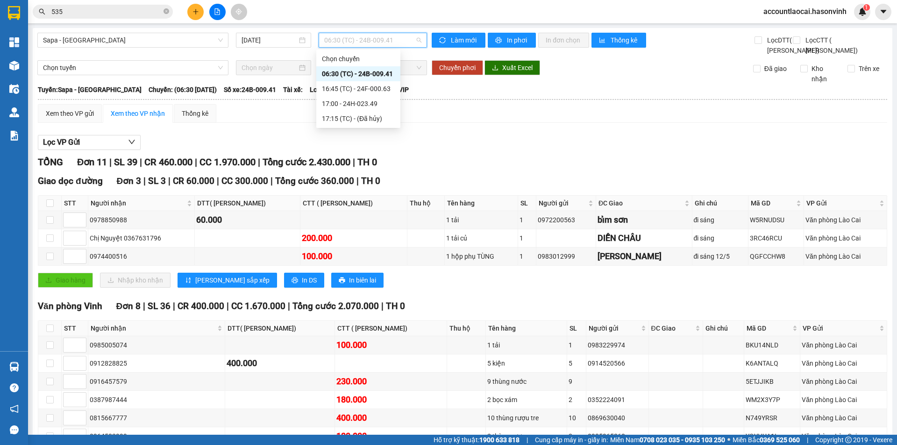
click at [390, 73] on div "06:30 (TC) - 24B-009.41" at bounding box center [358, 74] width 73 height 10
click at [266, 36] on input "[DATE]" at bounding box center [270, 40] width 56 height 10
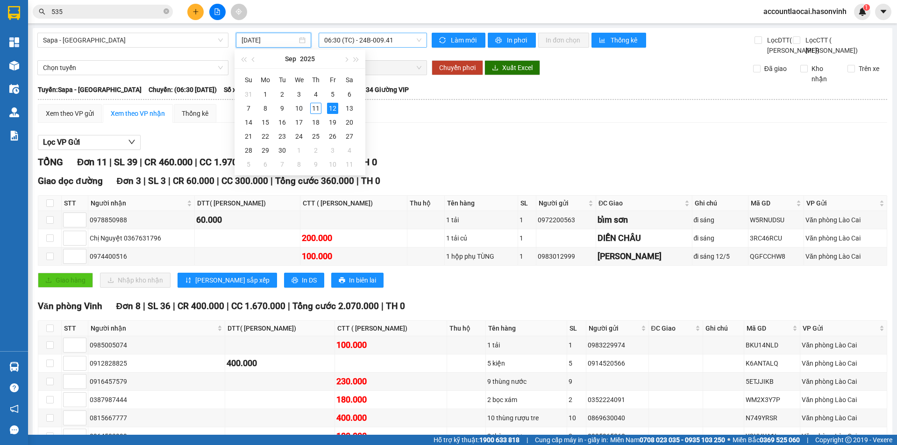
click at [371, 38] on span "06:30 (TC) - 24B-009.41" at bounding box center [372, 40] width 97 height 14
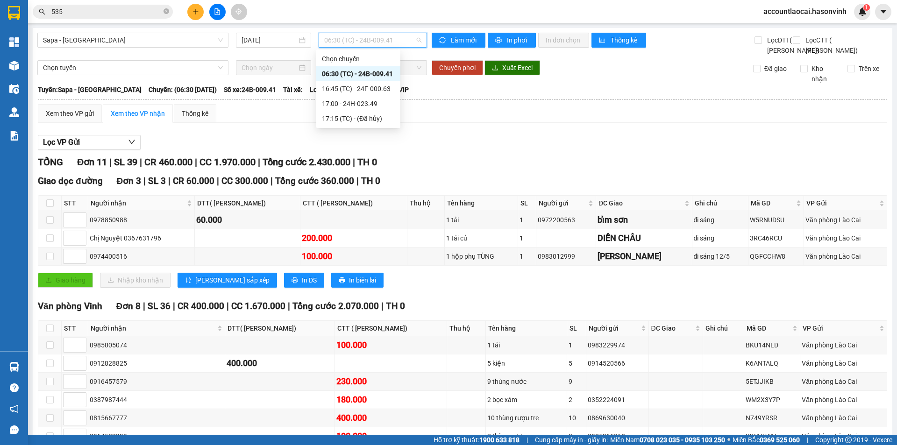
click at [374, 75] on div "06:30 (TC) - 24B-009.41" at bounding box center [358, 74] width 73 height 10
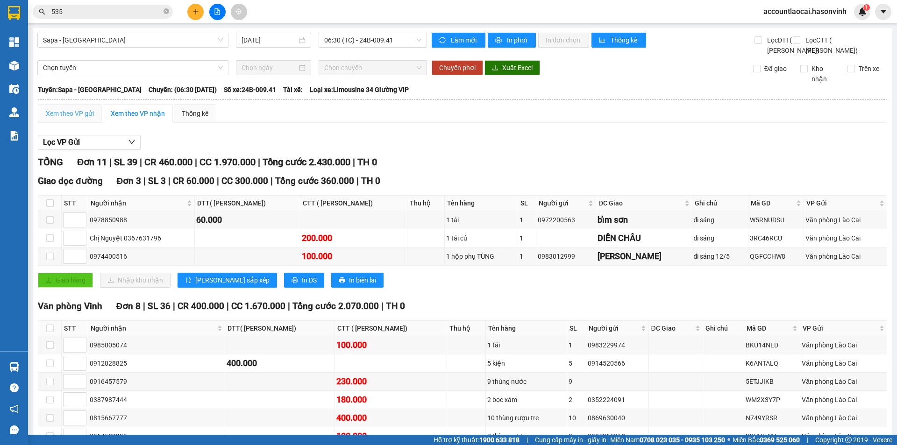
click at [82, 104] on div "Xem theo VP gửi" at bounding box center [70, 113] width 64 height 19
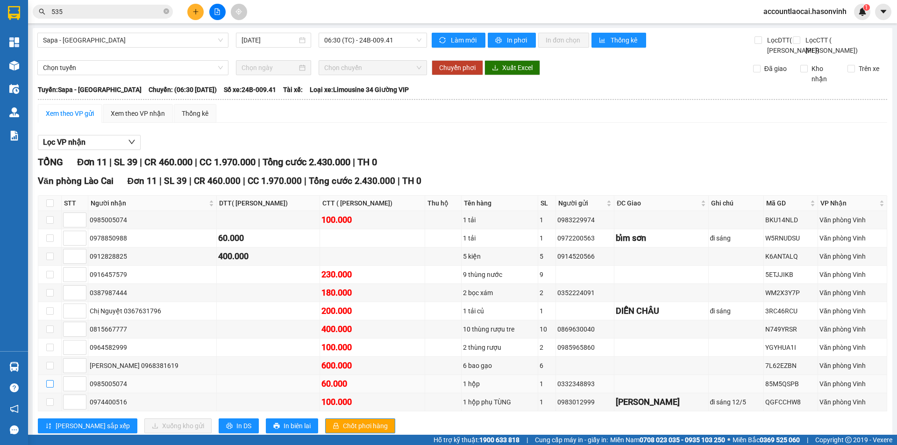
click at [49, 380] on input "checkbox" at bounding box center [49, 383] width 7 height 7
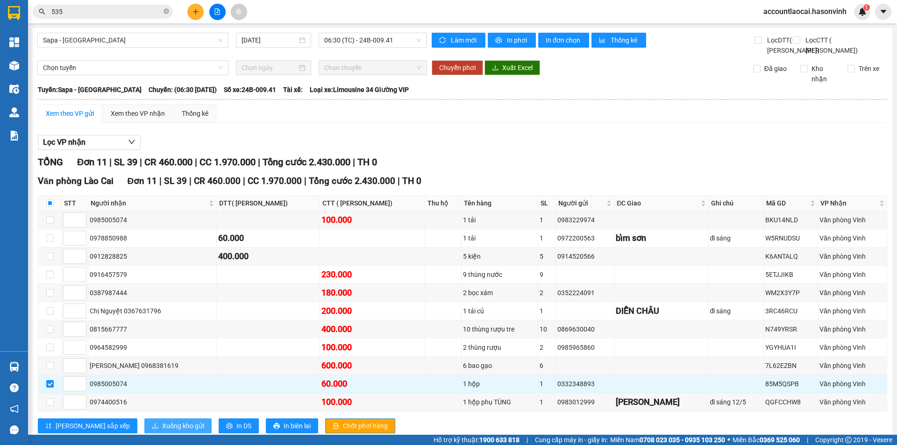
click at [162, 421] on span "Xuống kho gửi" at bounding box center [183, 426] width 42 height 10
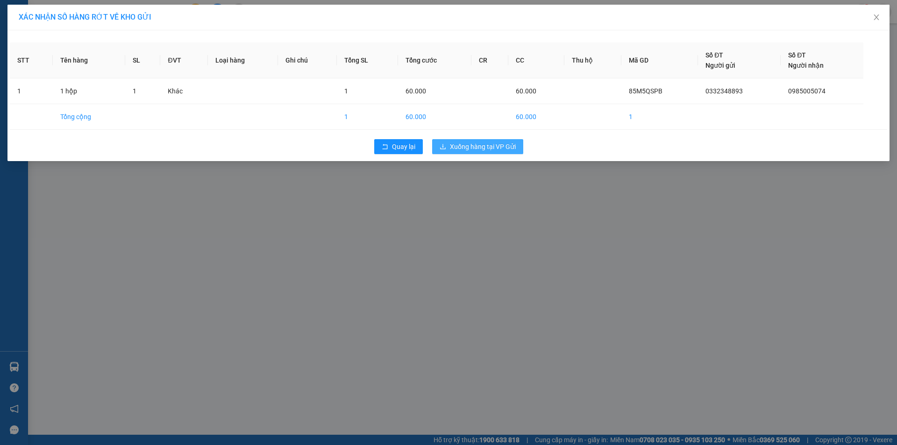
click at [478, 142] on span "Xuống hàng tại VP Gửi" at bounding box center [483, 147] width 66 height 10
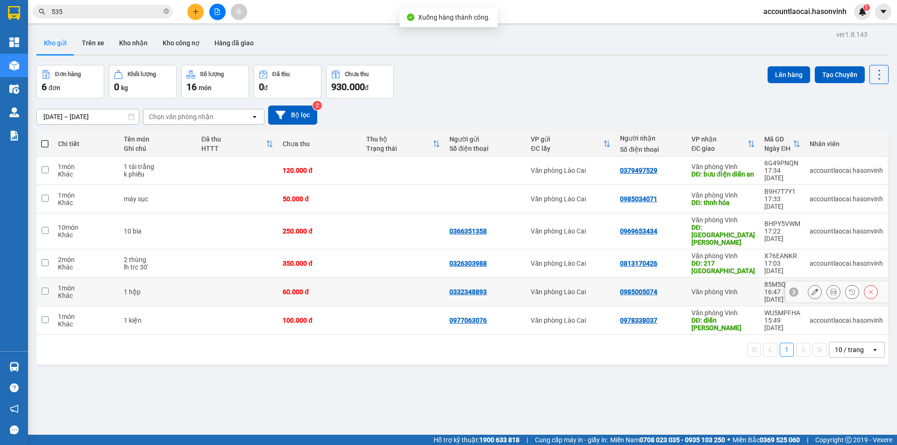
click at [236, 278] on td at bounding box center [237, 292] width 81 height 29
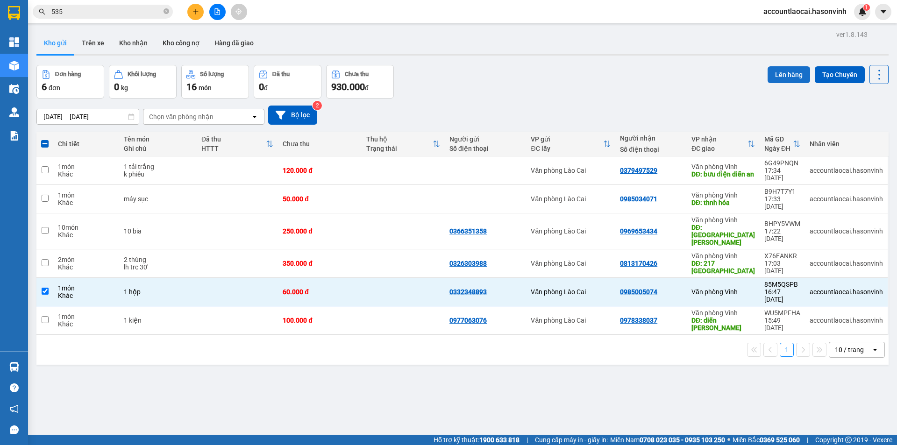
click at [782, 72] on button "Lên hàng" at bounding box center [789, 74] width 43 height 17
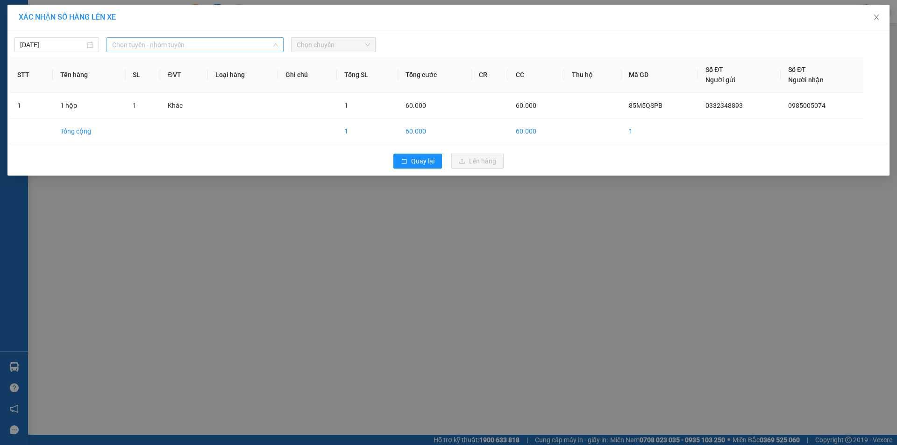
drag, startPoint x: 166, startPoint y: 50, endPoint x: 167, endPoint y: 76, distance: 26.7
click at [166, 49] on span "Chọn tuyến - nhóm tuyến" at bounding box center [195, 45] width 166 height 14
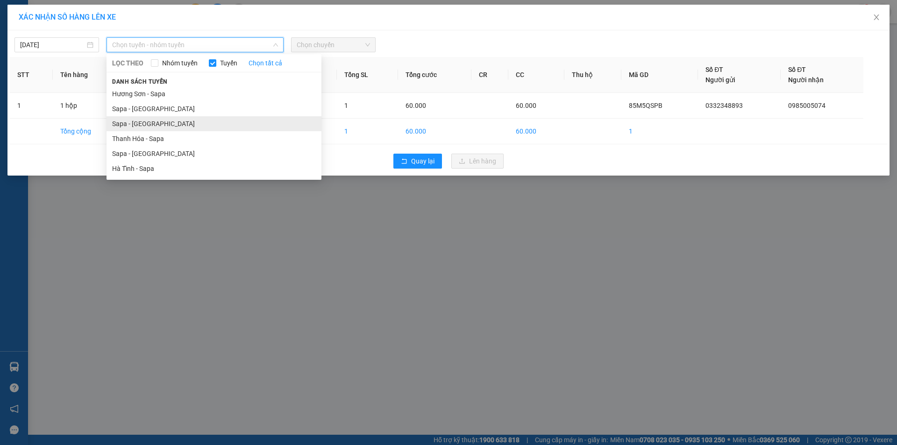
drag, startPoint x: 156, startPoint y: 146, endPoint x: 169, endPoint y: 129, distance: 21.7
click at [169, 129] on ul "Hương Sơn - Sapa Sapa - Hương Sơn Sapa - Thanh Hóa Thanh Hóa - Sapa Sapa - Hà T…" at bounding box center [214, 131] width 215 height 90
click at [334, 41] on span "Chọn chuyến" at bounding box center [333, 45] width 73 height 14
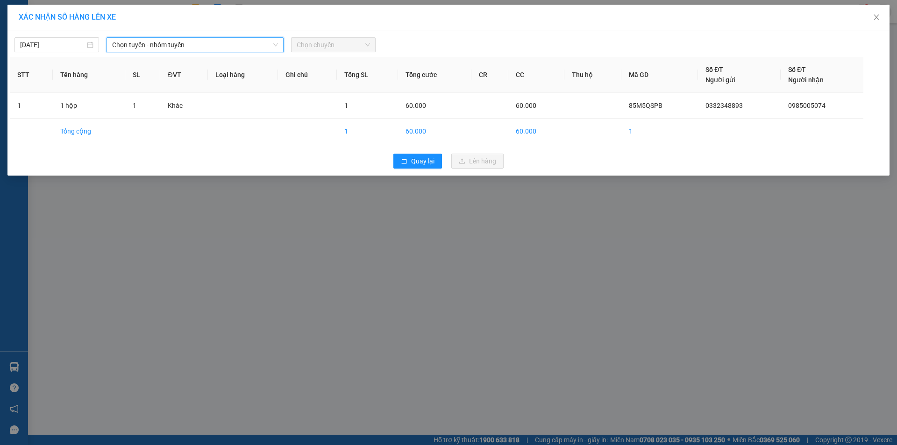
click at [330, 45] on span "Chọn chuyến" at bounding box center [333, 45] width 73 height 14
click at [173, 50] on span "Chọn tuyến - nhóm tuyến" at bounding box center [195, 45] width 166 height 14
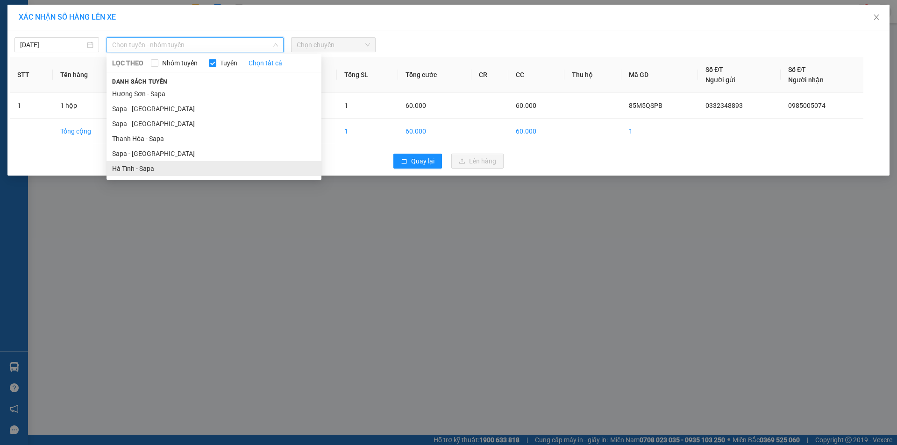
click at [150, 161] on li "Hà Tĩnh - Sapa" at bounding box center [214, 168] width 215 height 15
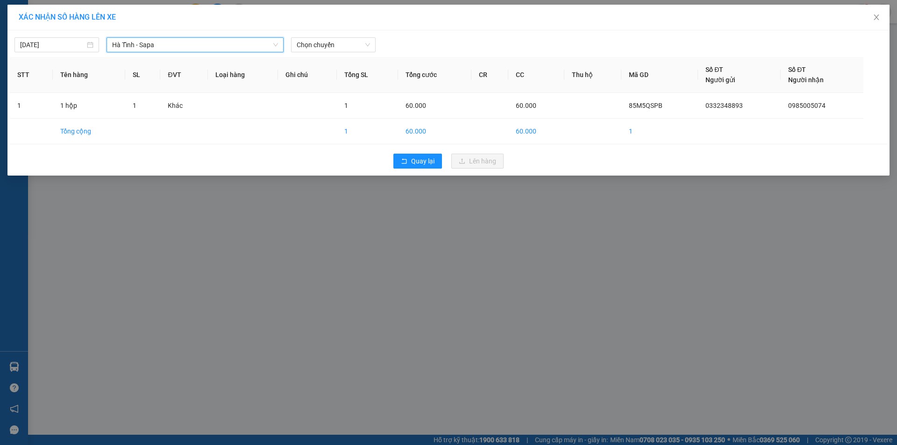
click at [166, 44] on span "Hà Tĩnh - Sapa" at bounding box center [195, 45] width 166 height 14
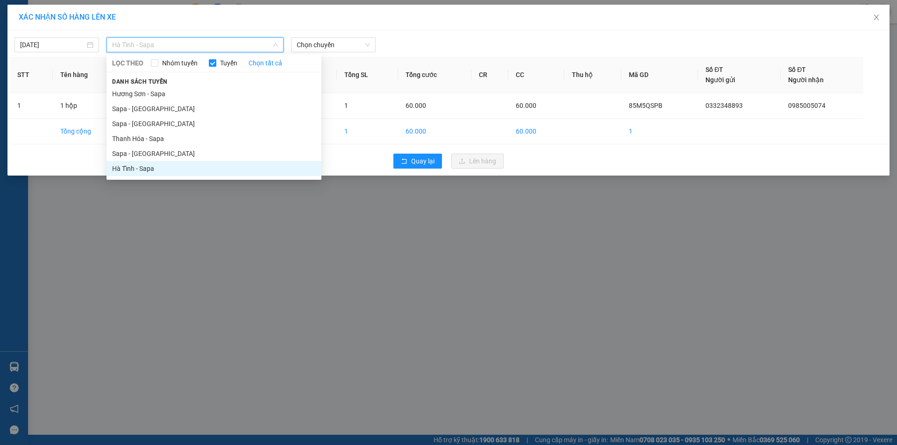
drag, startPoint x: 164, startPoint y: 152, endPoint x: 311, endPoint y: 84, distance: 162.2
click at [166, 151] on li "Sapa - [GEOGRAPHIC_DATA]" at bounding box center [214, 153] width 215 height 15
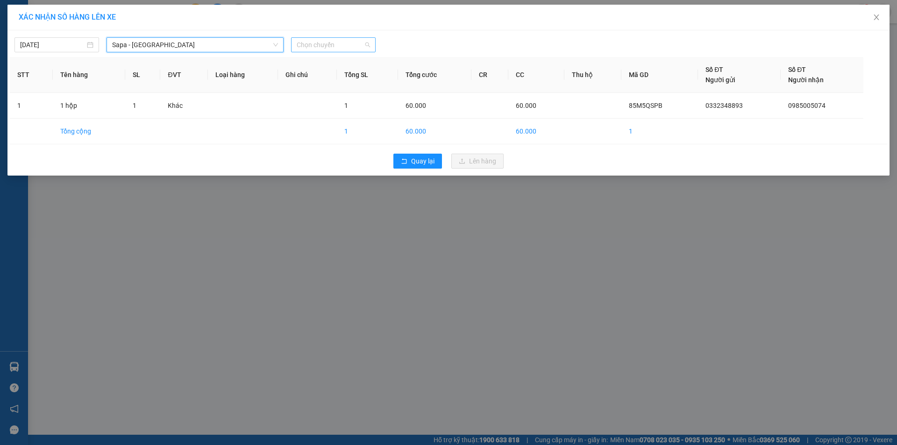
click at [352, 43] on span "Chọn chuyến" at bounding box center [333, 45] width 73 height 14
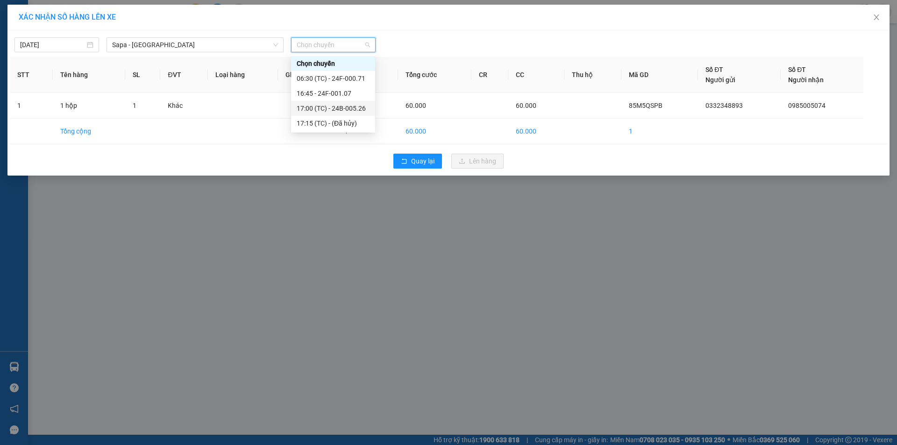
click at [344, 109] on div "17:00 (TC) - 24B-005.26" at bounding box center [333, 108] width 73 height 10
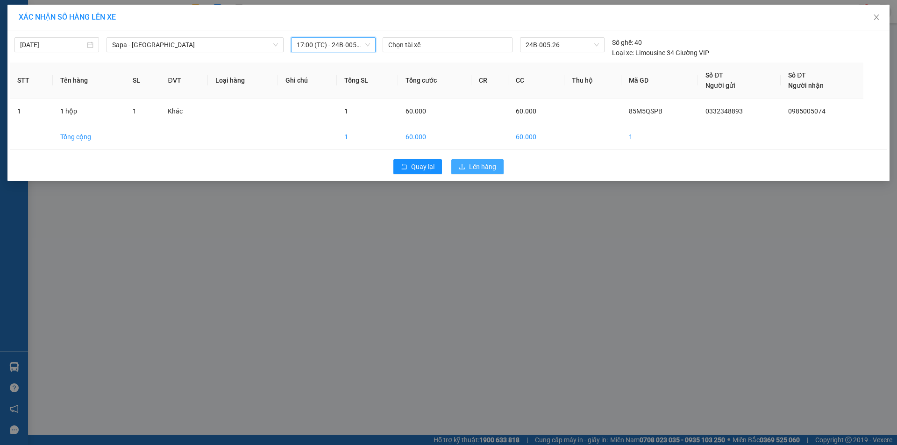
click at [474, 172] on span "Lên hàng" at bounding box center [482, 167] width 27 height 10
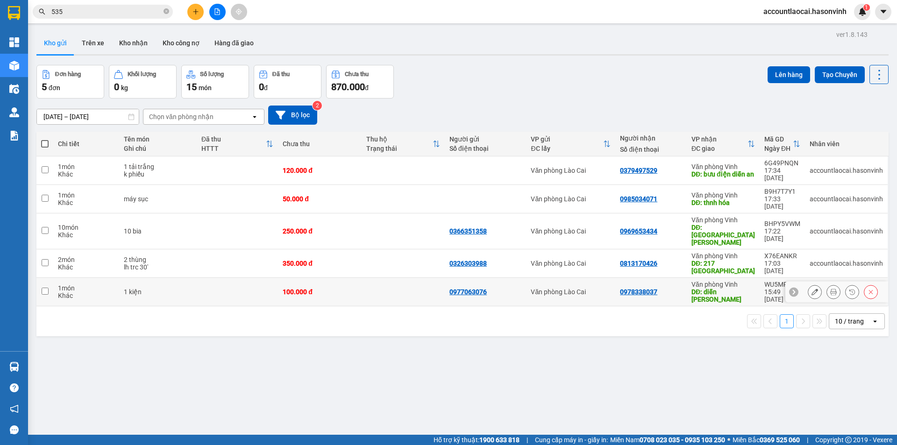
click at [350, 288] on div "100.000 đ" at bounding box center [320, 291] width 74 height 7
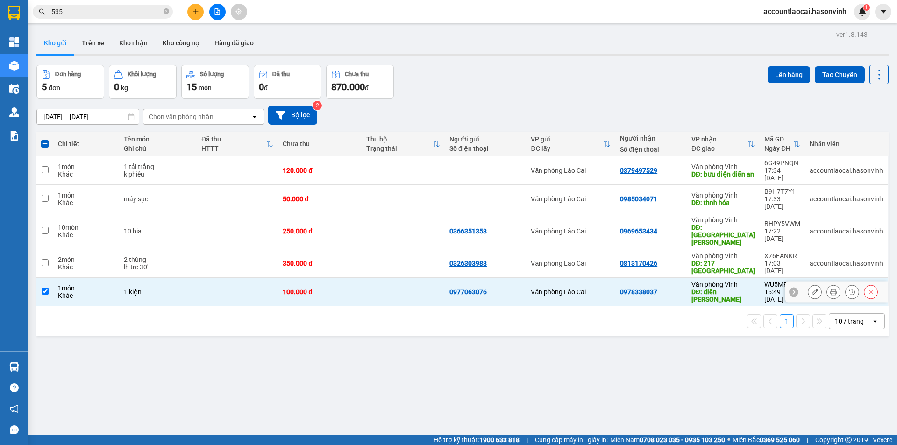
click at [514, 288] on div "0977063076" at bounding box center [486, 291] width 72 height 7
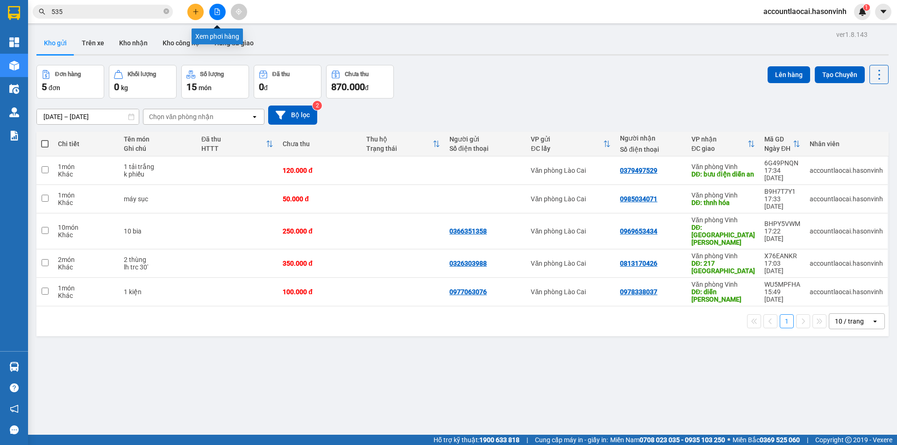
click at [220, 7] on button at bounding box center [217, 12] width 16 height 16
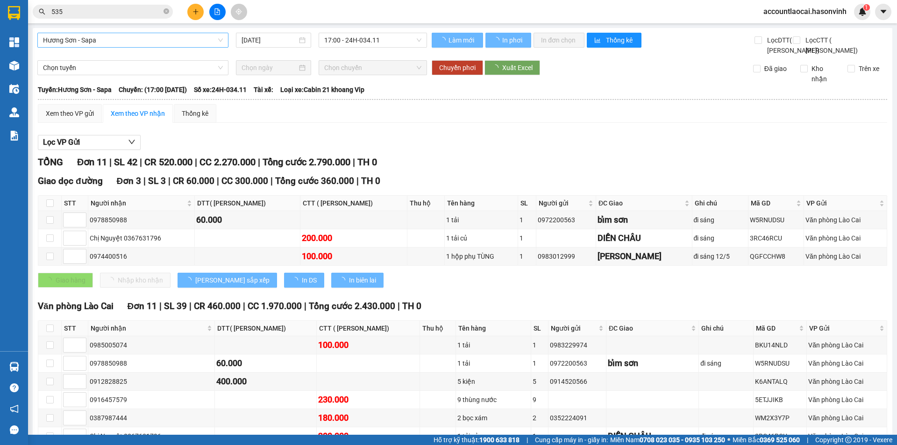
click at [120, 38] on span "Hương Sơn - Sapa" at bounding box center [133, 40] width 180 height 14
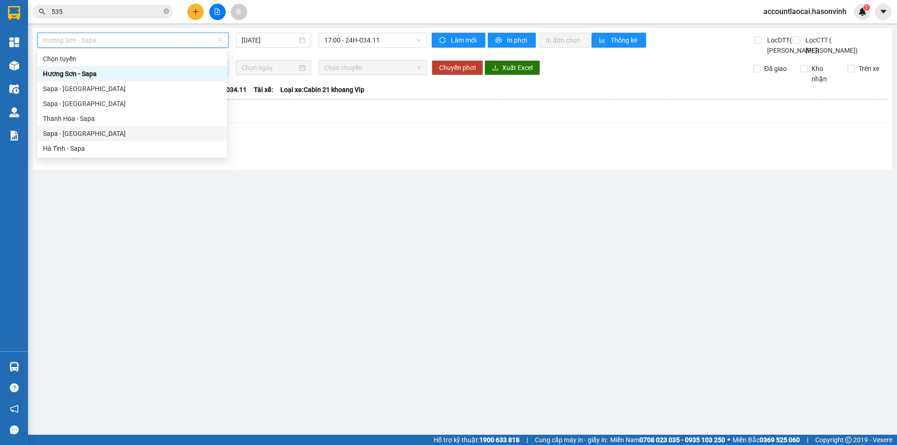
drag, startPoint x: 79, startPoint y: 135, endPoint x: 279, endPoint y: 82, distance: 206.0
click at [86, 133] on div "Sapa - [GEOGRAPHIC_DATA]" at bounding box center [132, 134] width 179 height 10
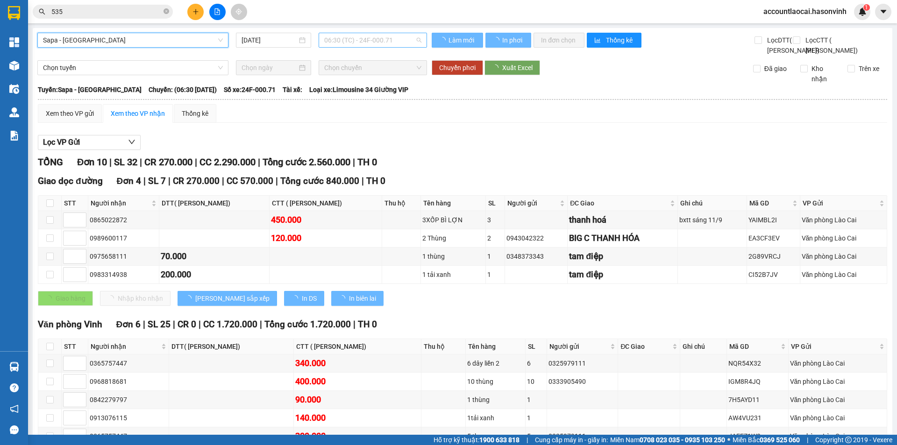
click at [372, 42] on span "06:30 (TC) - 24F-000.71" at bounding box center [372, 40] width 97 height 14
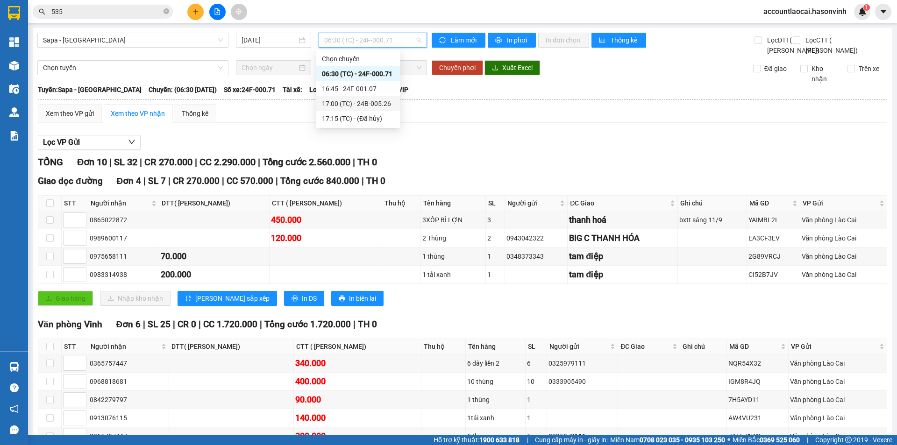
click at [363, 109] on div "17:00 (TC) - 24B-005.26" at bounding box center [358, 103] width 84 height 15
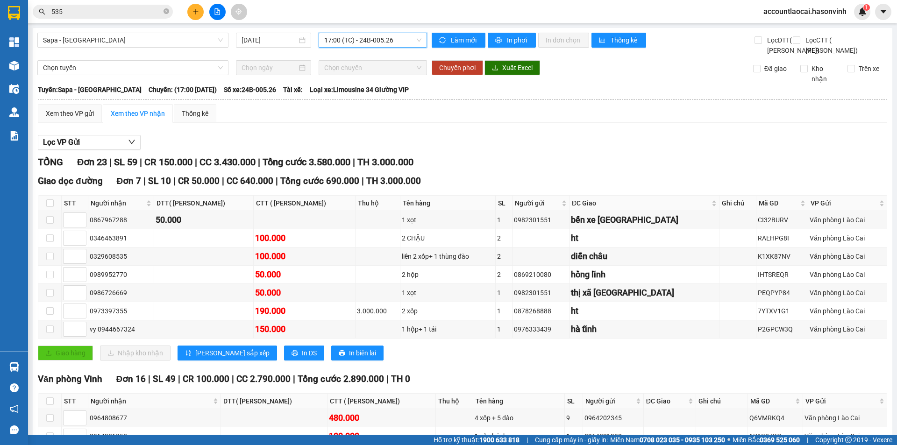
click at [433, 270] on div "2 hộp" at bounding box center [448, 275] width 92 height 10
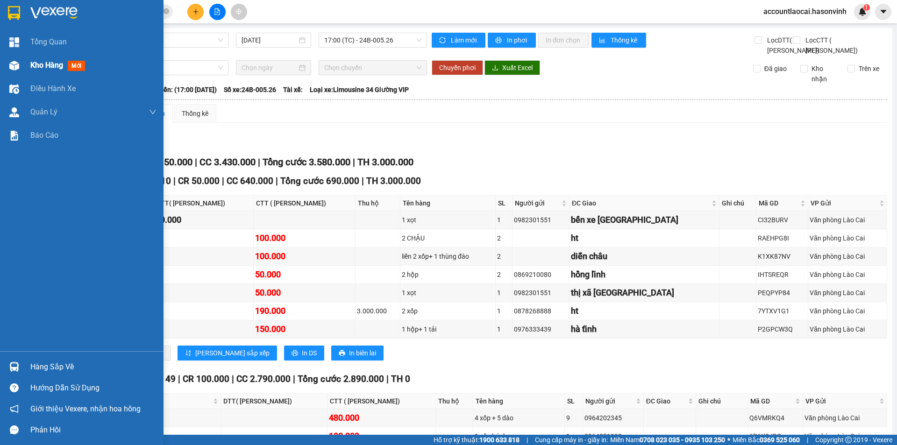
click at [0, 61] on div "Kho hàng mới" at bounding box center [82, 65] width 164 height 23
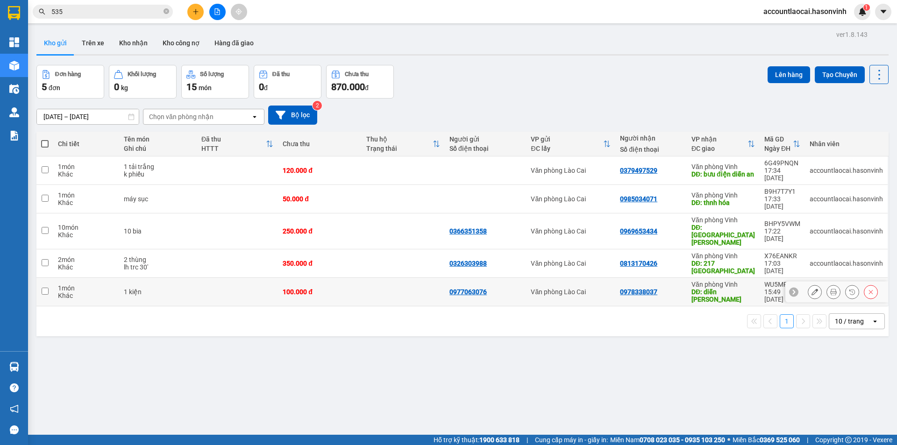
click at [245, 278] on td at bounding box center [237, 292] width 81 height 29
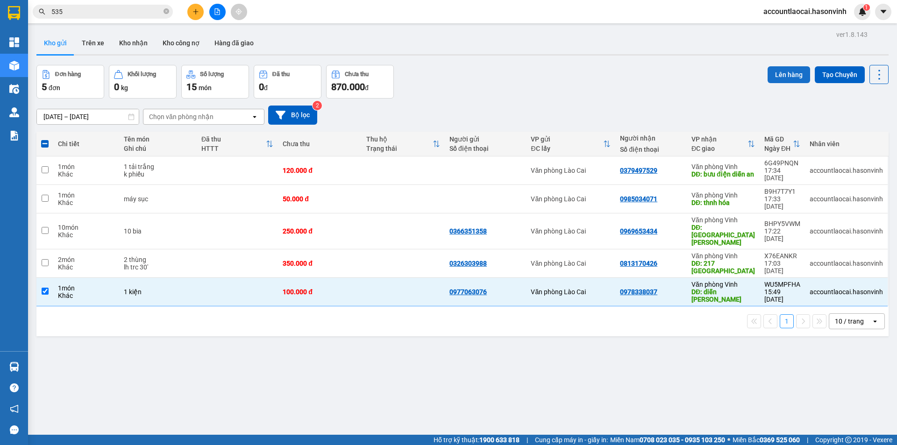
click at [772, 66] on button "Lên hàng" at bounding box center [789, 74] width 43 height 17
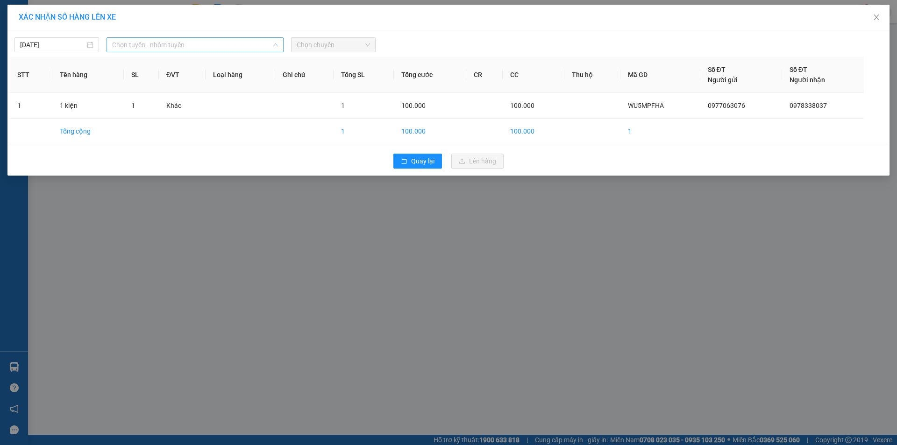
click at [181, 45] on span "Chọn tuyến - nhóm tuyến" at bounding box center [195, 45] width 166 height 14
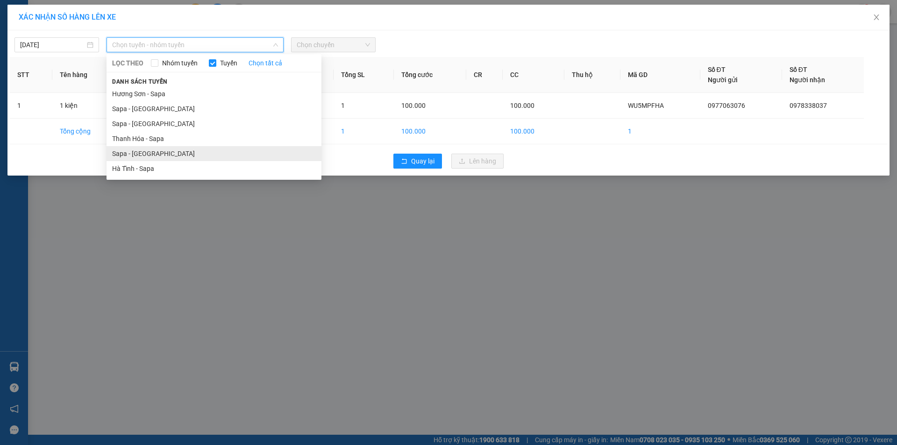
click at [166, 147] on li "Sapa - [GEOGRAPHIC_DATA]" at bounding box center [214, 153] width 215 height 15
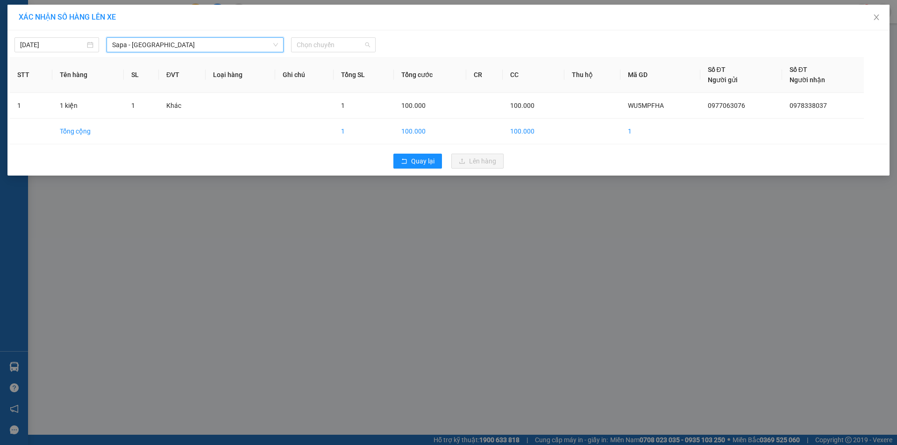
drag, startPoint x: 321, startPoint y: 50, endPoint x: 323, endPoint y: 78, distance: 28.6
click at [322, 49] on span "Chọn chuyến" at bounding box center [333, 45] width 73 height 14
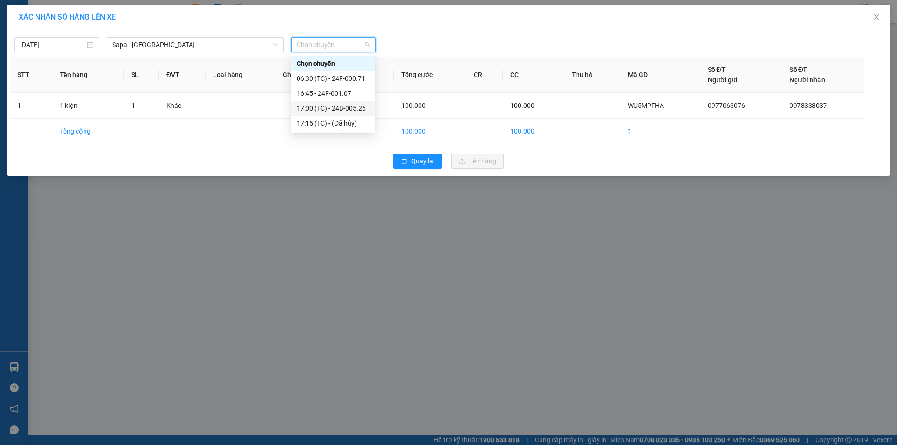
click at [337, 106] on div "17:00 (TC) - 24B-005.26" at bounding box center [333, 108] width 73 height 10
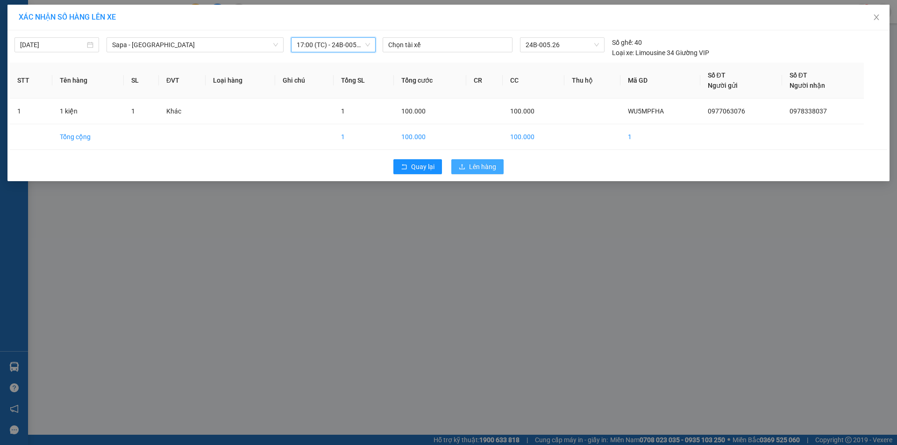
click at [467, 169] on button "Lên hàng" at bounding box center [477, 166] width 52 height 15
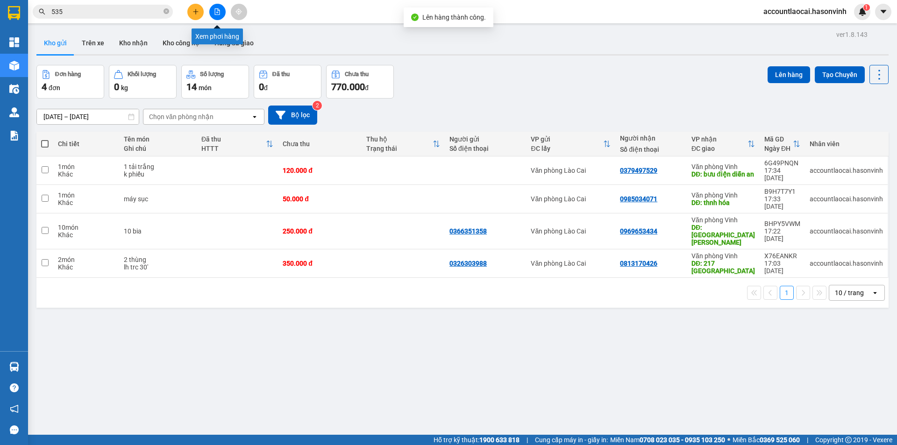
click at [222, 14] on button at bounding box center [217, 12] width 16 height 16
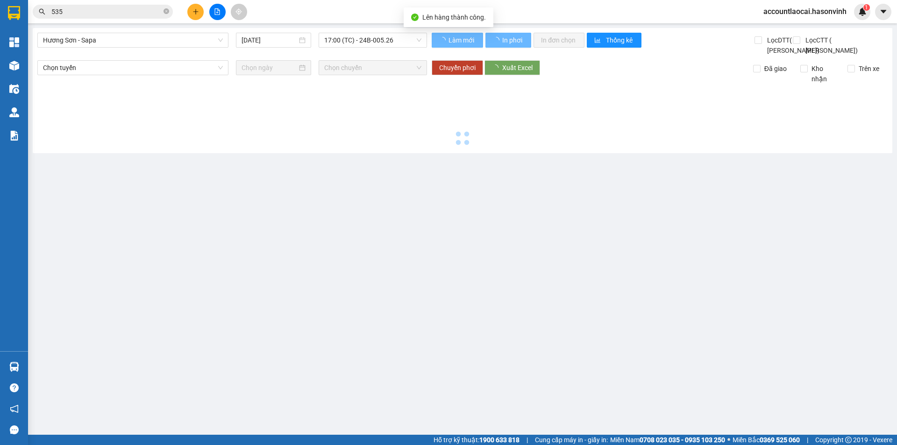
click at [143, 42] on span "Hương Sơn - Sapa" at bounding box center [133, 40] width 180 height 14
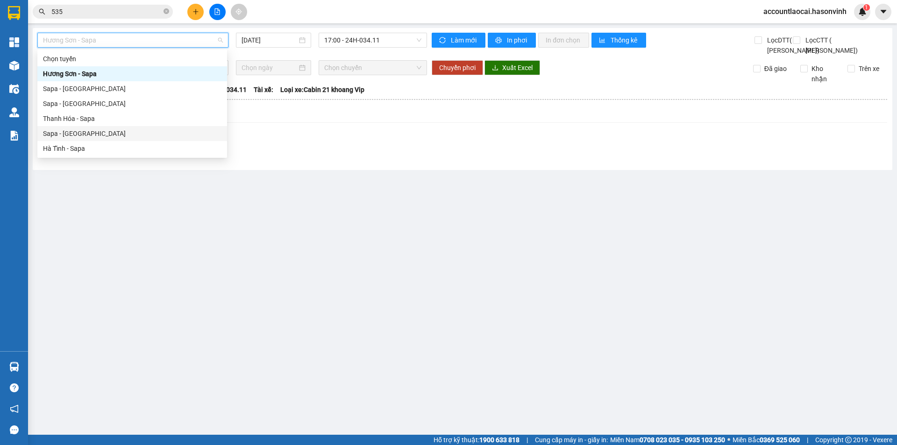
click at [93, 136] on div "Sapa - [GEOGRAPHIC_DATA]" at bounding box center [132, 134] width 179 height 10
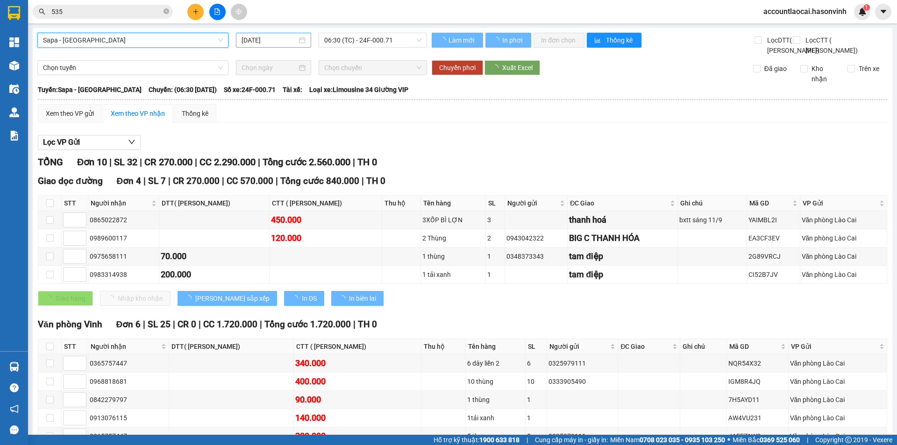
click at [281, 41] on input "[DATE]" at bounding box center [270, 40] width 56 height 10
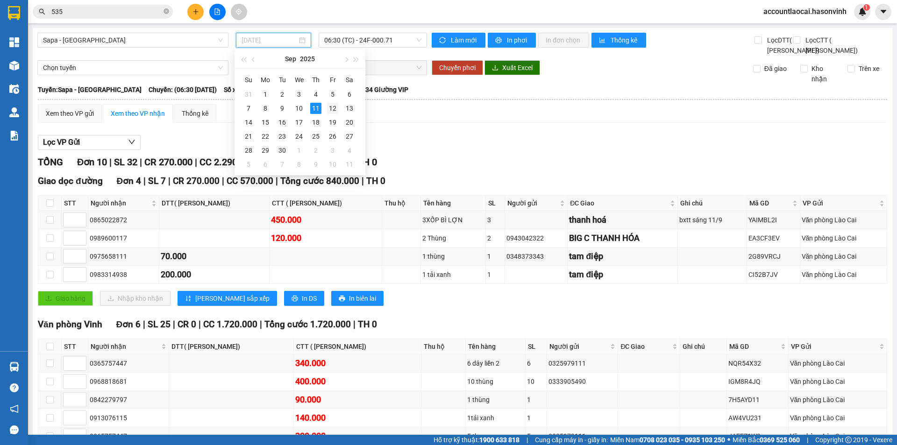
click at [326, 107] on td "12" at bounding box center [332, 108] width 17 height 14
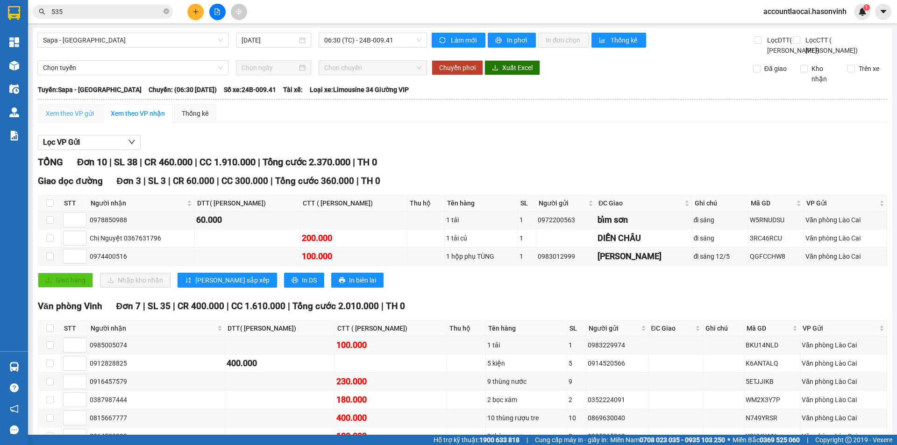
click at [79, 123] on div "Xem theo VP gửi" at bounding box center [70, 113] width 64 height 19
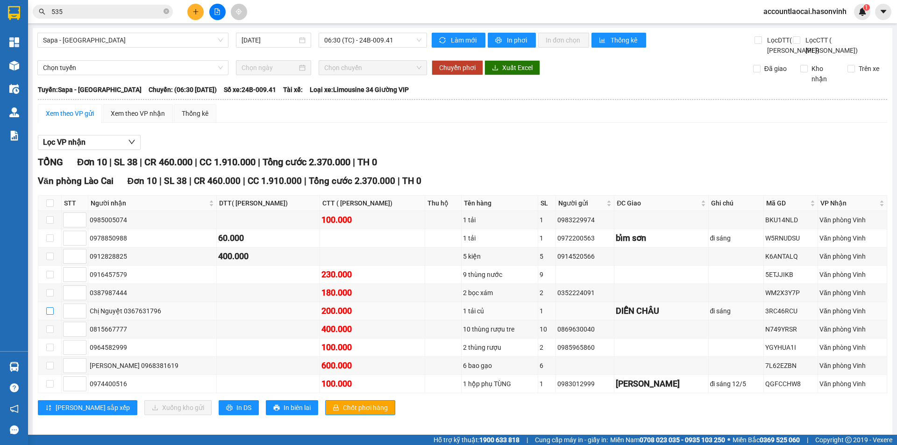
click at [50, 307] on input "checkbox" at bounding box center [49, 310] width 7 height 7
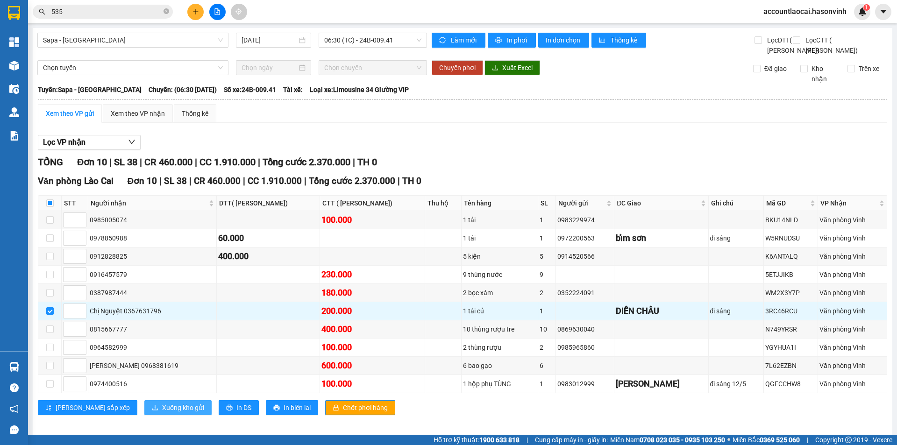
click at [162, 403] on span "Xuống kho gửi" at bounding box center [183, 408] width 42 height 10
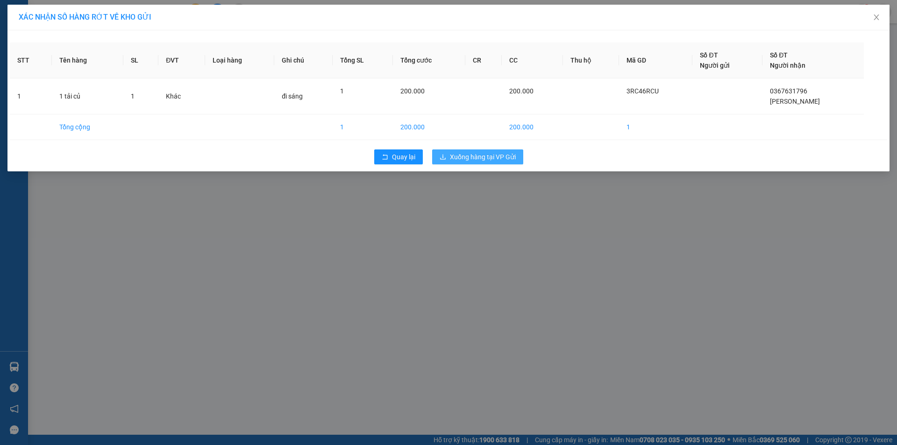
click at [470, 154] on span "Xuống hàng tại VP Gửi" at bounding box center [483, 157] width 66 height 10
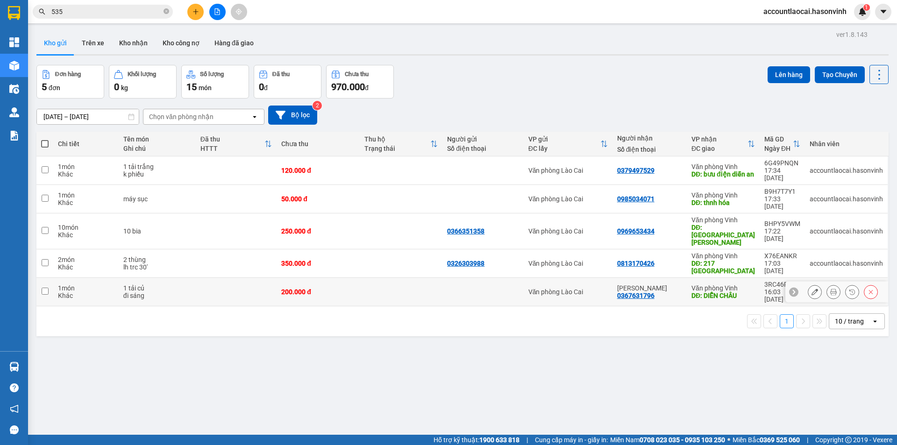
click at [185, 285] on div "1 tải củ" at bounding box center [157, 288] width 68 height 7
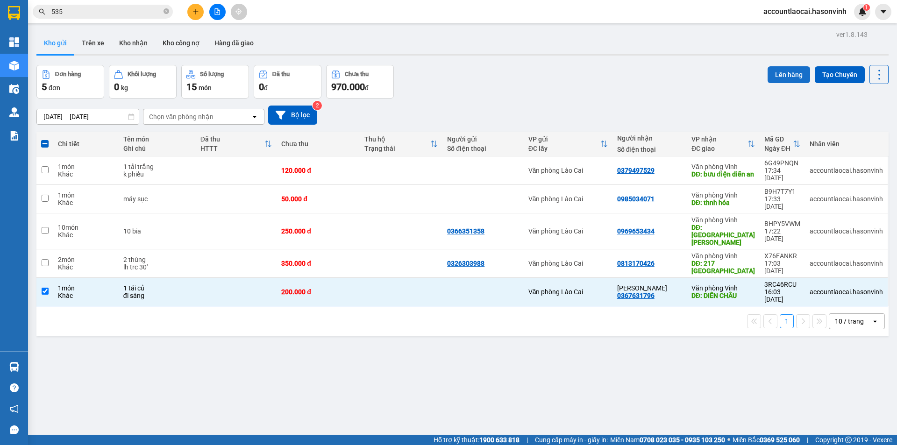
click at [776, 72] on button "Lên hàng" at bounding box center [789, 74] width 43 height 17
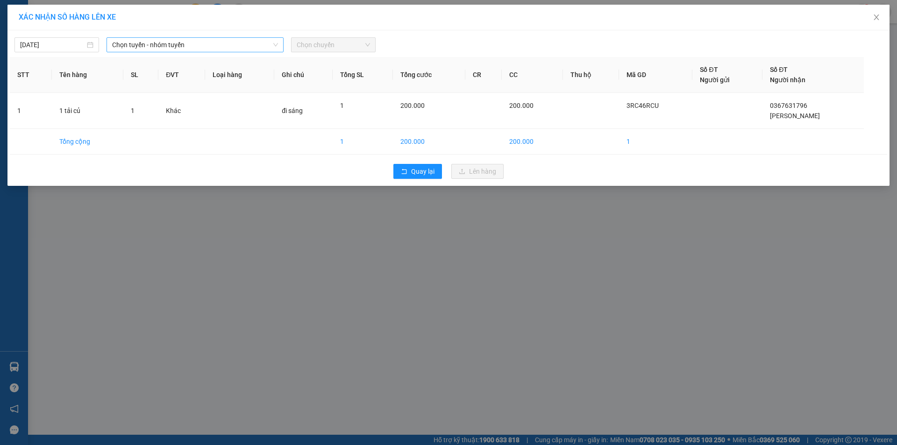
click at [179, 49] on span "Chọn tuyến - nhóm tuyến" at bounding box center [195, 45] width 166 height 14
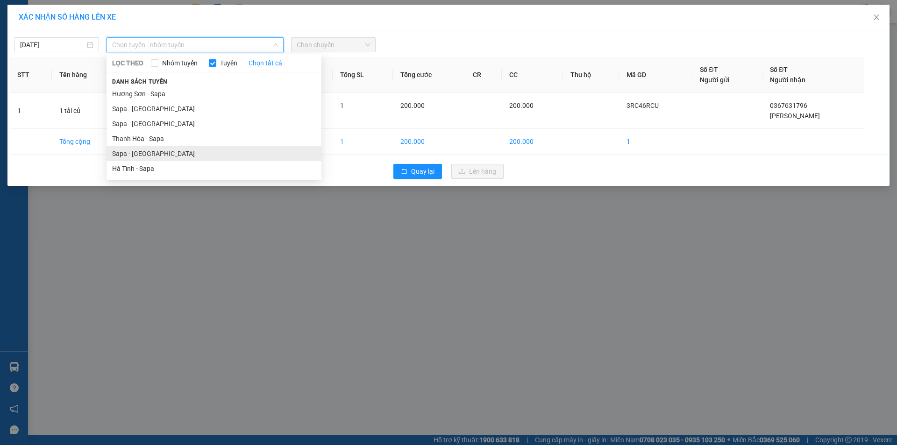
click at [165, 154] on li "Sapa - [GEOGRAPHIC_DATA]" at bounding box center [214, 153] width 215 height 15
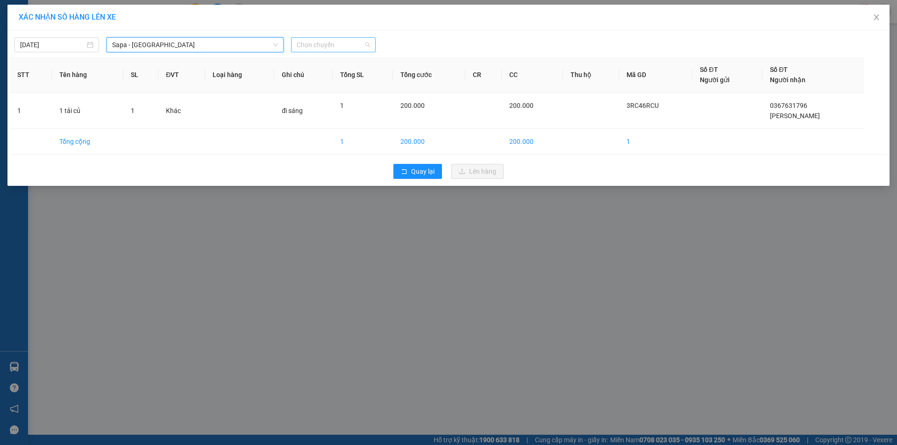
click at [349, 41] on span "Chọn chuyến" at bounding box center [333, 45] width 73 height 14
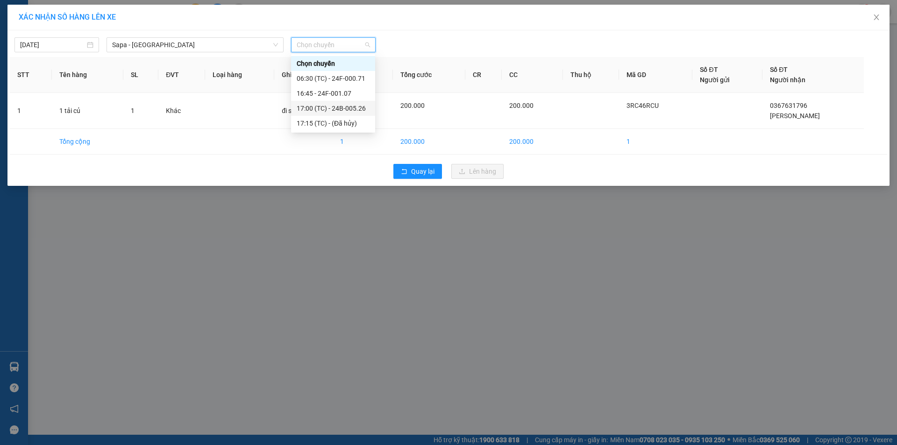
click at [343, 104] on div "17:00 (TC) - 24B-005.26" at bounding box center [333, 108] width 73 height 10
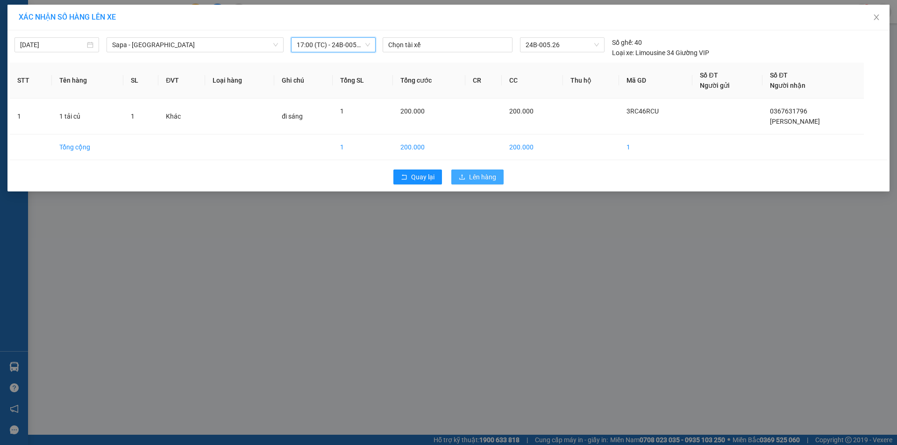
click at [492, 175] on span "Lên hàng" at bounding box center [482, 177] width 27 height 10
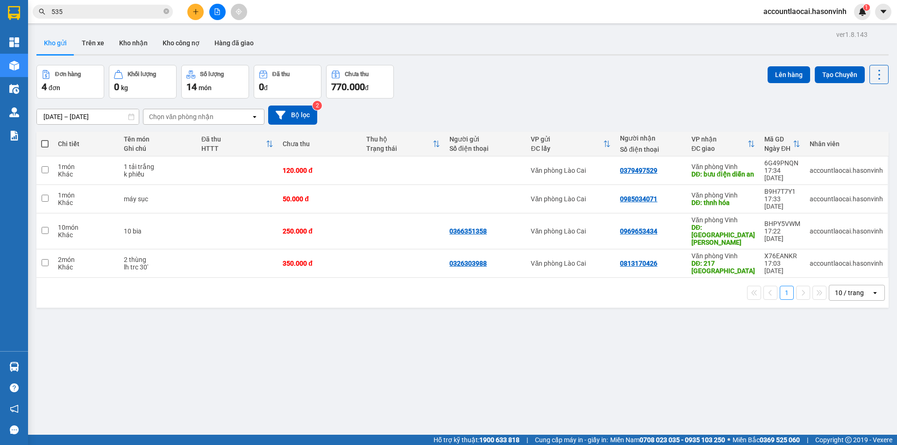
click at [210, 13] on button at bounding box center [217, 12] width 16 height 16
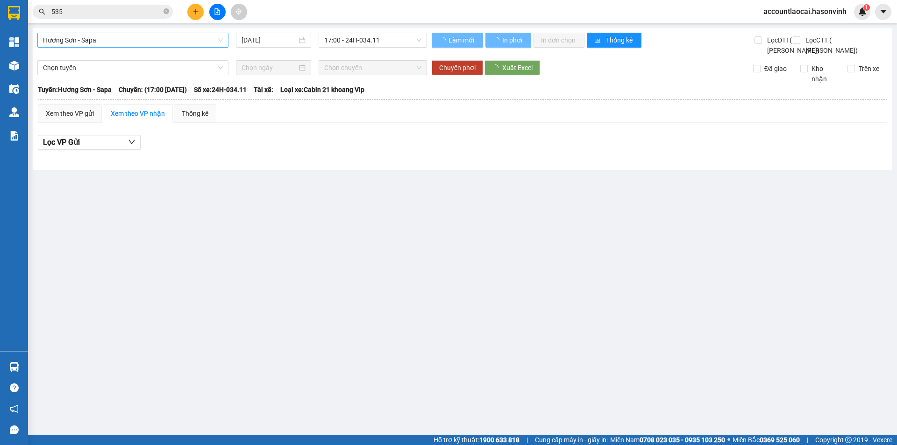
click at [137, 43] on span "Hương Sơn - Sapa" at bounding box center [133, 40] width 180 height 14
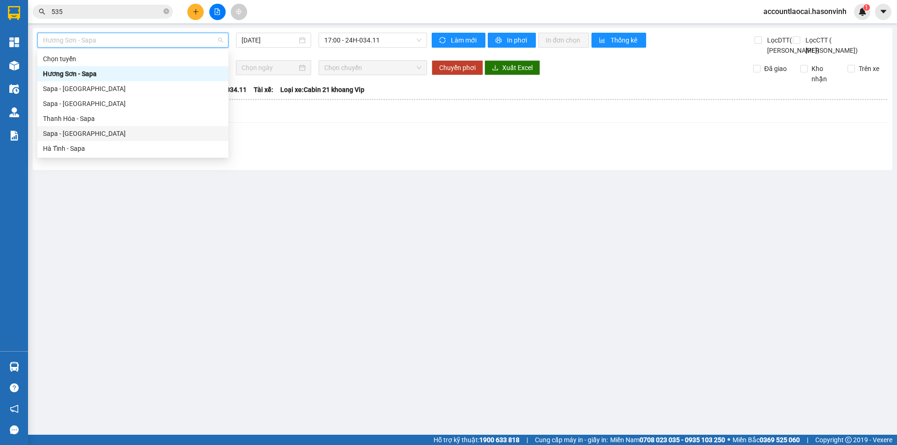
click at [84, 136] on div "Sapa - [GEOGRAPHIC_DATA]" at bounding box center [133, 134] width 180 height 10
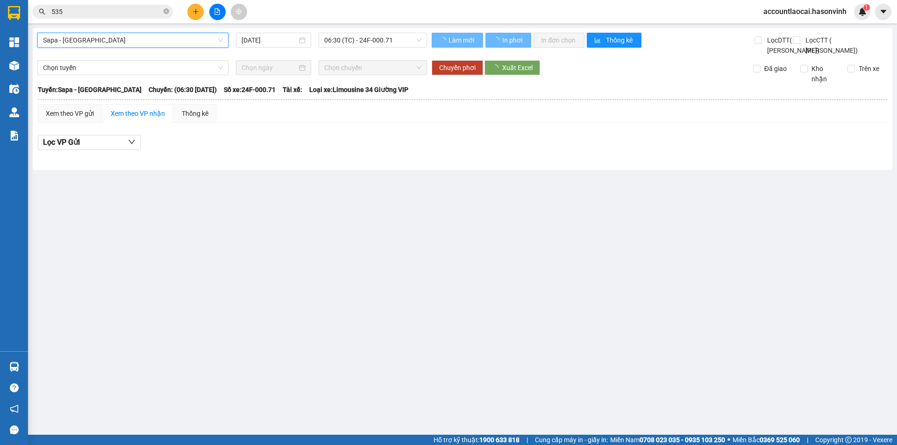
click at [374, 39] on span "06:30 (TC) - 24F-000.71" at bounding box center [372, 40] width 97 height 14
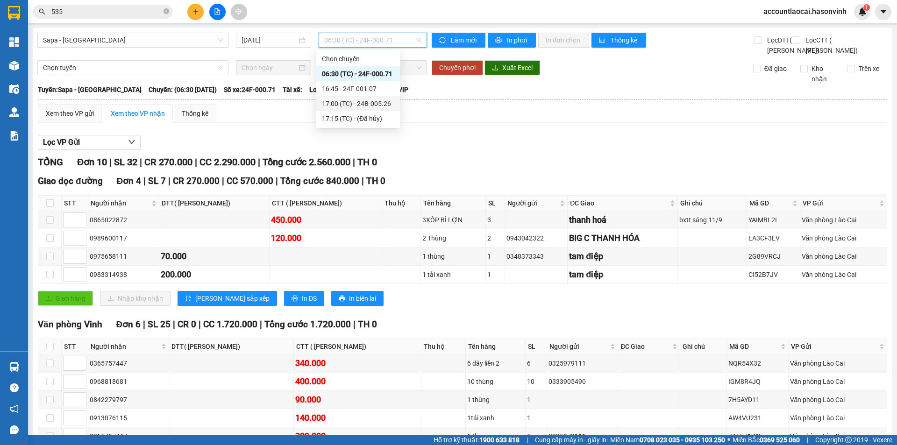
click at [373, 106] on div "17:00 (TC) - 24B-005.26" at bounding box center [358, 104] width 73 height 10
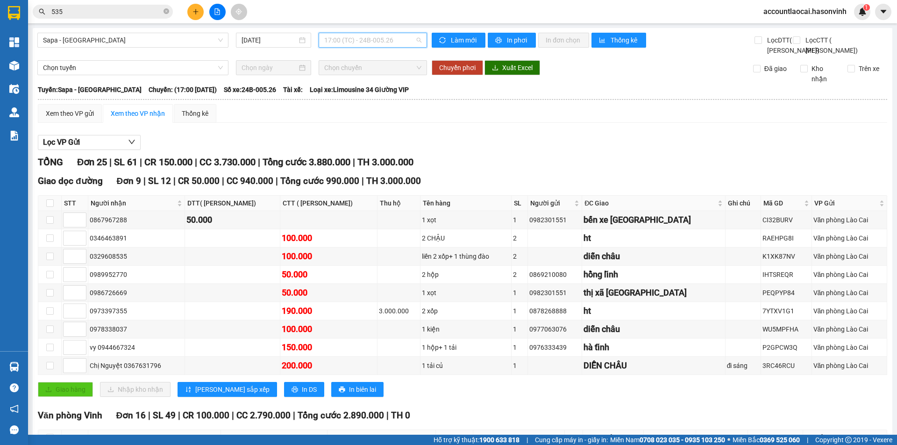
click at [382, 34] on span "17:00 (TC) - 24B-005.26" at bounding box center [372, 40] width 97 height 14
click at [379, 86] on div "16:45 - 24F-001.07" at bounding box center [358, 89] width 73 height 10
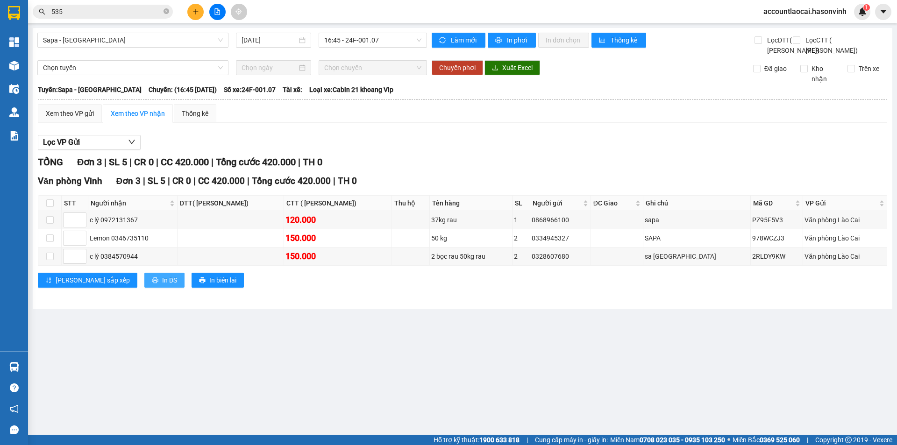
click at [162, 286] on span "In DS" at bounding box center [169, 280] width 15 height 10
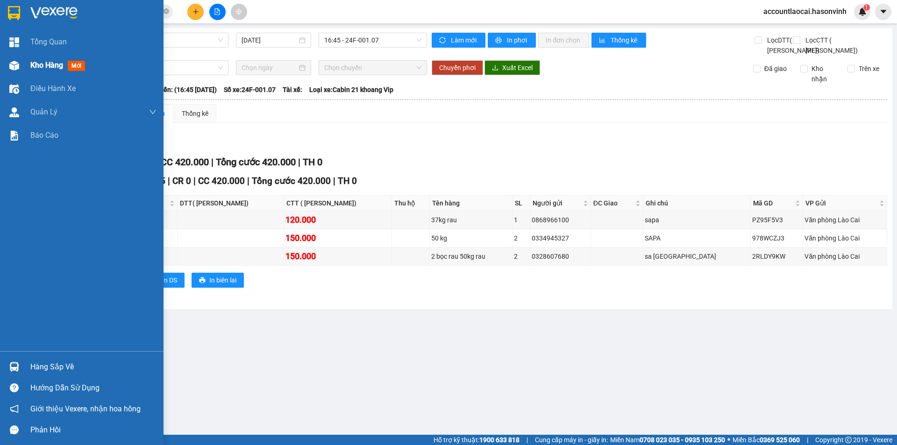
click at [12, 69] on img at bounding box center [14, 66] width 10 height 10
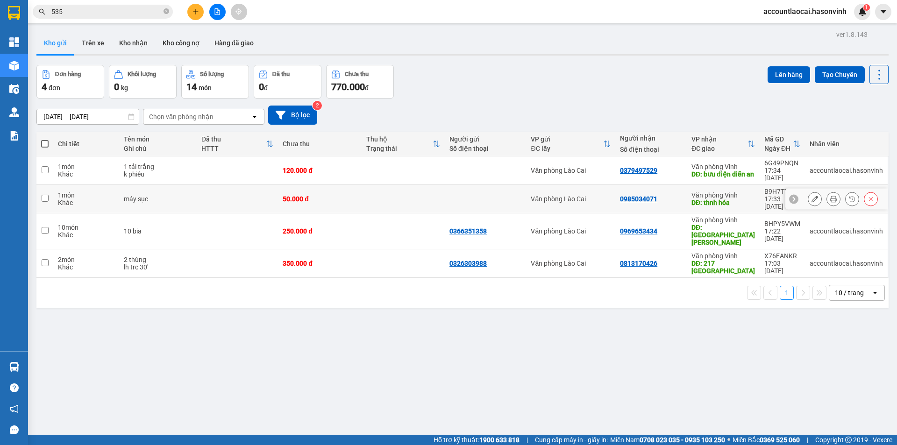
click at [249, 194] on td at bounding box center [237, 199] width 81 height 29
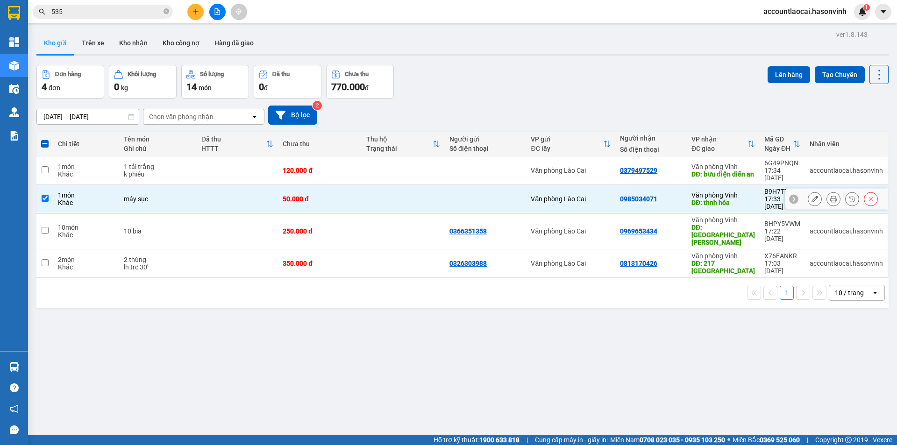
click at [249, 194] on td at bounding box center [237, 199] width 81 height 29
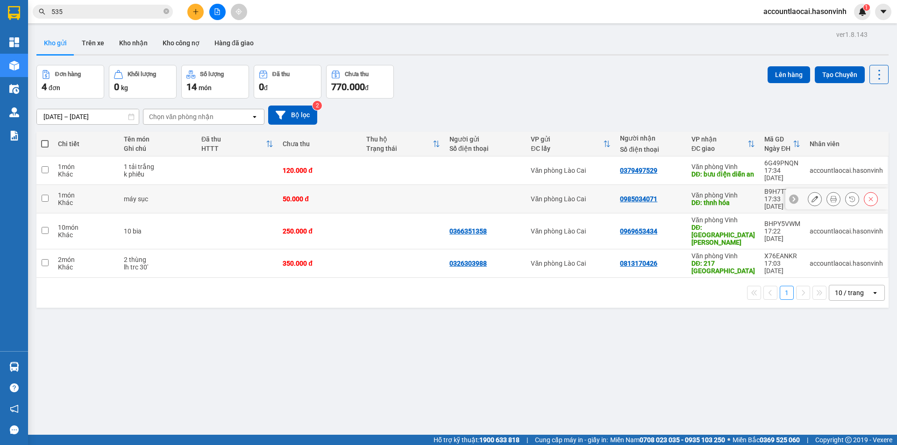
click at [214, 193] on td at bounding box center [237, 199] width 81 height 29
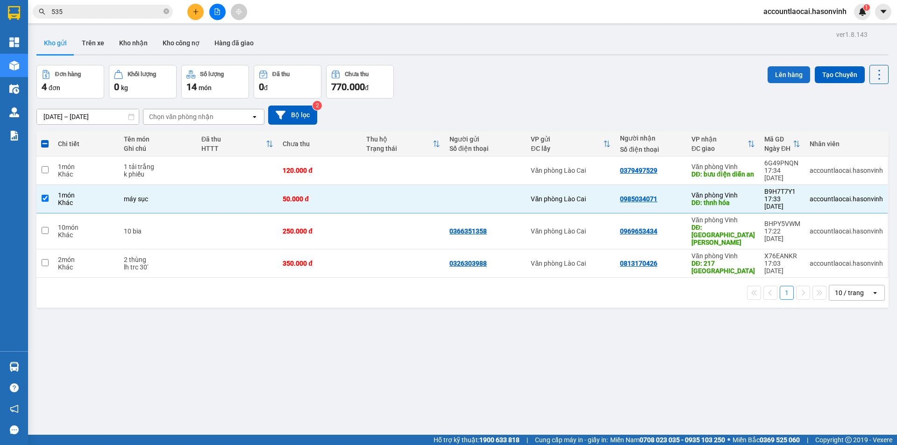
click at [777, 76] on button "Lên hàng" at bounding box center [789, 74] width 43 height 17
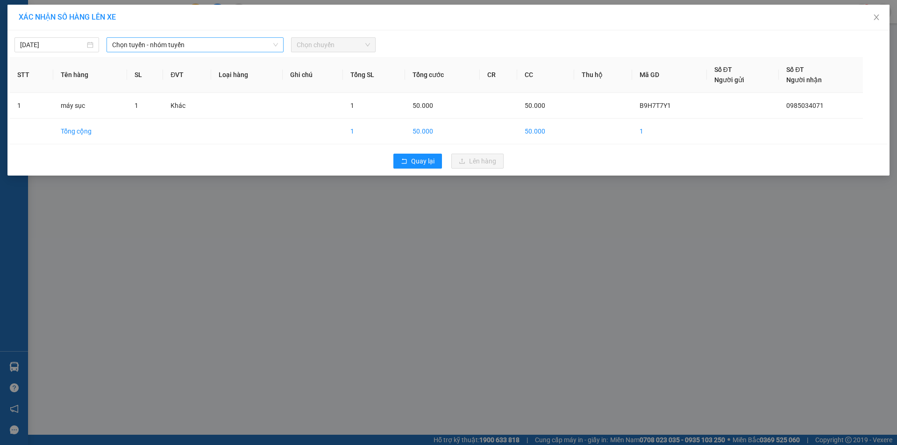
click at [154, 47] on span "Chọn tuyến - nhóm tuyến" at bounding box center [195, 45] width 166 height 14
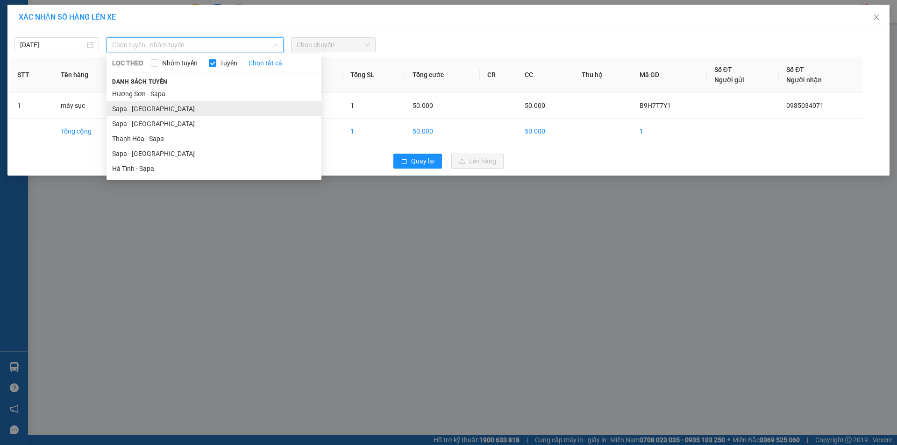
click at [147, 108] on li "Sapa - [GEOGRAPHIC_DATA]" at bounding box center [214, 108] width 215 height 15
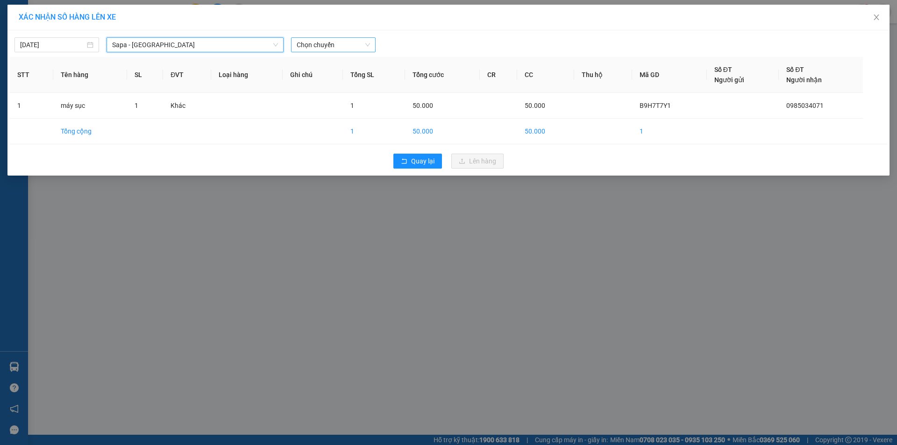
click at [317, 48] on span "Chọn chuyến" at bounding box center [333, 45] width 73 height 14
click at [323, 80] on div "17:30 - 24G-000.74" at bounding box center [333, 78] width 73 height 10
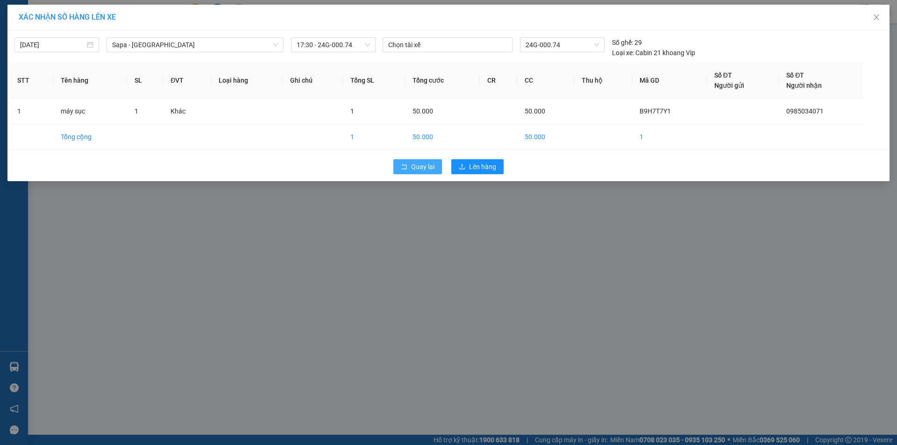
click at [427, 163] on span "Quay lại" at bounding box center [422, 167] width 23 height 10
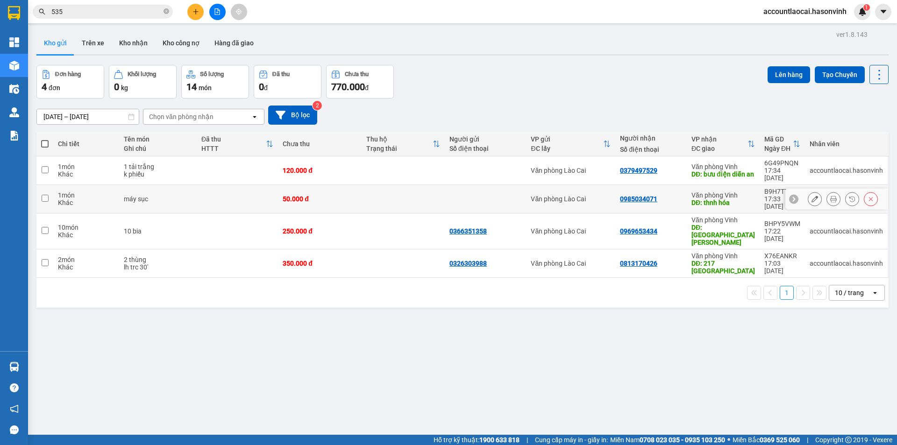
click at [230, 189] on td at bounding box center [237, 199] width 81 height 29
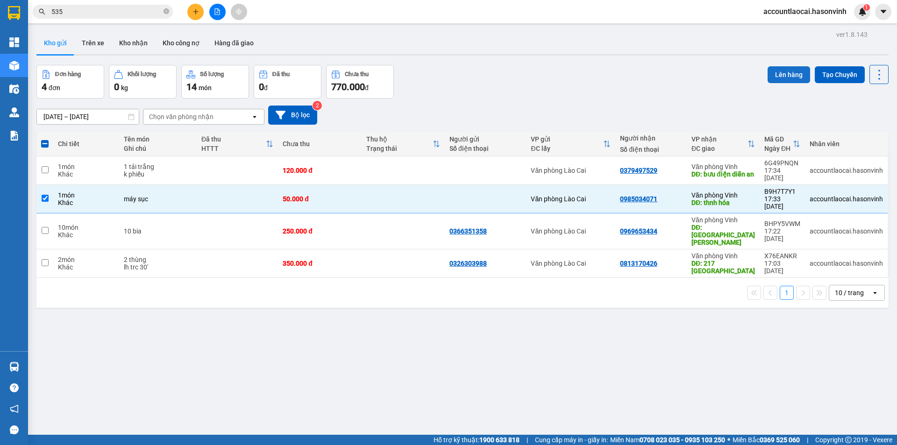
click at [769, 78] on button "Lên hàng" at bounding box center [789, 74] width 43 height 17
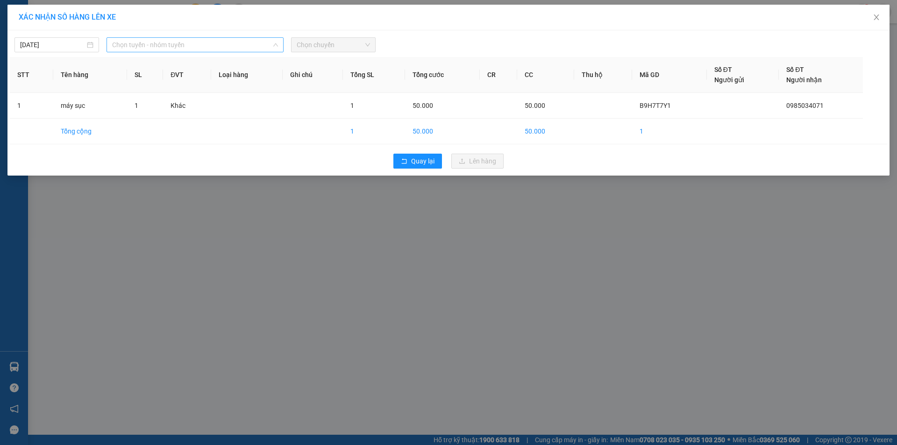
click at [195, 45] on span "Chọn tuyến - nhóm tuyến" at bounding box center [195, 45] width 166 height 14
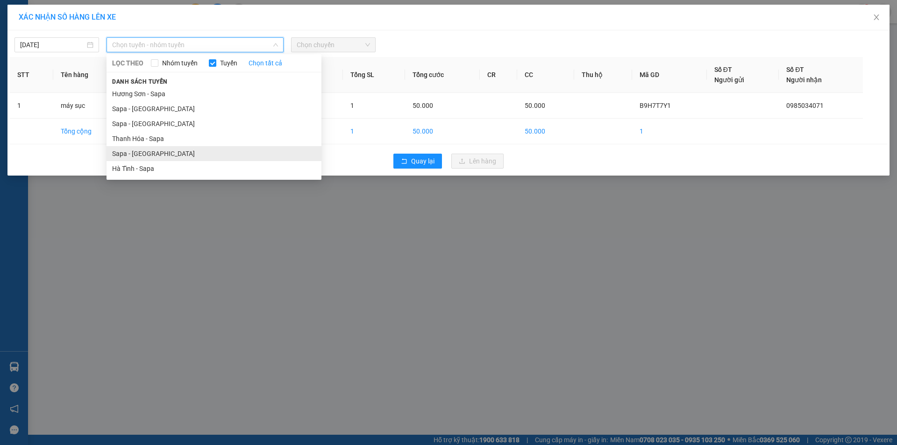
click at [158, 152] on li "Sapa - [GEOGRAPHIC_DATA]" at bounding box center [214, 153] width 215 height 15
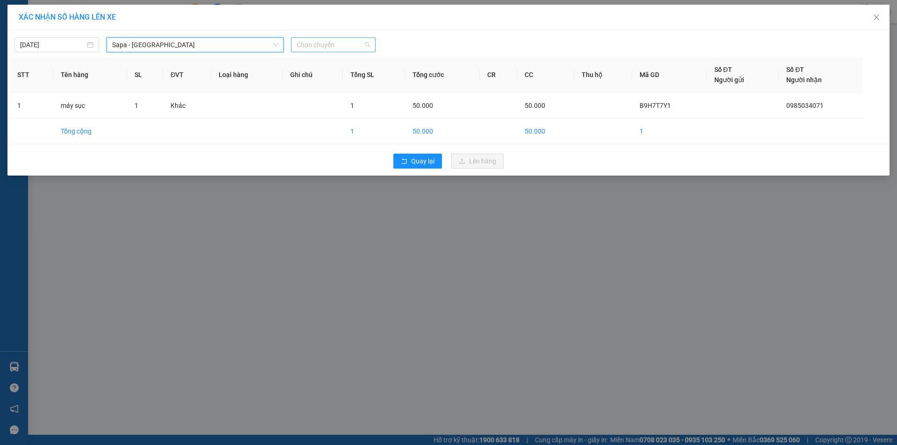
click at [333, 44] on span "Chọn chuyến" at bounding box center [333, 45] width 73 height 14
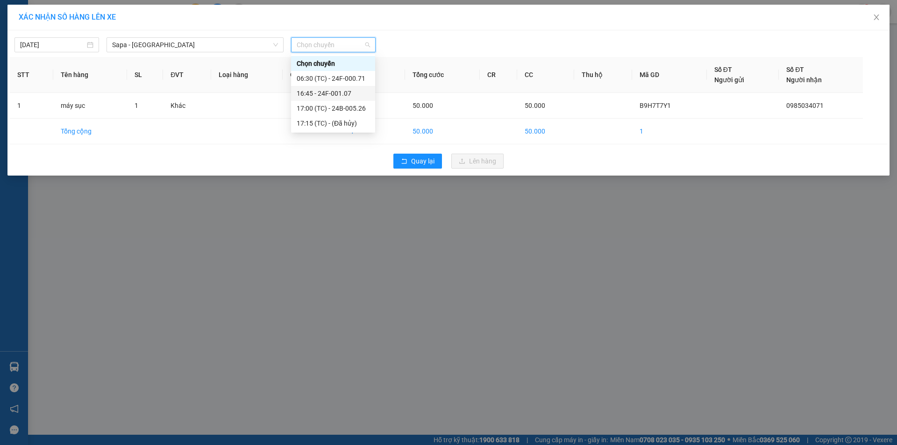
click at [170, 57] on div "11/09/2025 Sapa - Hà Tĩnh LỌC THEO Nhóm tuyến Tuyến Chọn tất cả Danh sách tuyến…" at bounding box center [448, 102] width 882 height 145
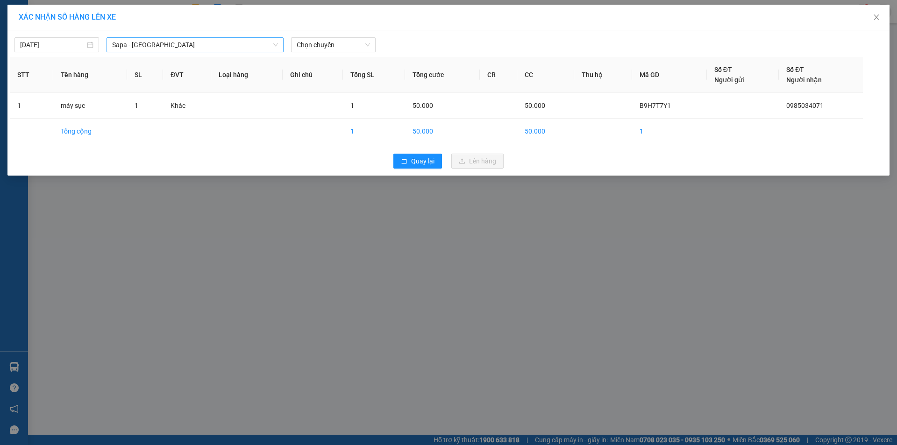
click at [148, 45] on span "Sapa - [GEOGRAPHIC_DATA]" at bounding box center [195, 45] width 166 height 14
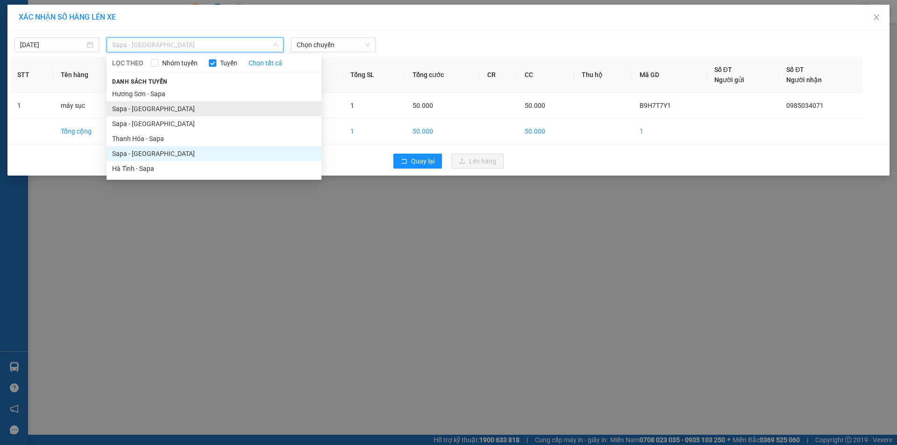
click at [149, 108] on li "Sapa - [GEOGRAPHIC_DATA]" at bounding box center [214, 108] width 215 height 15
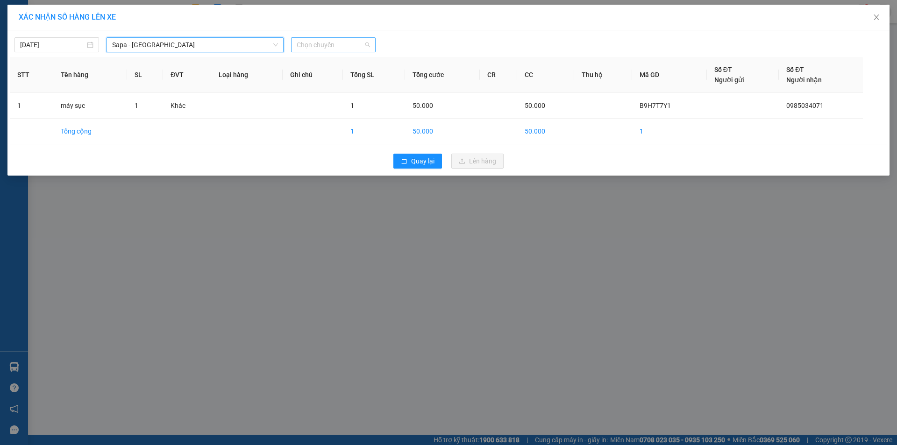
click at [350, 46] on span "Chọn chuyến" at bounding box center [333, 45] width 73 height 14
click at [347, 79] on div "17:30 - 24G-000.74" at bounding box center [333, 78] width 73 height 10
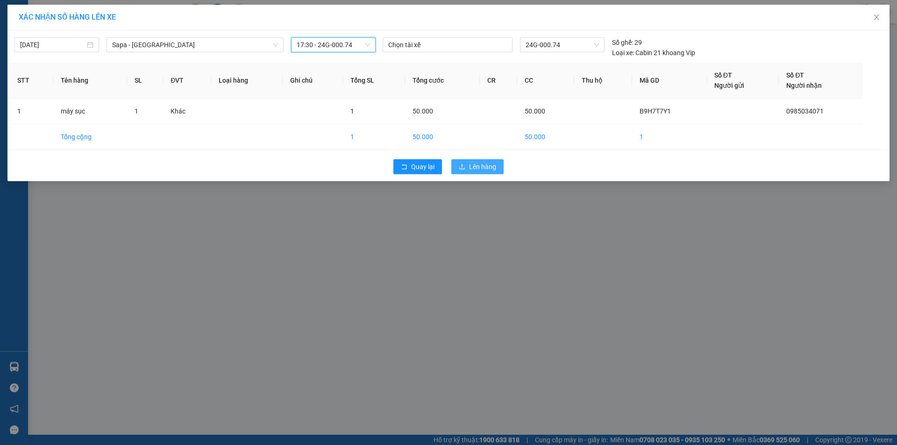
click at [473, 166] on span "Lên hàng" at bounding box center [482, 167] width 27 height 10
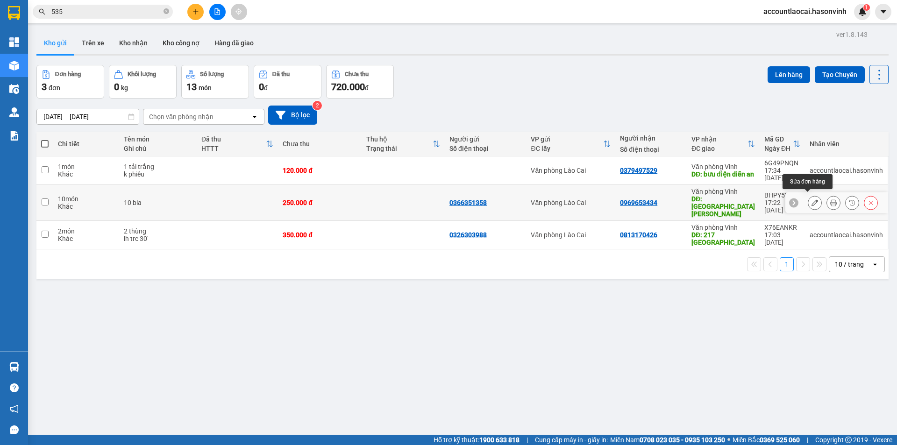
click at [812, 200] on icon at bounding box center [815, 203] width 7 height 7
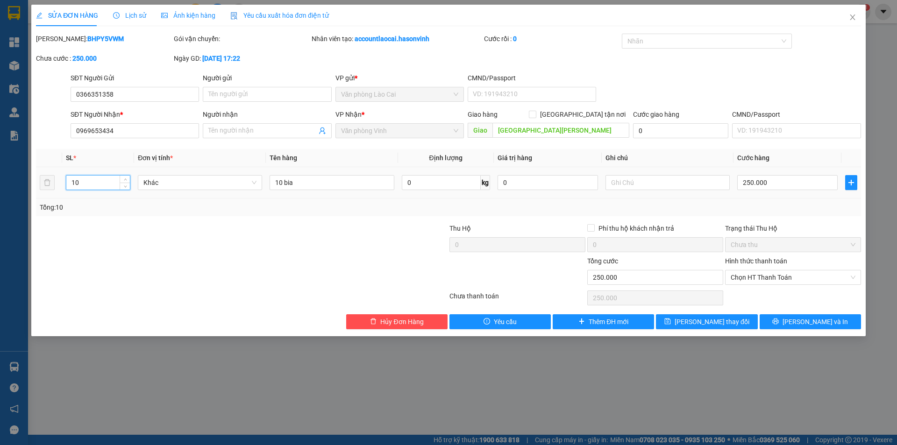
click at [93, 183] on input "10" at bounding box center [98, 183] width 64 height 14
drag, startPoint x: 307, startPoint y: 181, endPoint x: 186, endPoint y: 176, distance: 121.2
click at [199, 194] on tr "7 Khác 10 bia 0 kg 0 250.000" at bounding box center [448, 182] width 825 height 31
click at [85, 176] on input "7" at bounding box center [98, 183] width 64 height 14
click at [801, 317] on button "Lưu và In" at bounding box center [810, 321] width 101 height 15
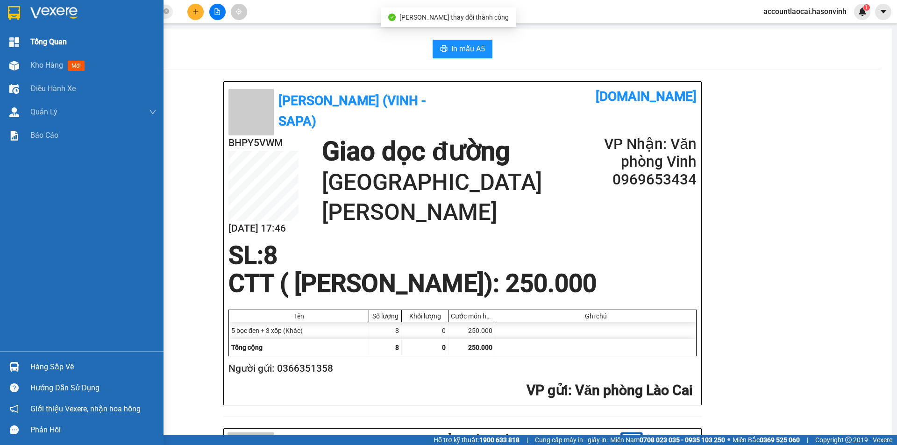
click at [34, 53] on div "Tổng Quan" at bounding box center [93, 41] width 126 height 23
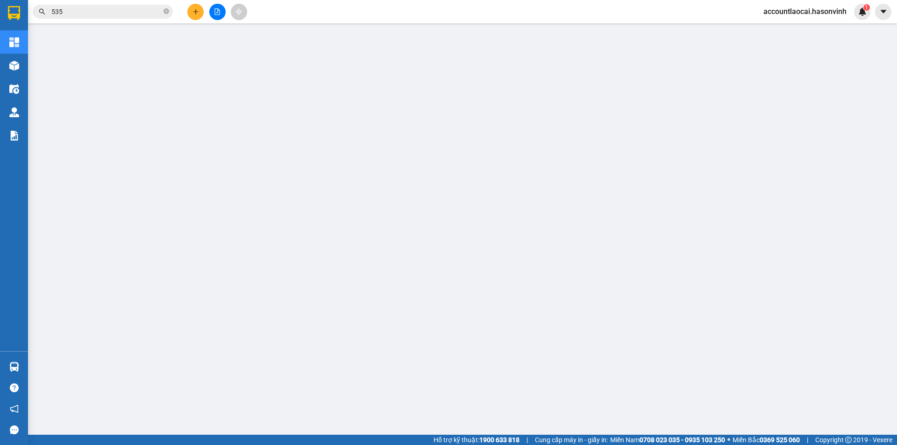
click at [4, 66] on div "Kho hàng mới" at bounding box center [14, 65] width 28 height 23
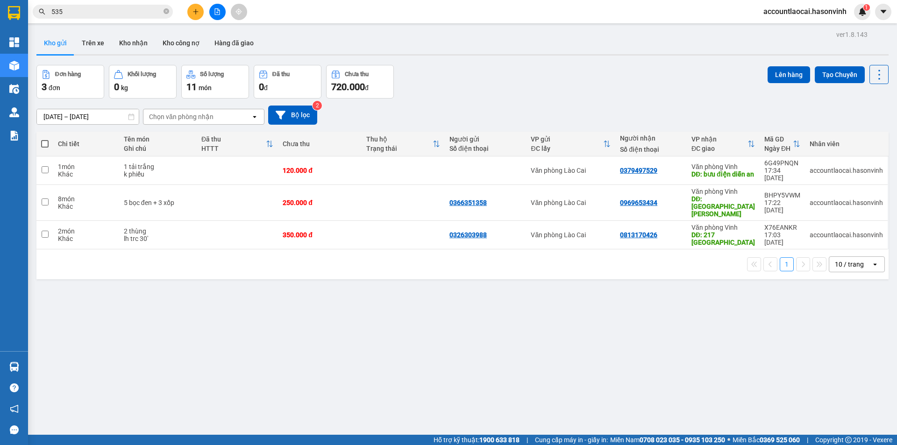
click at [194, 7] on button at bounding box center [195, 12] width 16 height 16
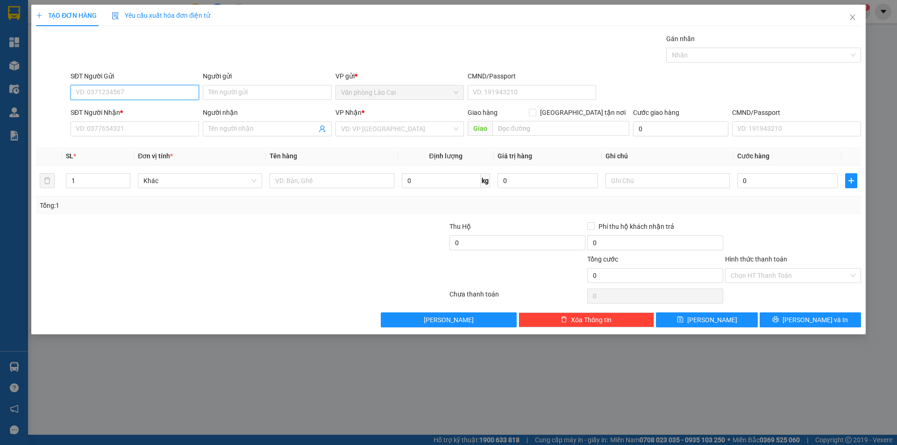
click at [136, 86] on input "SĐT Người Gửi" at bounding box center [135, 92] width 129 height 15
click at [145, 131] on input "SĐT Người Nhận *" at bounding box center [135, 129] width 129 height 15
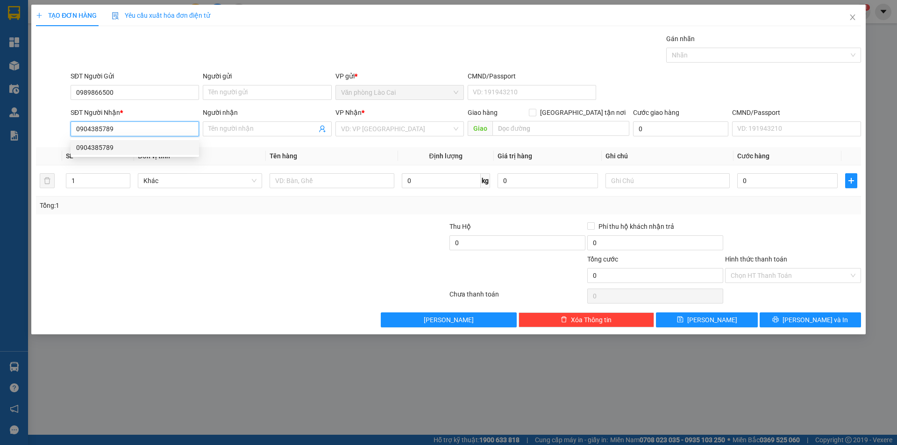
click at [140, 147] on div "0904385789" at bounding box center [134, 148] width 117 height 10
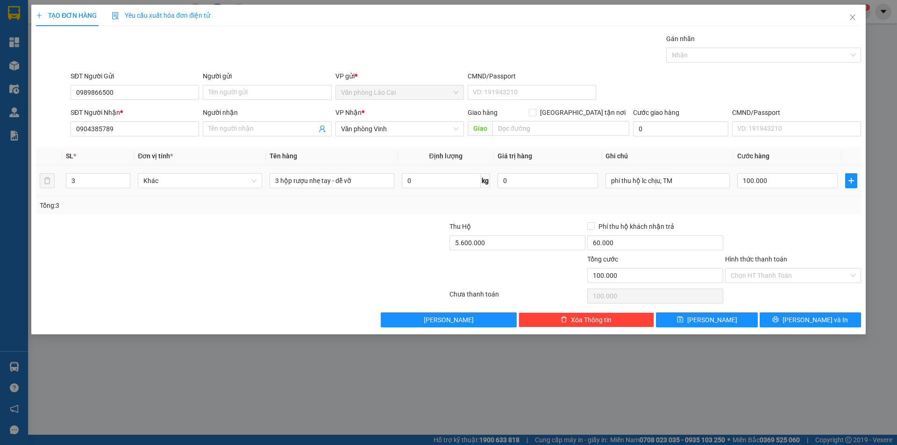
drag, startPoint x: 359, startPoint y: 172, endPoint x: 285, endPoint y: 188, distance: 76.1
click at [282, 188] on div "3 hộp rượu nhẹ tay - dễ vỡ" at bounding box center [332, 181] width 124 height 19
click at [357, 182] on input "3 hộp rượu nhẹ tay - dễ vỡ" at bounding box center [332, 180] width 124 height 15
drag, startPoint x: 357, startPoint y: 182, endPoint x: 215, endPoint y: 200, distance: 142.8
click at [215, 200] on div "SL * Đơn vị tính * Tên hàng Định lượng Giá trị hàng Ghi chú Cước hàng 3 Khác 3 …" at bounding box center [448, 180] width 825 height 67
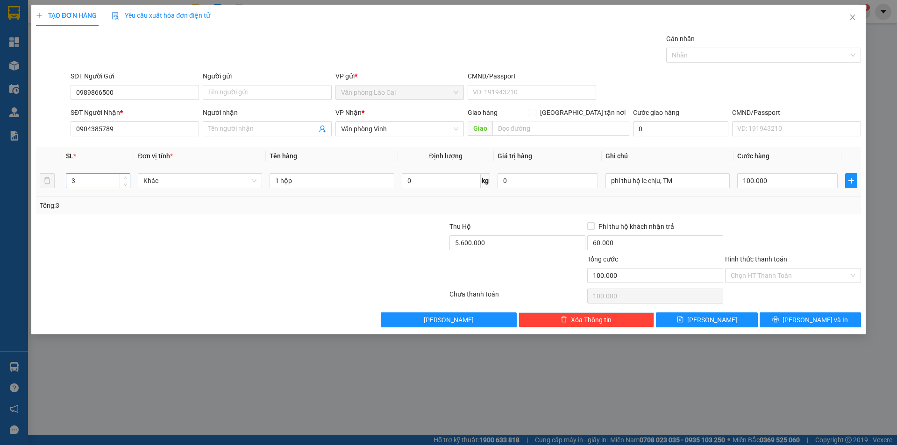
click at [85, 180] on input "3" at bounding box center [98, 181] width 64 height 14
click at [477, 237] on input "5.600.000" at bounding box center [518, 243] width 136 height 15
click at [645, 241] on input "60.000" at bounding box center [655, 243] width 136 height 15
drag, startPoint x: 689, startPoint y: 179, endPoint x: 585, endPoint y: 202, distance: 107.4
click at [585, 202] on div "SL * Đơn vị tính * Tên hàng Định lượng Giá trị hàng Ghi chú Cước hàng 1 Khác 1 …" at bounding box center [448, 180] width 825 height 67
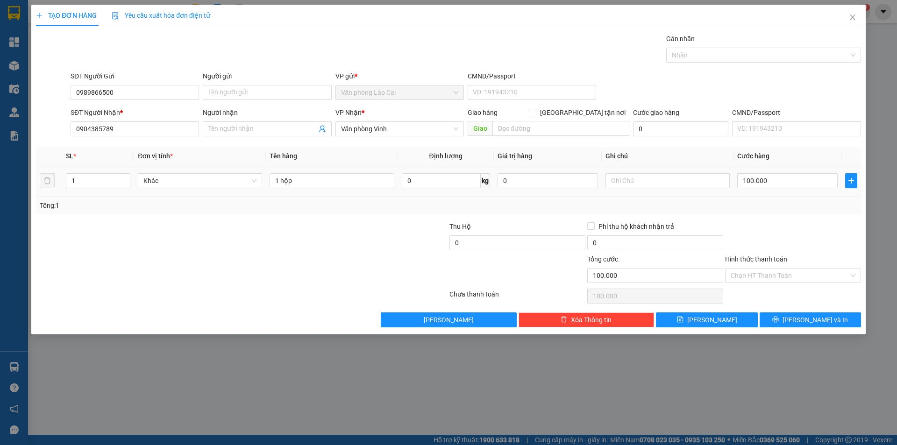
click at [782, 172] on div "100.000" at bounding box center [787, 181] width 100 height 19
click at [780, 184] on input "100.000" at bounding box center [787, 180] width 100 height 15
click at [811, 319] on span "Lưu và In" at bounding box center [815, 320] width 65 height 10
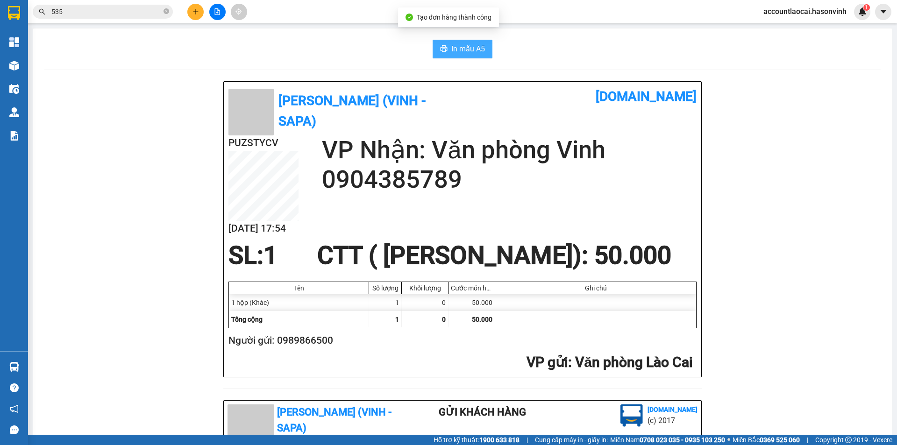
click at [448, 42] on button "In mẫu A5" at bounding box center [463, 49] width 60 height 19
click at [214, 11] on icon "file-add" at bounding box center [217, 11] width 7 height 7
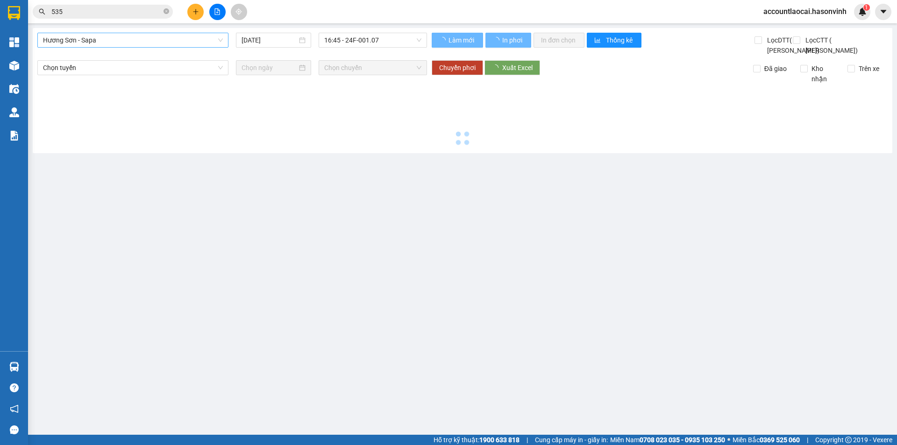
click at [129, 47] on span "Hương Sơn - Sapa" at bounding box center [133, 40] width 180 height 14
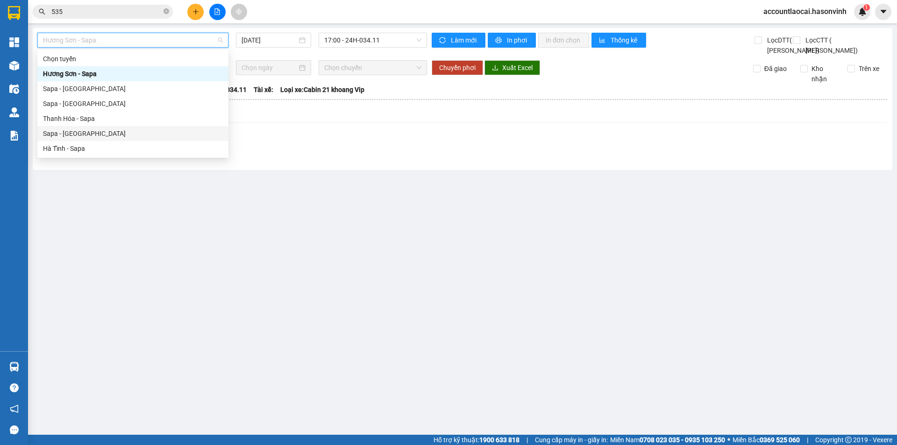
click at [84, 134] on div "Sapa - [GEOGRAPHIC_DATA]" at bounding box center [133, 134] width 180 height 10
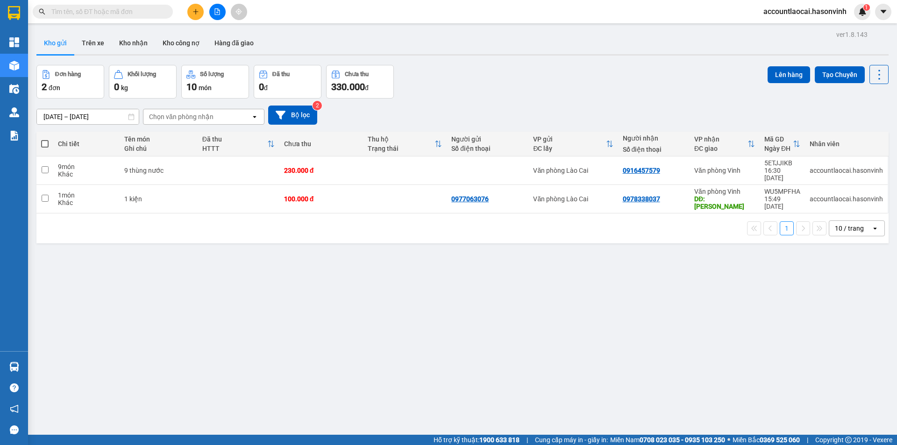
paste input "0869630040"
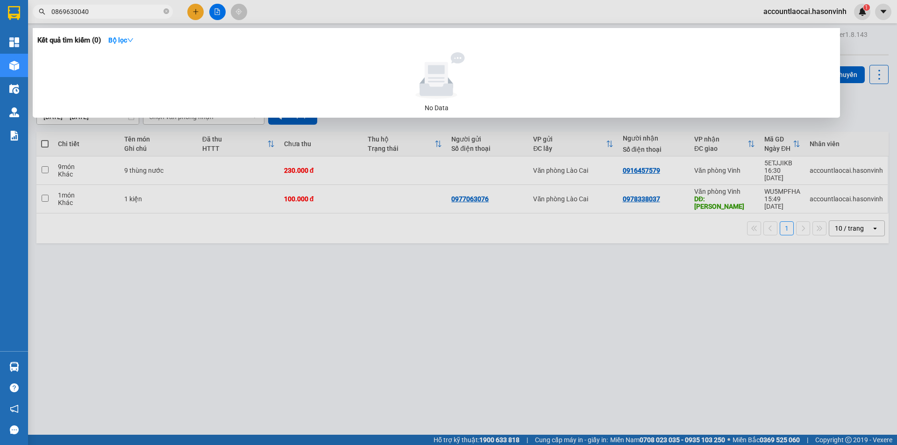
click at [52, 9] on input "0869630040" at bounding box center [106, 12] width 110 height 10
type input "0869630040"
click at [169, 10] on icon "close-circle" at bounding box center [167, 11] width 6 height 6
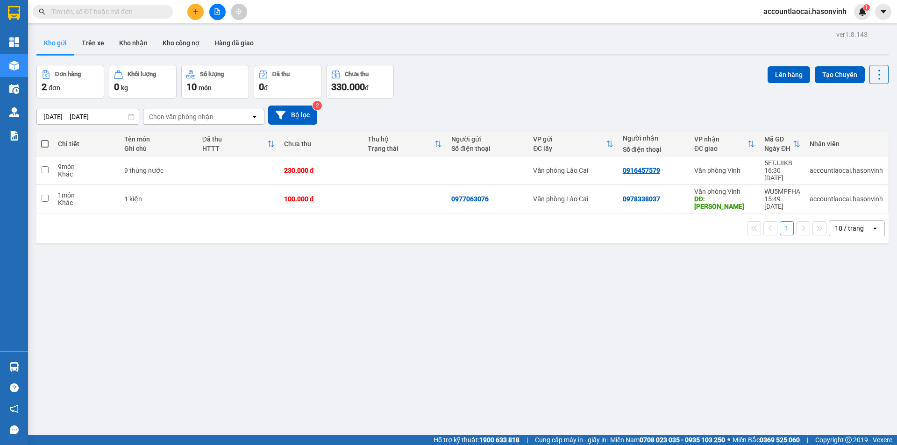
paste input "0815667777"
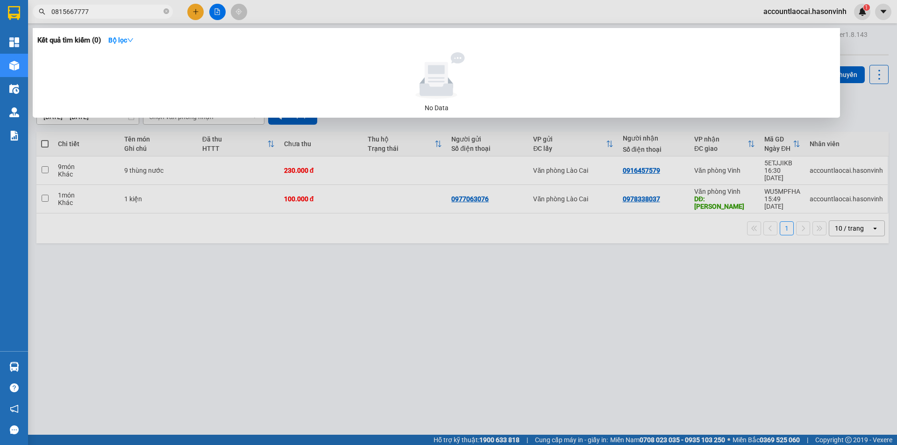
type input "0815667777"
drag, startPoint x: 678, startPoint y: 249, endPoint x: 680, endPoint y: 239, distance: 10.0
click at [680, 249] on div at bounding box center [448, 222] width 897 height 445
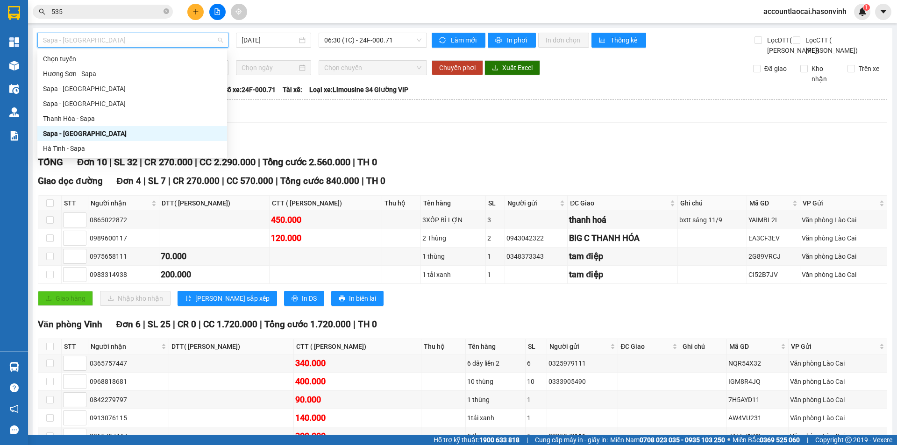
click at [170, 42] on span "Sapa - [GEOGRAPHIC_DATA]" at bounding box center [133, 40] width 180 height 14
click at [95, 89] on div "Sapa - [GEOGRAPHIC_DATA]" at bounding box center [132, 89] width 179 height 10
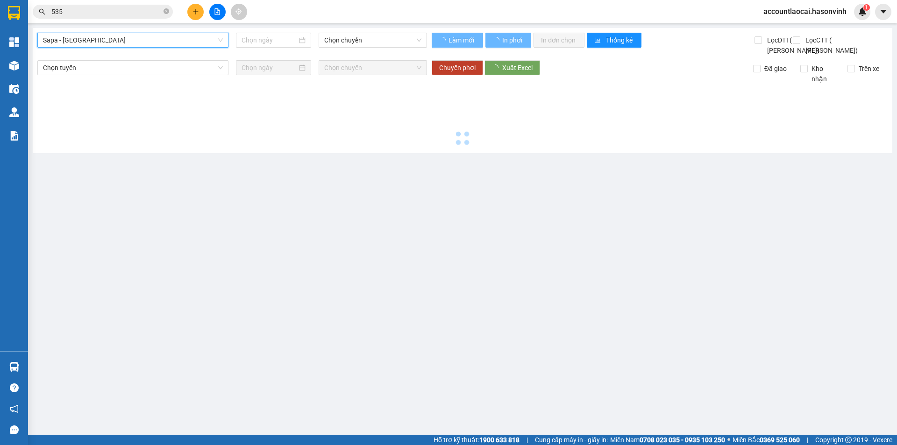
type input "[DATE]"
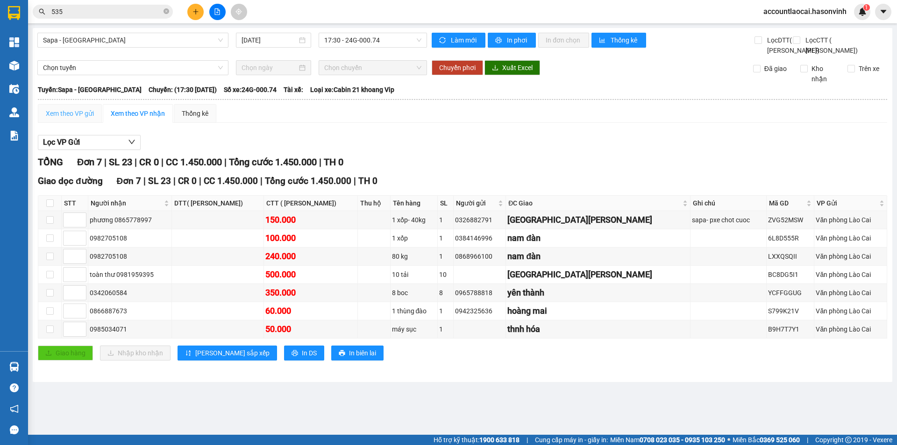
click at [95, 123] on div "Xem theo VP gửi" at bounding box center [70, 113] width 64 height 19
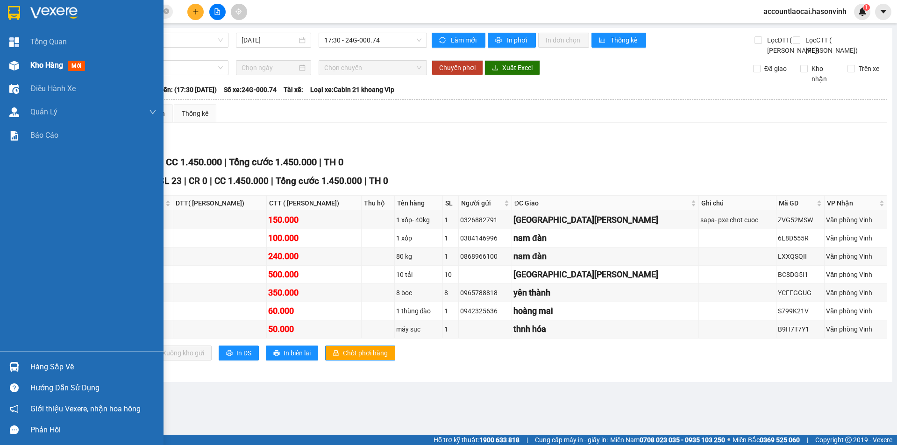
click at [9, 69] on img at bounding box center [14, 66] width 10 height 10
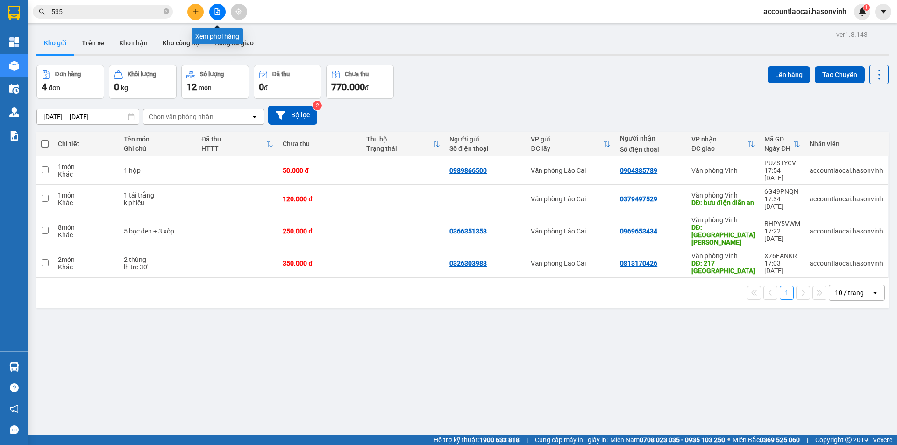
click at [216, 12] on icon "file-add" at bounding box center [217, 11] width 7 height 7
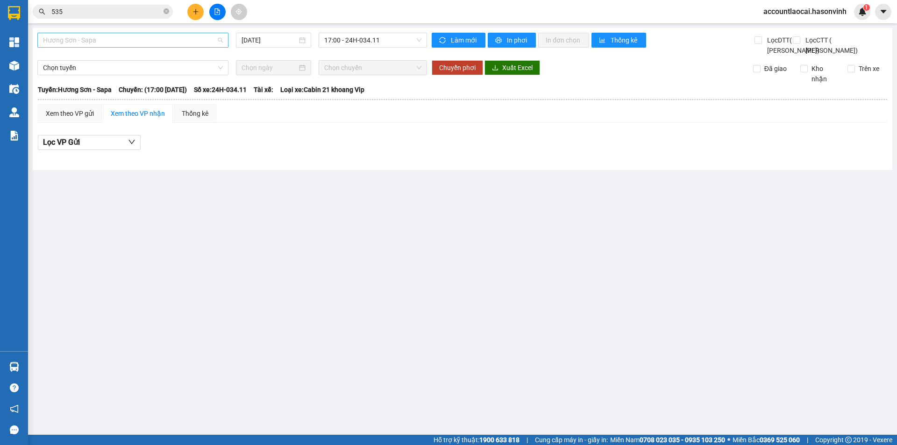
click at [132, 36] on span "Hương Sơn - Sapa" at bounding box center [133, 40] width 180 height 14
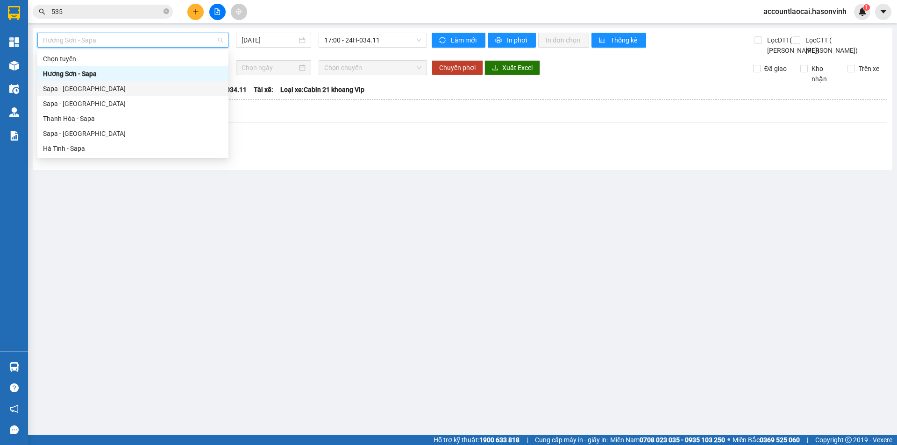
click at [91, 91] on div "Sapa - [GEOGRAPHIC_DATA]" at bounding box center [133, 89] width 180 height 10
type input "[DATE]"
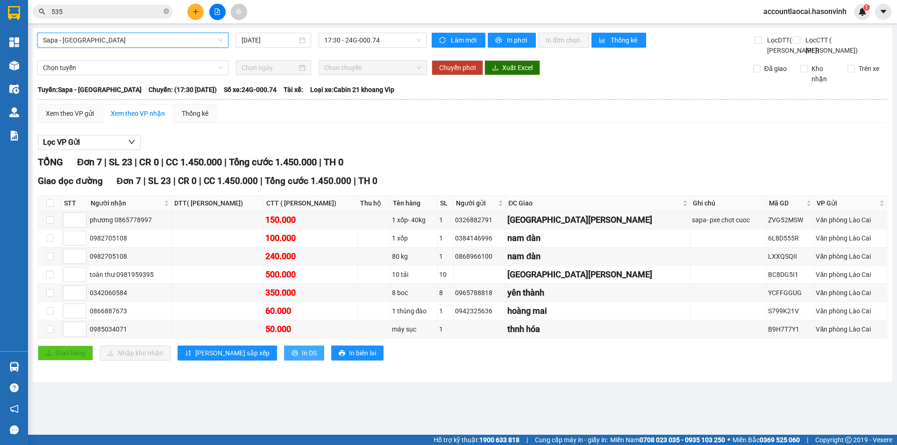
click at [302, 358] on span "In DS" at bounding box center [309, 353] width 15 height 10
click at [90, 119] on div "Xem theo VP gửi" at bounding box center [70, 113] width 48 height 10
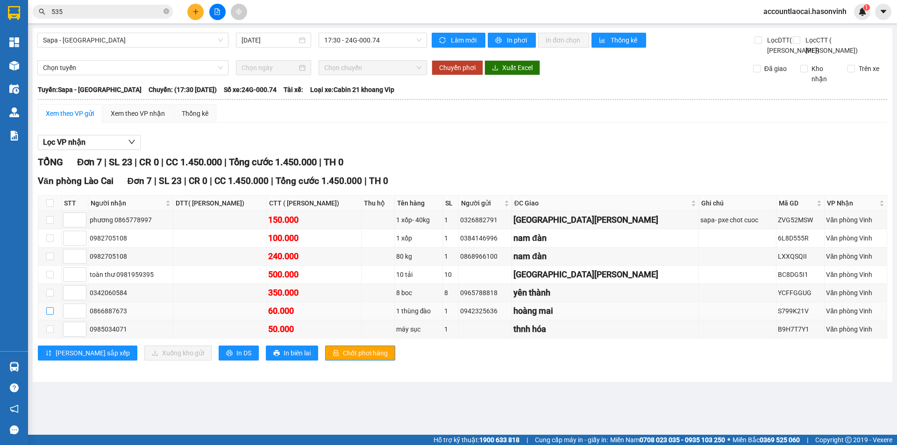
click at [49, 315] on input "checkbox" at bounding box center [49, 310] width 7 height 7
checkbox input "true"
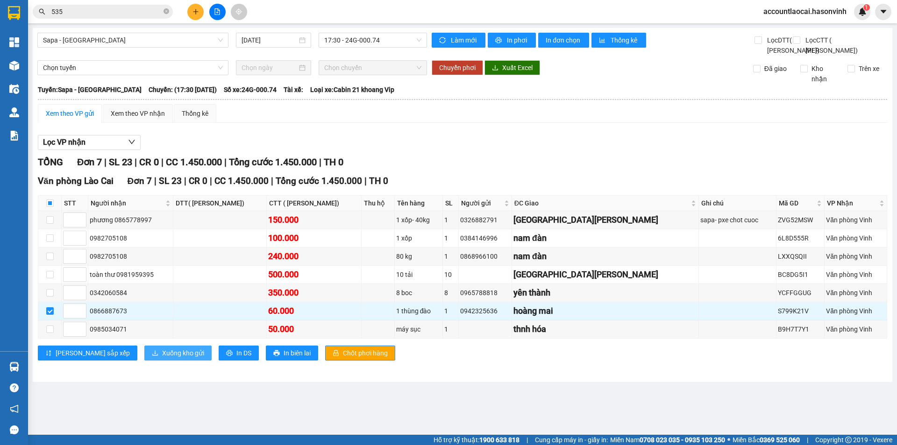
click at [162, 358] on span "Xuống kho gửi" at bounding box center [183, 353] width 42 height 10
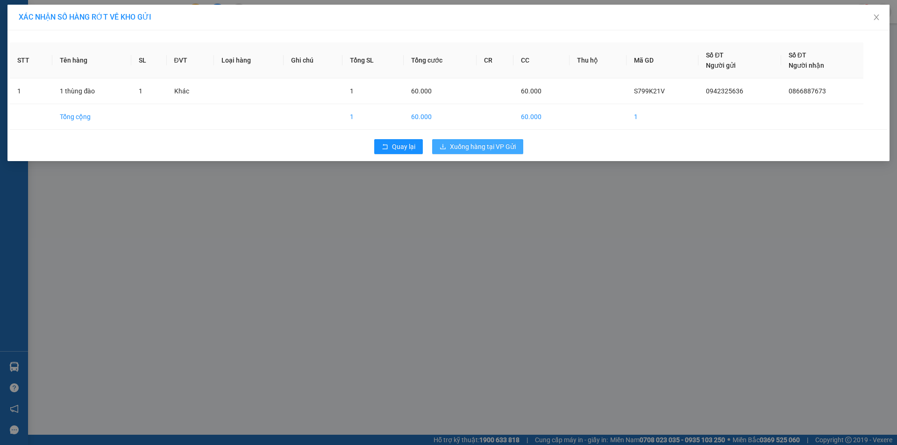
click at [483, 144] on span "Xuống hàng tại VP Gửi" at bounding box center [483, 147] width 66 height 10
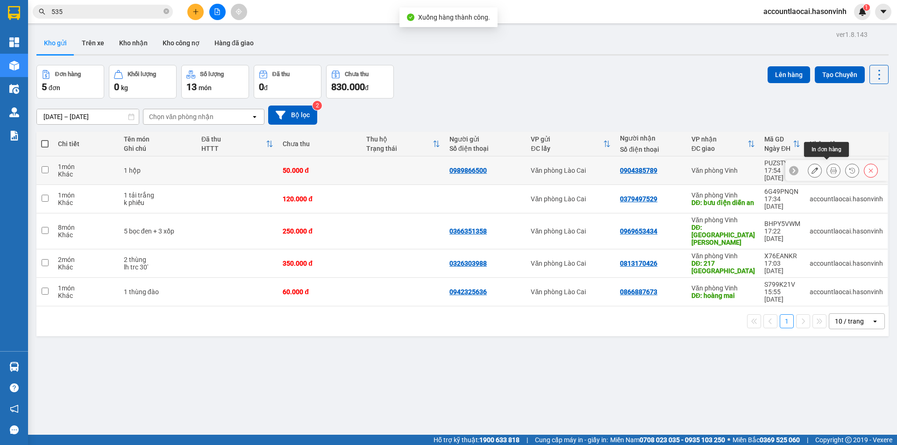
click at [827, 164] on button at bounding box center [833, 171] width 13 height 16
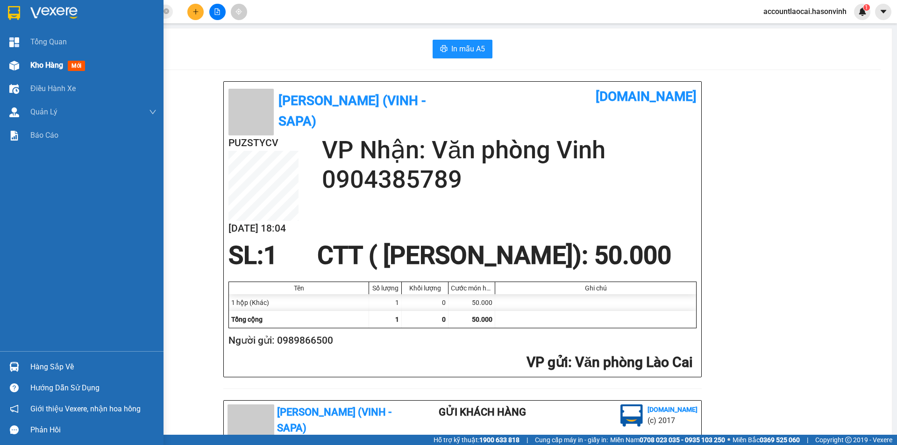
click at [9, 71] on div at bounding box center [14, 65] width 16 height 16
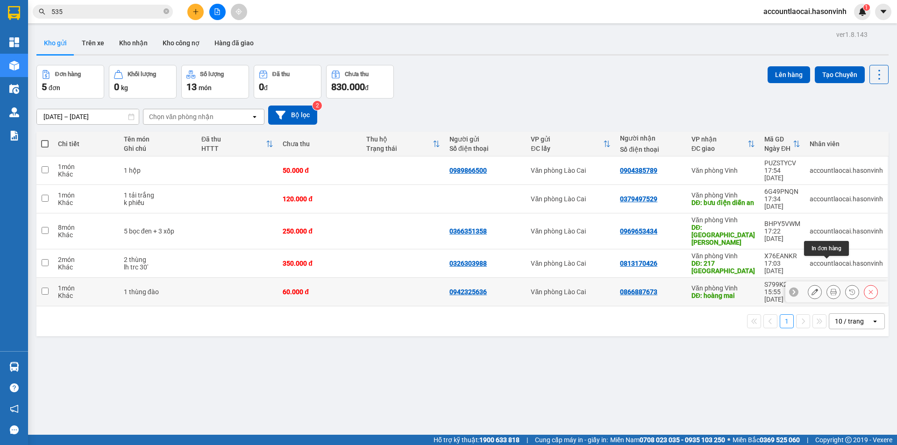
click at [827, 284] on button at bounding box center [833, 292] width 13 height 16
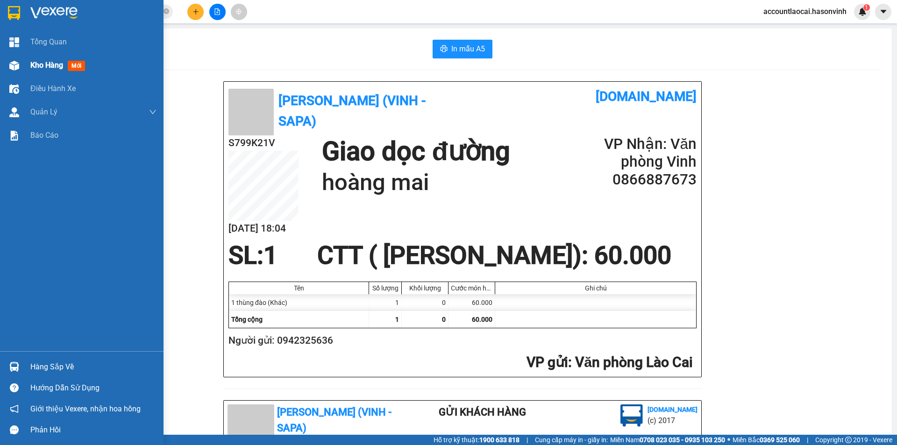
click at [37, 71] on div "Kho hàng mới" at bounding box center [93, 65] width 126 height 23
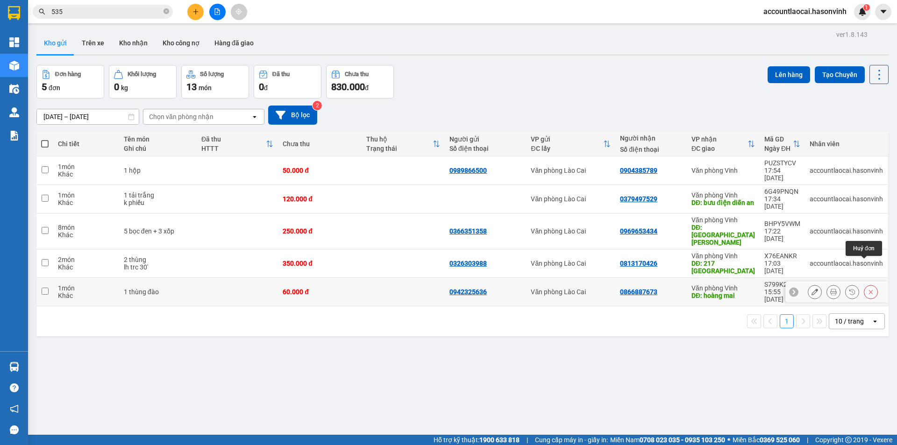
click at [868, 289] on icon at bounding box center [871, 292] width 7 height 7
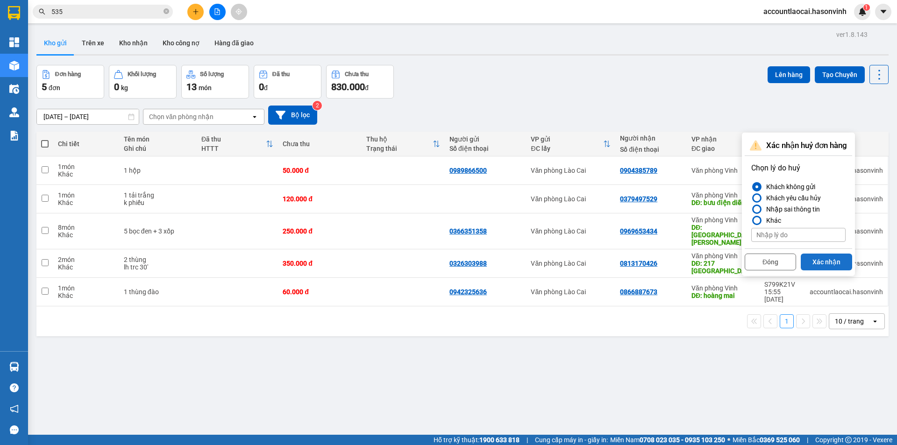
click at [825, 261] on button "Xác nhận" at bounding box center [826, 262] width 51 height 17
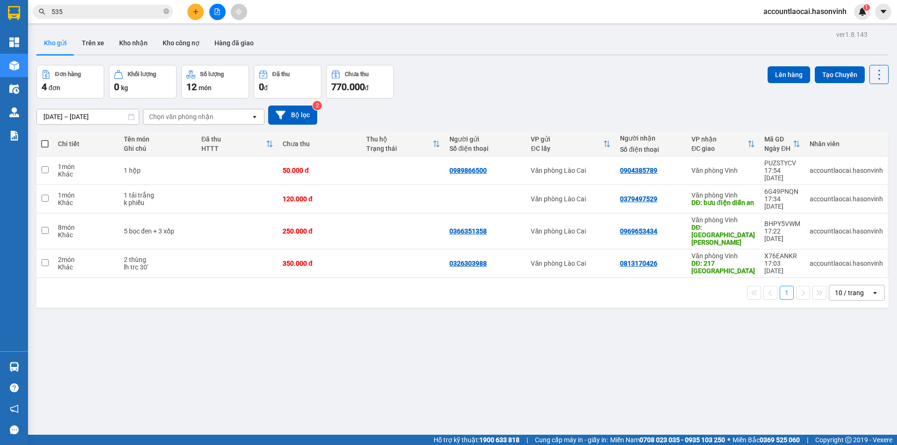
click at [223, 17] on button at bounding box center [217, 12] width 16 height 16
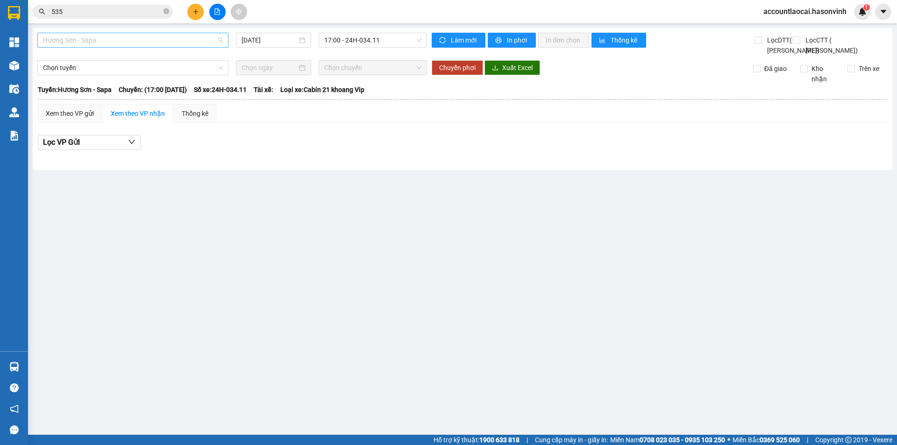
click at [137, 42] on span "Hương Sơn - Sapa" at bounding box center [133, 40] width 180 height 14
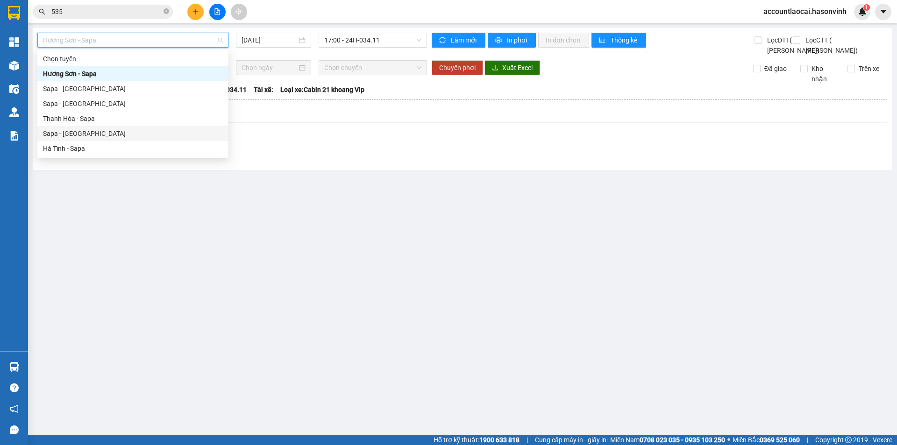
click at [85, 130] on div "Sapa - [GEOGRAPHIC_DATA]" at bounding box center [133, 134] width 180 height 10
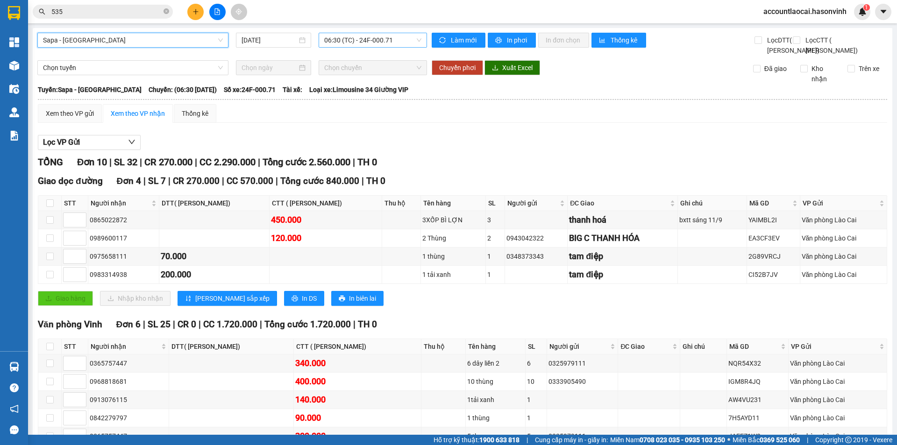
click at [373, 39] on span "06:30 (TC) - 24F-000.71" at bounding box center [372, 40] width 97 height 14
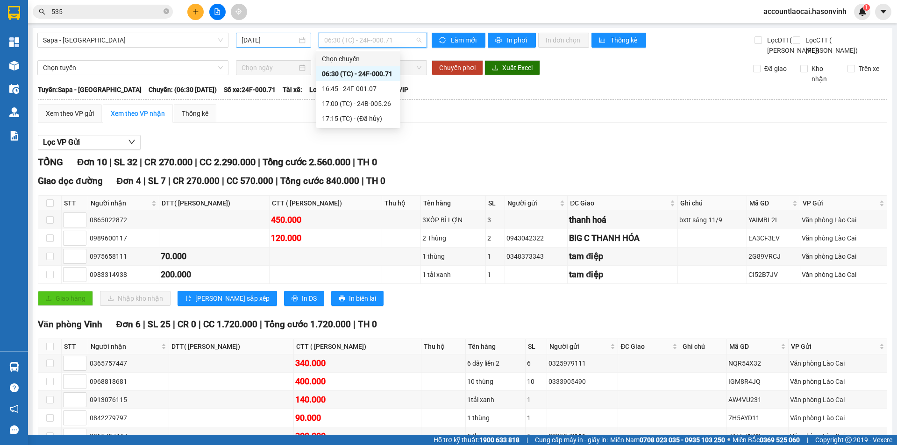
click at [257, 35] on input "[DATE]" at bounding box center [270, 40] width 56 height 10
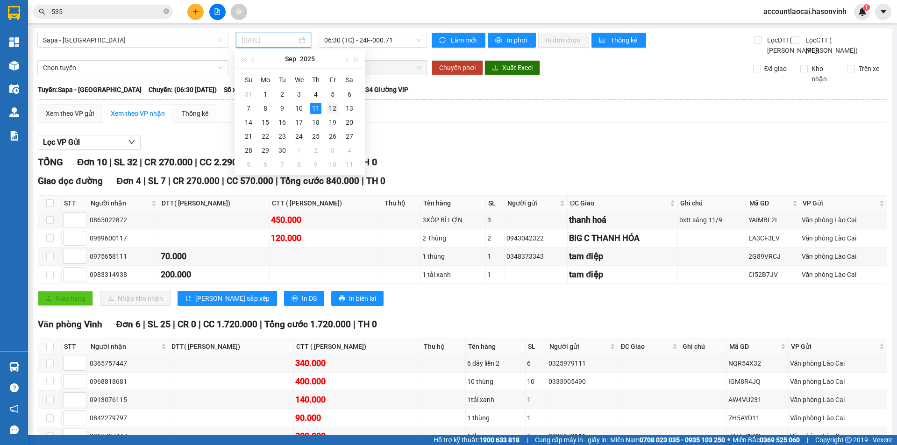
click at [335, 113] on div "12" at bounding box center [332, 108] width 11 height 11
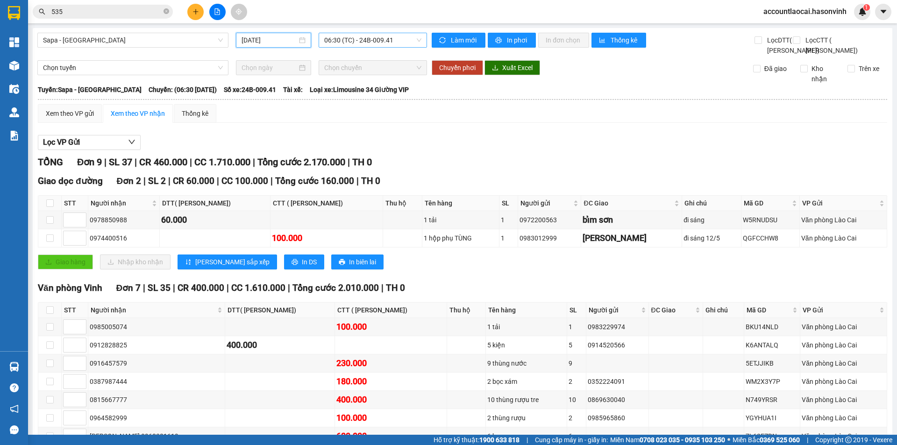
click at [354, 40] on span "06:30 (TC) - 24B-009.41" at bounding box center [372, 40] width 97 height 14
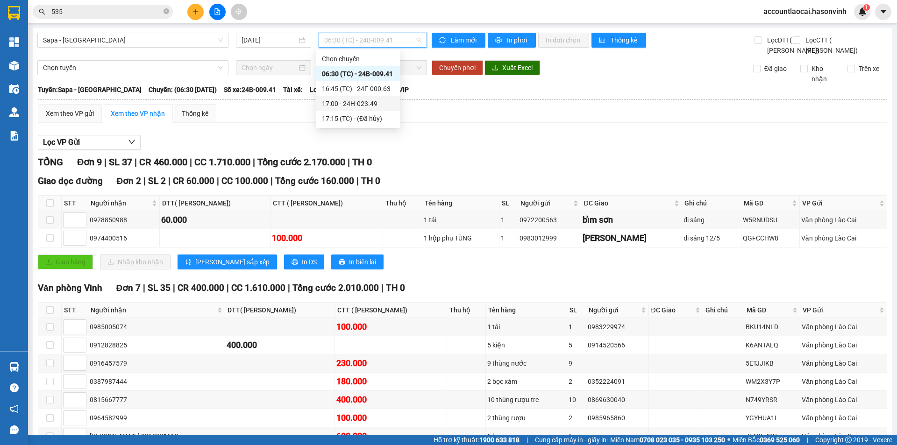
click at [363, 104] on div "17:00 - 24H-023.49" at bounding box center [358, 104] width 73 height 10
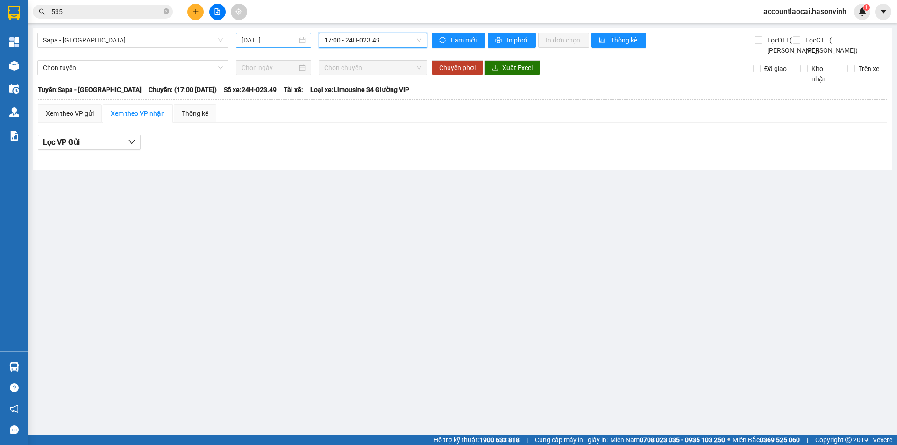
click at [259, 37] on input "[DATE]" at bounding box center [270, 40] width 56 height 10
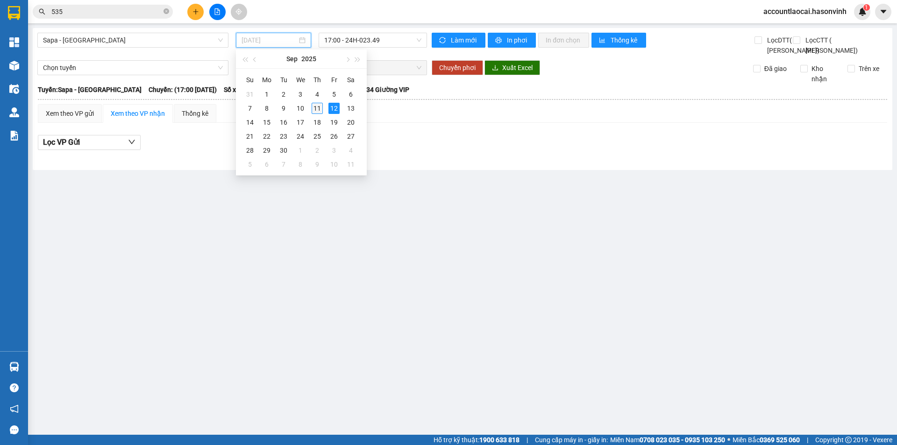
click at [323, 111] on td "11" at bounding box center [317, 108] width 17 height 14
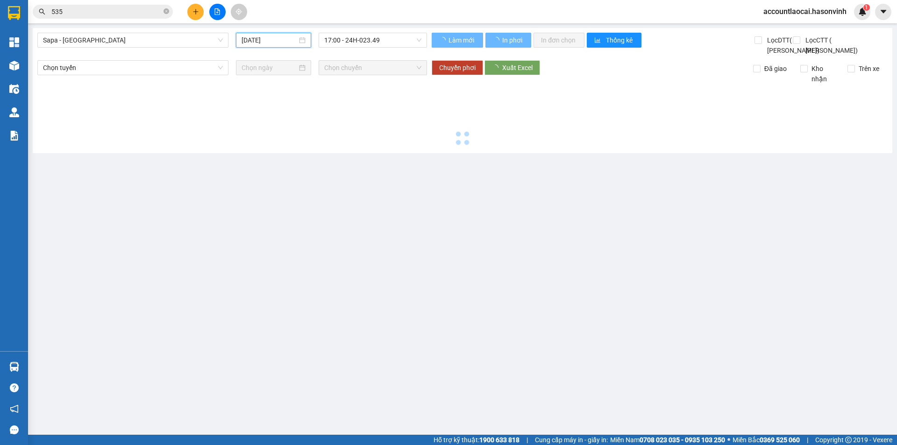
type input "[DATE]"
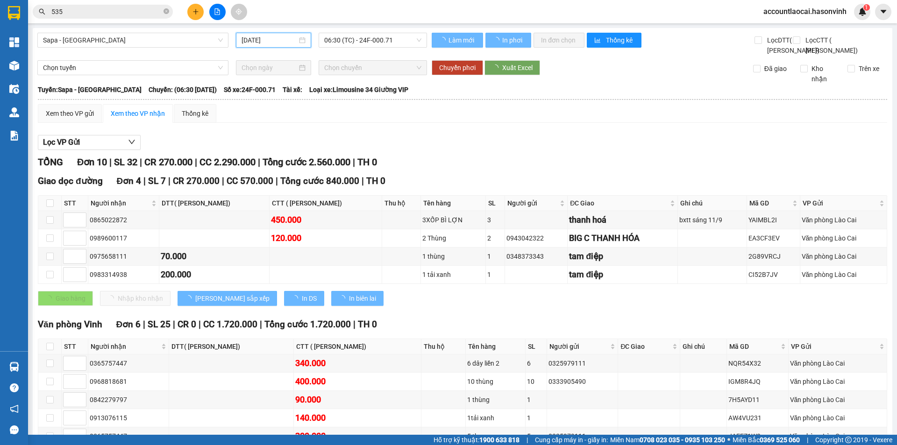
click at [363, 44] on span "06:30 (TC) - 24F-000.71" at bounding box center [372, 40] width 97 height 14
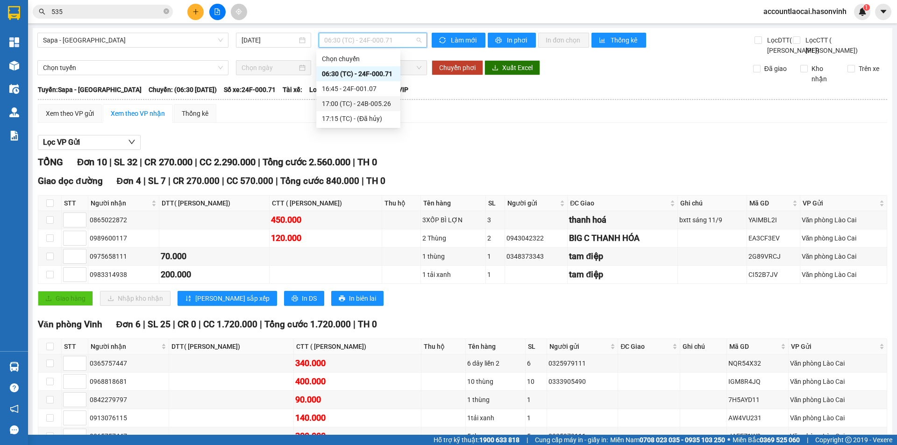
click at [361, 103] on div "17:00 (TC) - 24B-005.26" at bounding box center [358, 104] width 73 height 10
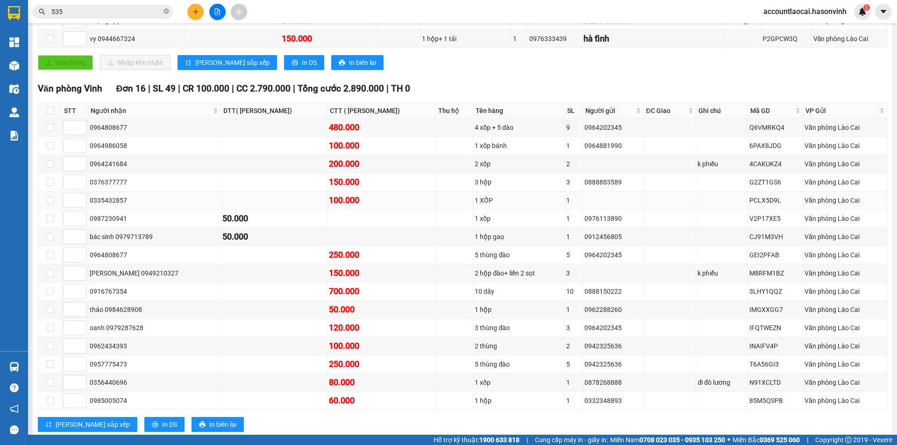
scroll to position [371, 0]
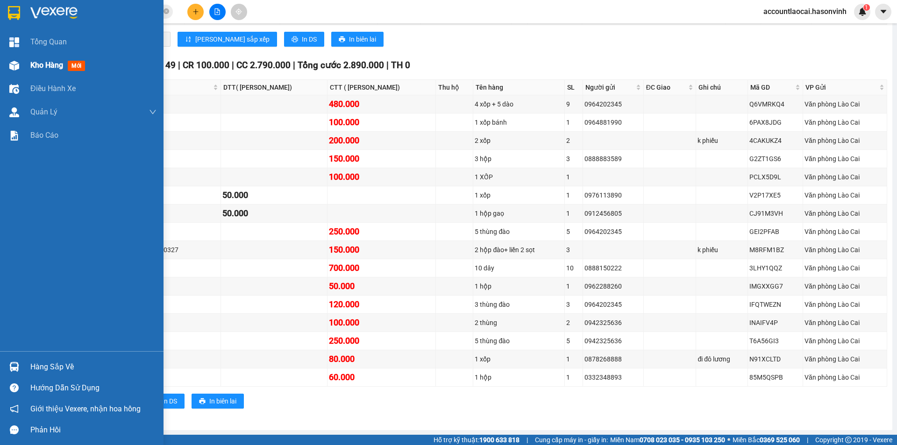
click at [28, 64] on div "Kho hàng mới" at bounding box center [82, 65] width 164 height 23
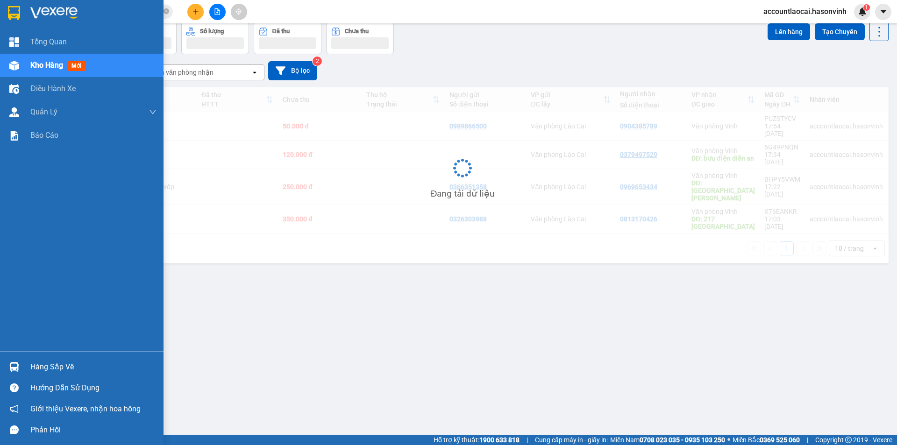
scroll to position [43, 0]
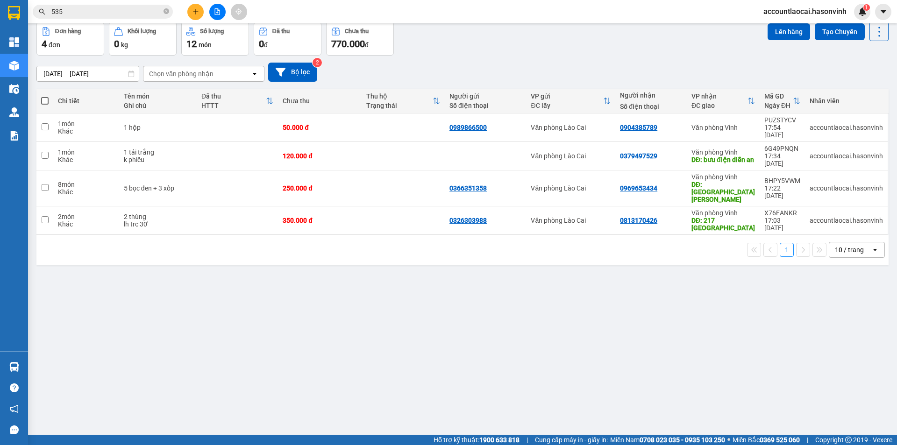
click at [224, 15] on button at bounding box center [217, 12] width 16 height 16
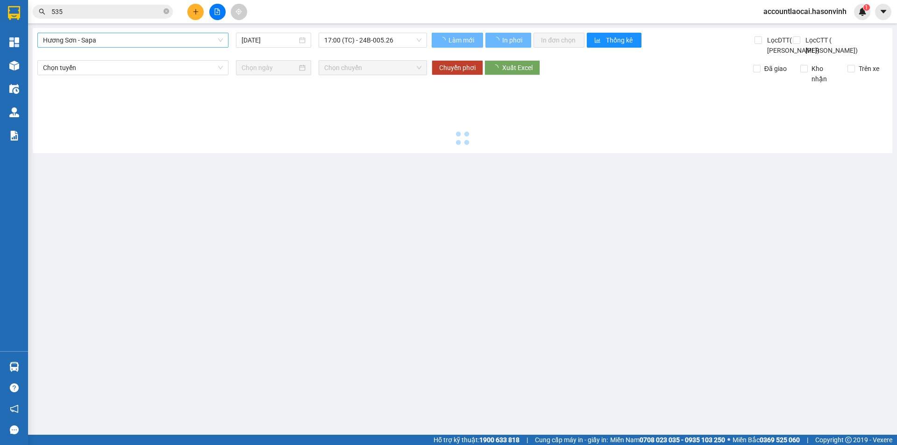
click at [145, 41] on span "Hương Sơn - Sapa" at bounding box center [133, 40] width 180 height 14
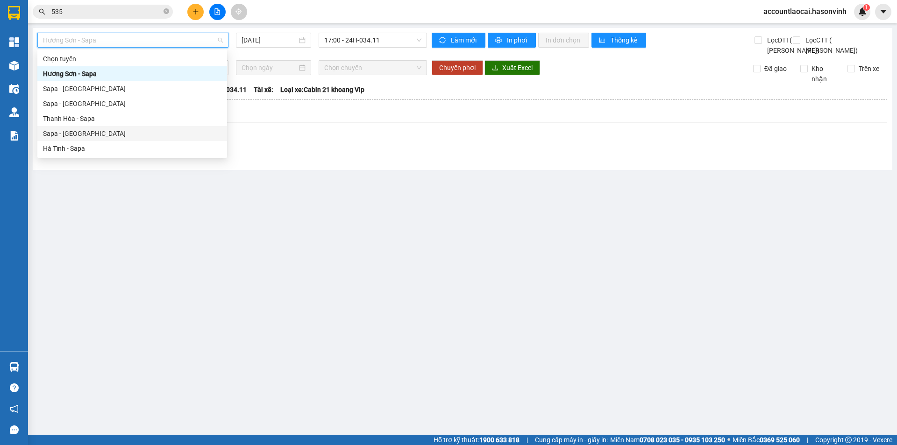
click at [91, 129] on div "Sapa - [GEOGRAPHIC_DATA]" at bounding box center [132, 134] width 179 height 10
type input "[DATE]"
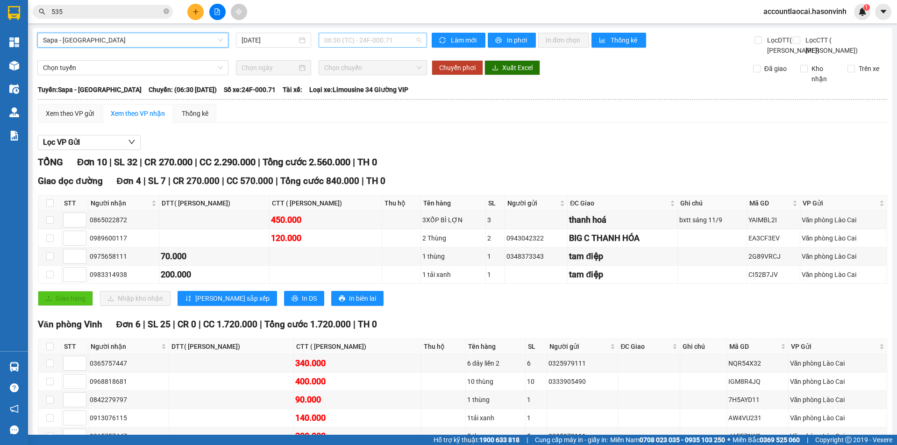
click at [337, 36] on span "06:30 (TC) - 24F-000.71" at bounding box center [372, 40] width 97 height 14
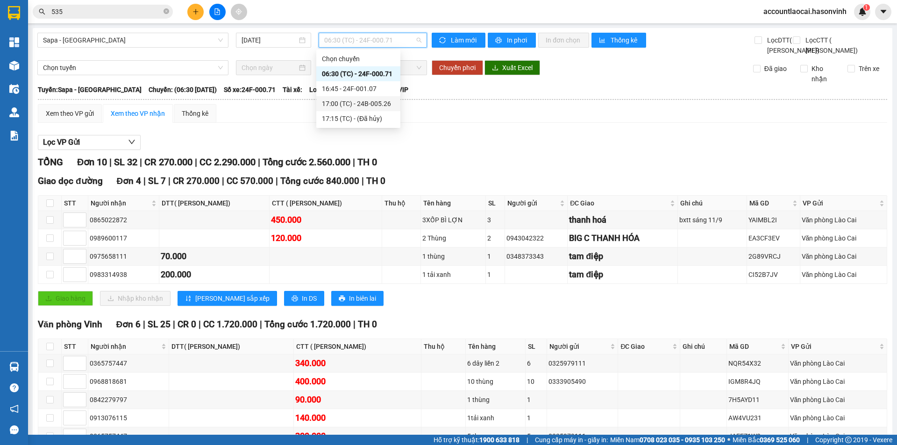
click at [352, 107] on div "17:00 (TC) - 24B-005.26" at bounding box center [358, 104] width 73 height 10
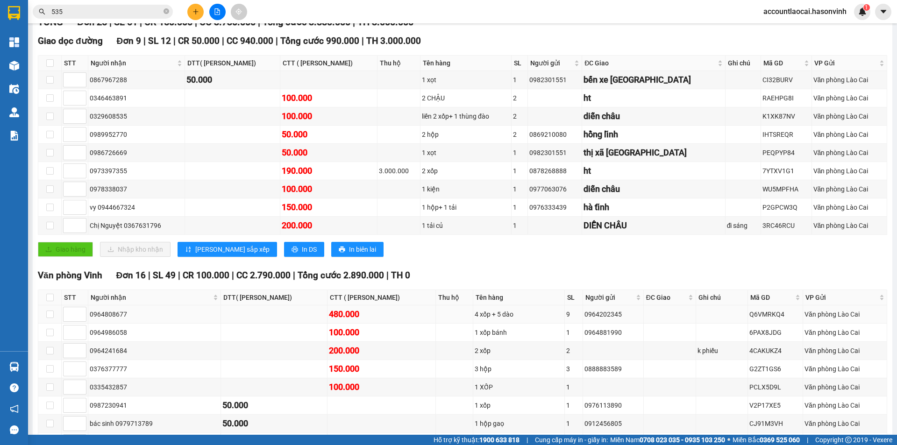
scroll to position [327, 0]
